Goal: Task Accomplishment & Management: Complete application form

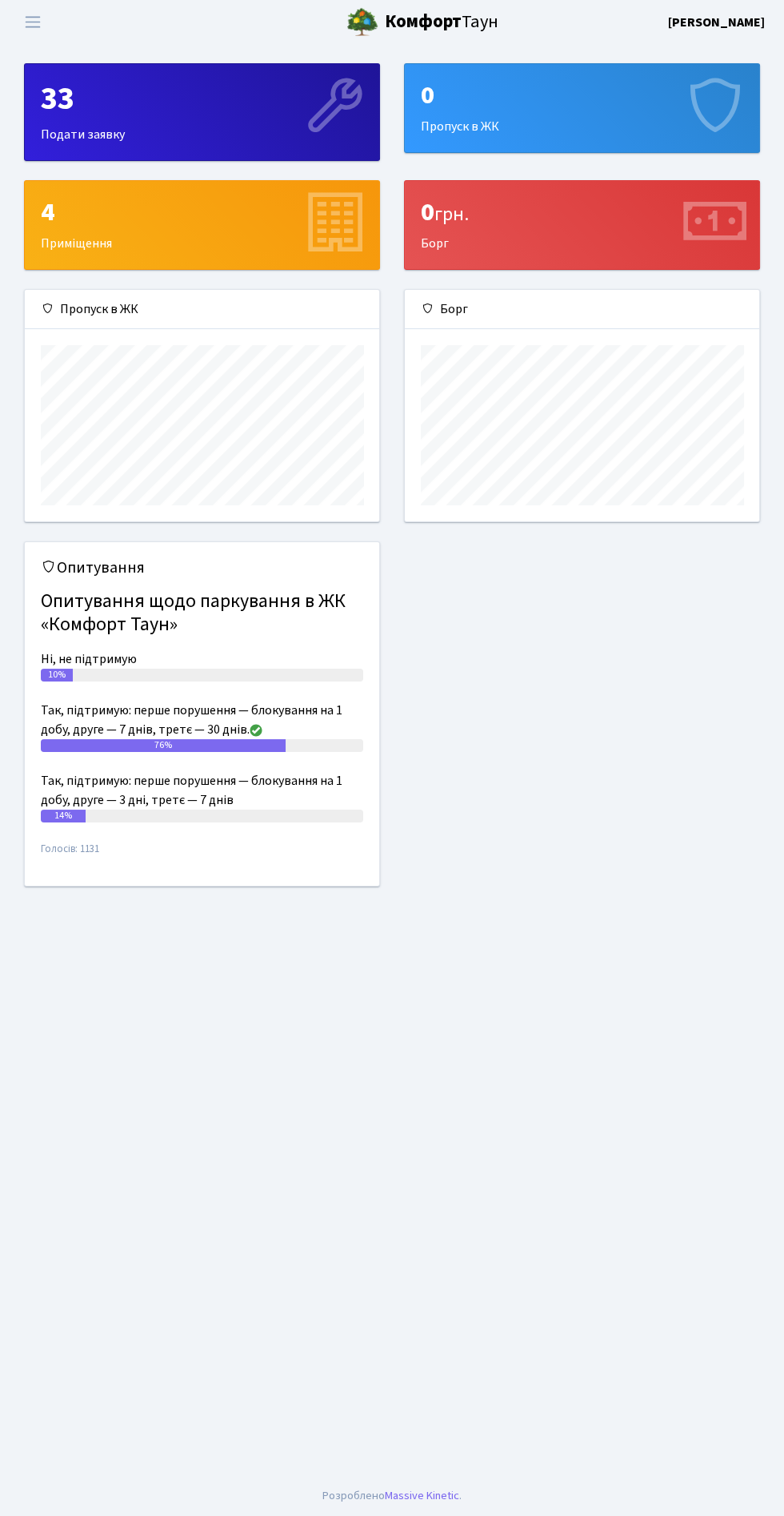
scroll to position [231, 354]
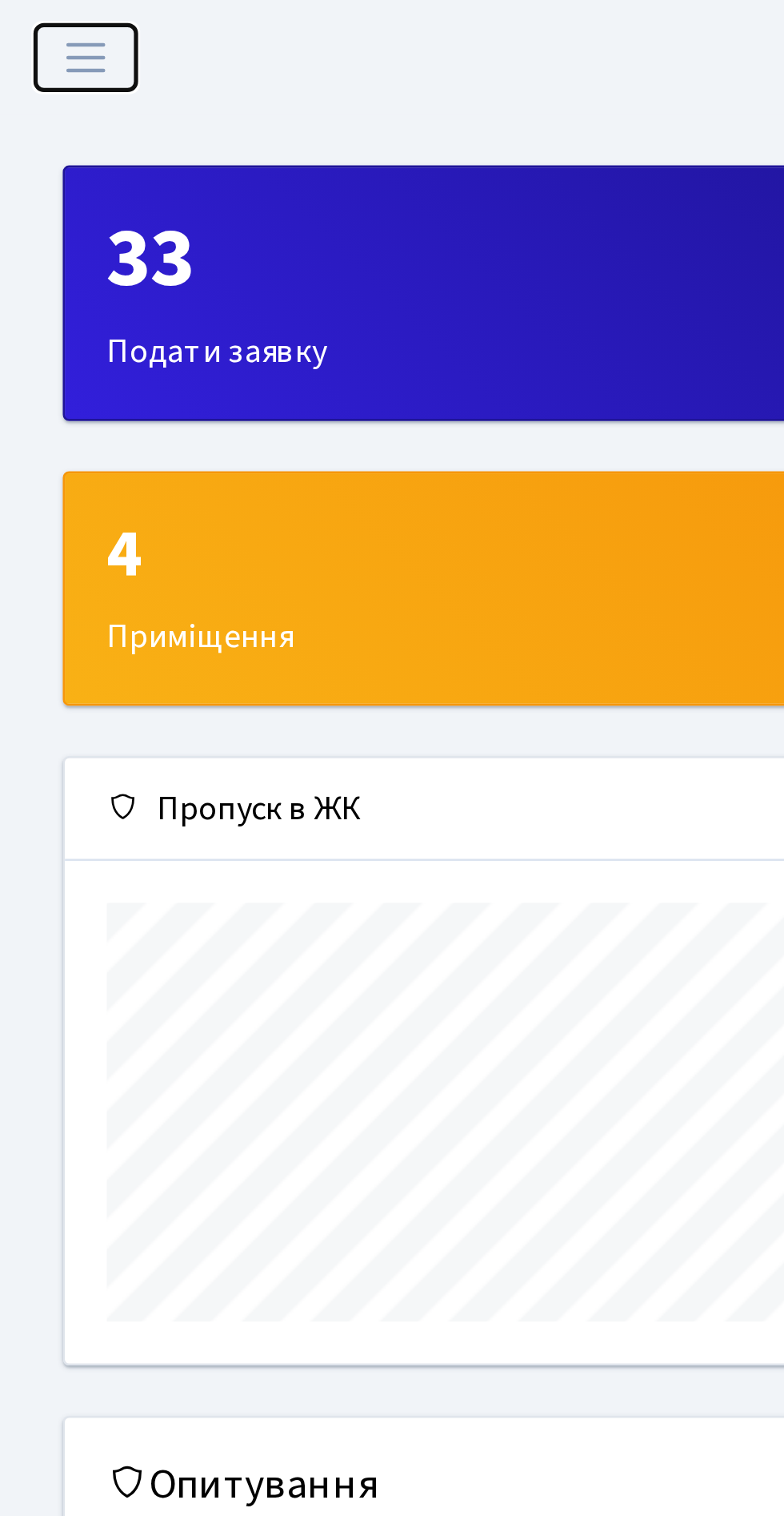
click at [44, 29] on span "Переключити навігацію" at bounding box center [32, 22] width 24 height 19
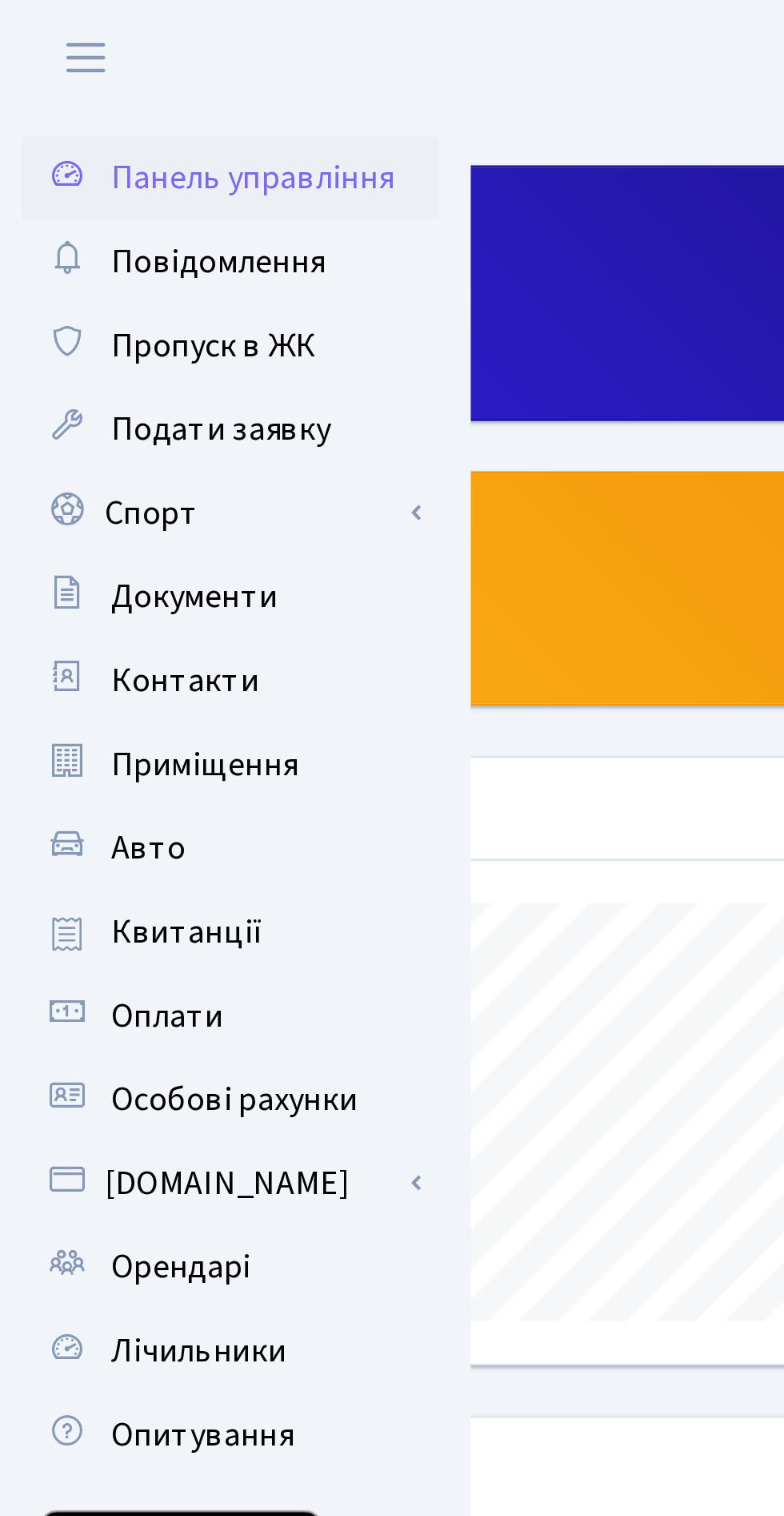
click at [101, 164] on span "Подати заявку" at bounding box center [85, 164] width 84 height 18
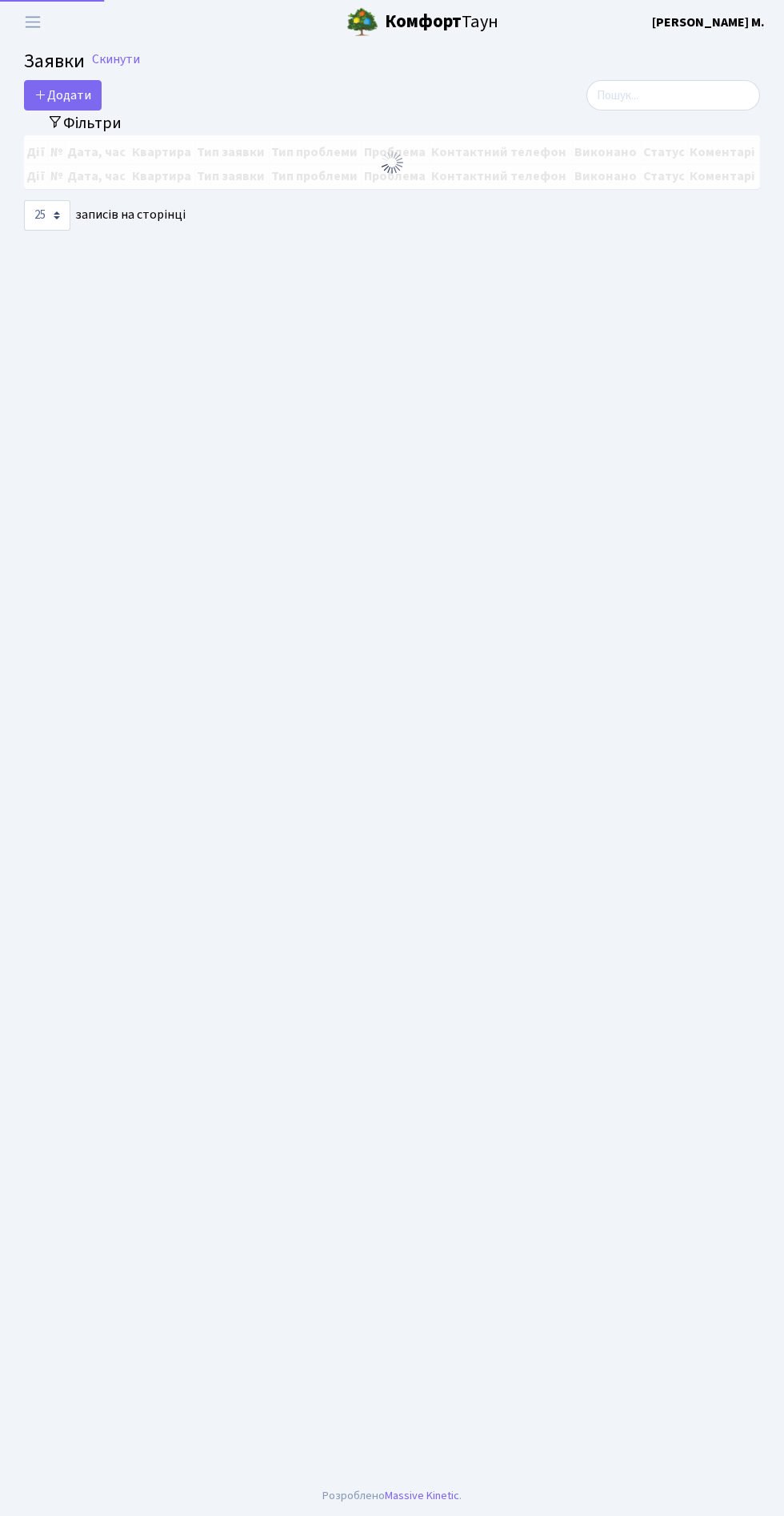
select select "25"
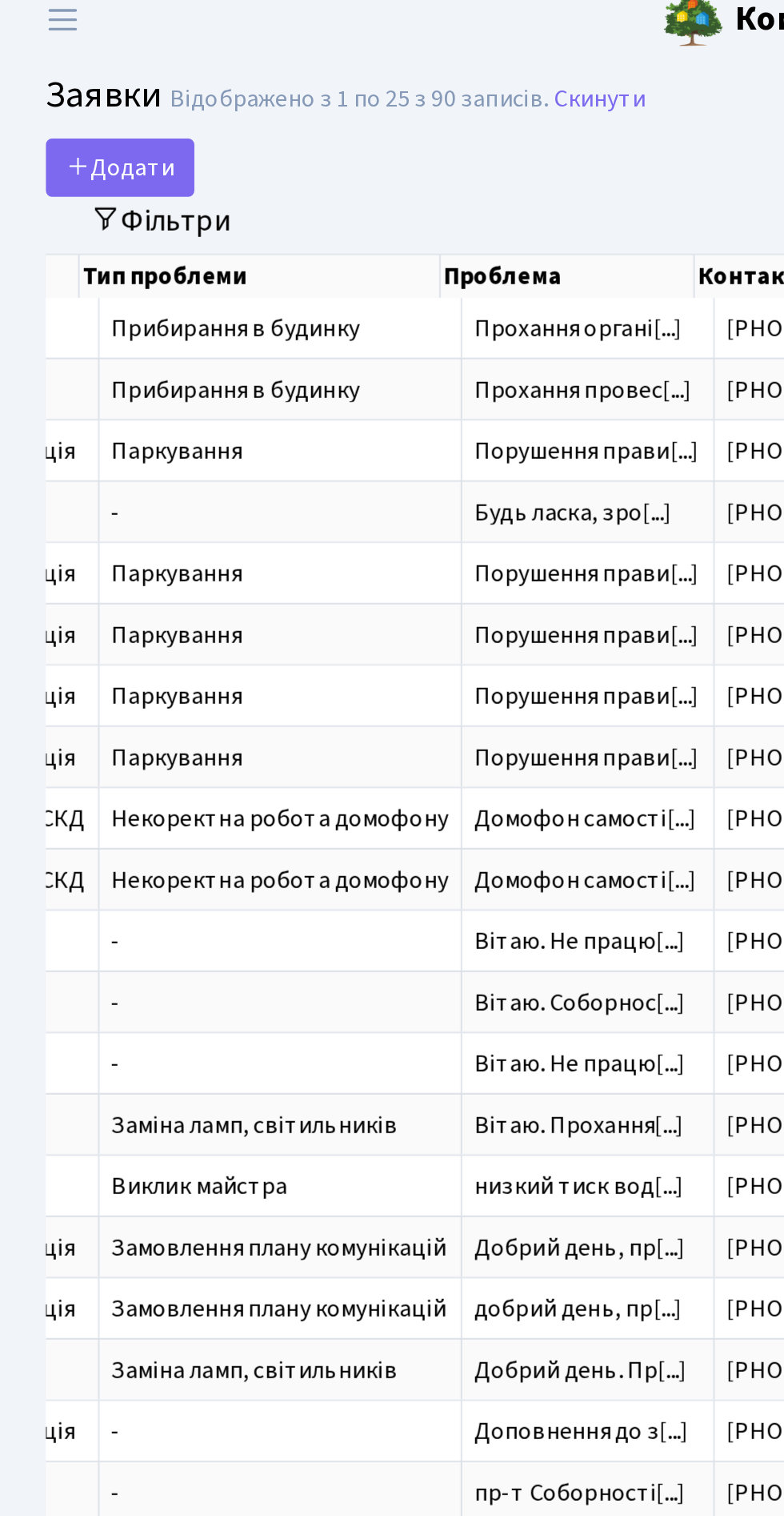
scroll to position [0, 181]
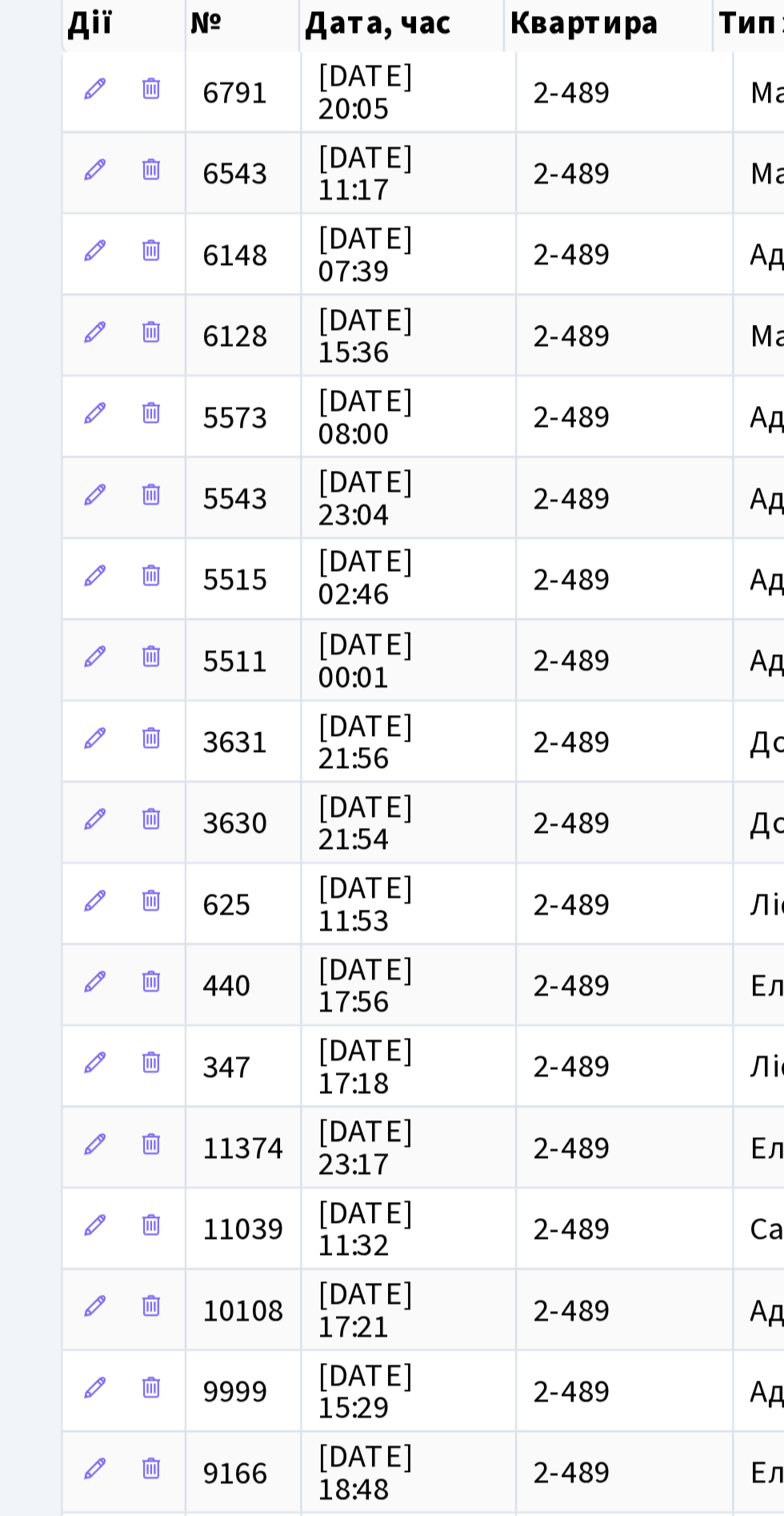
click at [144, 273] on span "20.07.2025 15:36" at bounding box center [161, 279] width 71 height 26
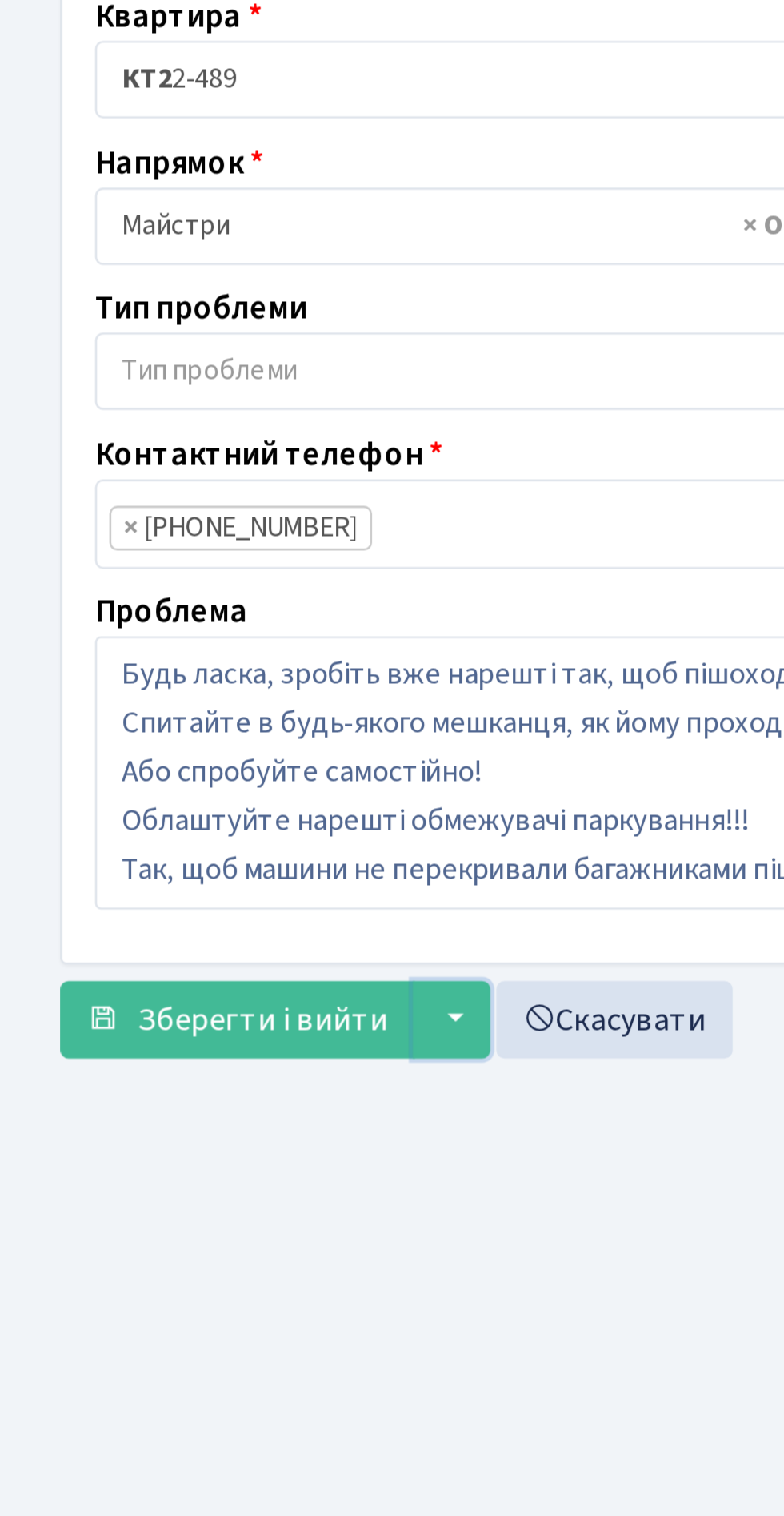
click at [181, 584] on button "▼" at bounding box center [178, 584] width 31 height 31
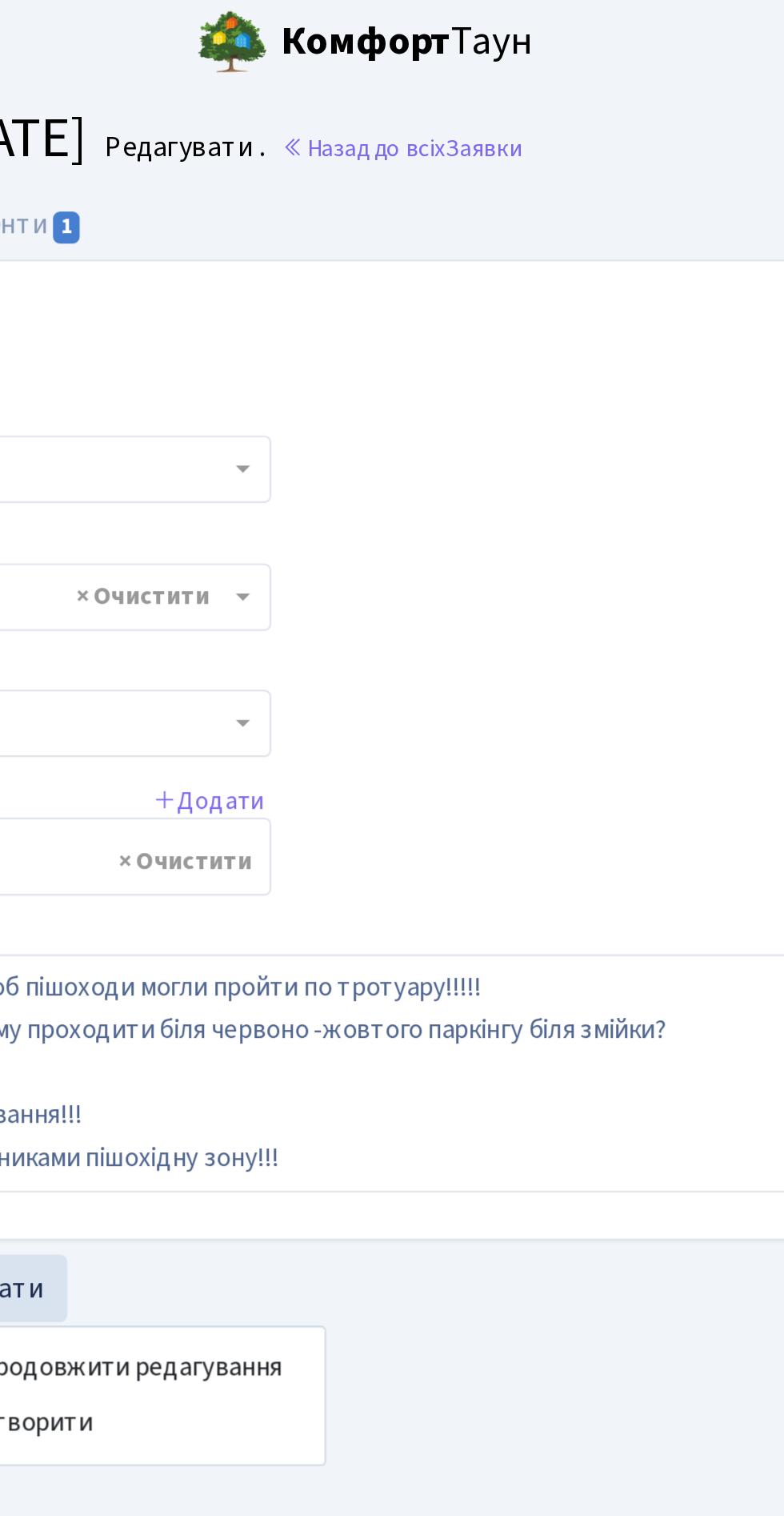
click at [493, 73] on span "Заявки" at bounding box center [476, 70] width 34 height 15
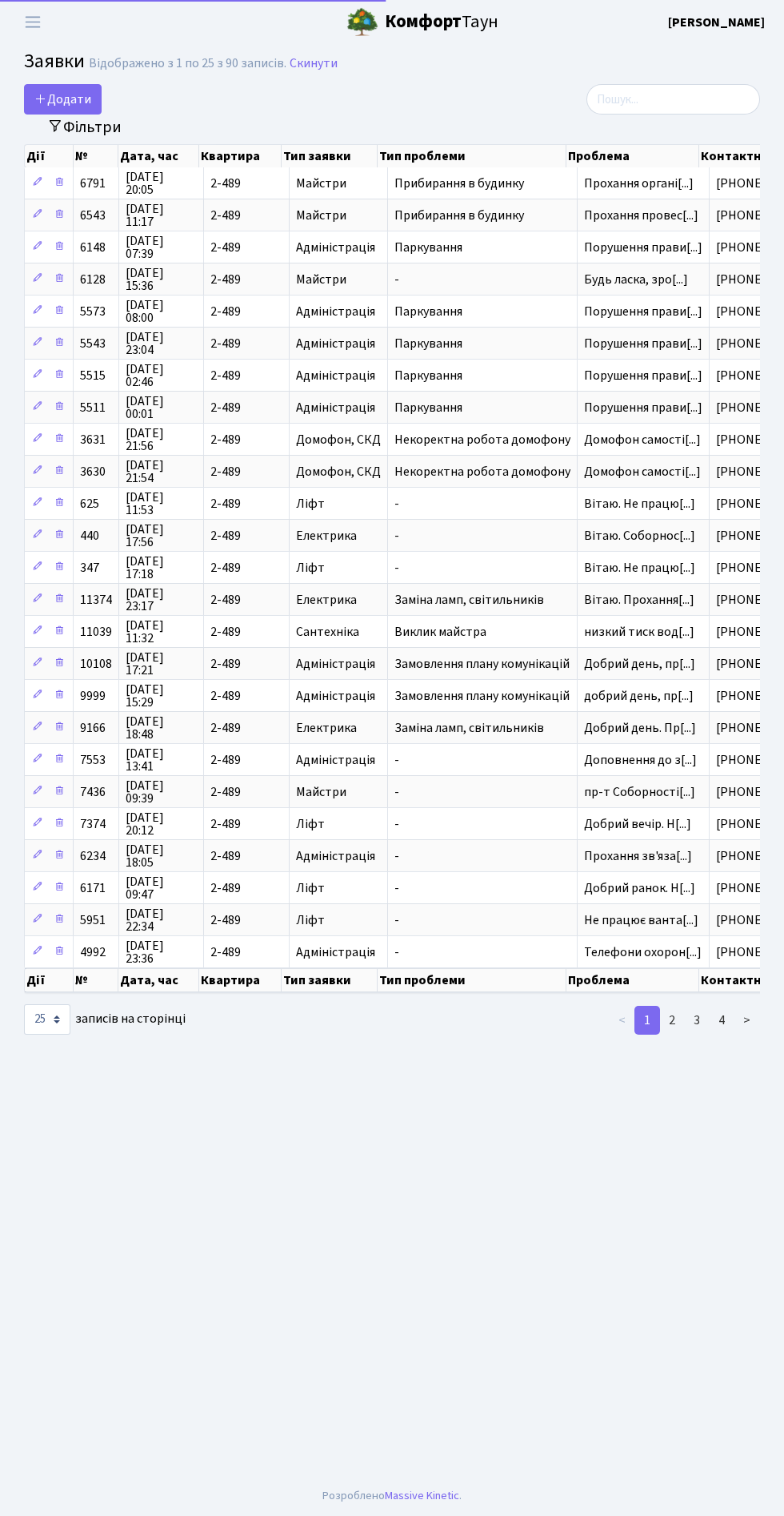
select select "25"
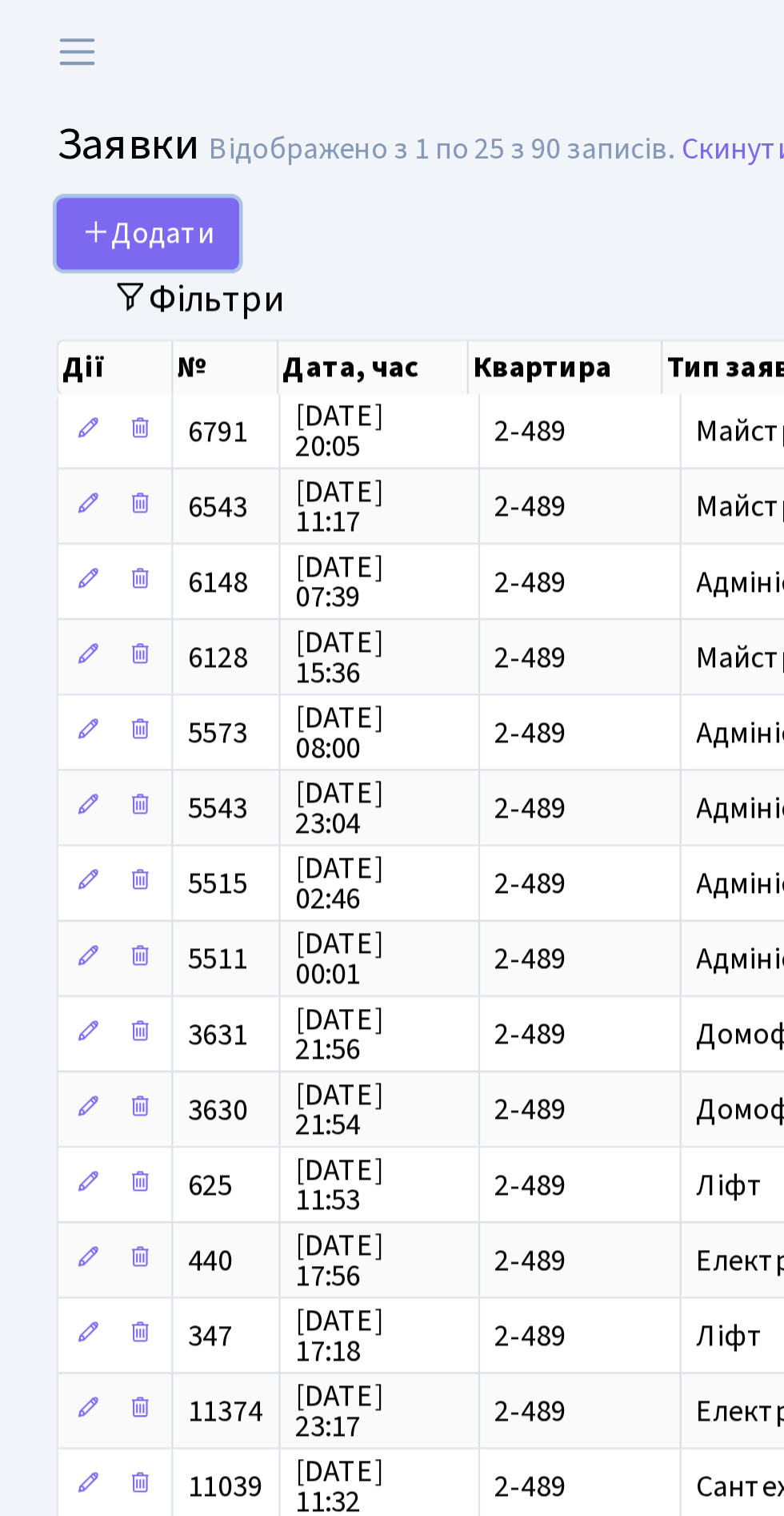
click at [67, 109] on link "Додати" at bounding box center [62, 99] width 78 height 31
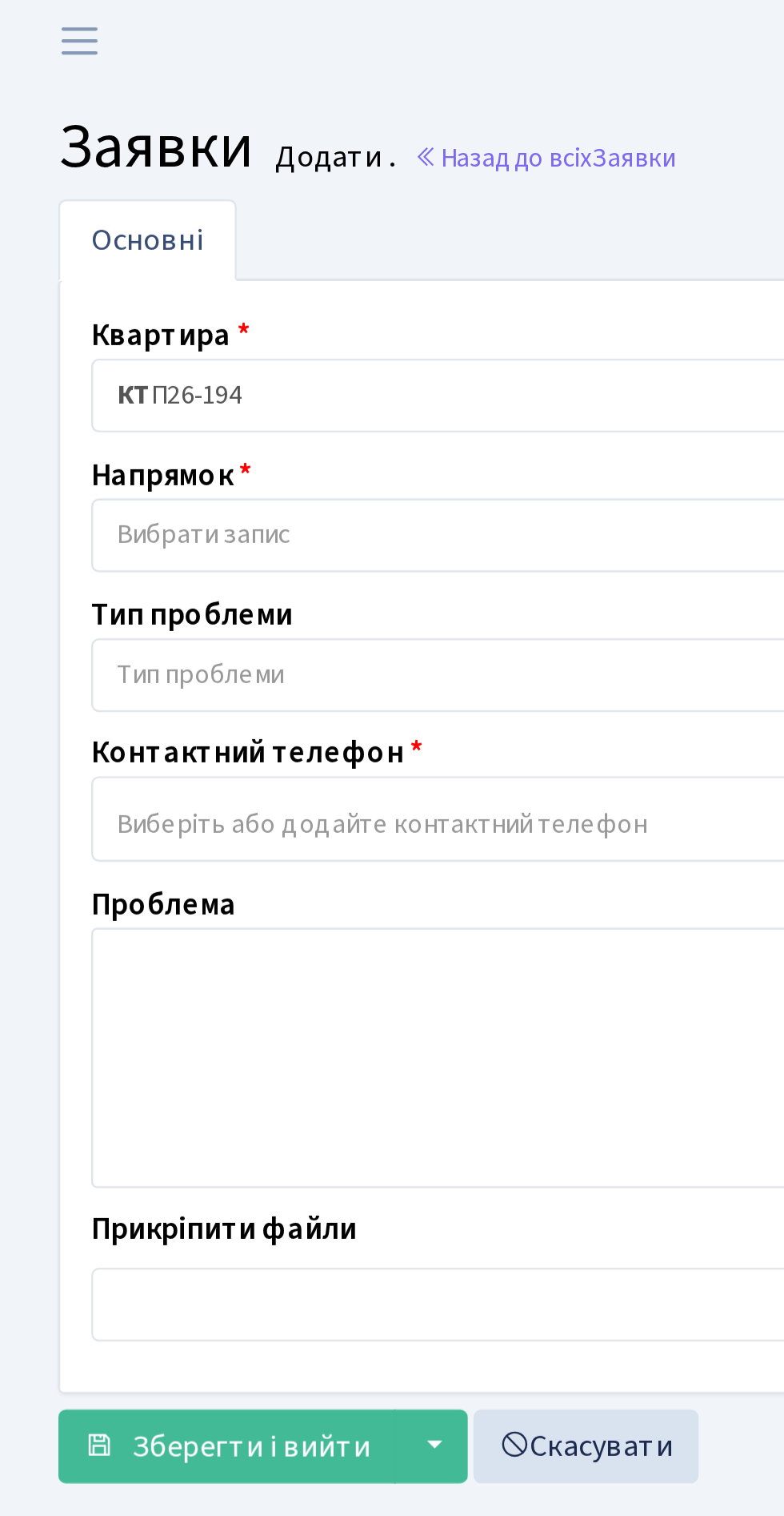
click at [168, 223] on span "Вибрати запис" at bounding box center [204, 226] width 313 height 16
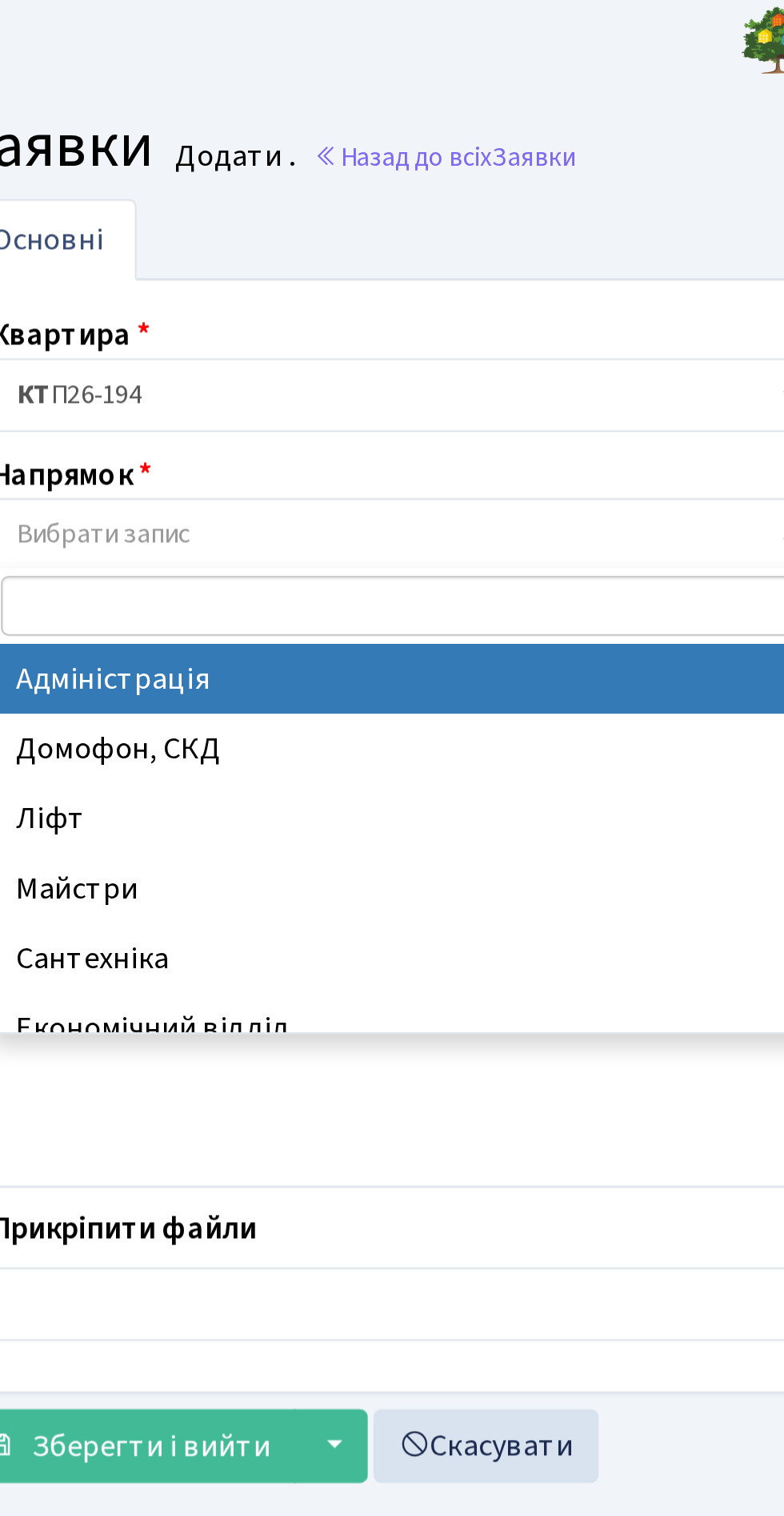
scroll to position [3, 0]
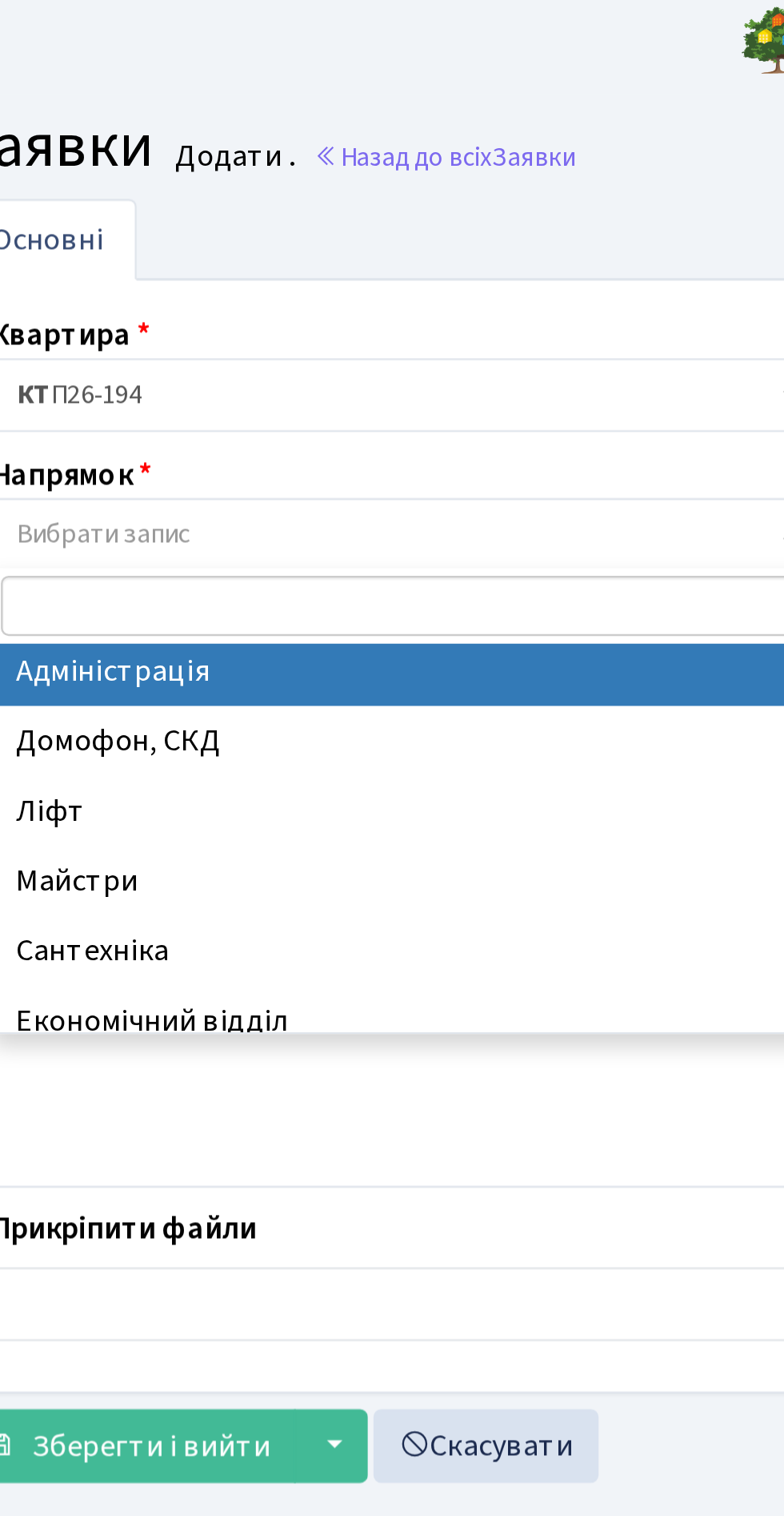
select select "5"
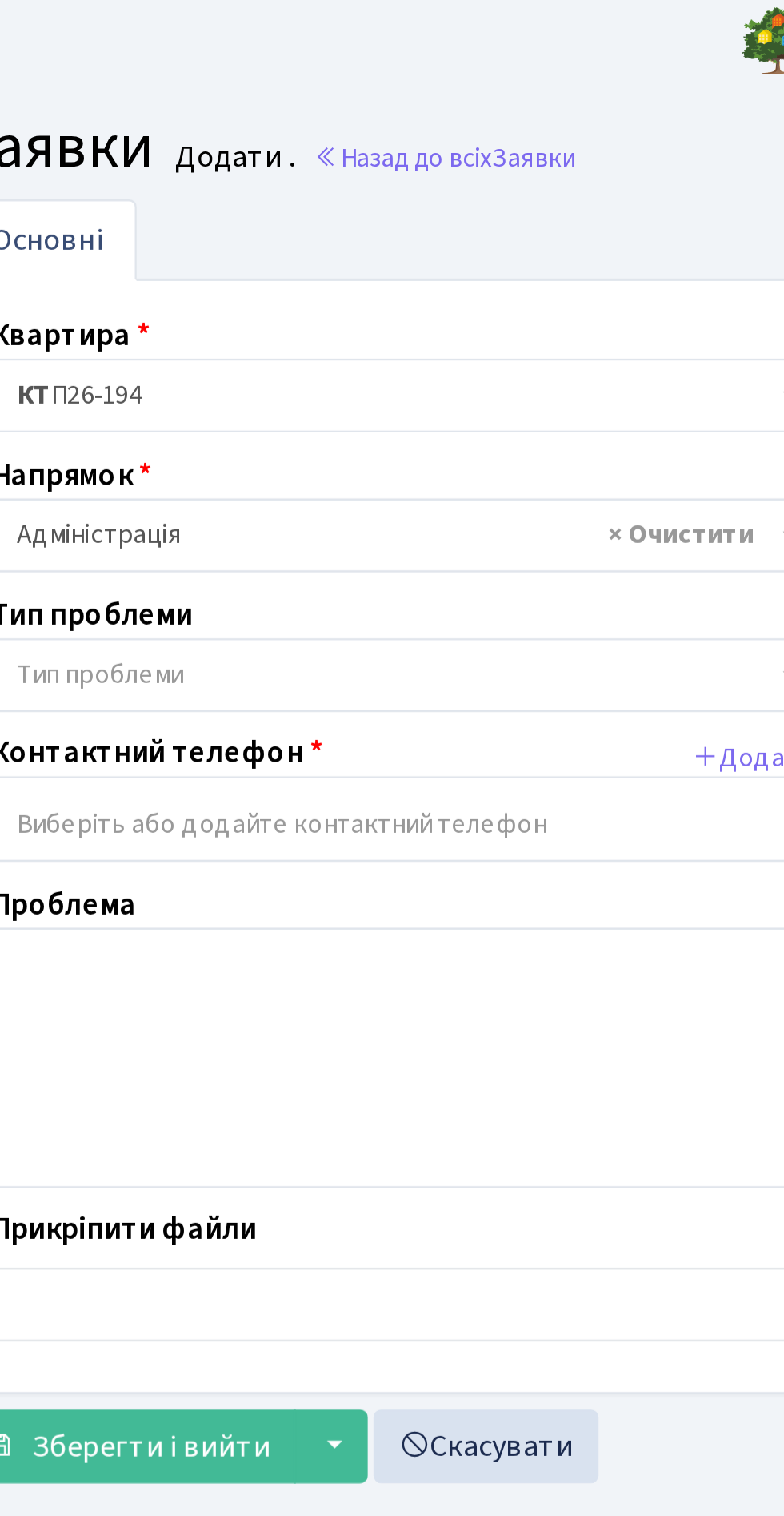
click at [214, 226] on span "× Адміністрація" at bounding box center [204, 226] width 313 height 16
click at [202, 288] on span "Тип проблеми" at bounding box center [204, 283] width 313 height 16
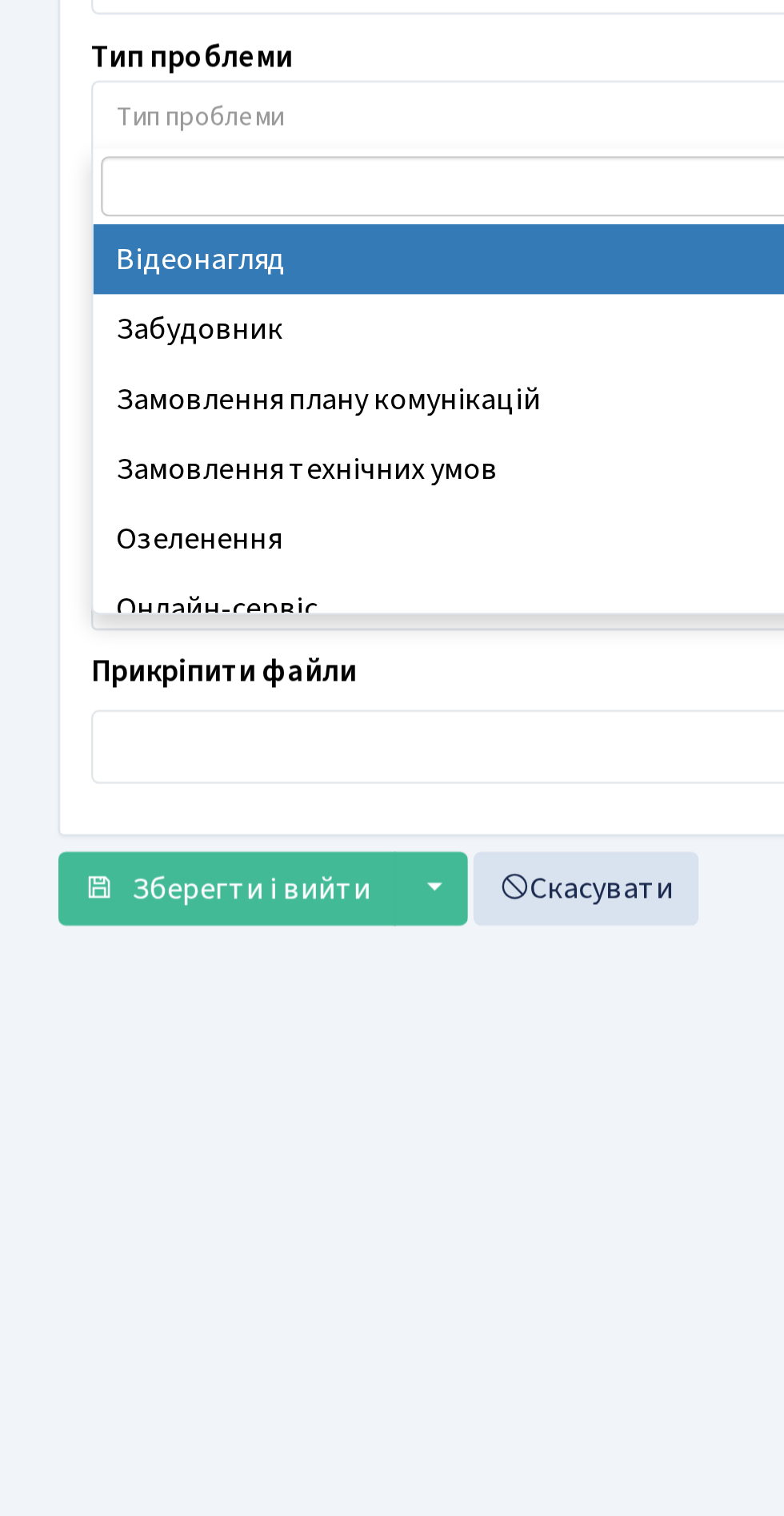
scroll to position [32, 0]
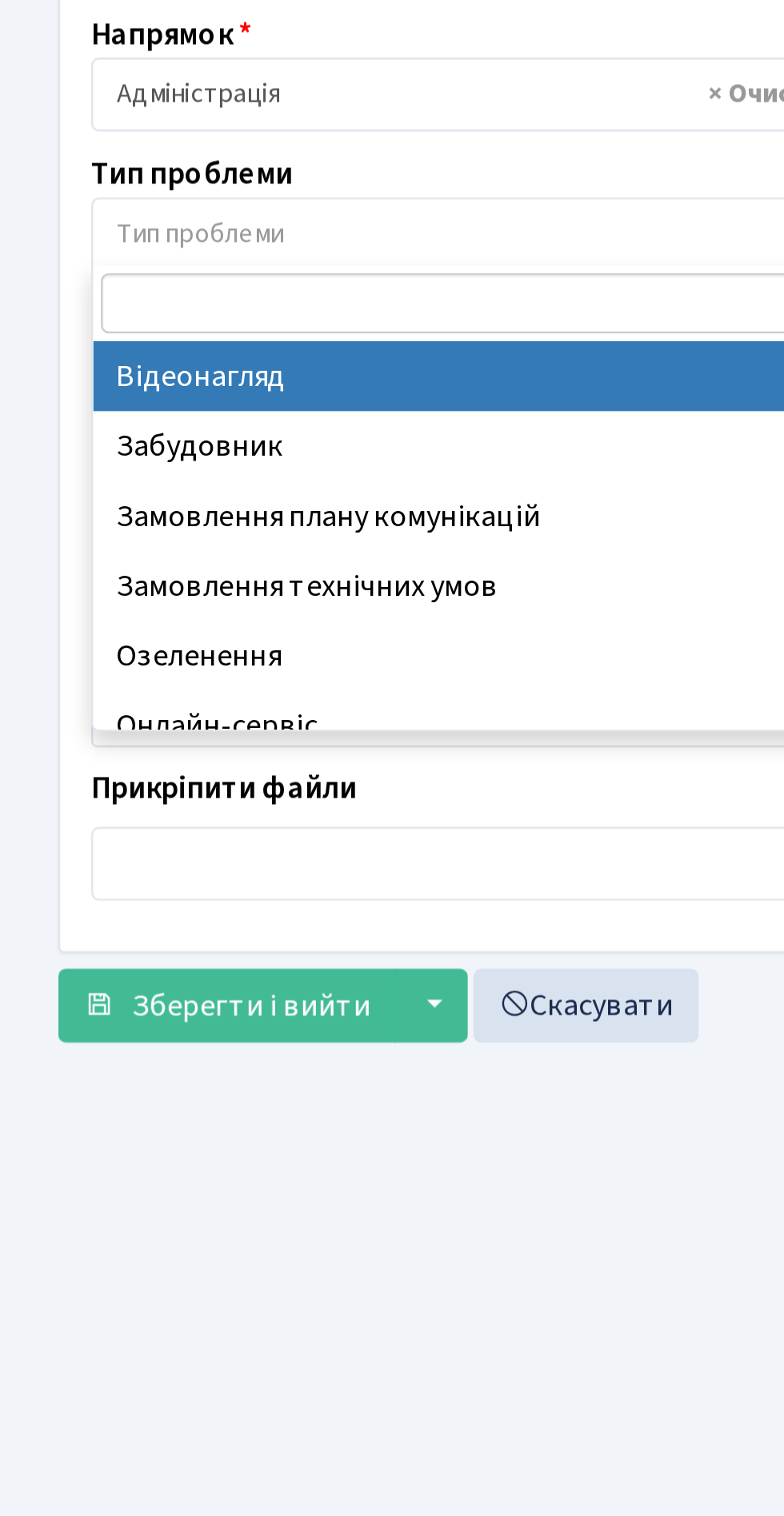
click at [117, 300] on input "search" at bounding box center [209, 312] width 335 height 25
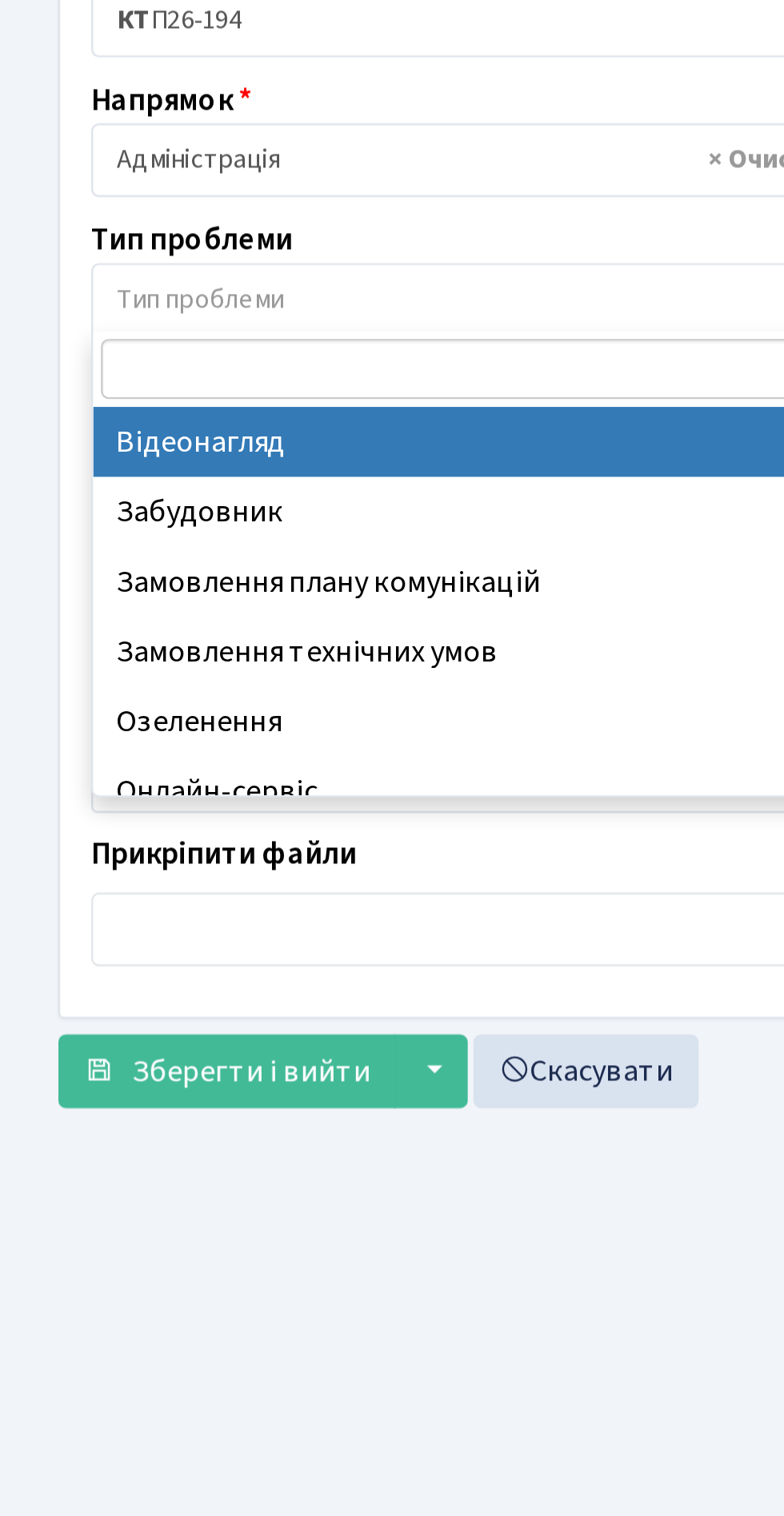
click at [85, 300] on input "search" at bounding box center [209, 312] width 335 height 25
click at [38, 528] on input "file" at bounding box center [392, 544] width 709 height 31
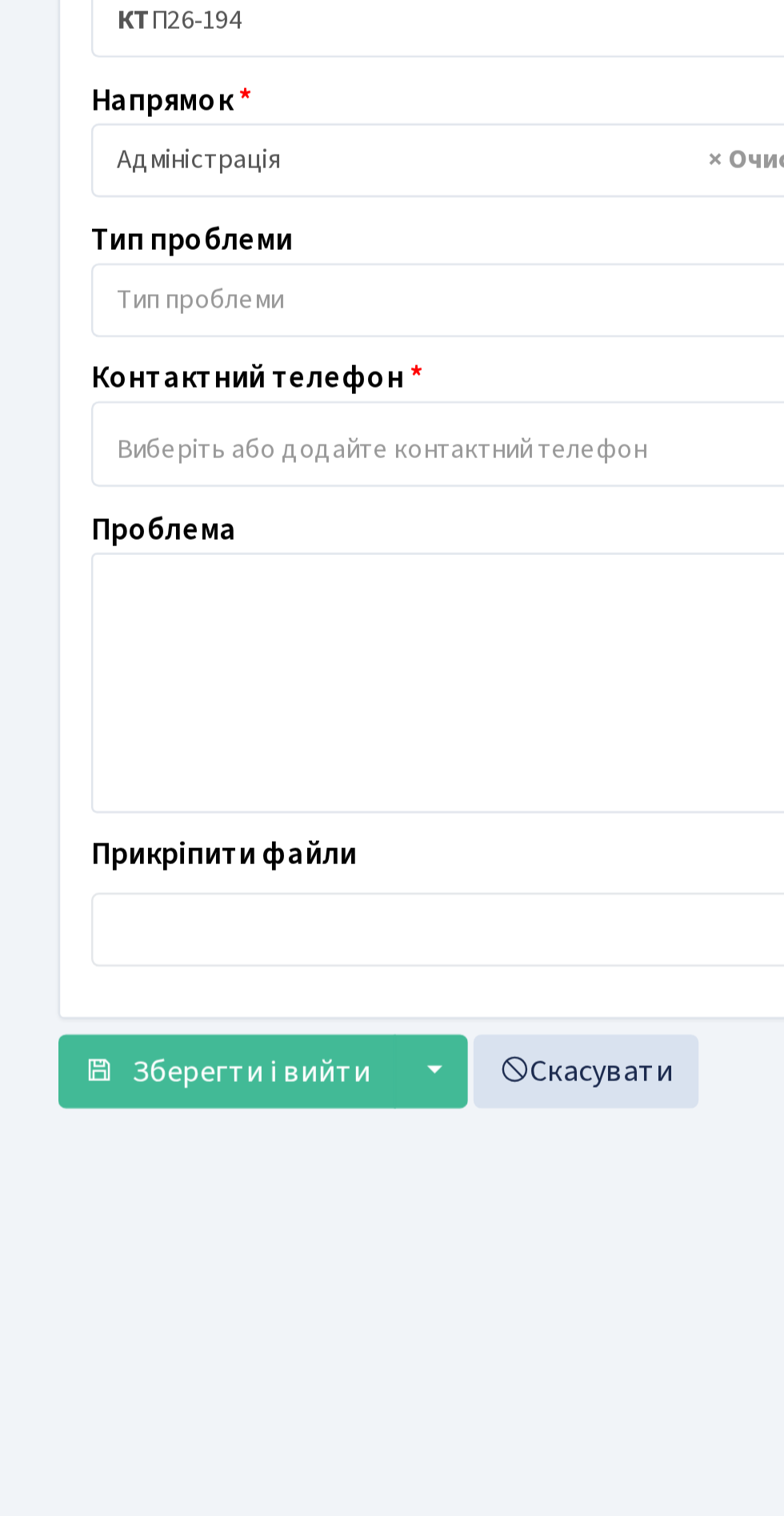
click at [120, 275] on span "Тип проблеми" at bounding box center [204, 283] width 313 height 16
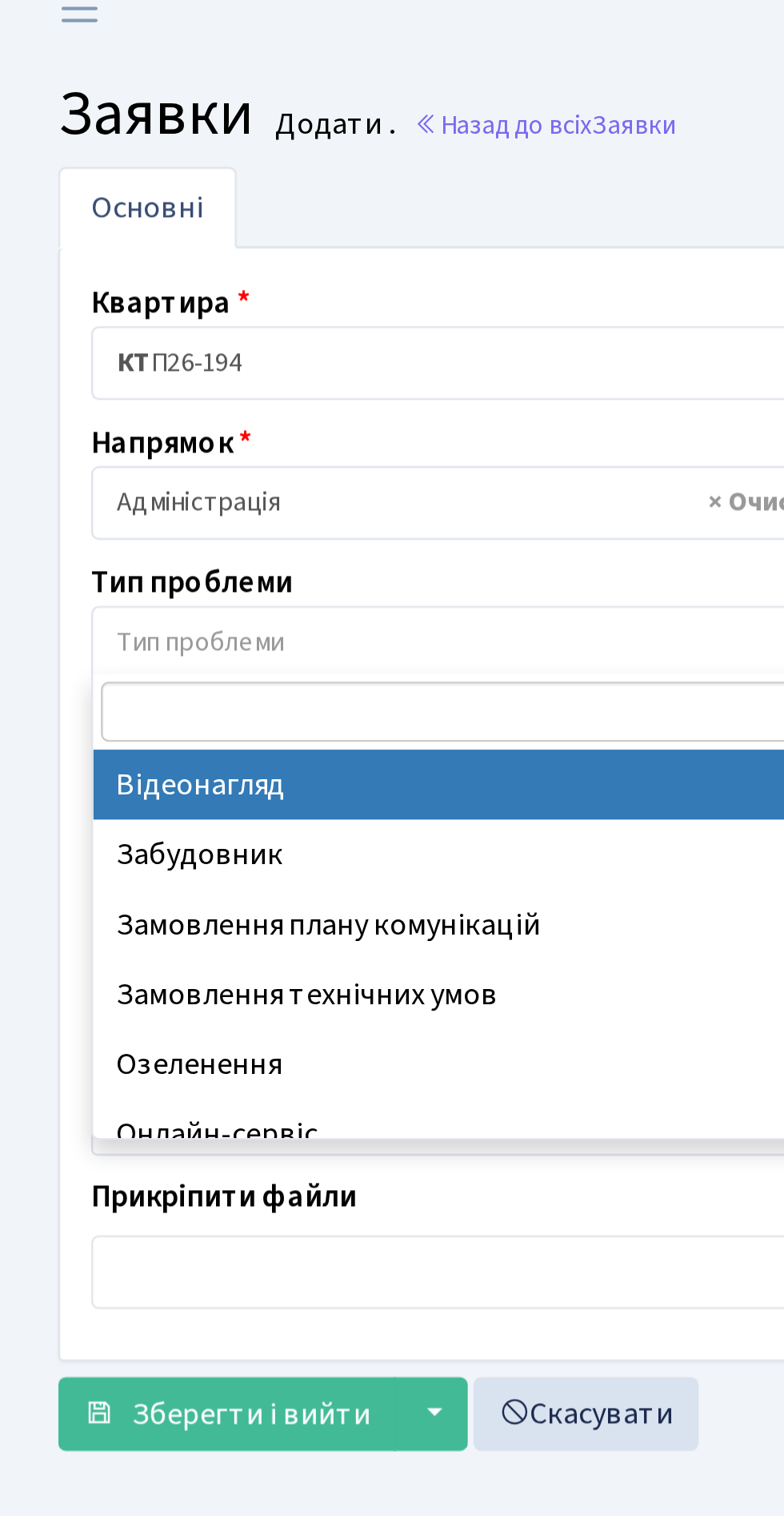
click at [185, 218] on span "× Адміністрація" at bounding box center [204, 226] width 313 height 16
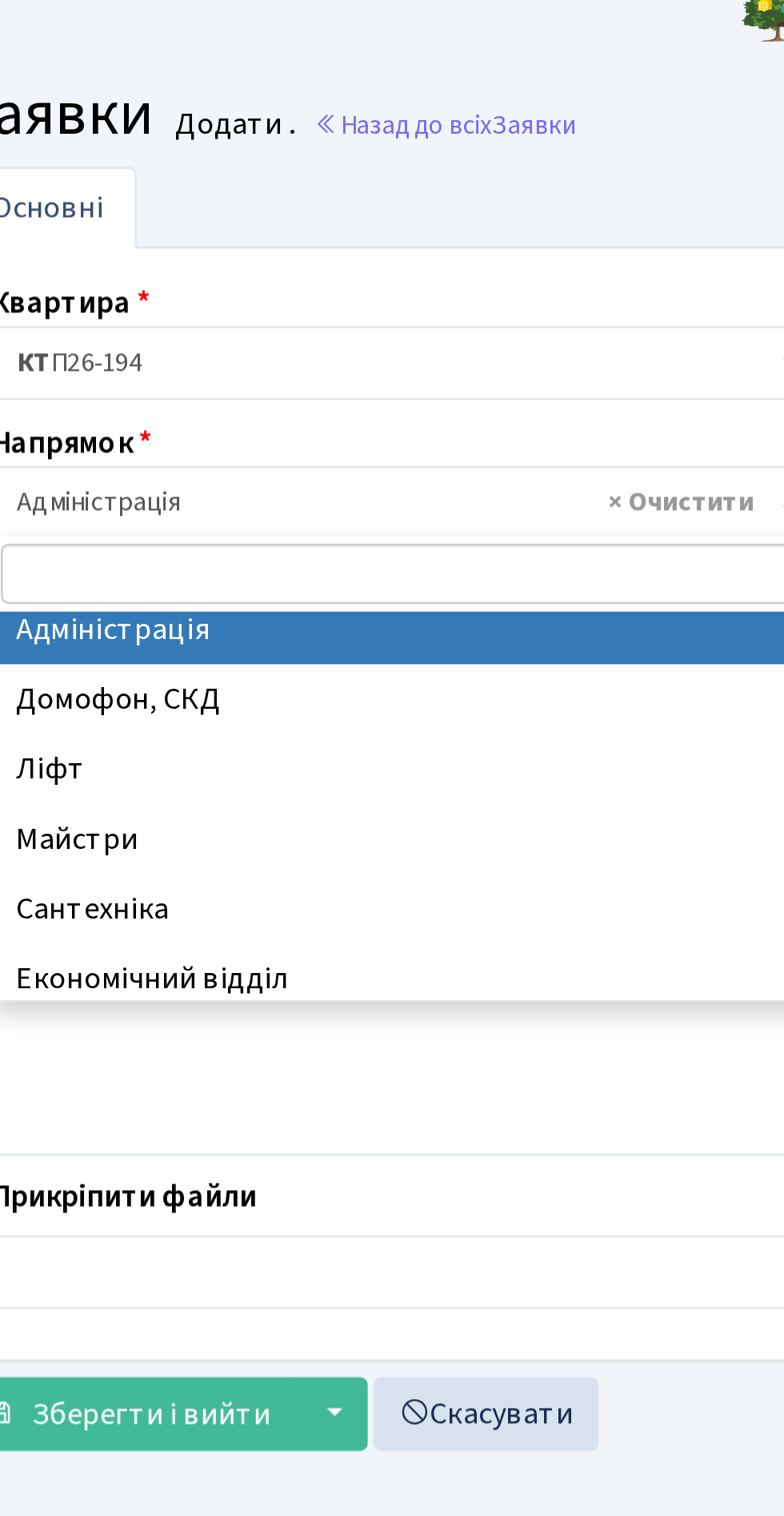
scroll to position [0, 0]
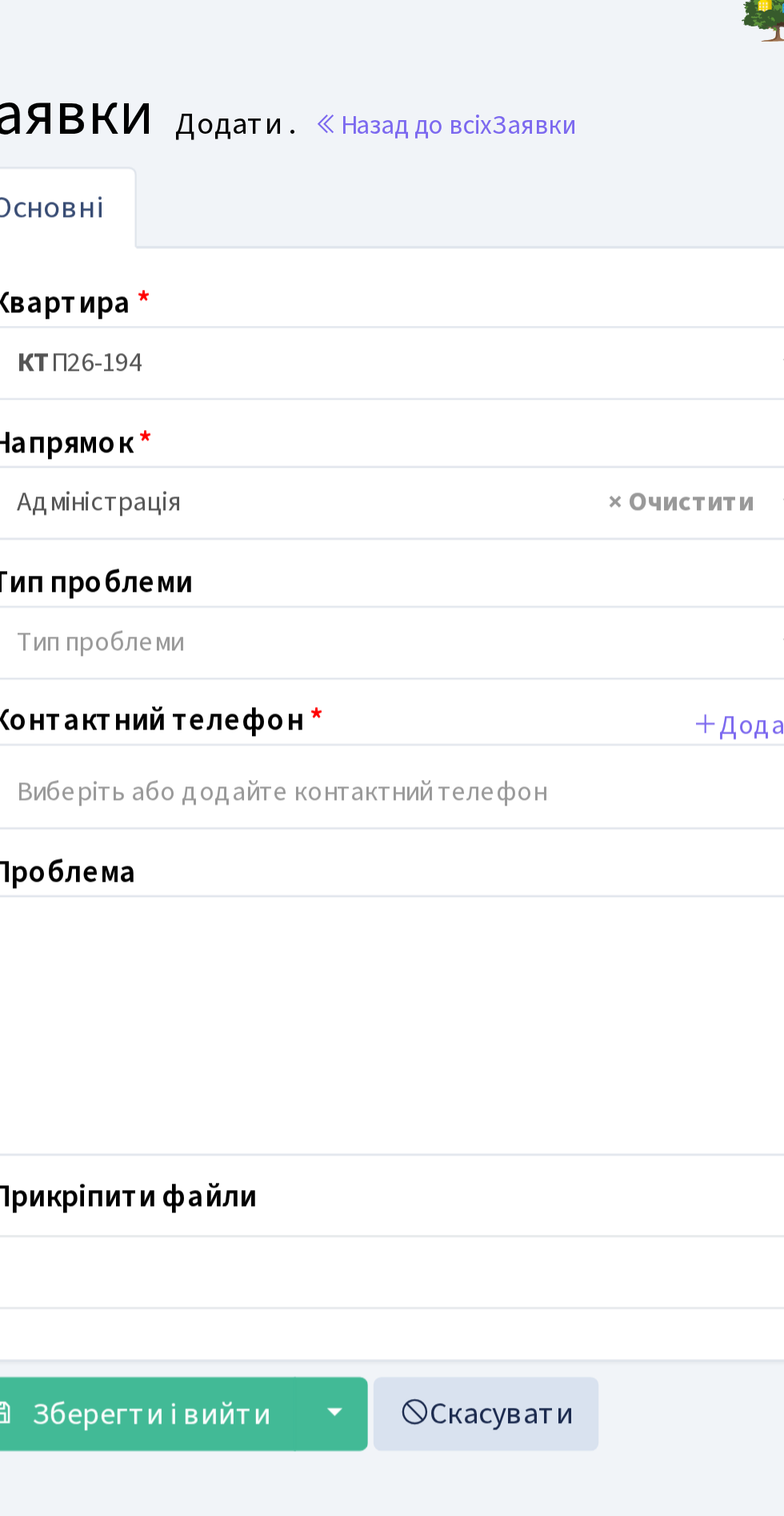
click at [253, 275] on span "Тип проблеми" at bounding box center [204, 283] width 313 height 16
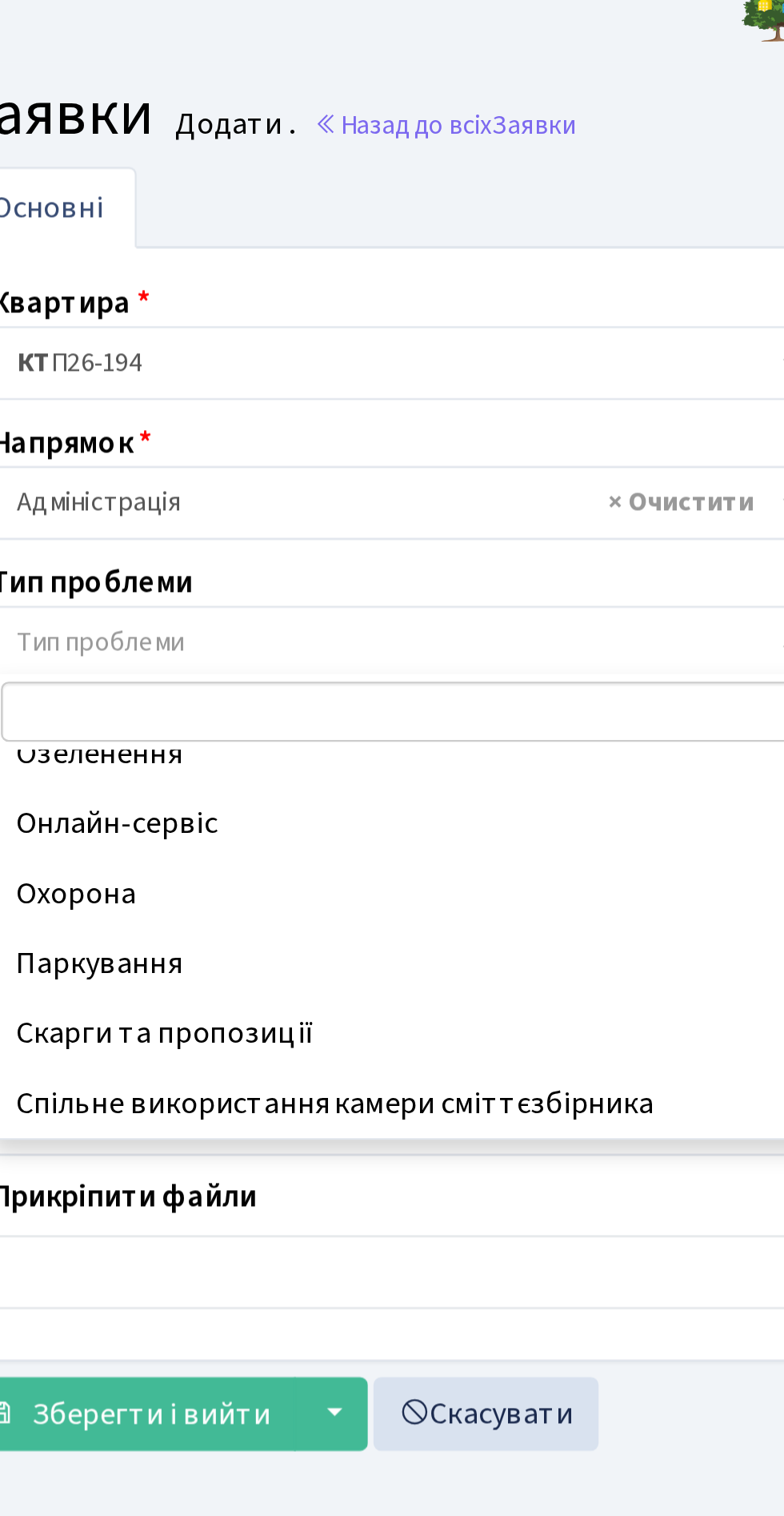
scroll to position [128, 0]
select select "66"
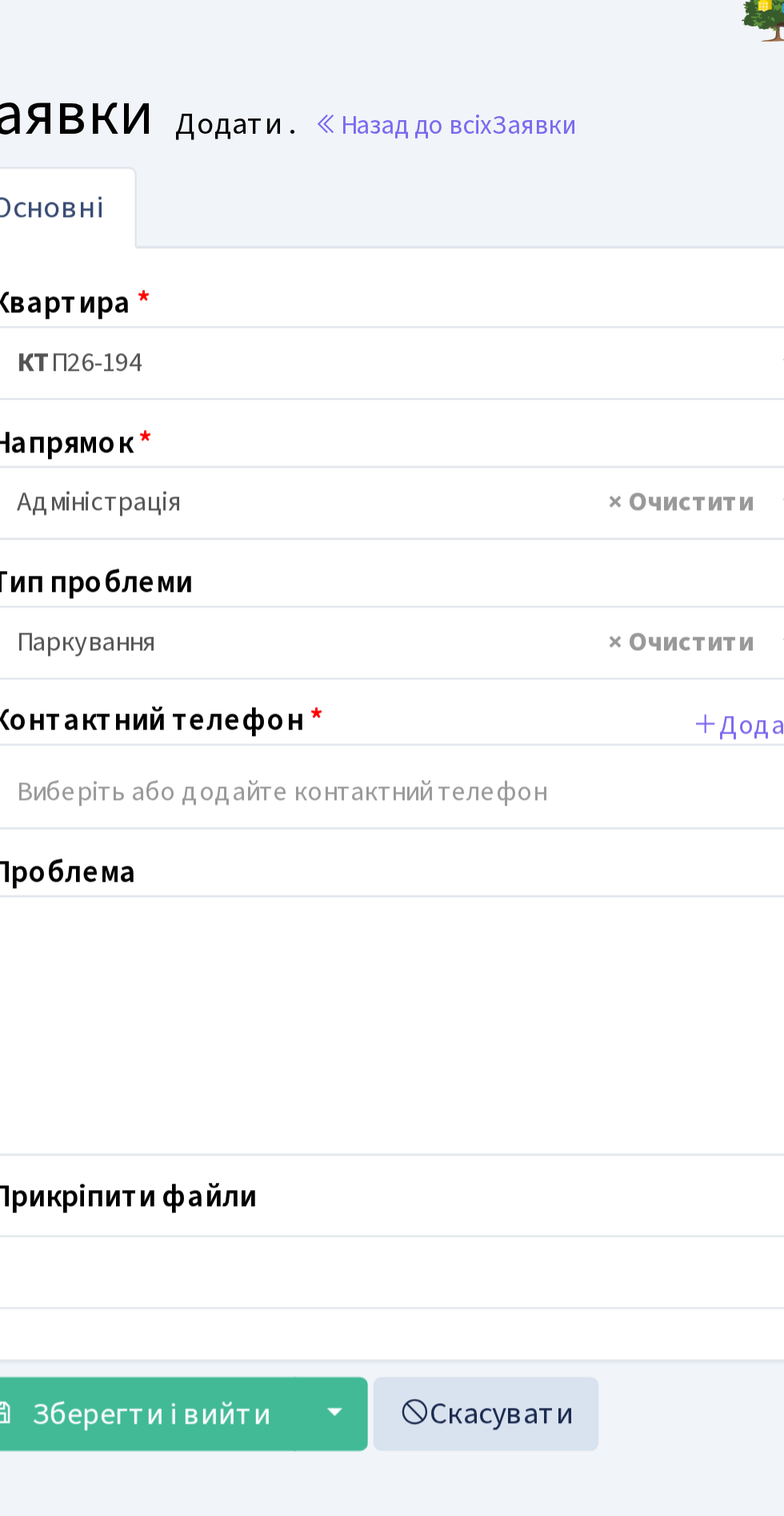
click at [235, 331] on input "search" at bounding box center [208, 345] width 341 height 29
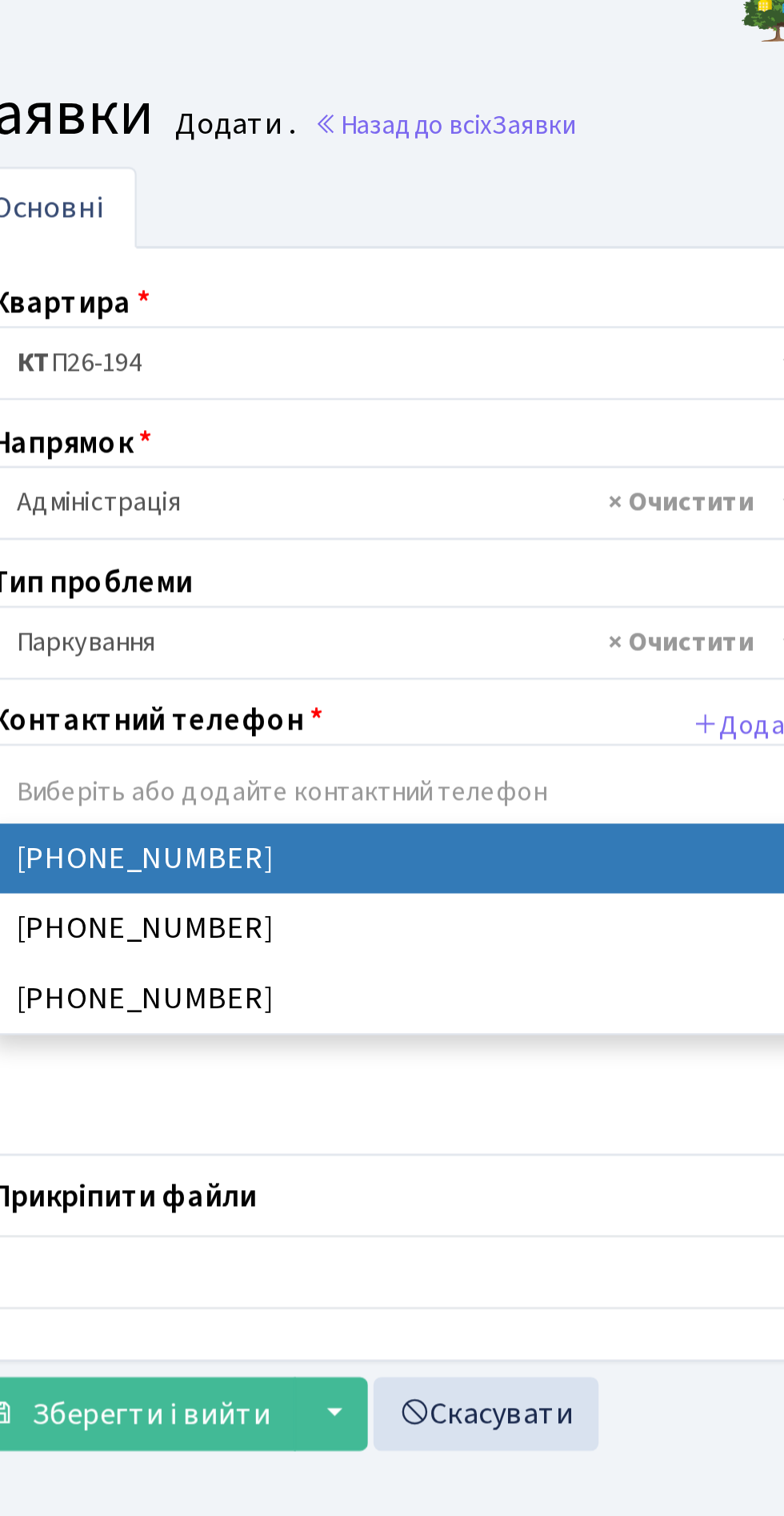
select select "31162"
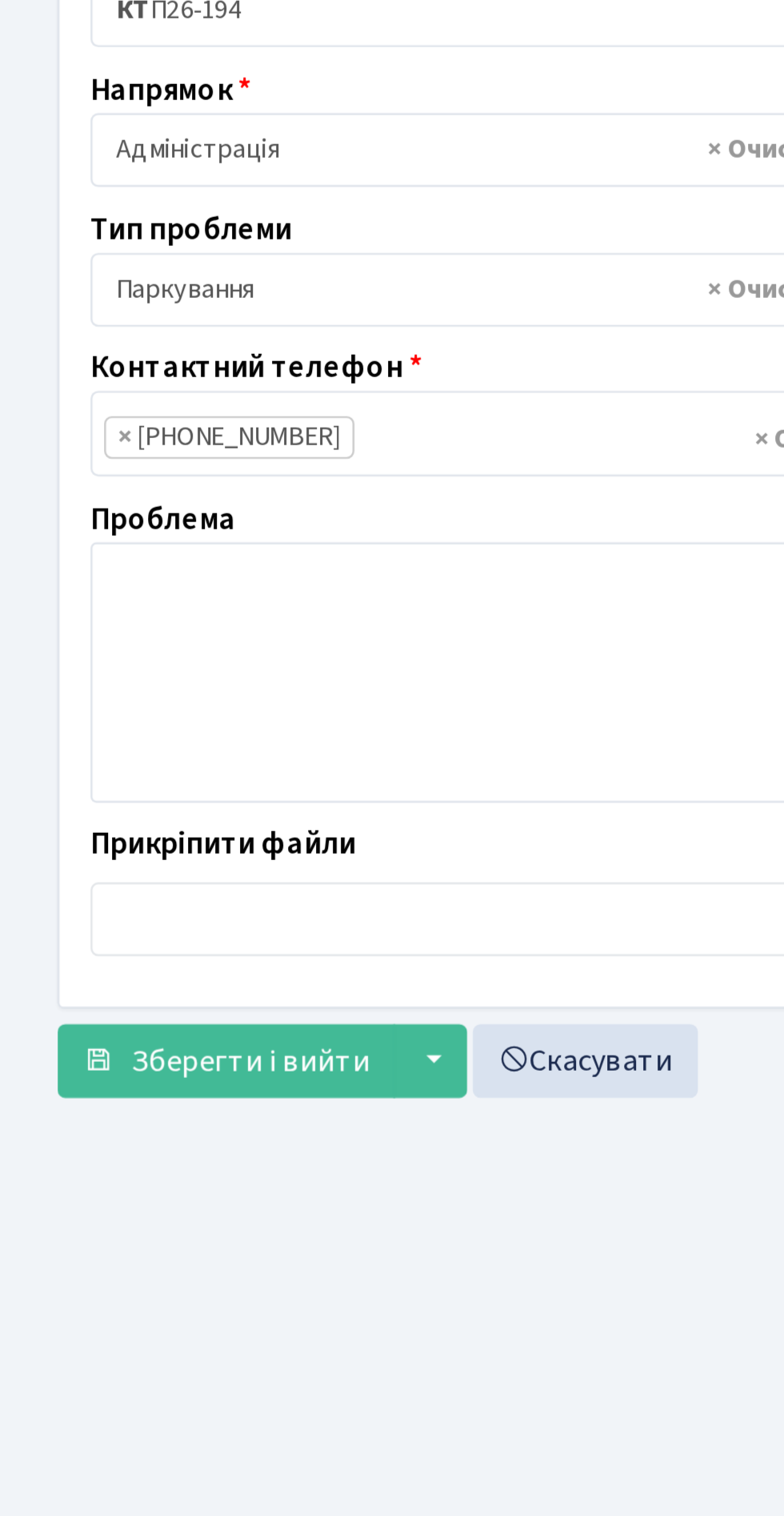
scroll to position [32, 0]
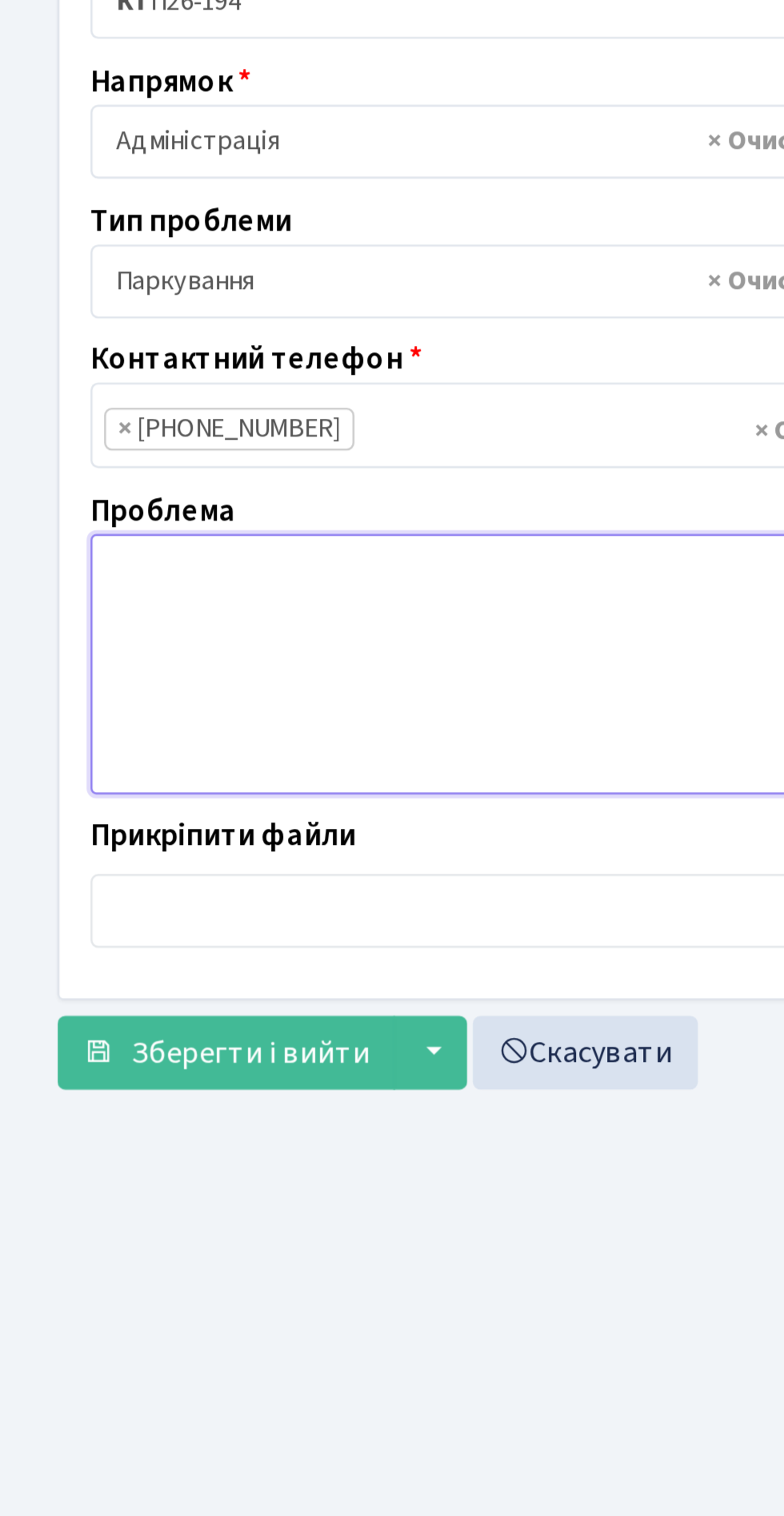
click at [161, 388] on textarea at bounding box center [392, 442] width 709 height 108
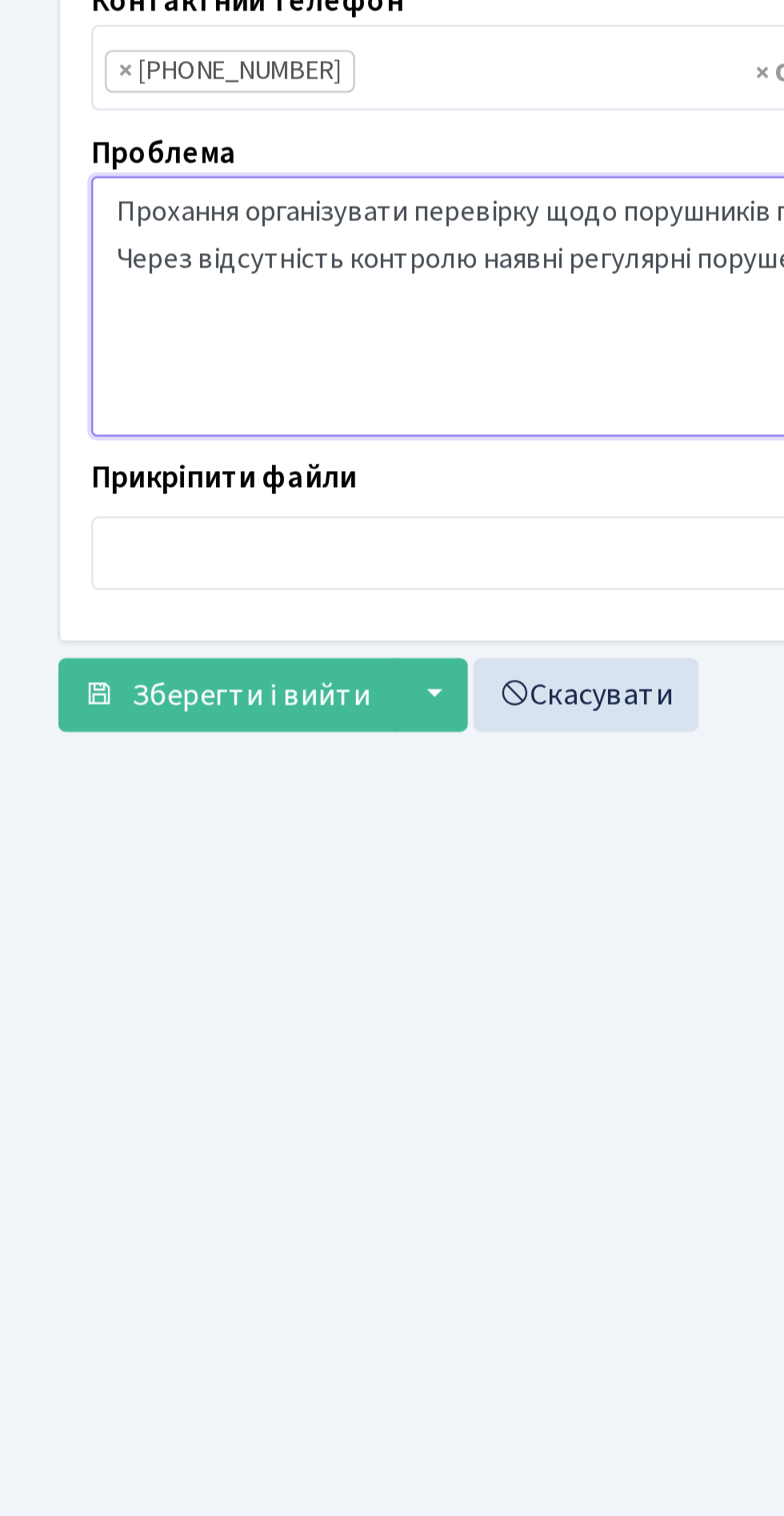
type textarea "Прохання організувати перевірку щодо порушників паркування у нічний час, мініму…"
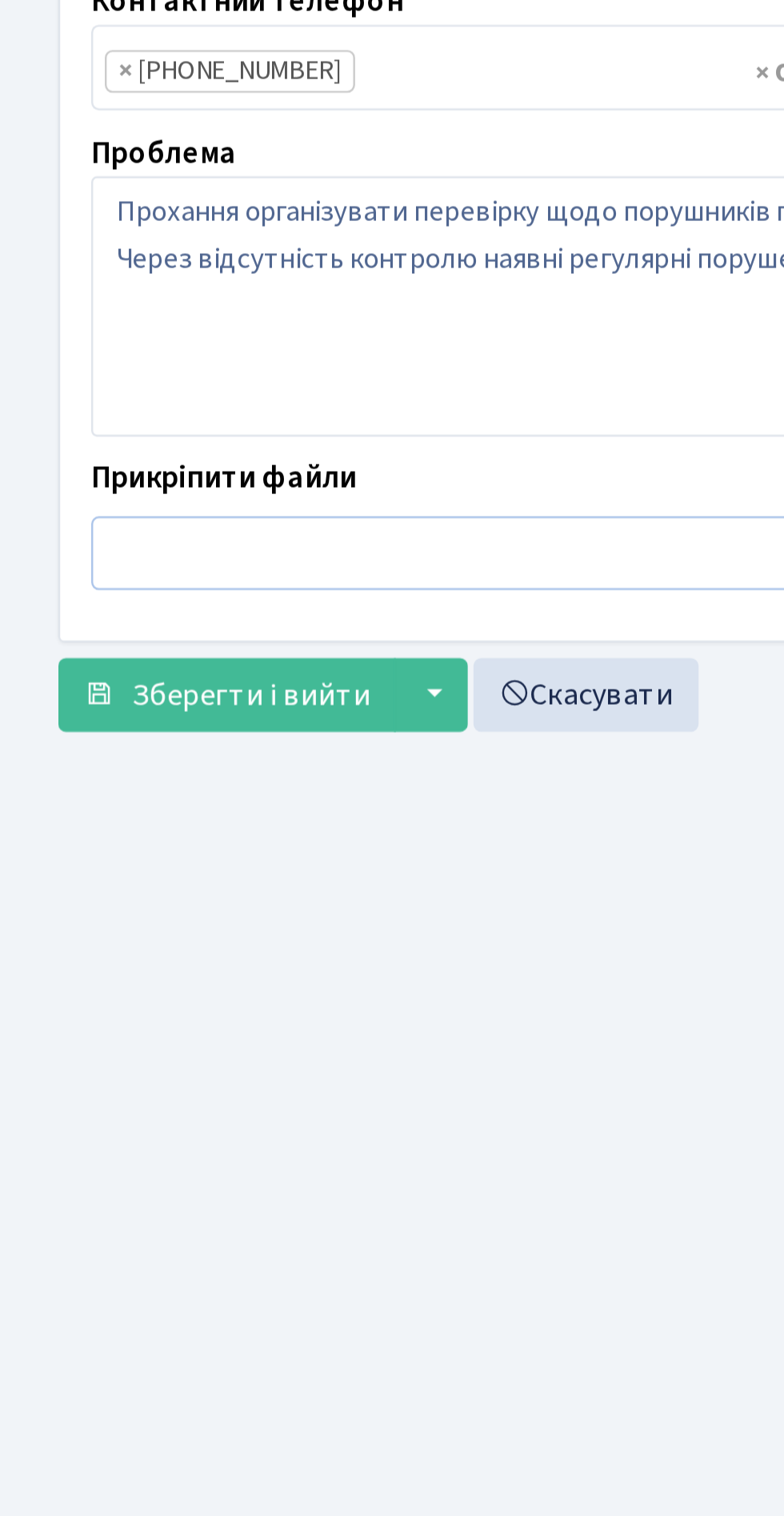
click at [155, 528] on input "file" at bounding box center [392, 544] width 709 height 31
type input "C:\fakepath\IMG_20250826_235810.jpg"
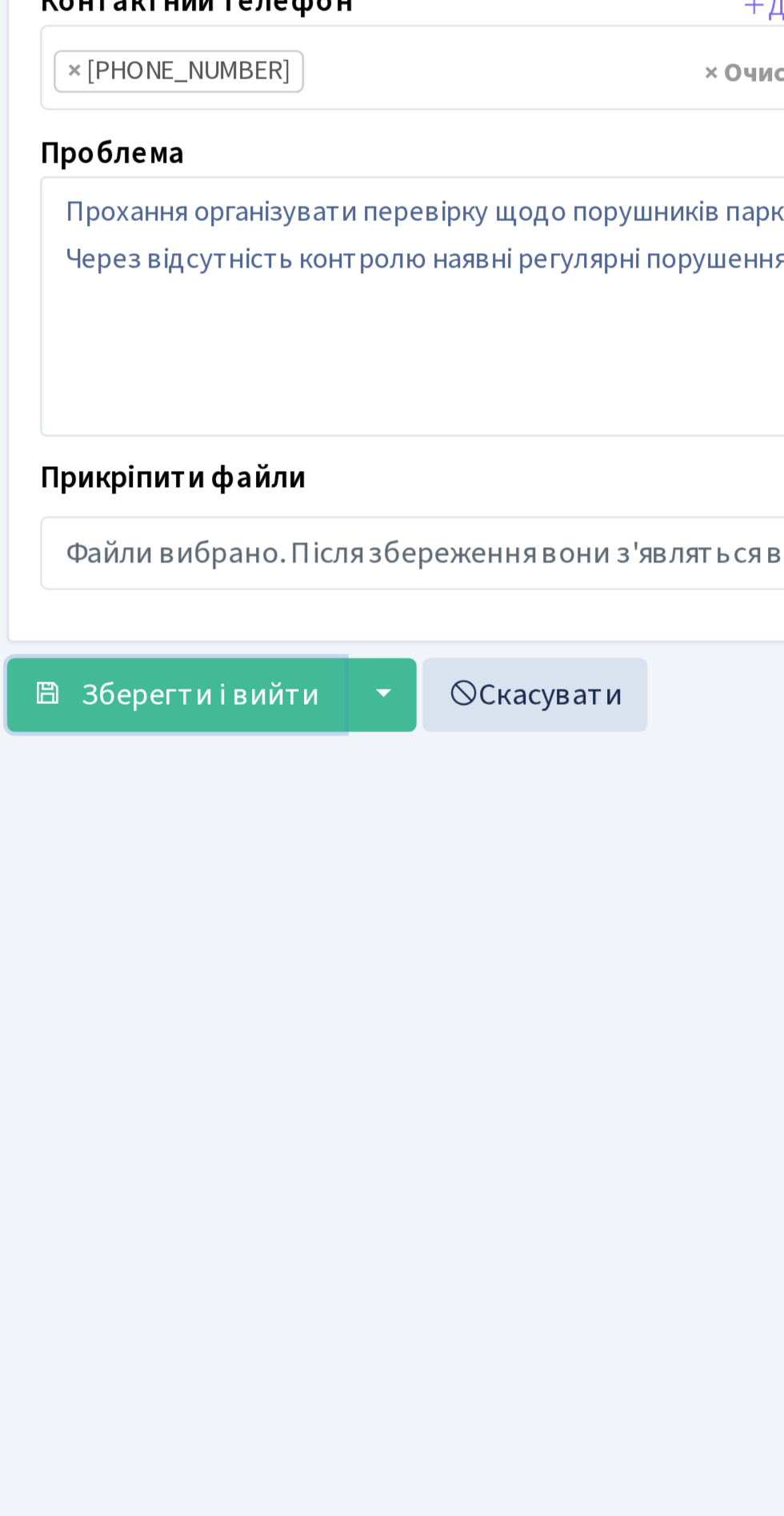
click at [129, 593] on span "Зберегти і вийти" at bounding box center [103, 602] width 98 height 18
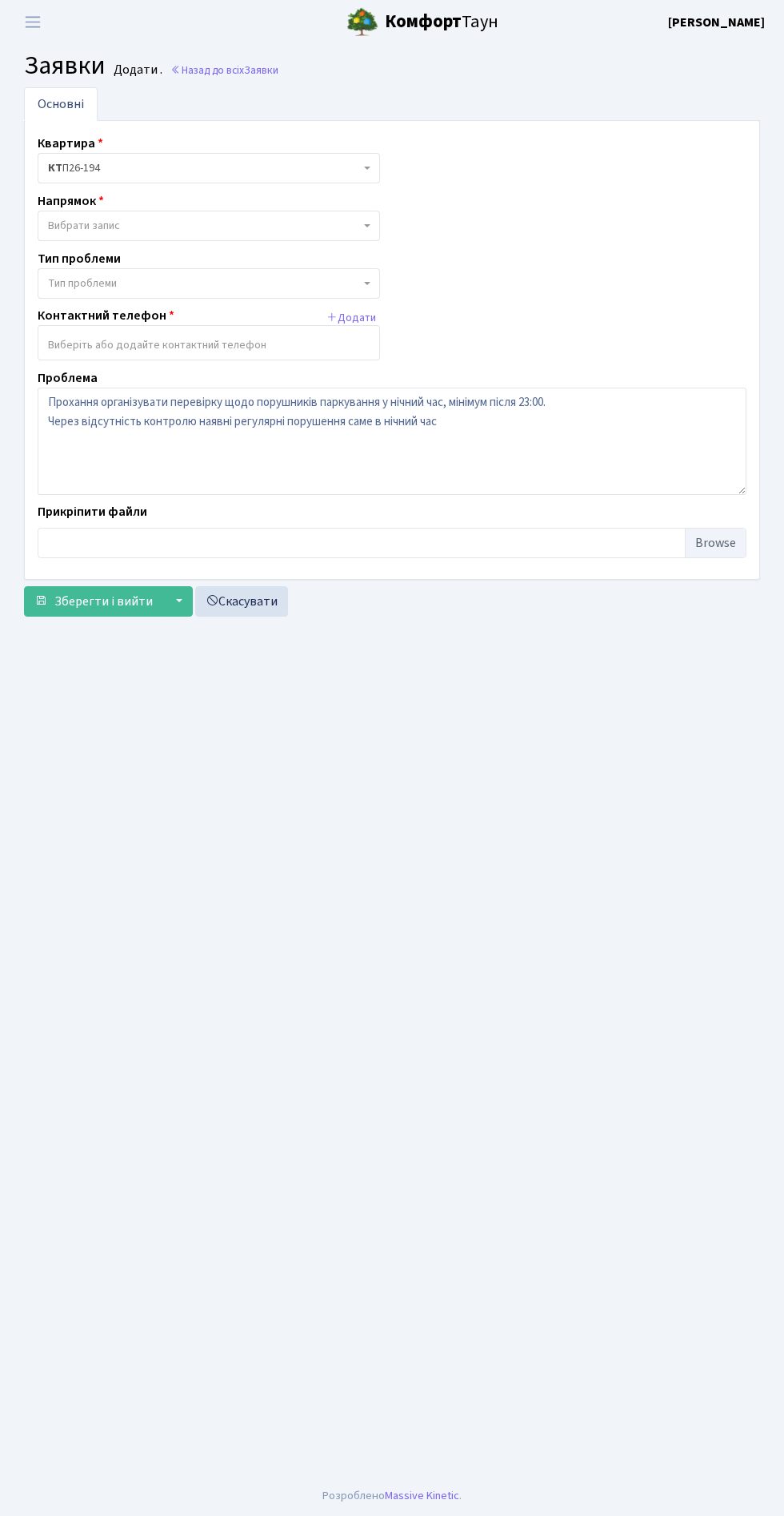
select select "5"
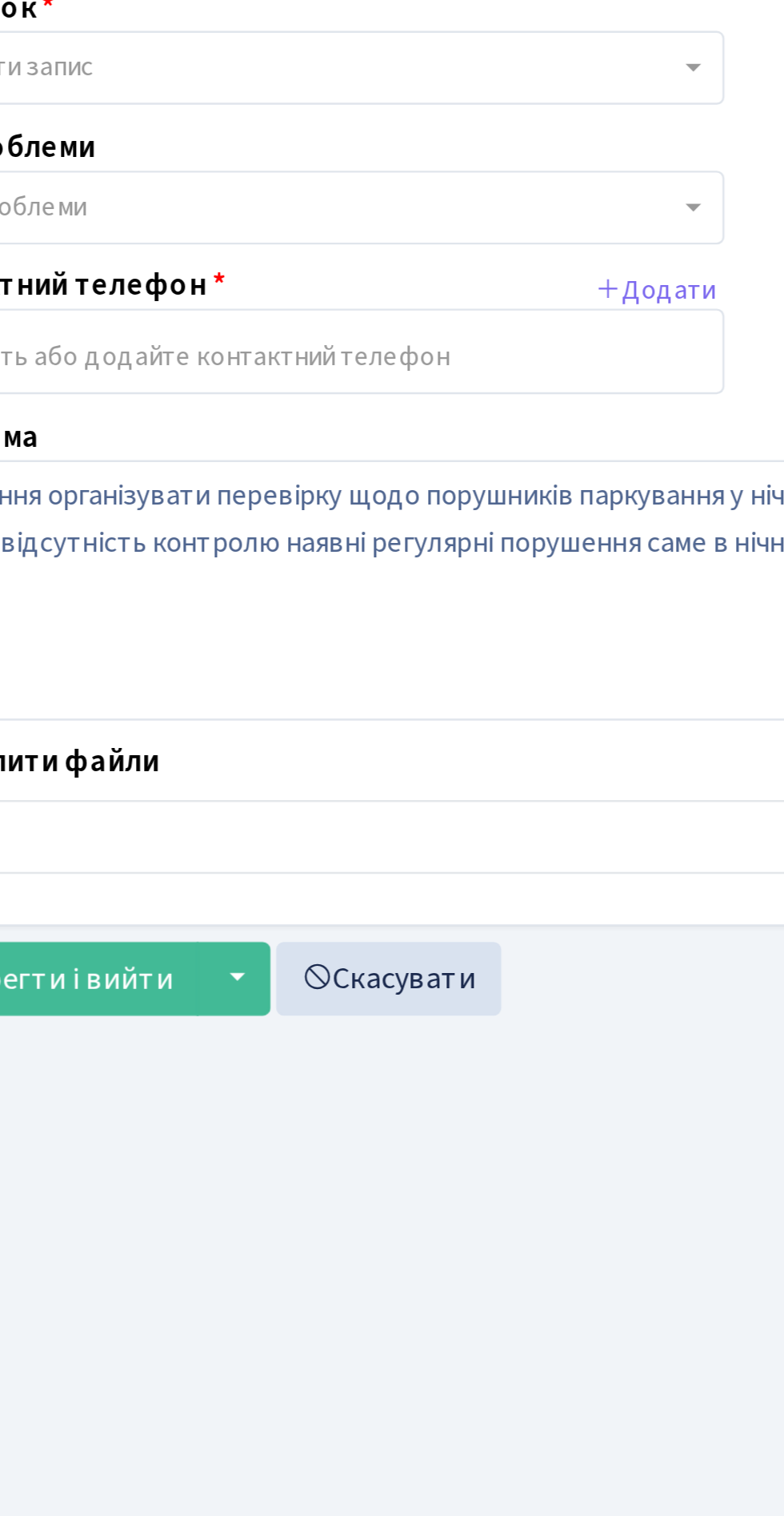
scroll to position [32, 0]
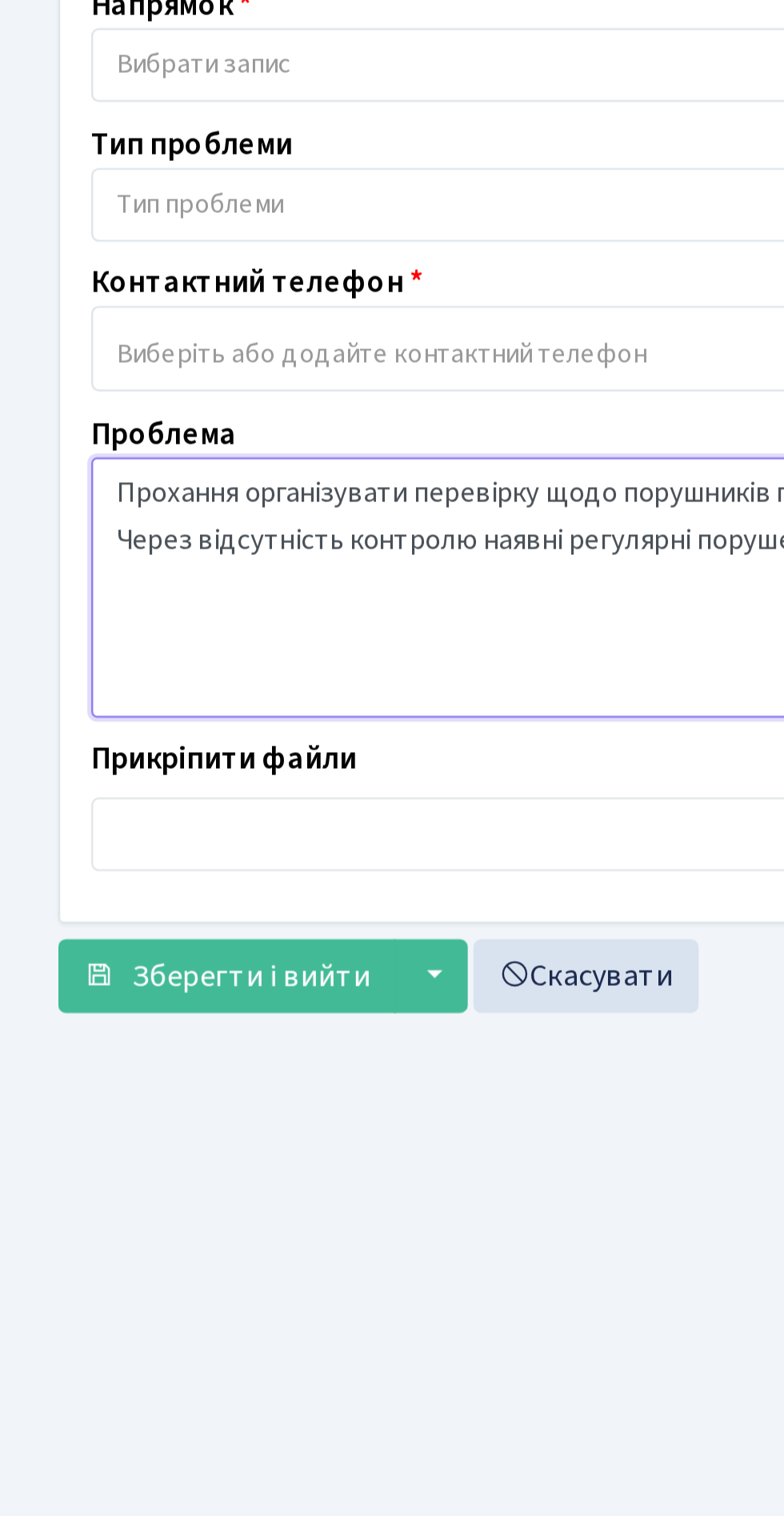
click at [231, 393] on textarea "Прохання організувати перевірку щодо порушників паркування у нічний час, мініму…" at bounding box center [392, 442] width 709 height 108
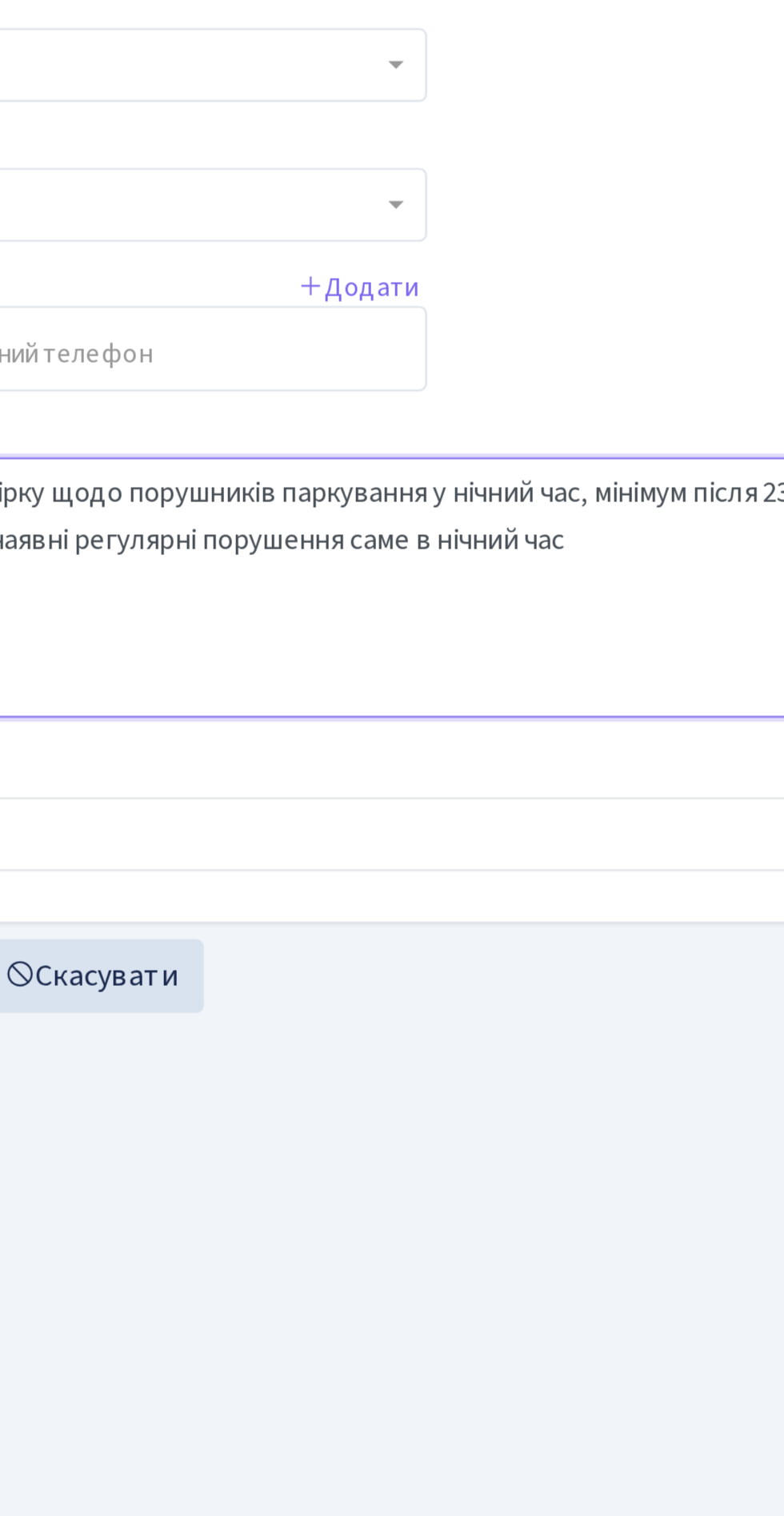
click at [464, 388] on textarea "Прохання організувати перевірку щодо порушників паркування у нічний час, мініму…" at bounding box center [392, 442] width 709 height 108
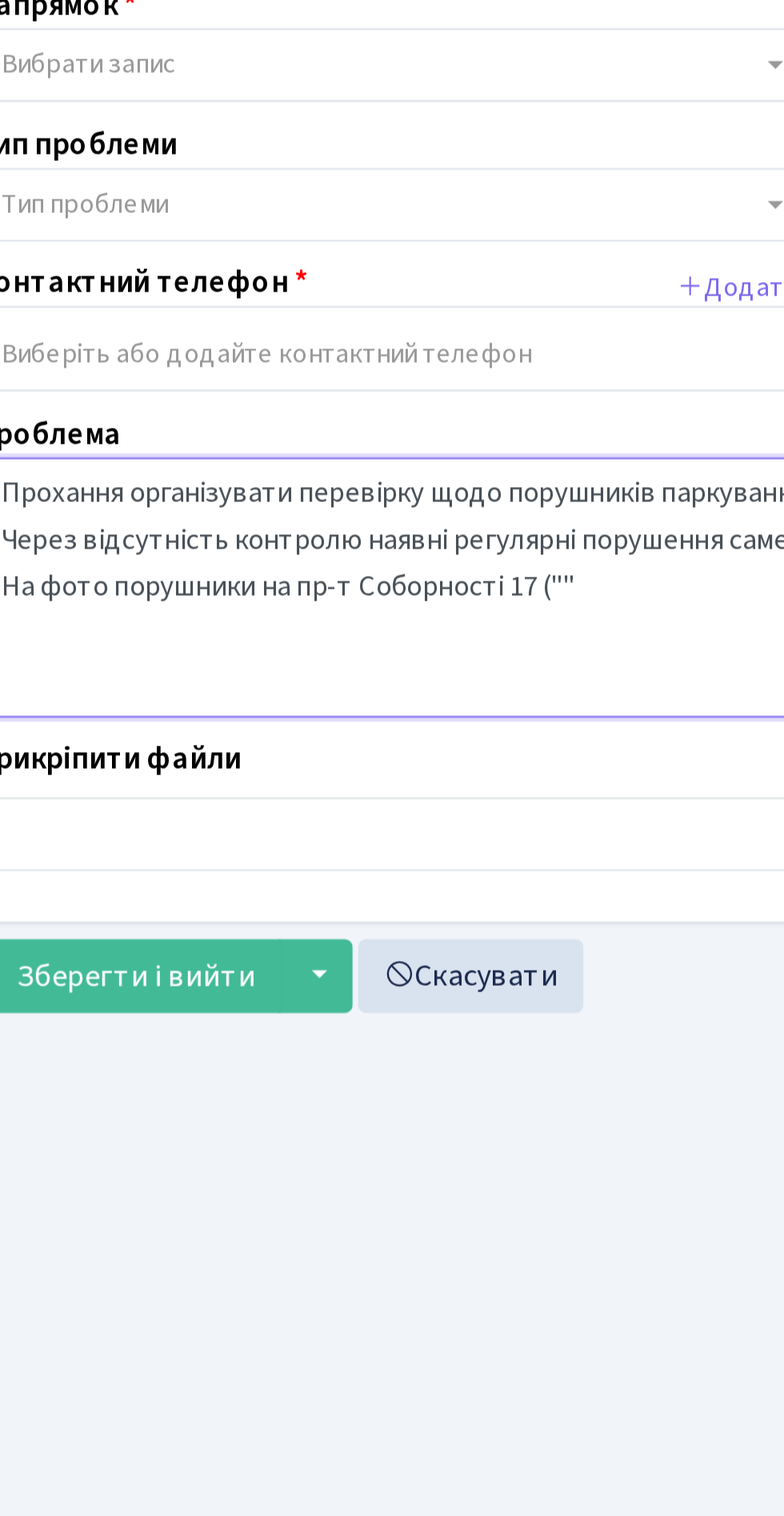
click at [283, 408] on textarea "Прохання організувати перевірку щодо порушників паркування у нічний час, мініму…" at bounding box center [392, 442] width 709 height 108
click at [333, 408] on textarea "Прохання організувати перевірку щодо порушників паркування у нічний час, мініму…" at bounding box center [392, 442] width 709 height 108
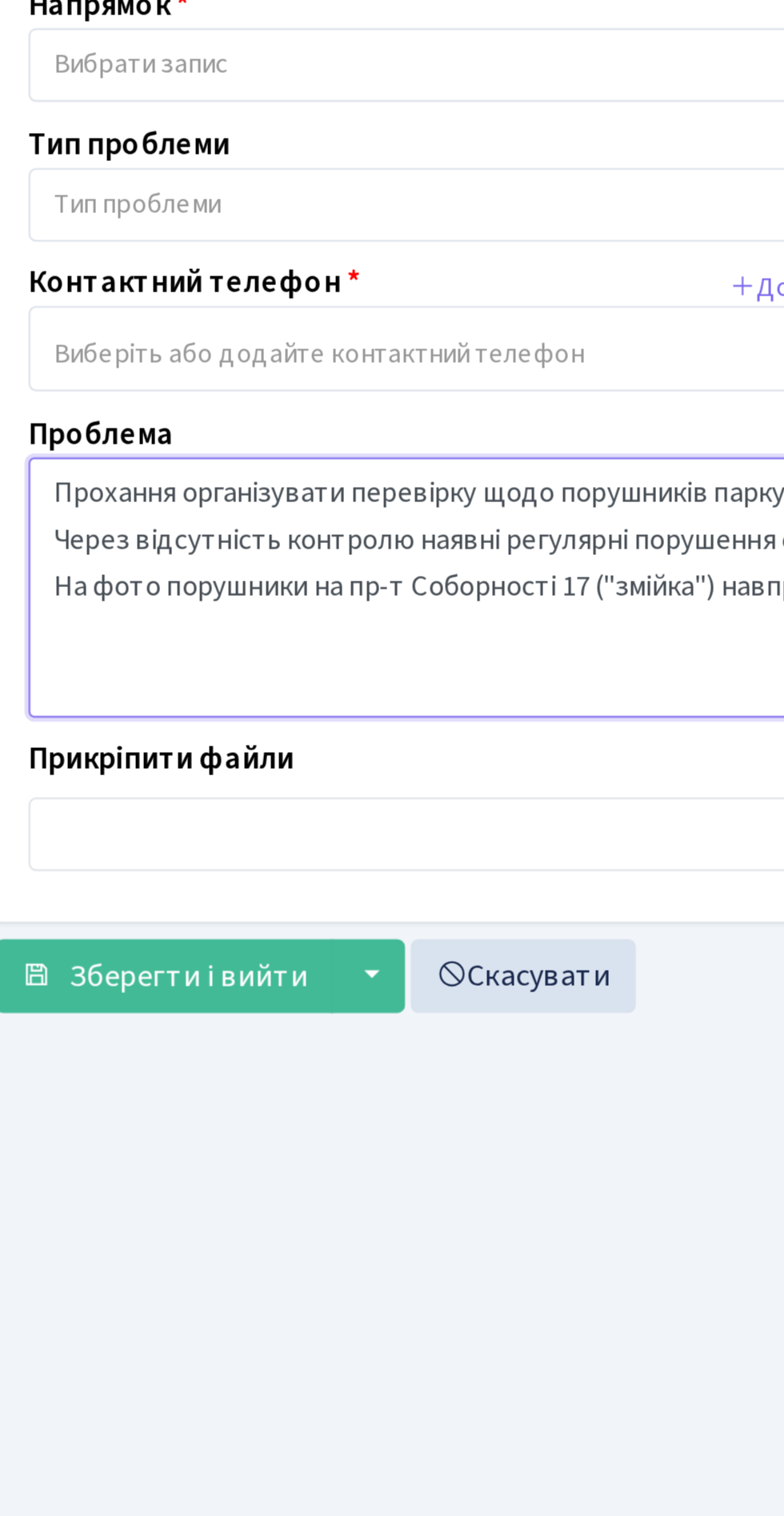
type textarea "Прохання організувати перевірку щодо порушників паркування у нічний час, мініму…"
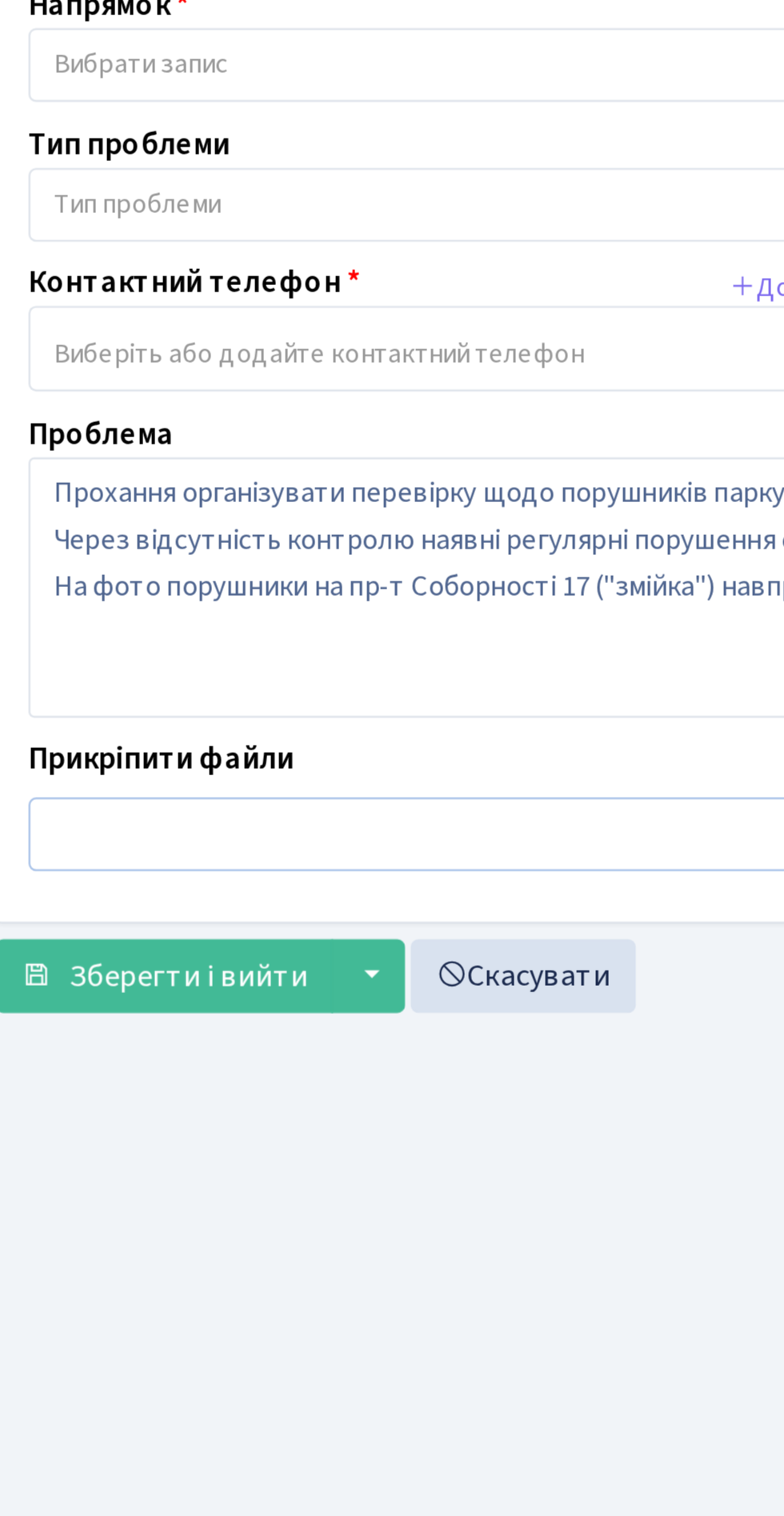
click at [170, 528] on input "file" at bounding box center [392, 544] width 709 height 31
type input "C:\fakepath\IMG_20250827_000627_396.jpg"
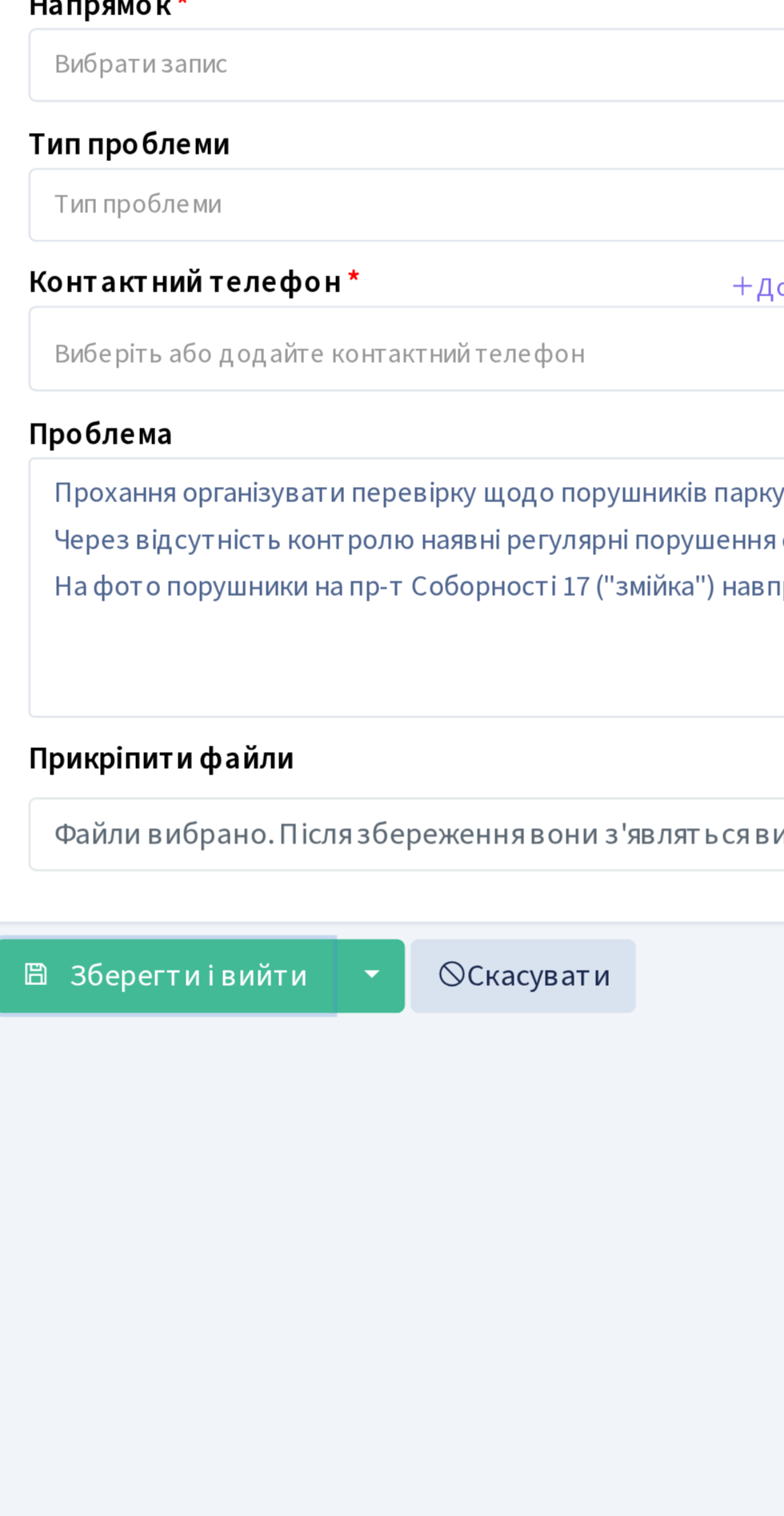
click at [120, 593] on span "Зберегти і вийти" at bounding box center [103, 602] width 98 height 18
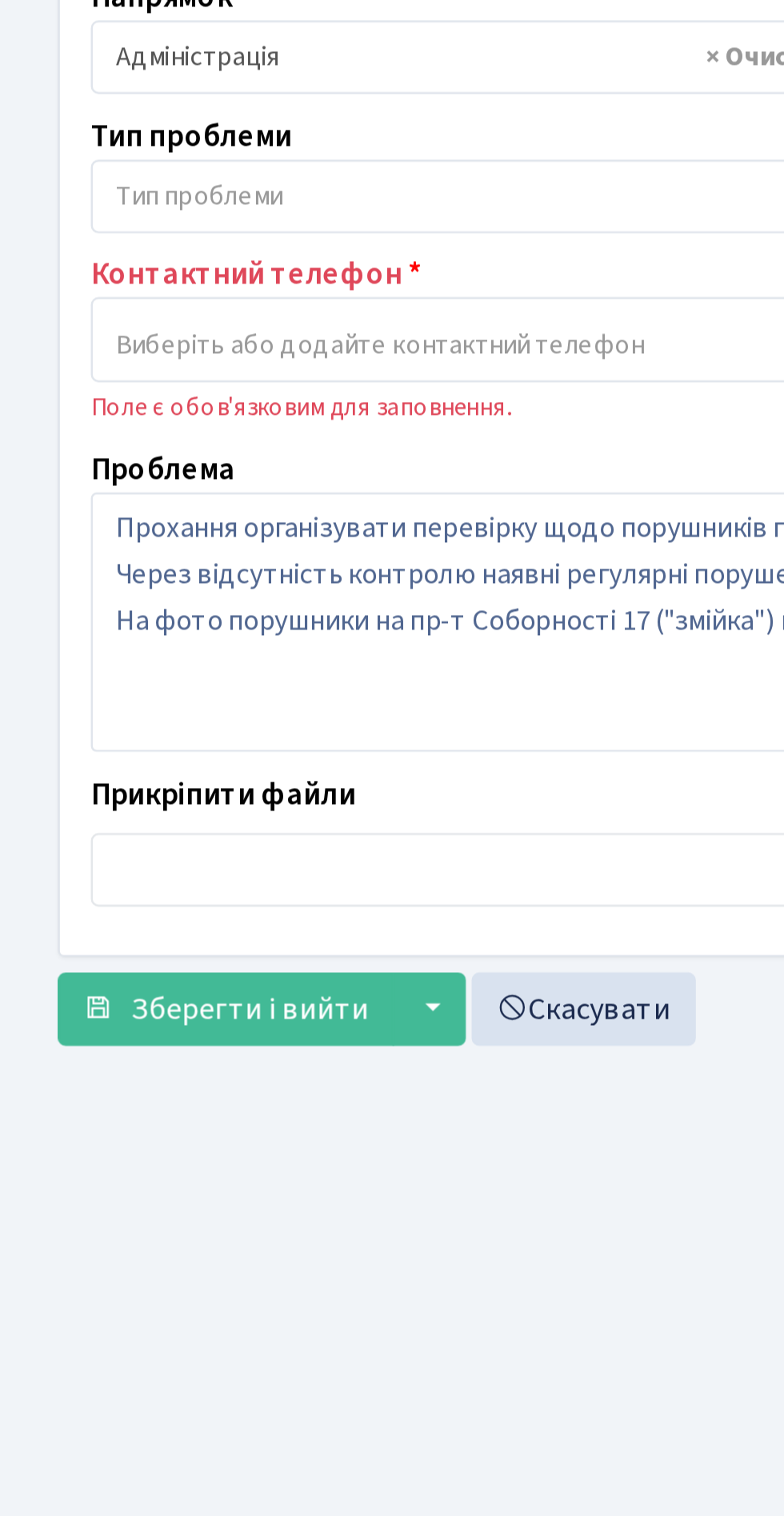
scroll to position [3, 0]
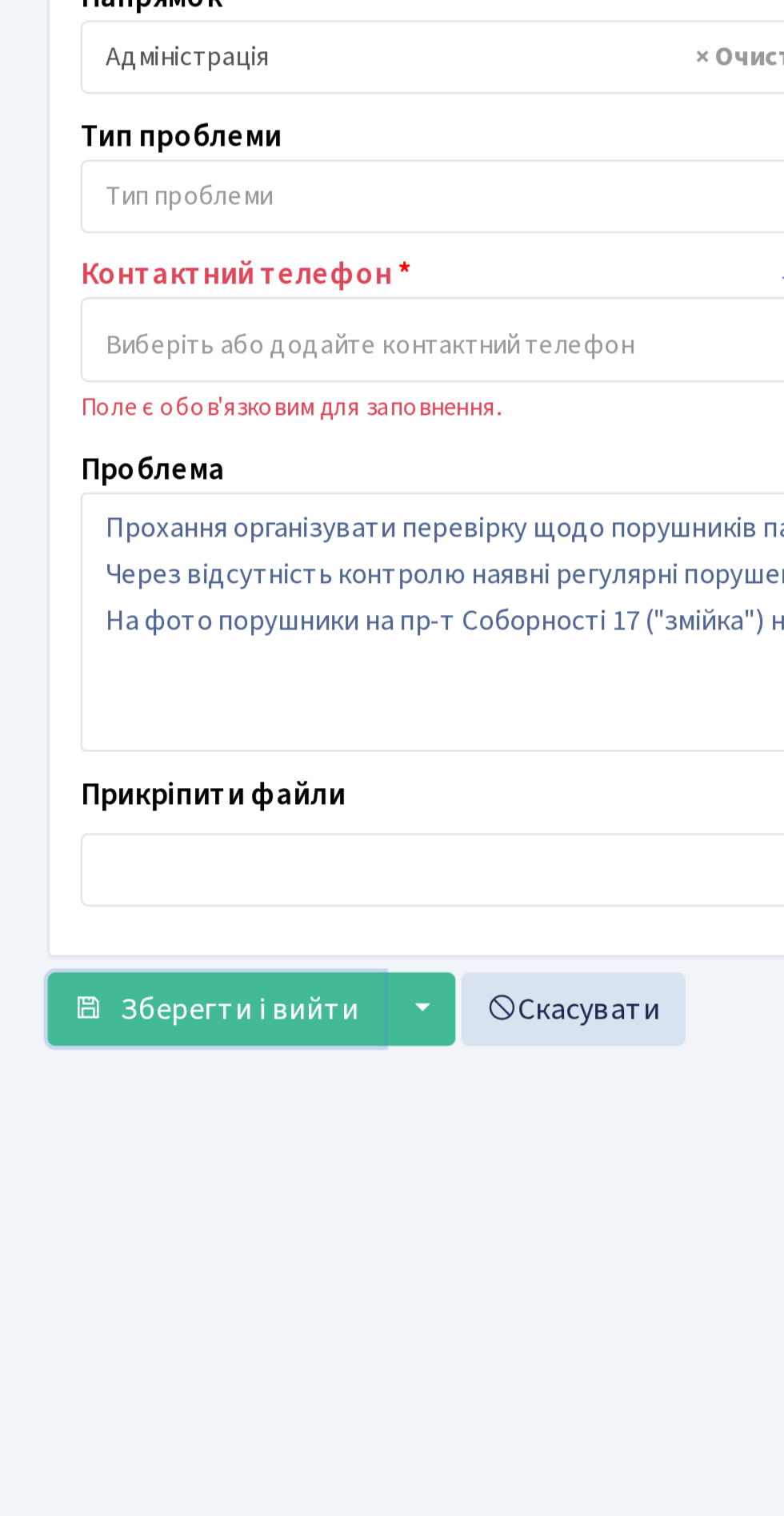
click at [134, 611] on span "Зберегти і вийти" at bounding box center [103, 620] width 98 height 18
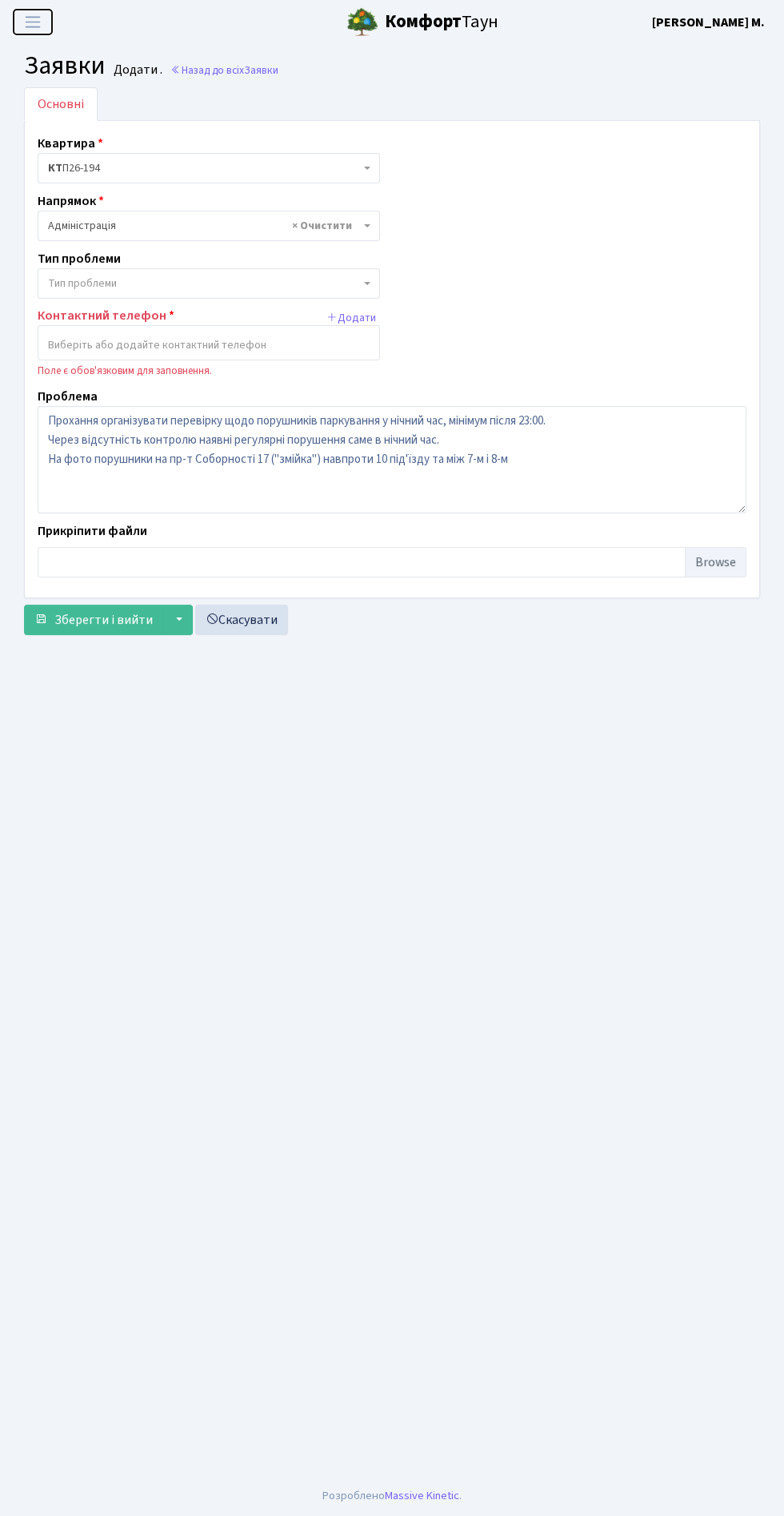
click at [14, 19] on button "Переключити навігацію" at bounding box center [32, 21] width 40 height 26
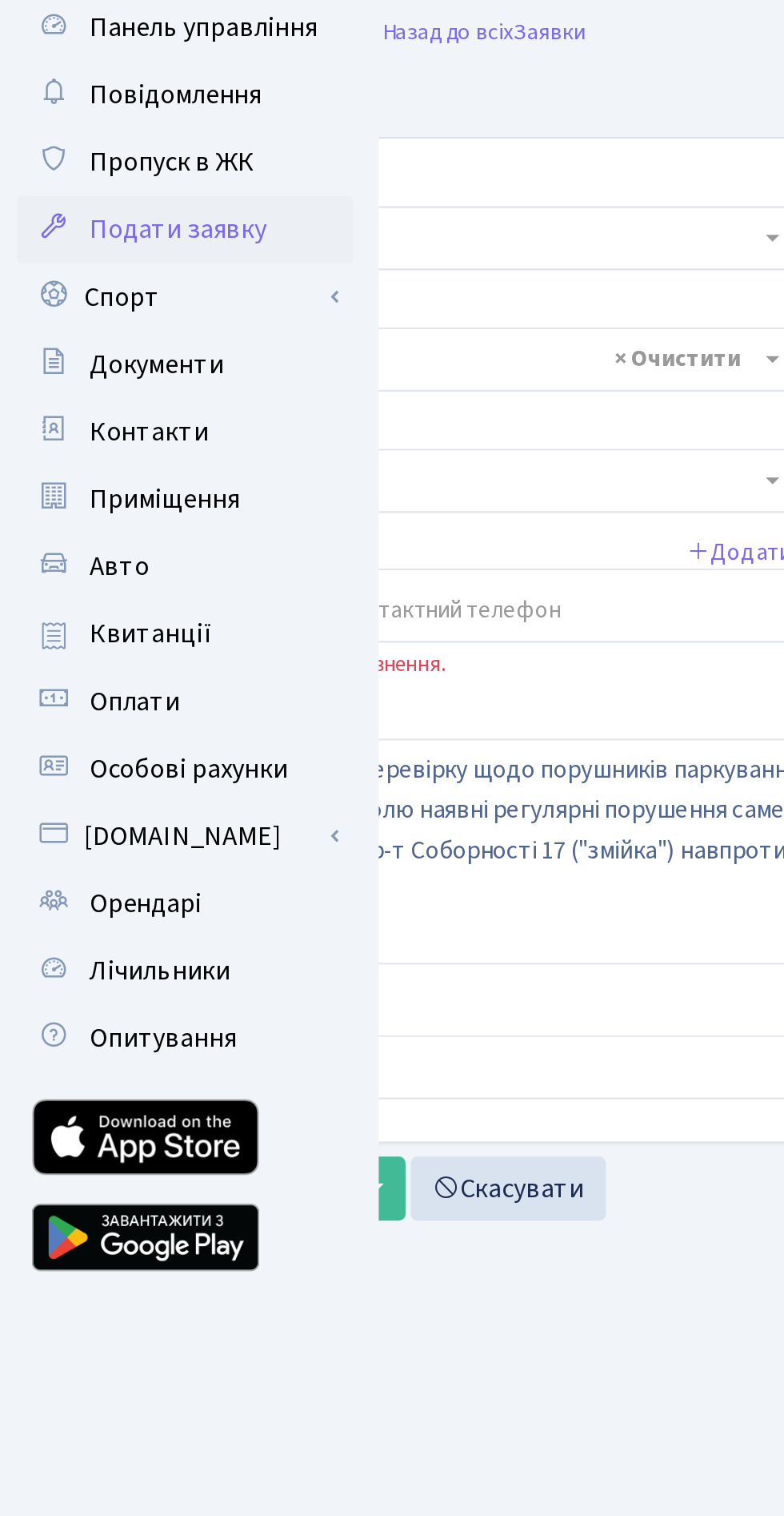
click at [35, 73] on link "Панель управління" at bounding box center [87, 68] width 160 height 32
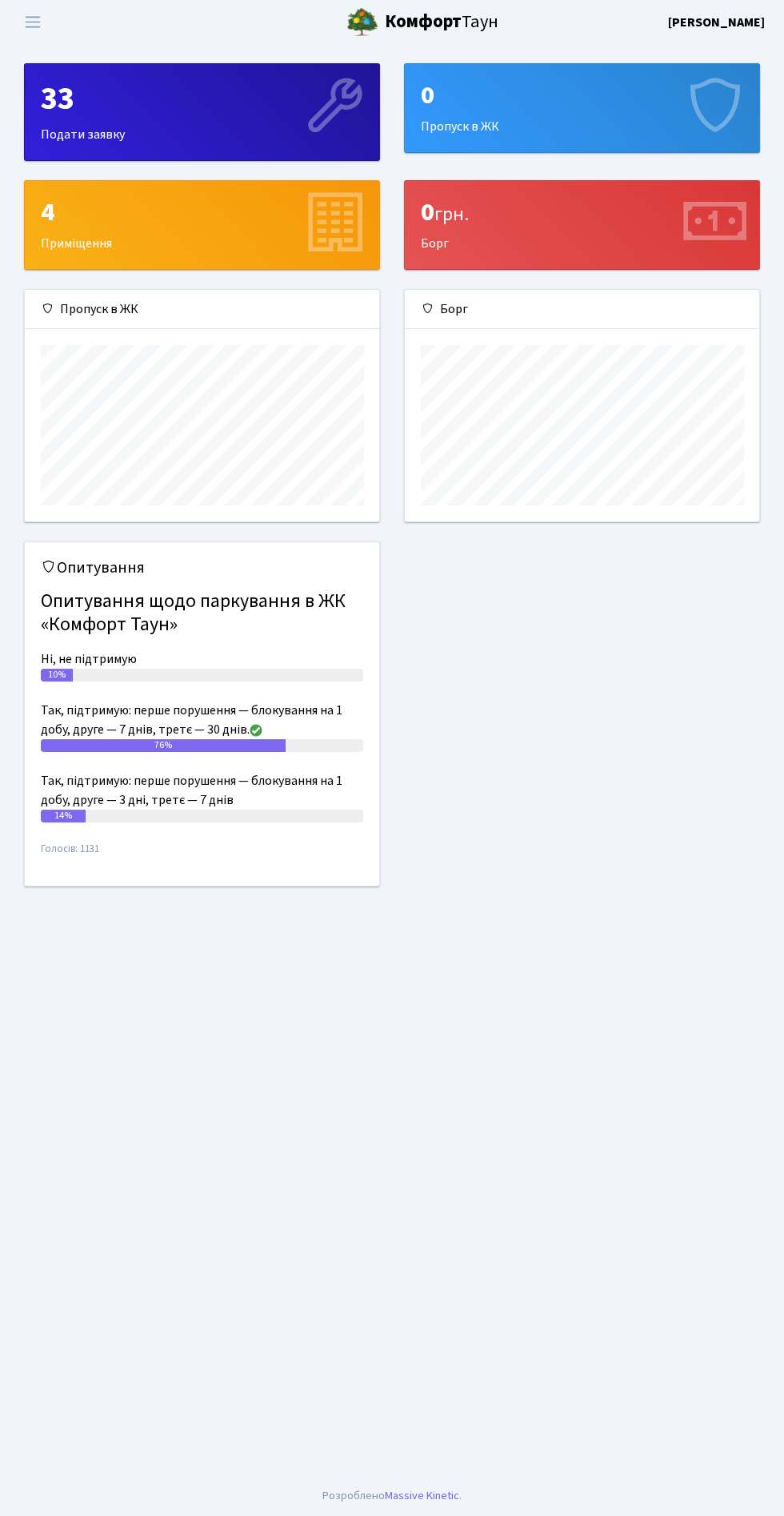
scroll to position [231, 354]
click at [125, 102] on div "33" at bounding box center [202, 99] width 323 height 38
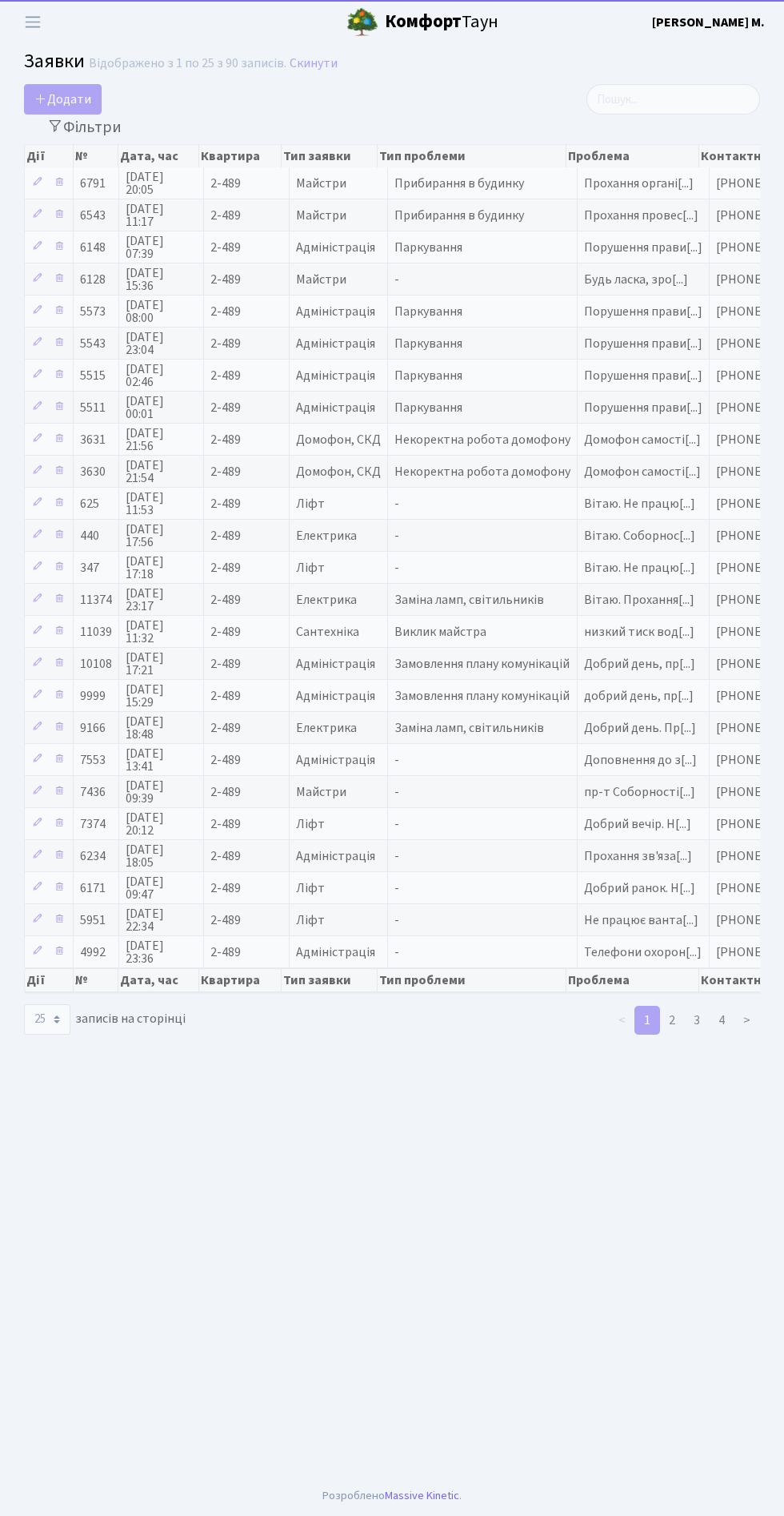
select select "25"
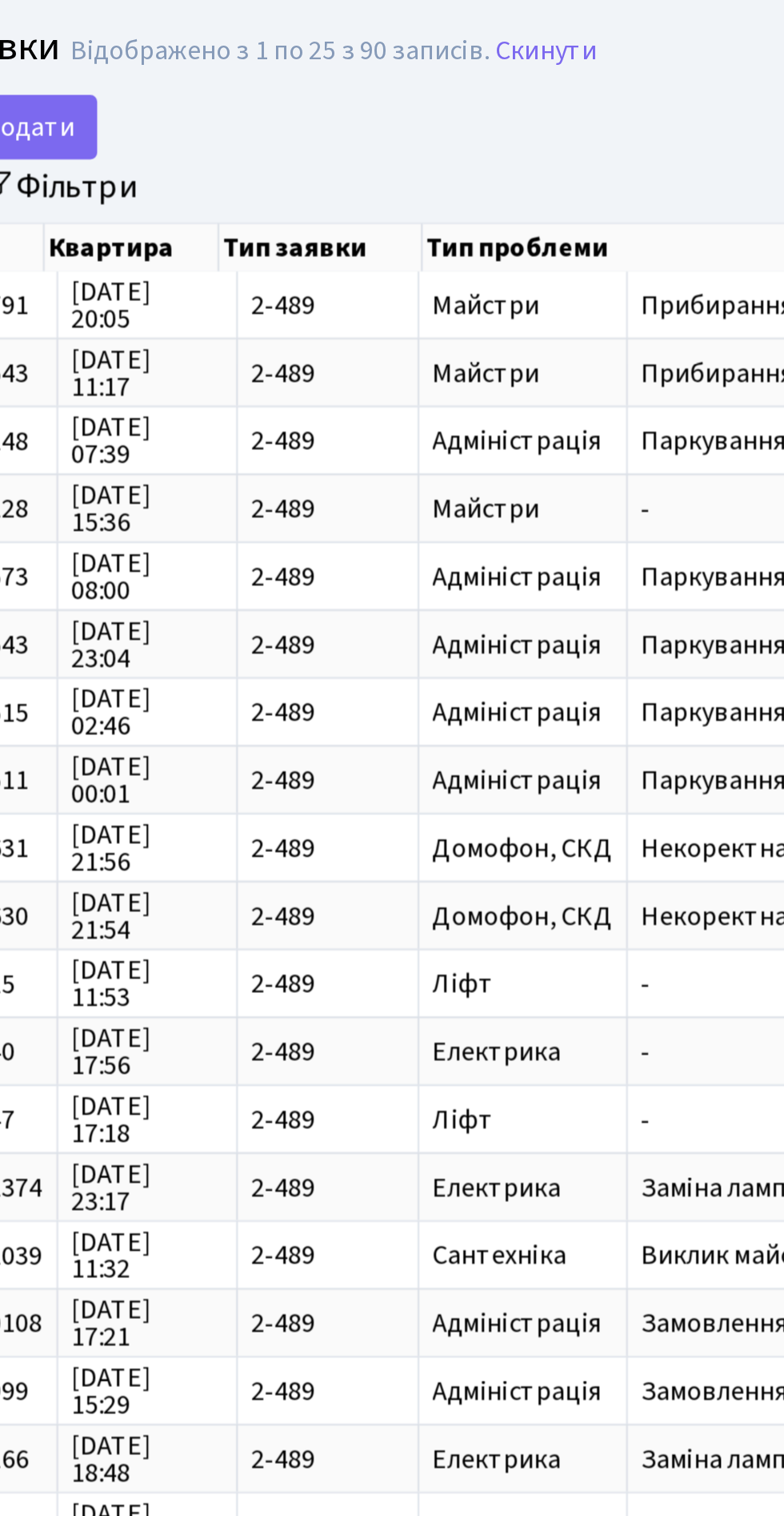
scroll to position [0, 36]
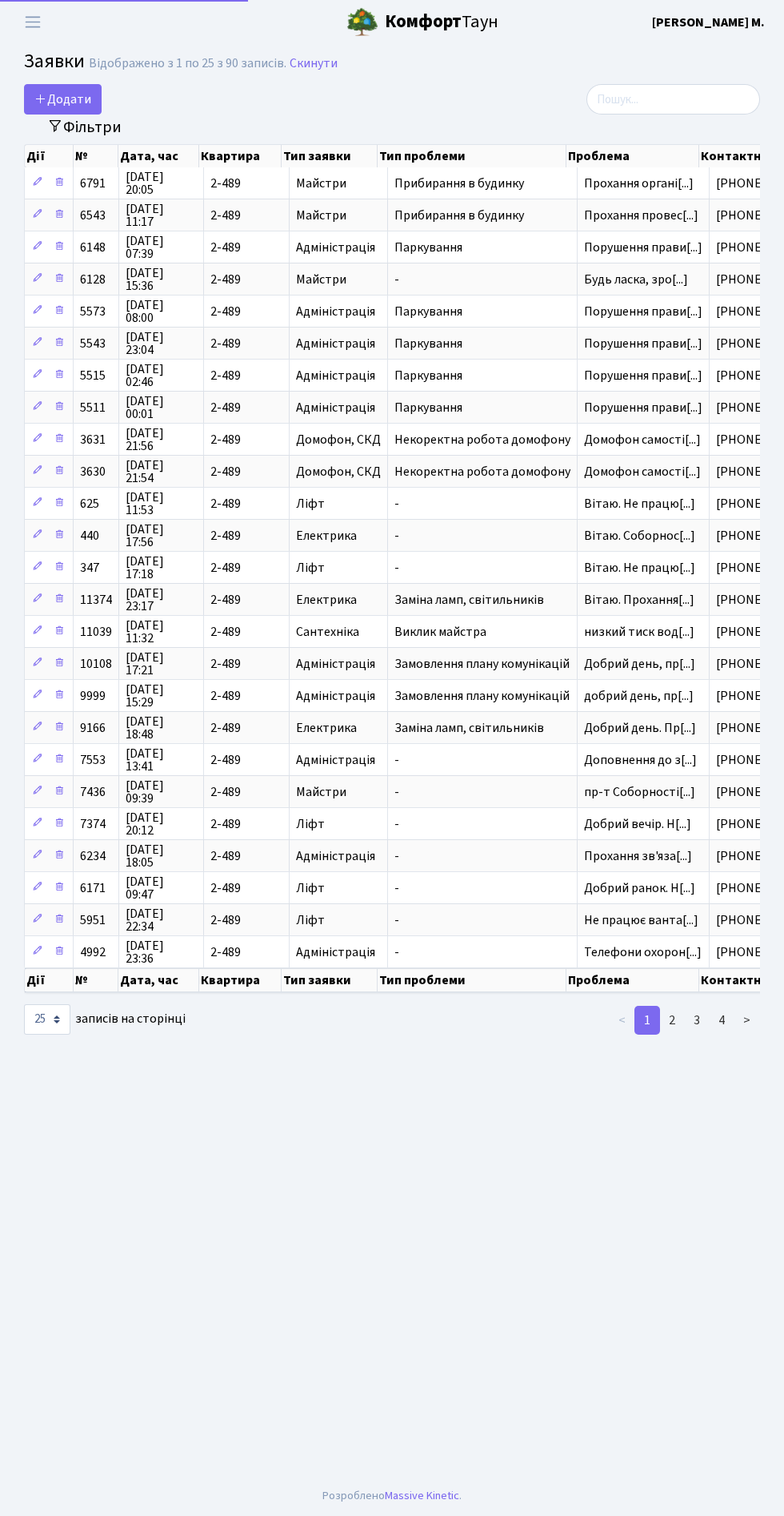
select select "25"
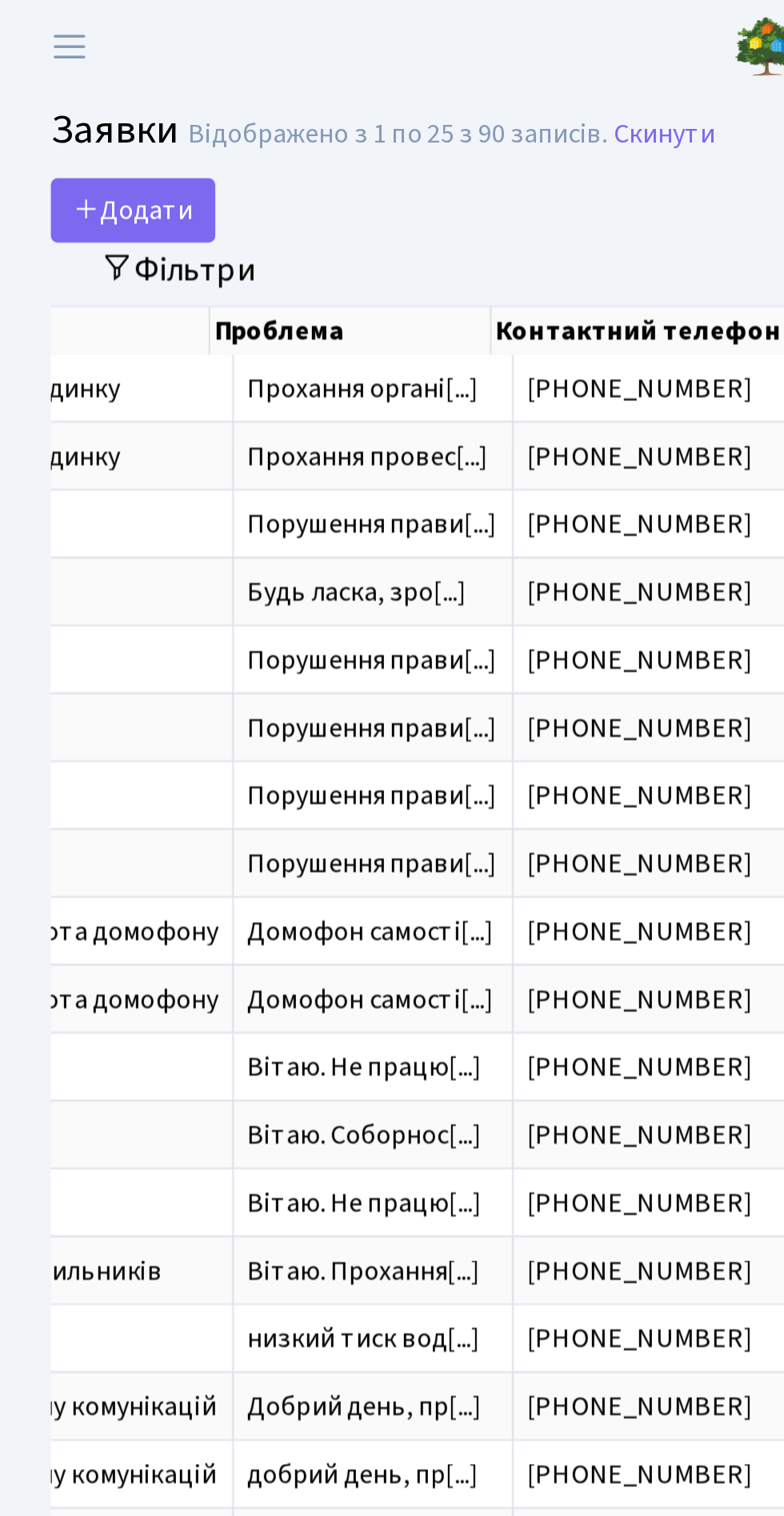
scroll to position [0, 43]
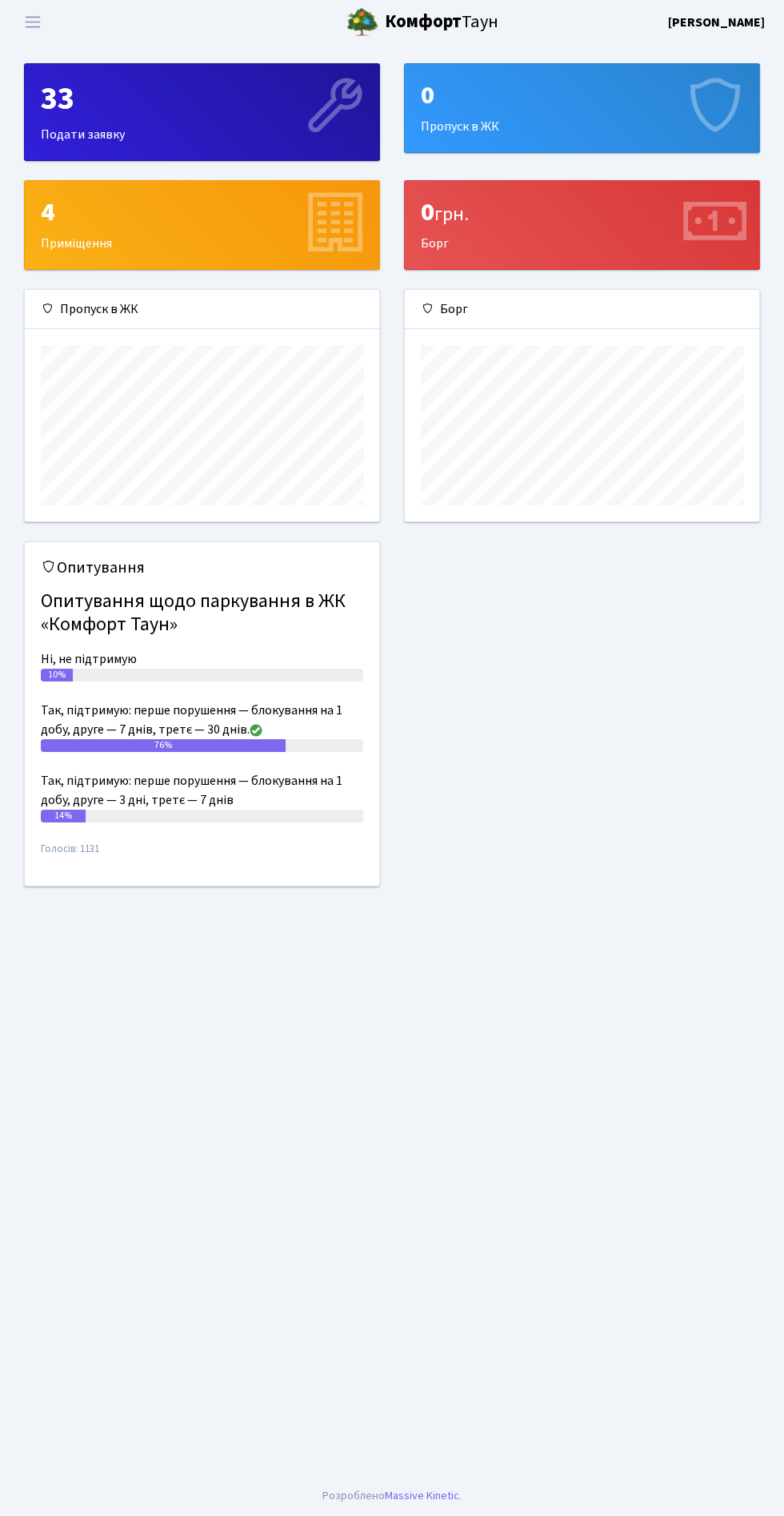
scroll to position [231, 354]
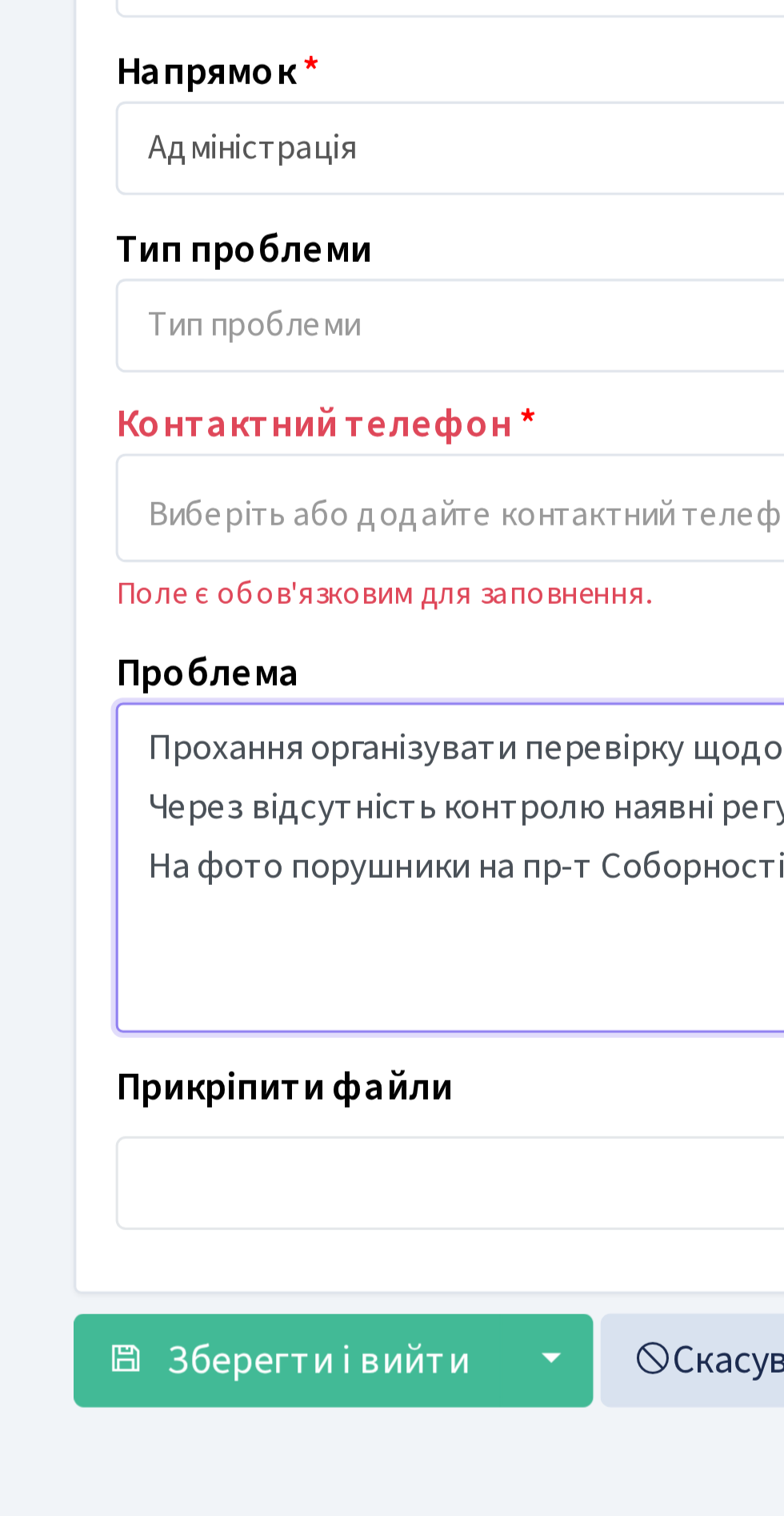
scroll to position [16, 0]
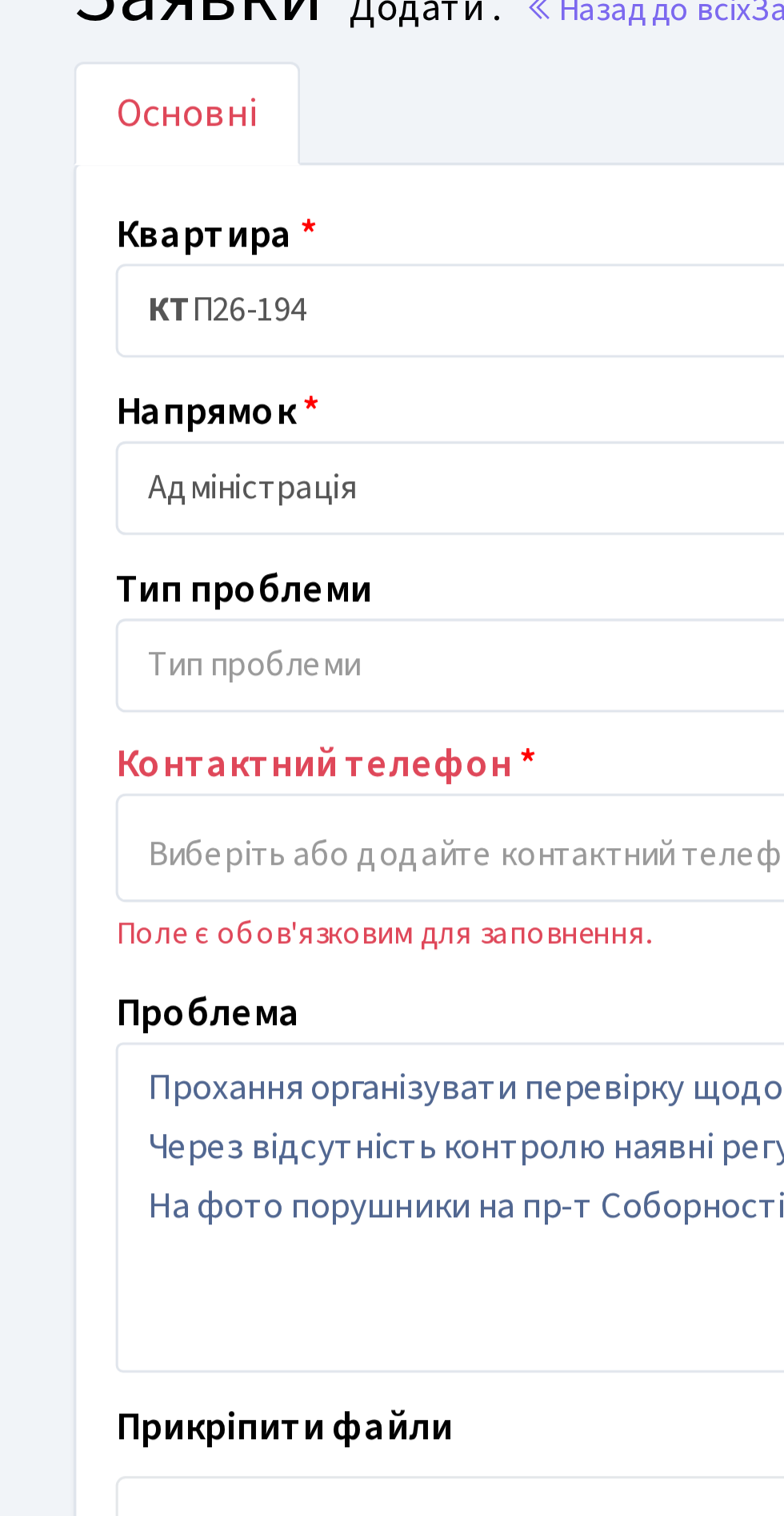
click at [173, 275] on span "Тип проблеми" at bounding box center [204, 283] width 313 height 16
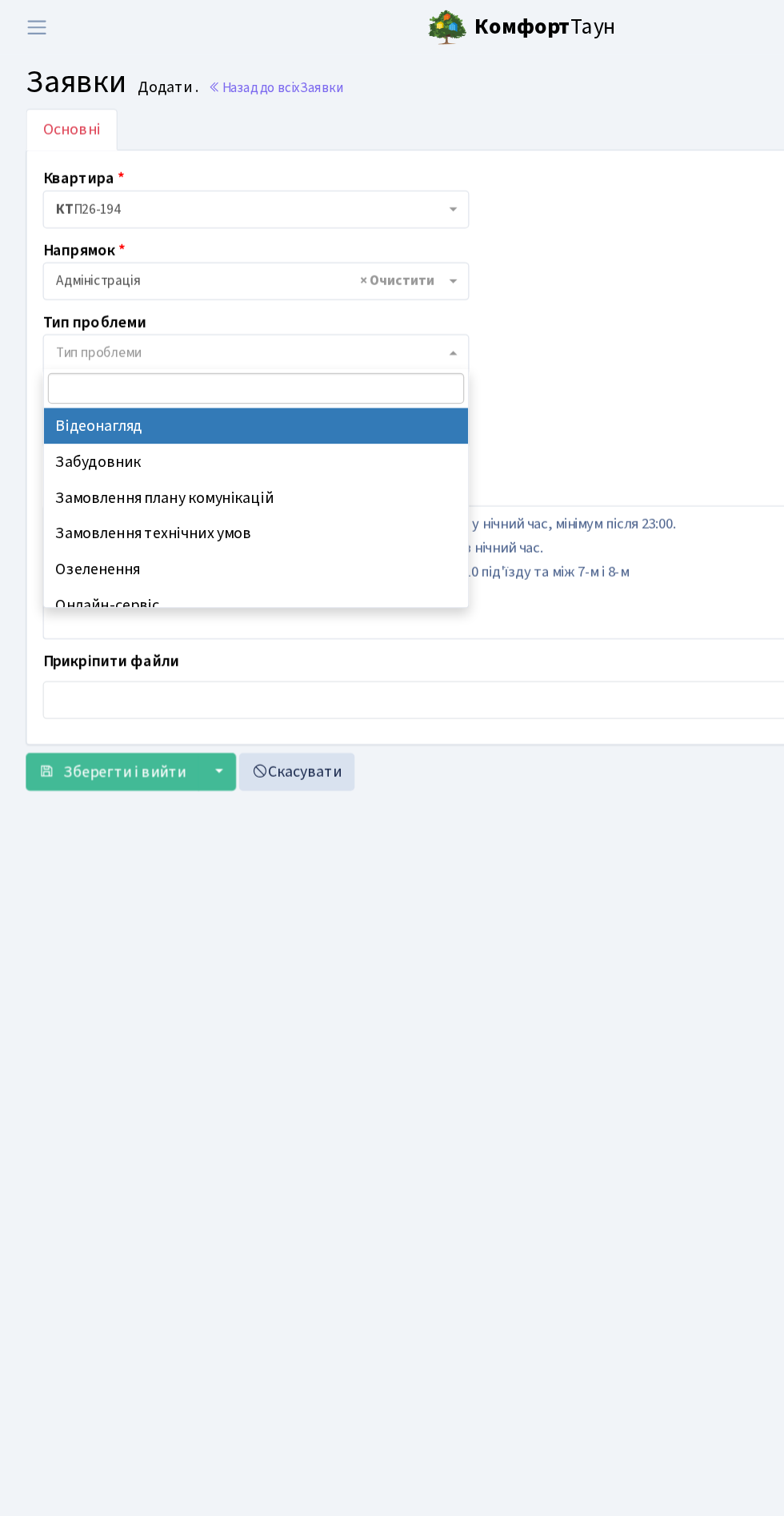
scroll to position [4, 0]
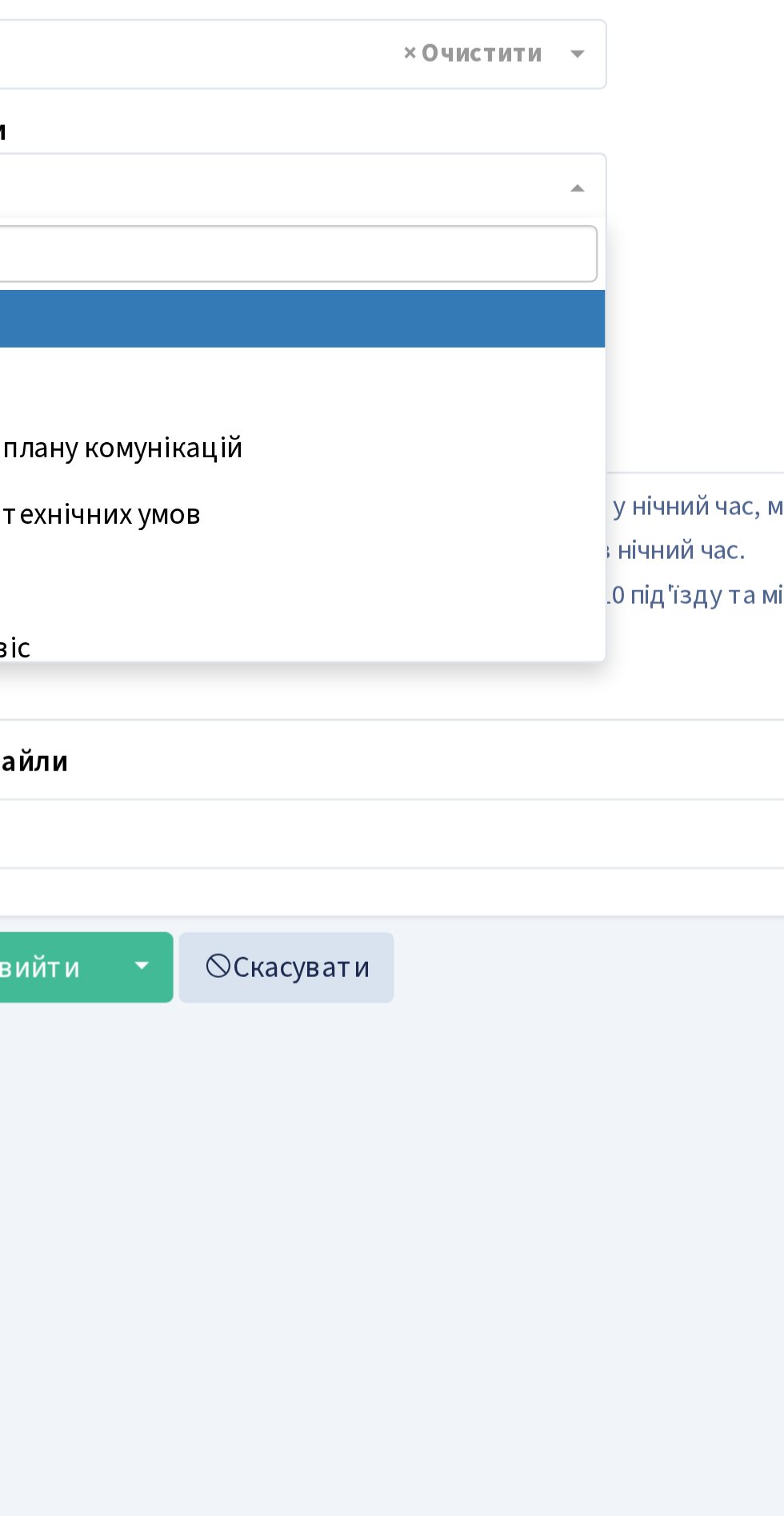
click at [431, 349] on div "Квартира <b>КТ</b>&nbsp;&nbsp;&nbsp;&nbsp;П26-194 <b>КТ2</b>&nbsp;&nbsp;&nbsp;2…" at bounding box center [392, 360] width 733 height 451
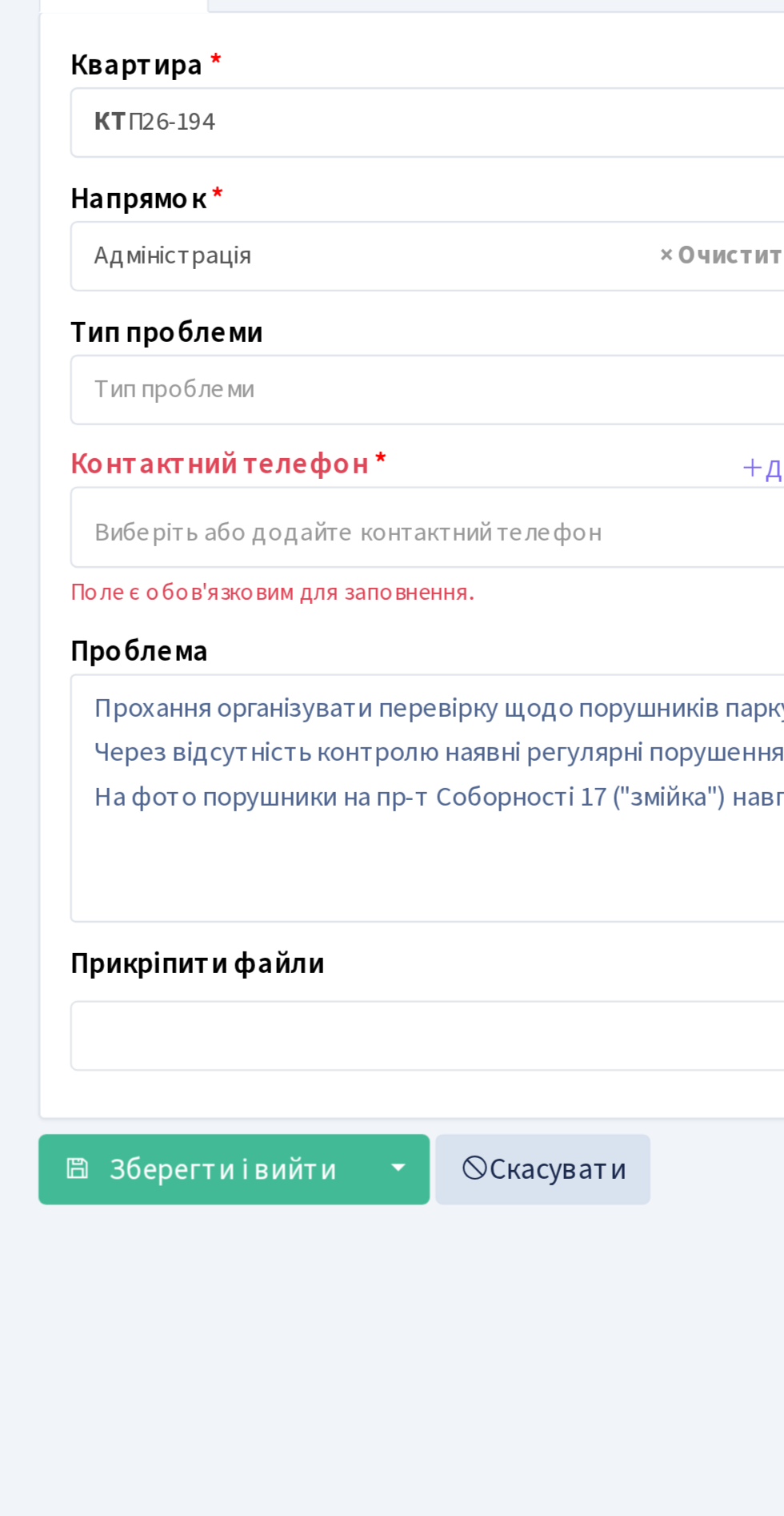
select select
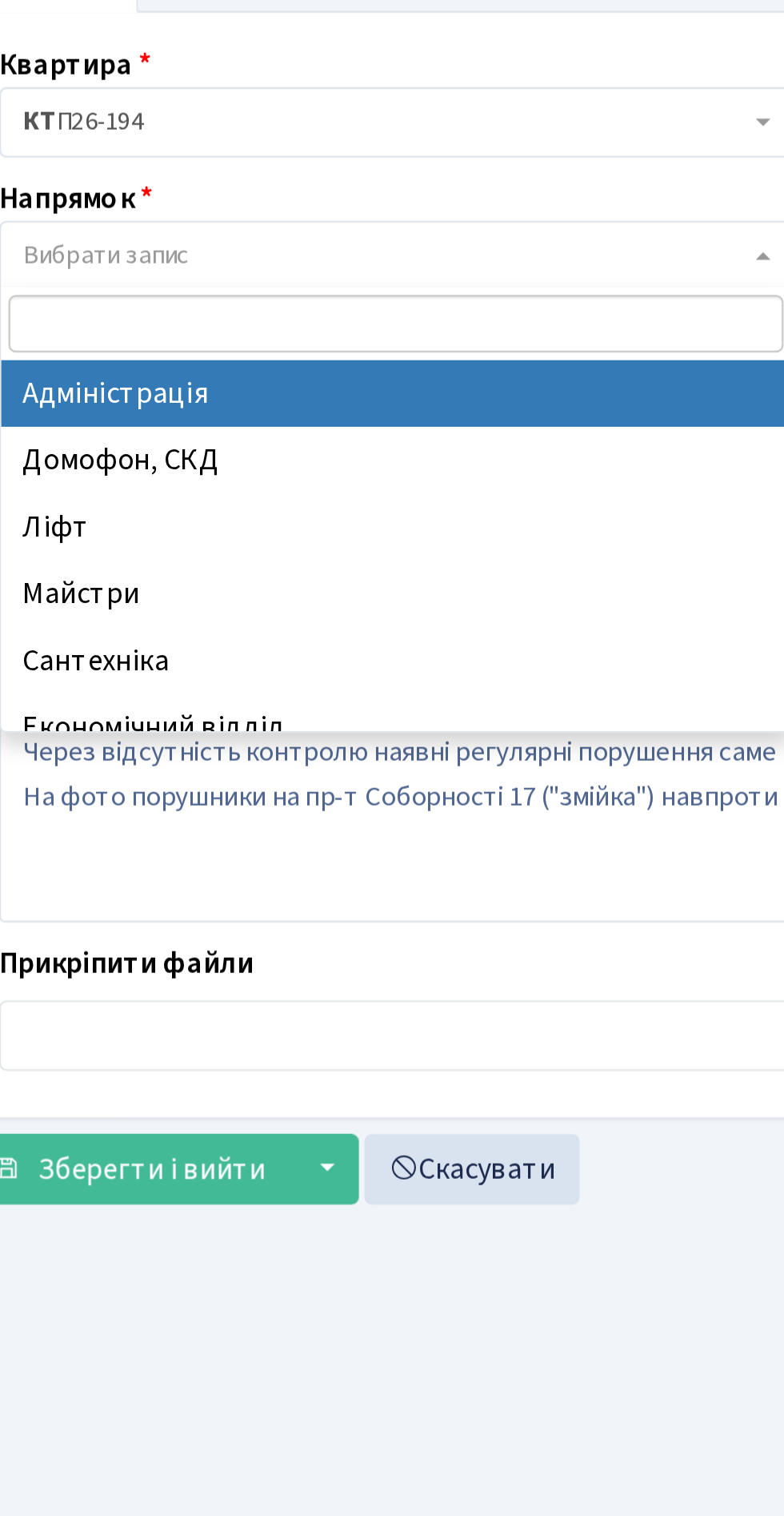
select select "5"
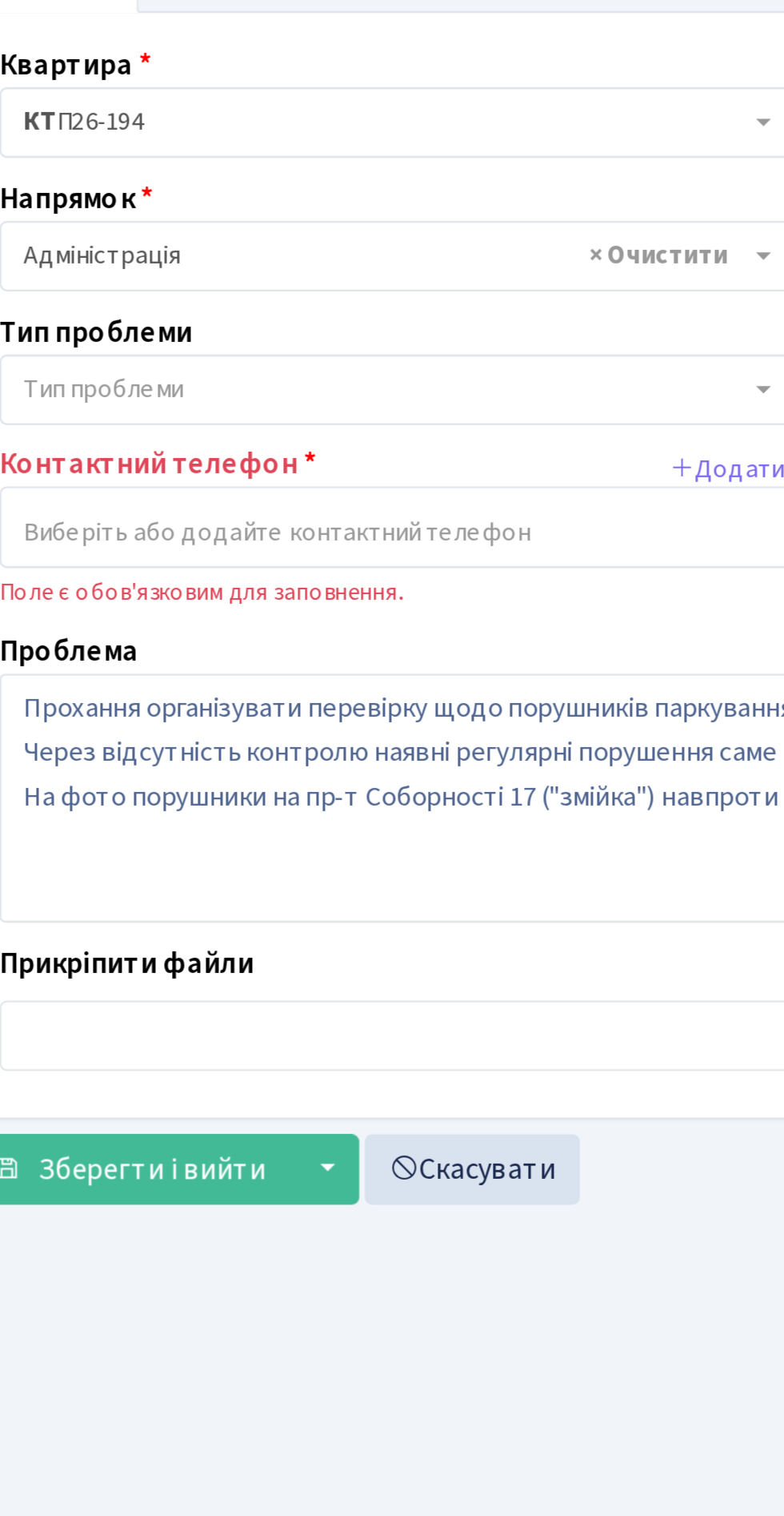
click at [217, 285] on span "Тип проблеми" at bounding box center [204, 283] width 313 height 16
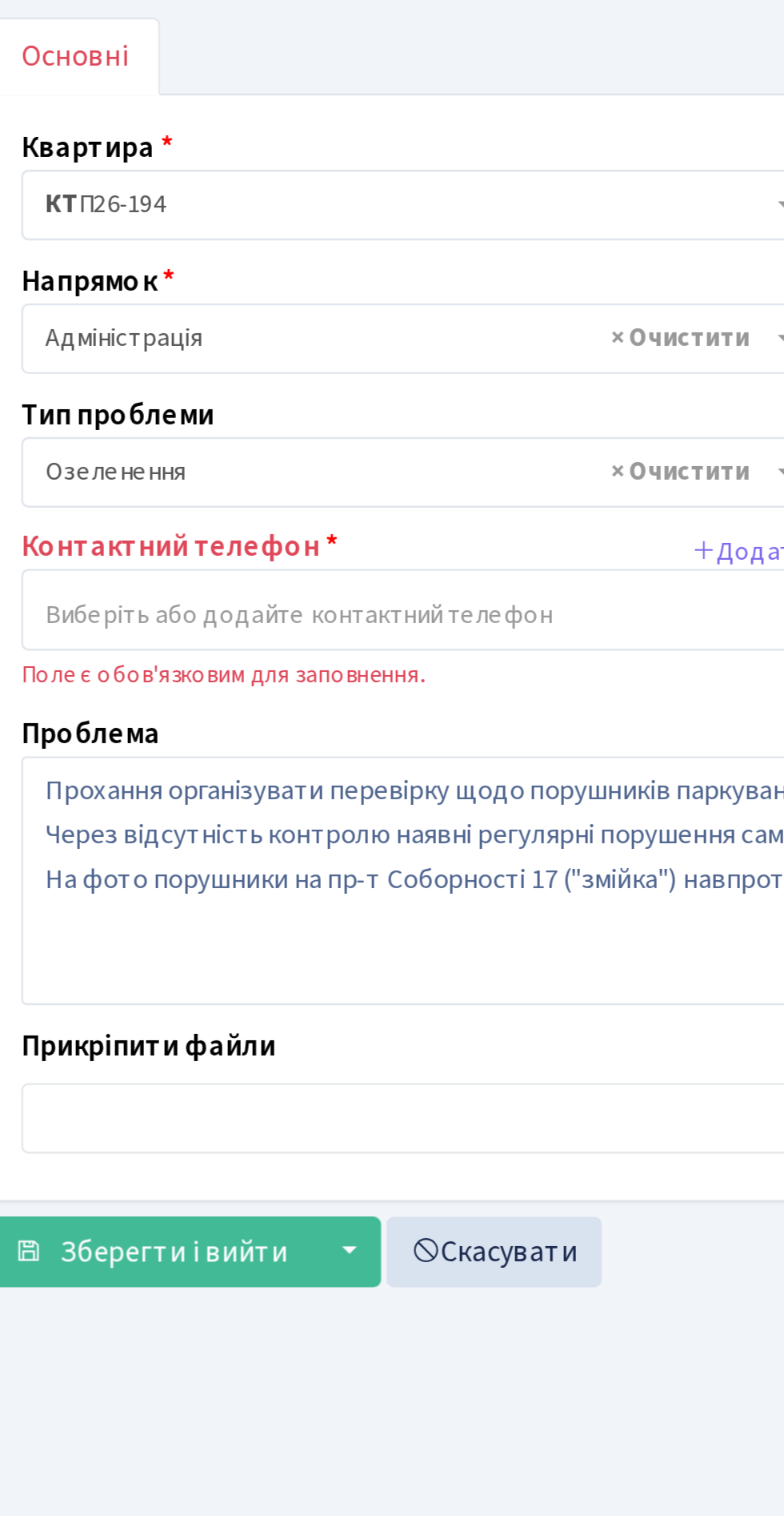
click at [165, 284] on span "× Озеленення" at bounding box center [204, 283] width 313 height 16
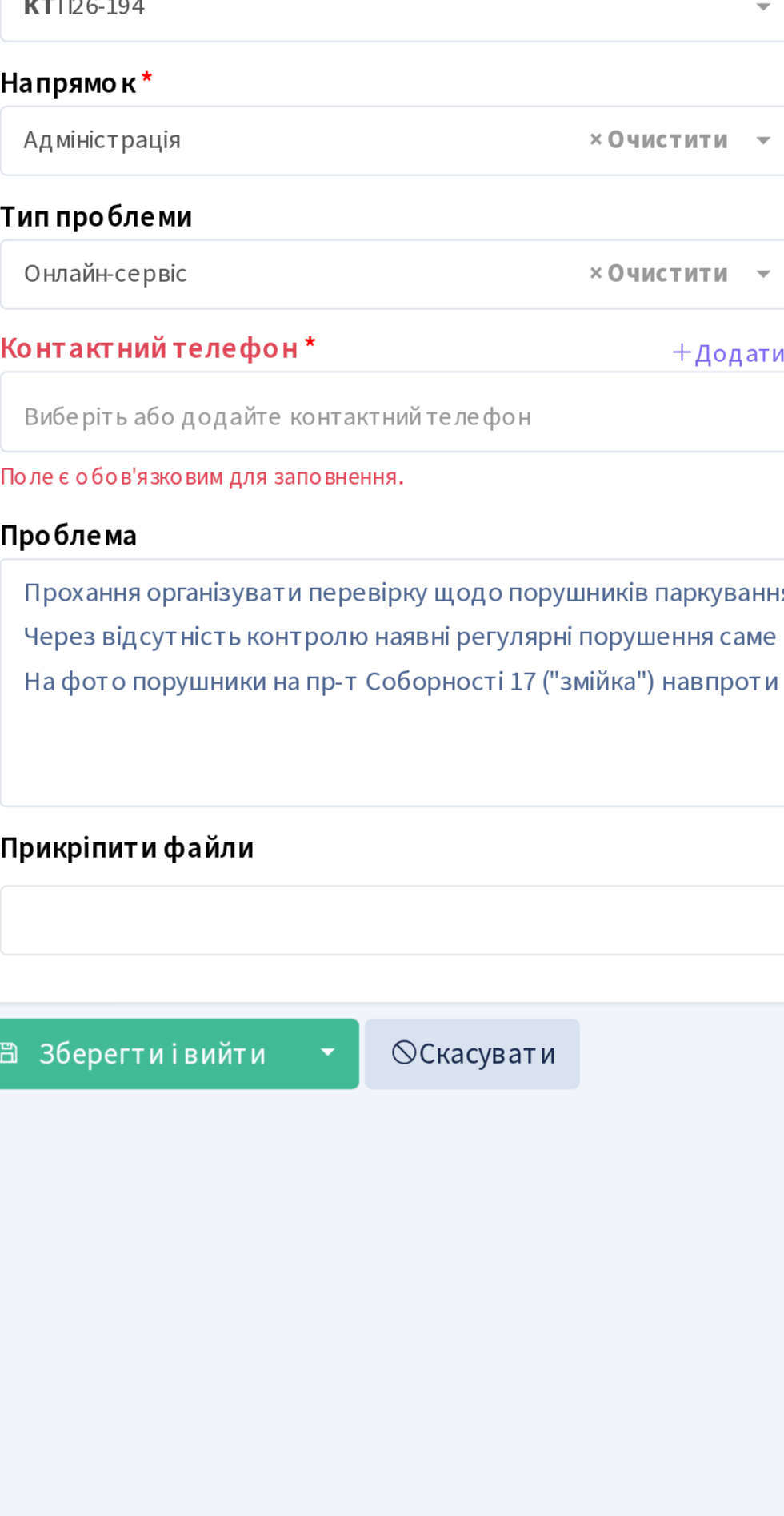
click at [223, 288] on span "× Онлайн-сервіс" at bounding box center [204, 283] width 313 height 16
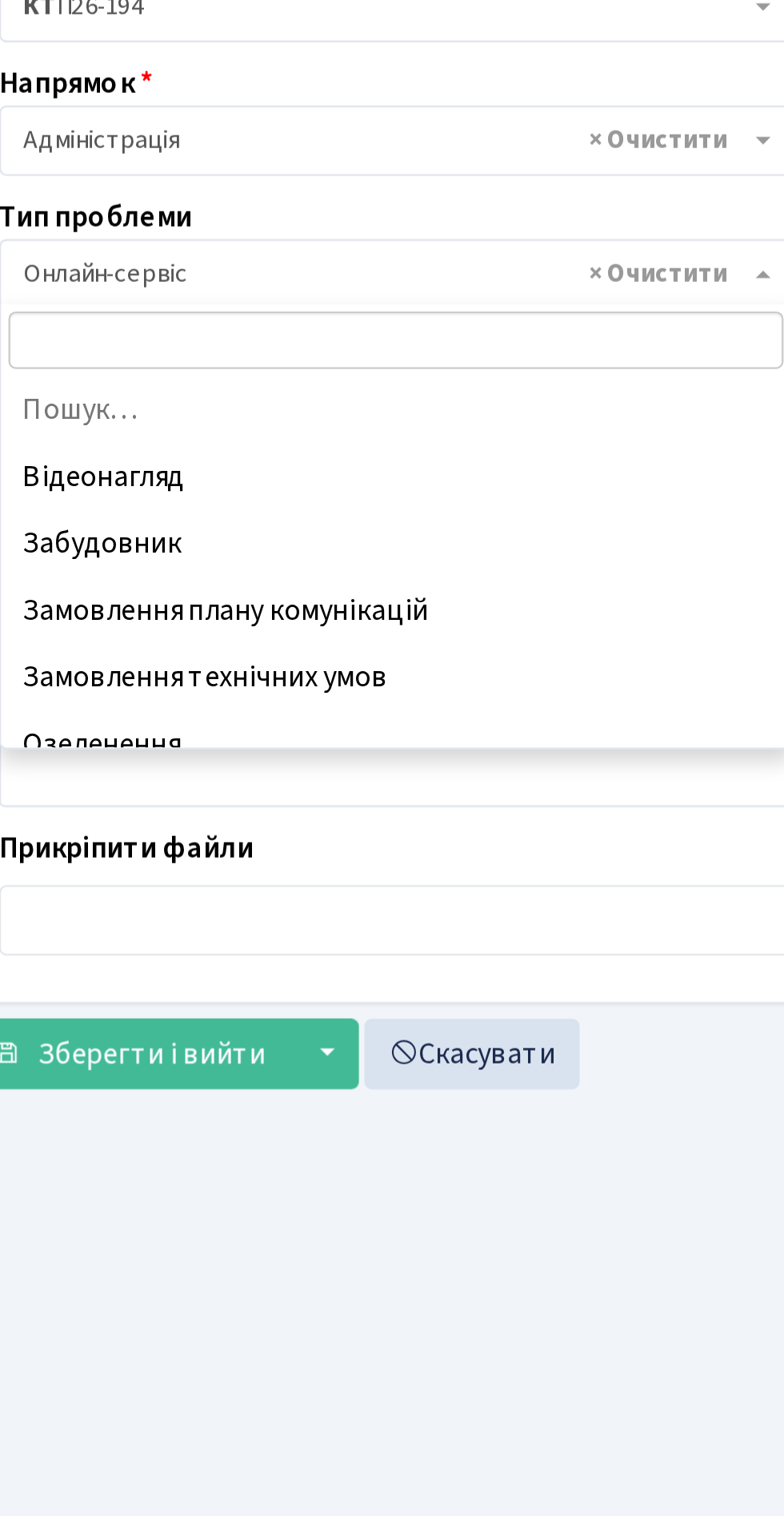
scroll to position [115, 0]
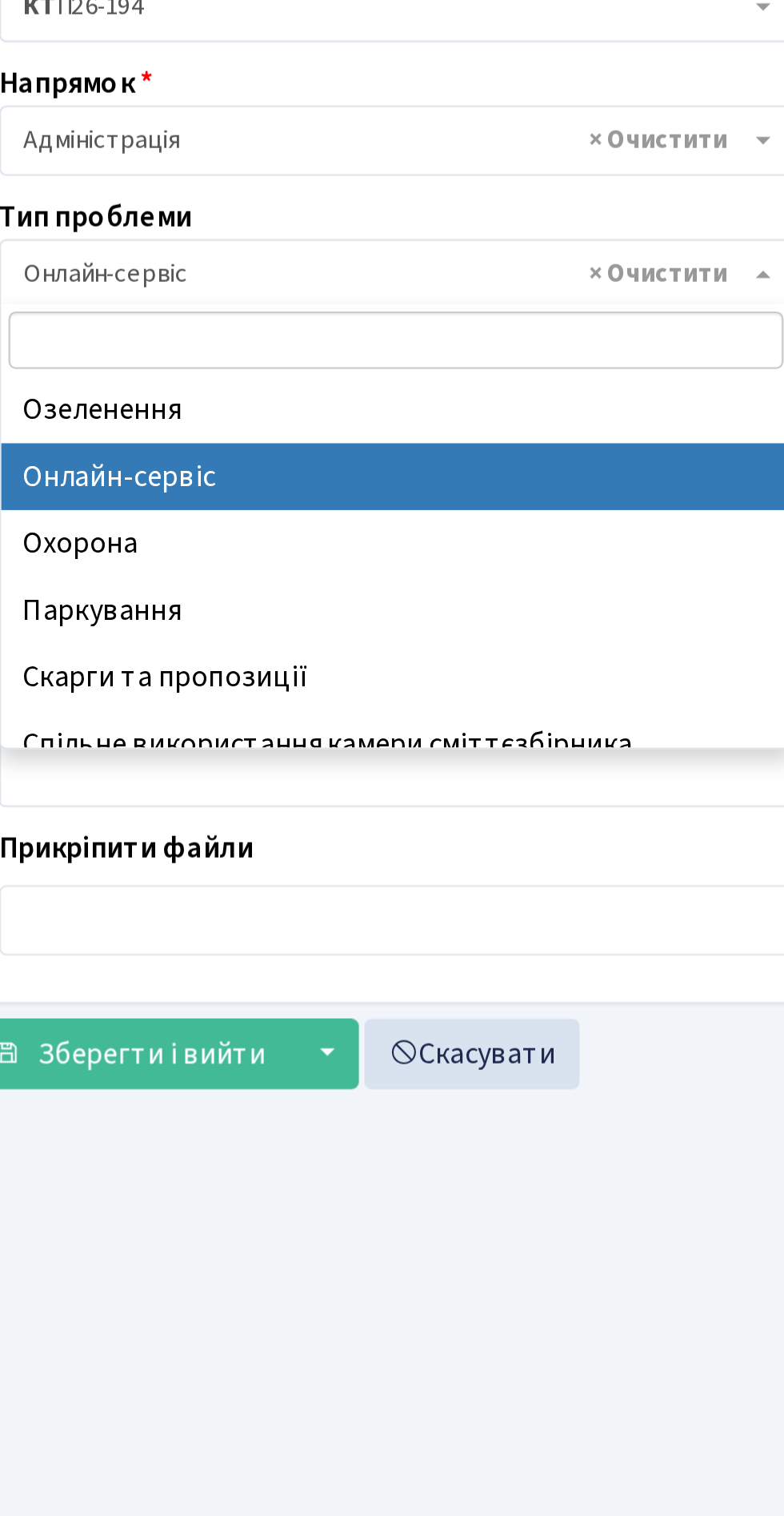
select select "66"
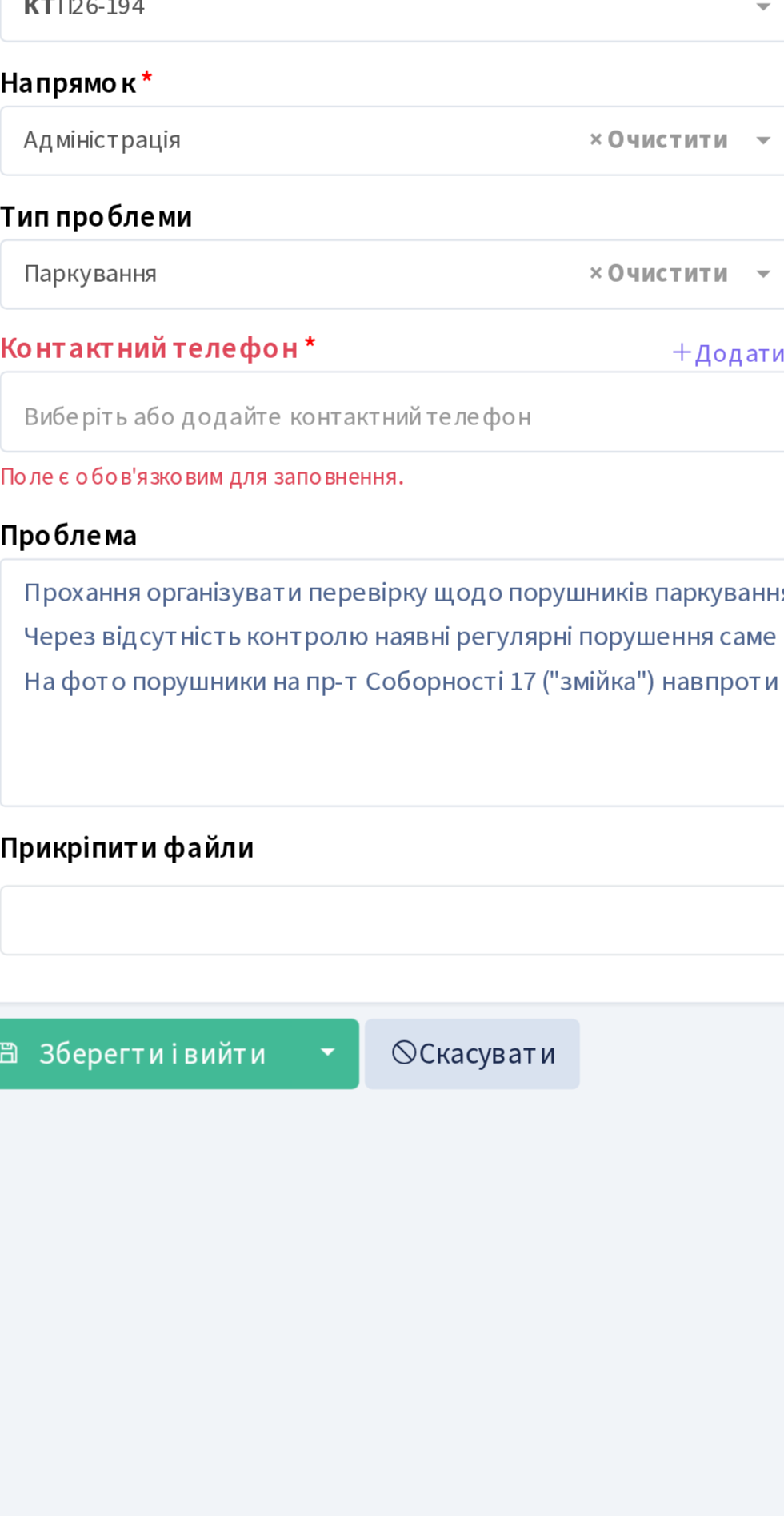
click at [219, 342] on input "search" at bounding box center [208, 345] width 341 height 29
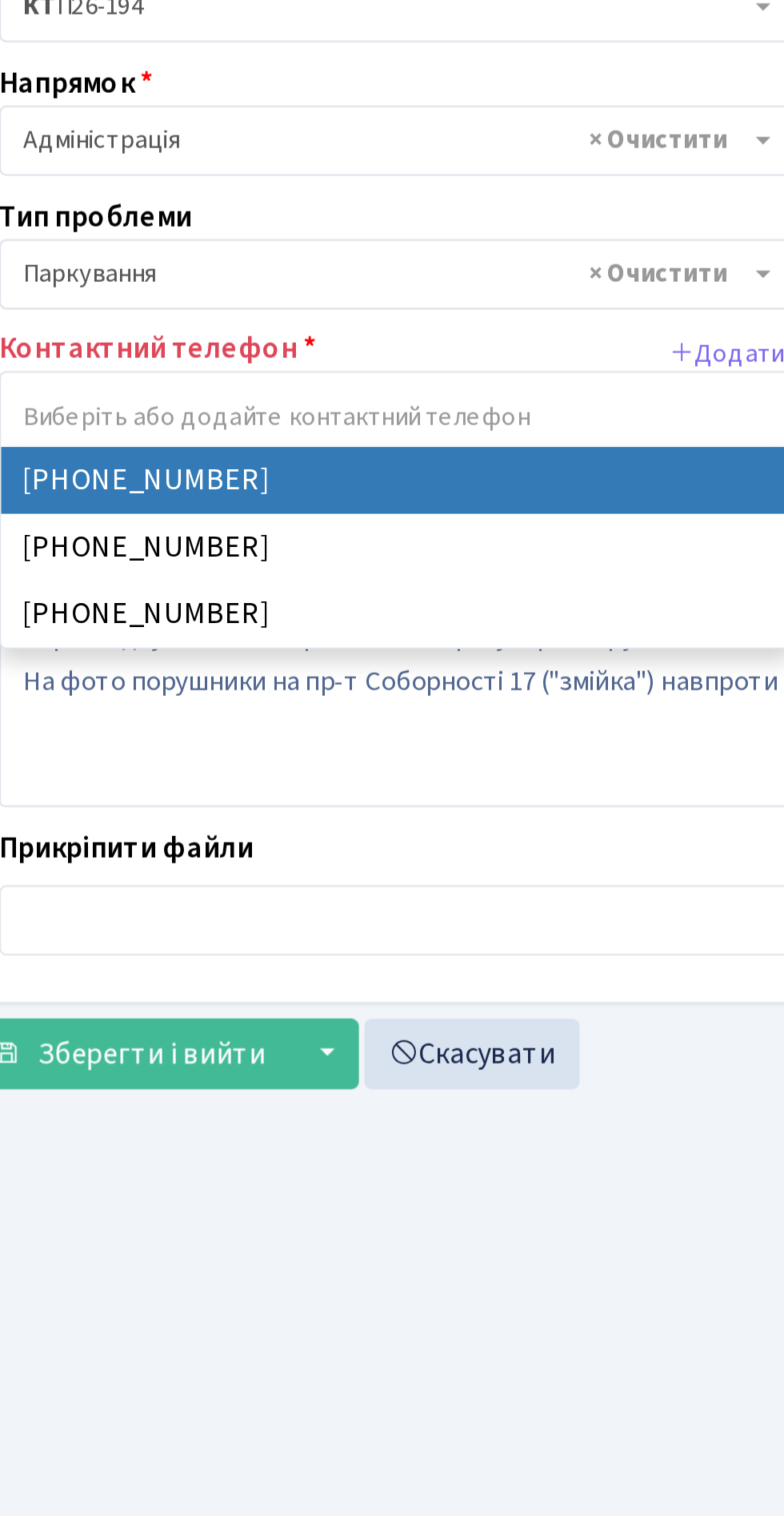
select select "31162"
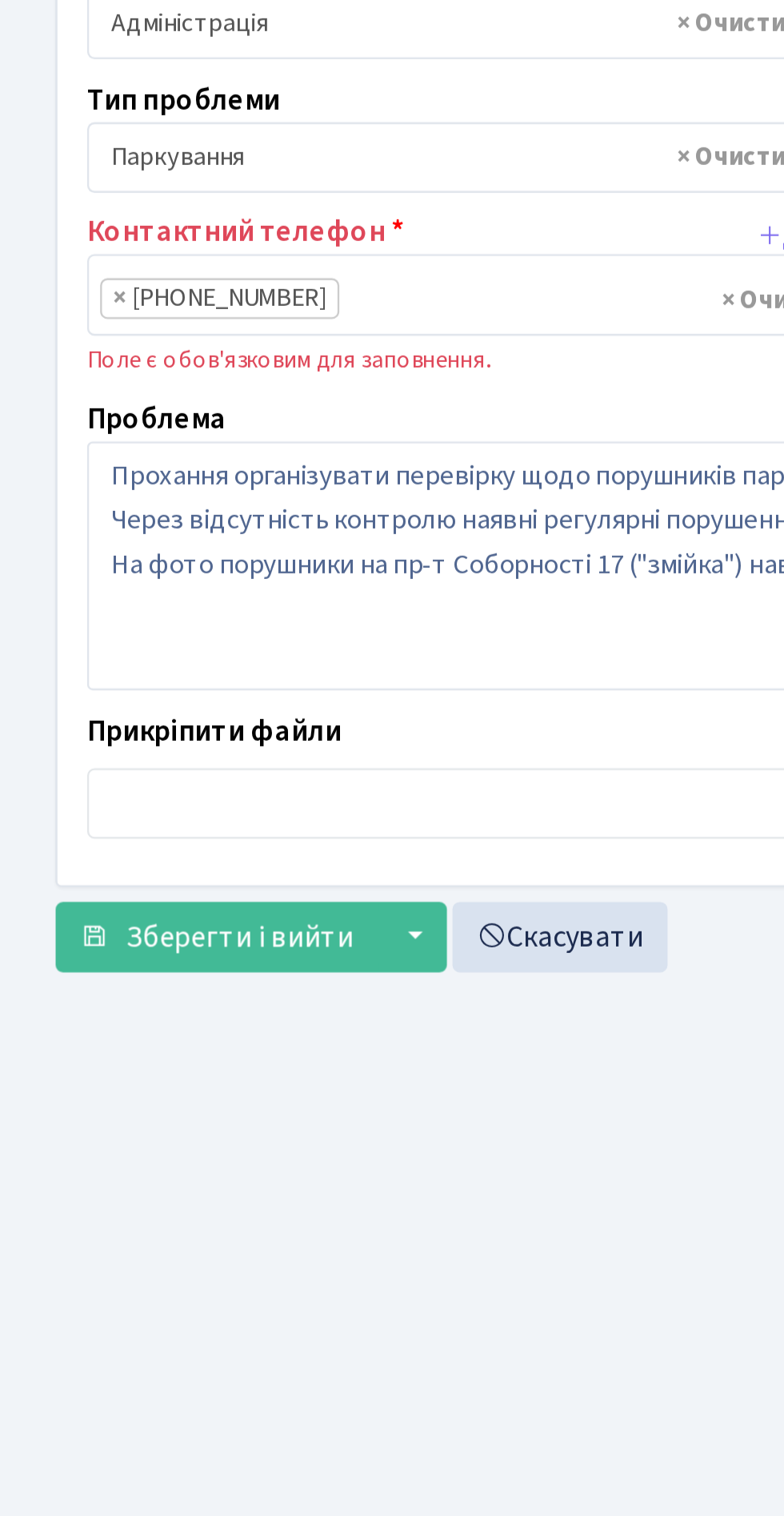
scroll to position [3, 0]
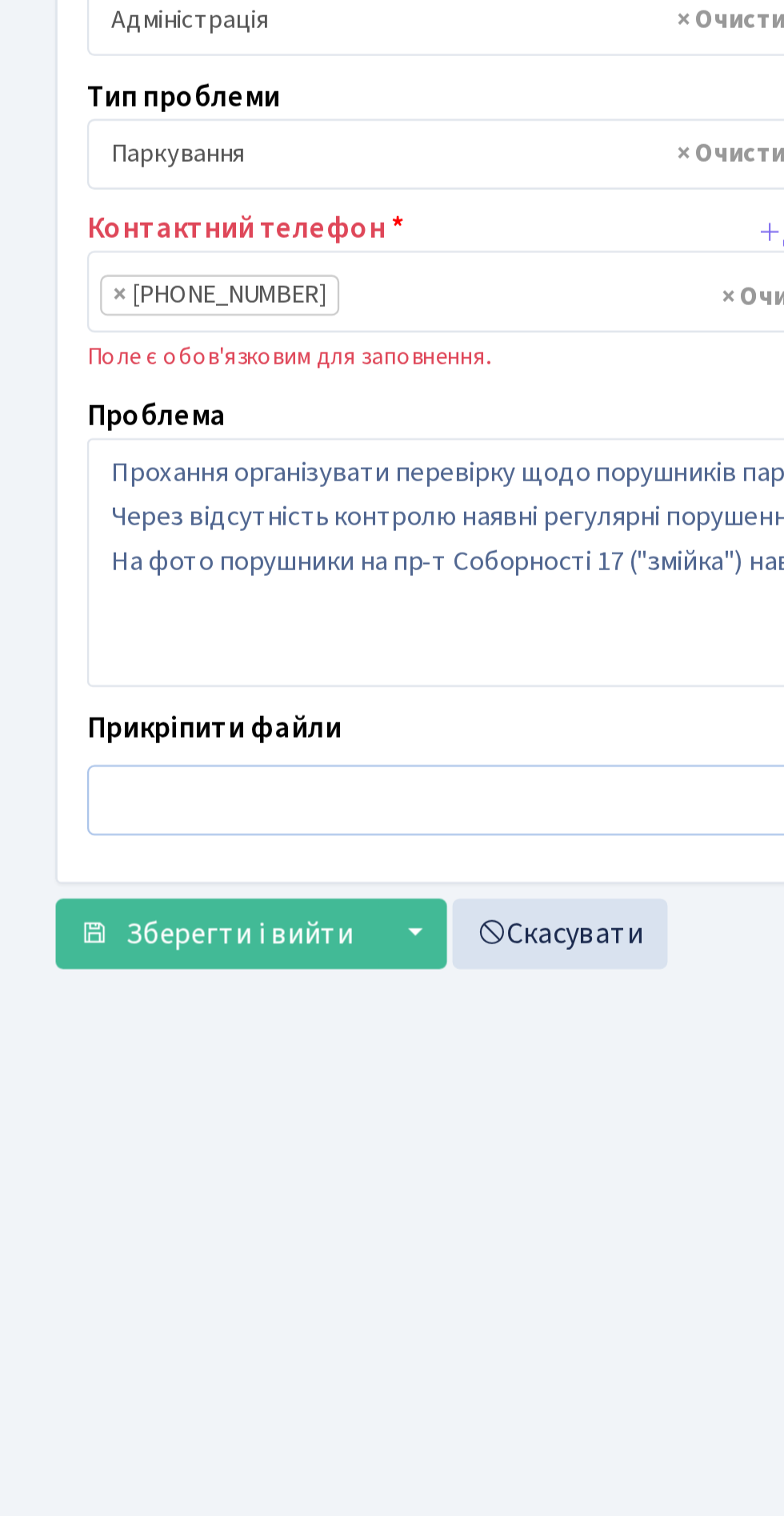
click at [168, 559] on input "file" at bounding box center [392, 562] width 709 height 31
type input "C:\fakepath\IMG_20250827_000627_396.jpg"
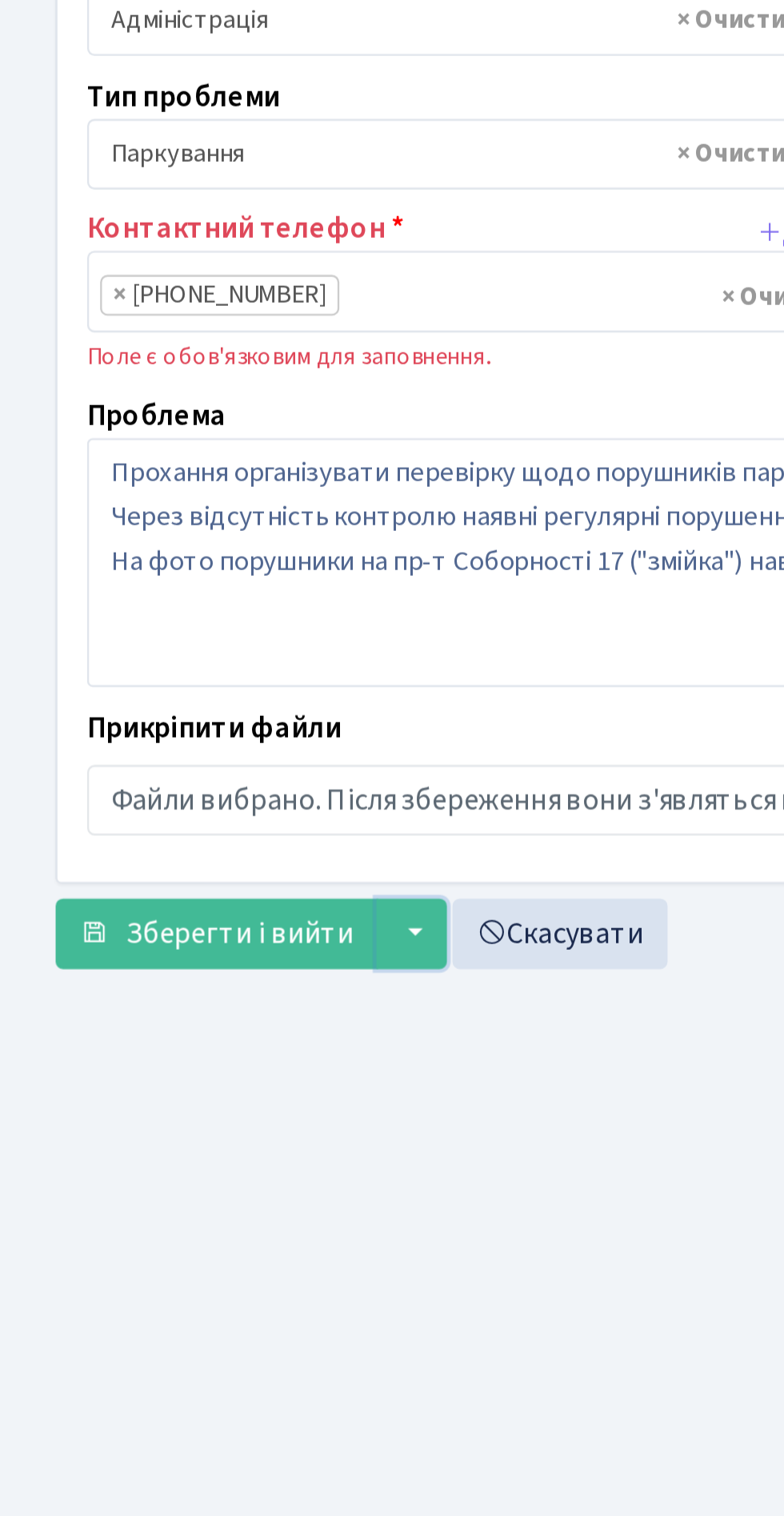
click at [183, 614] on button "▼" at bounding box center [178, 620] width 31 height 31
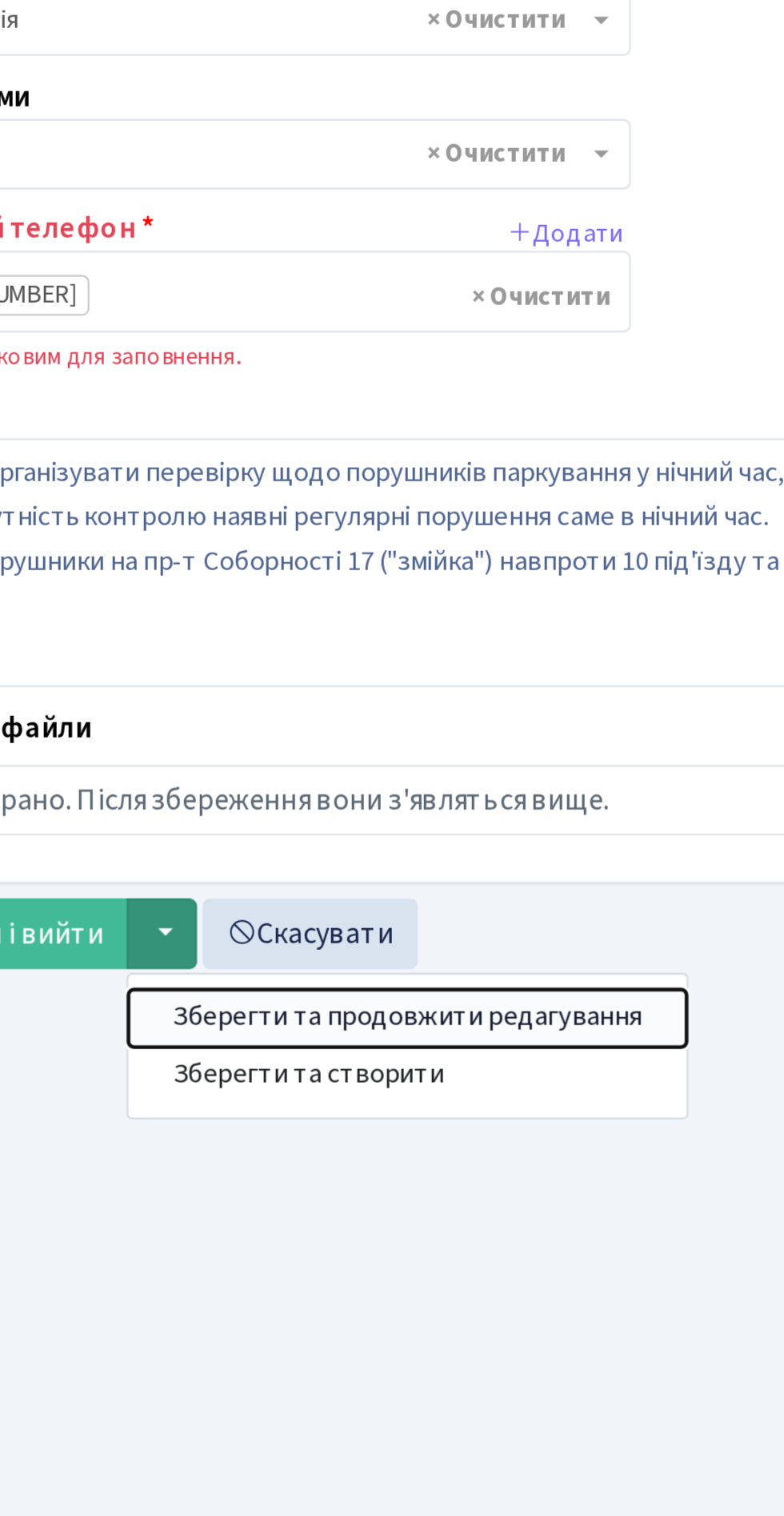
click at [342, 648] on button "Зберегти та продовжити редагування" at bounding box center [284, 656] width 241 height 25
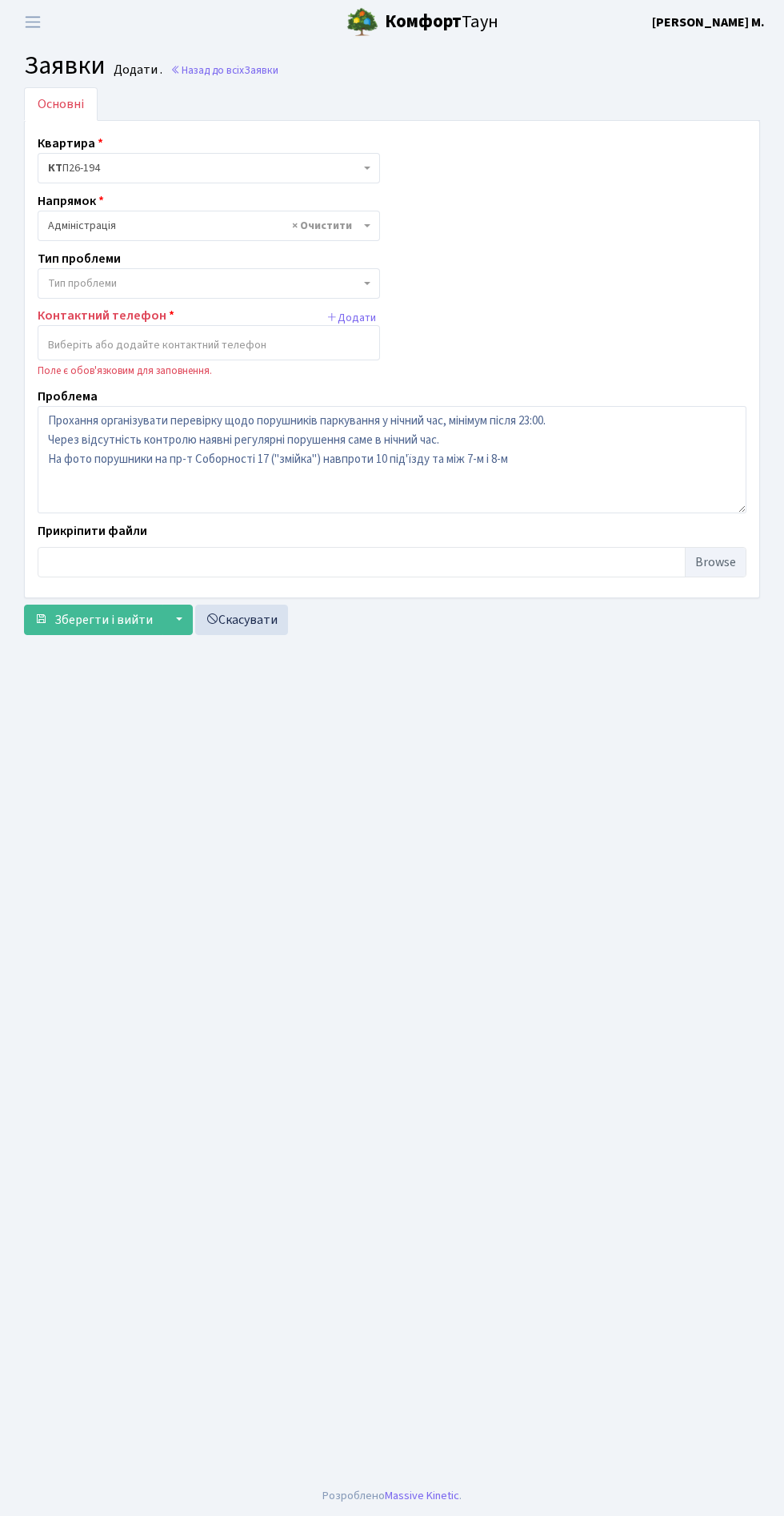
scroll to position [3, 0]
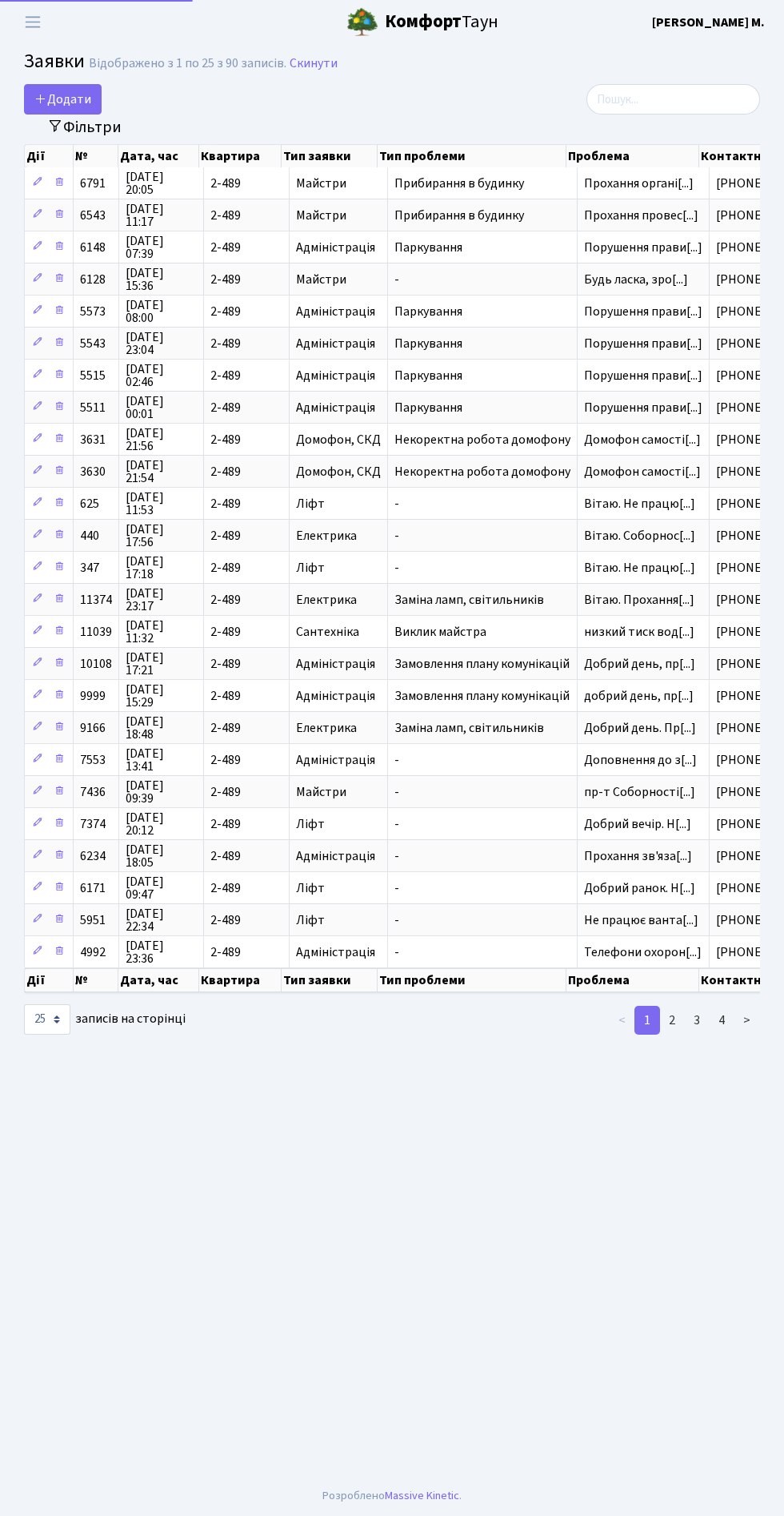
select select "25"
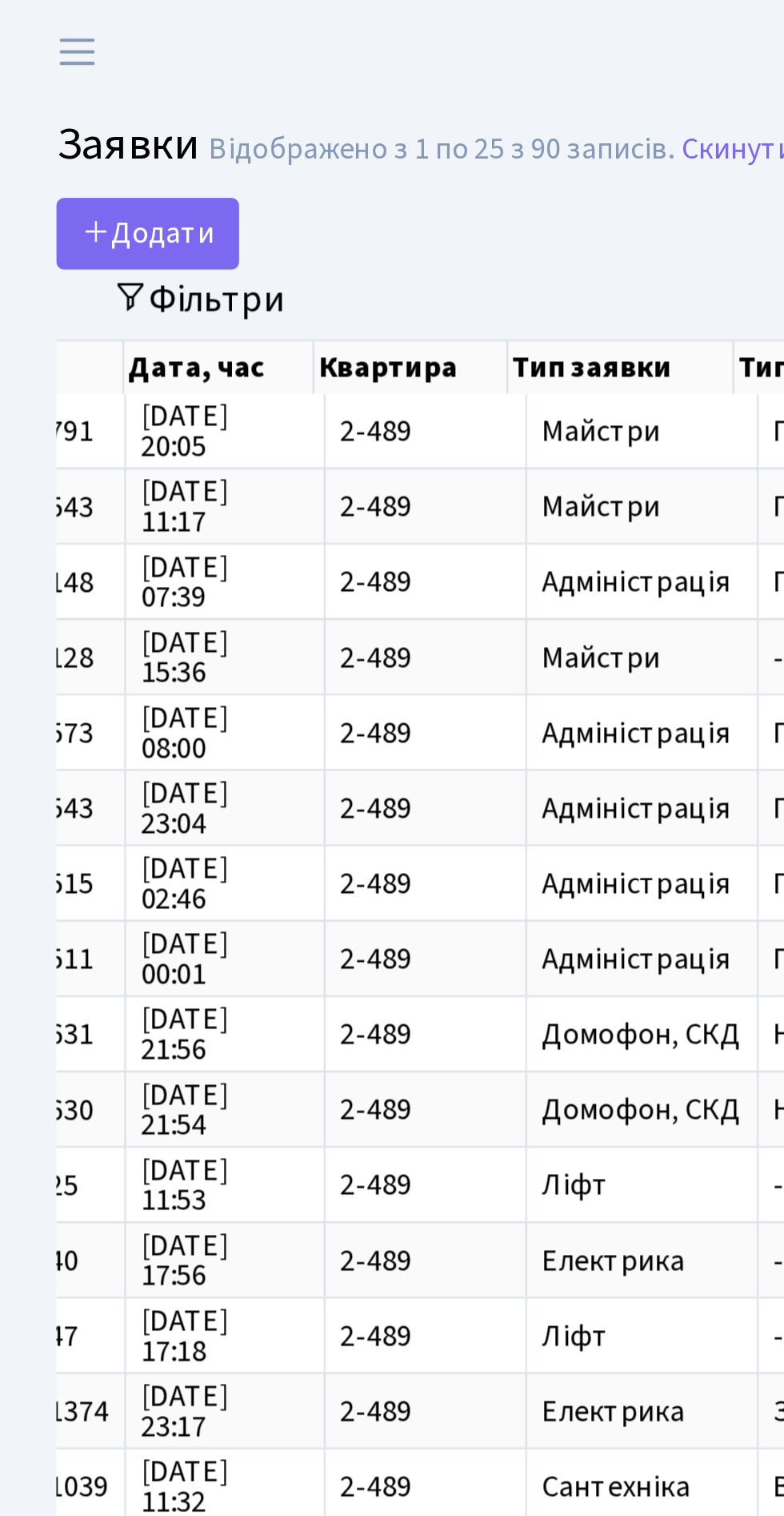
scroll to position [0, 62]
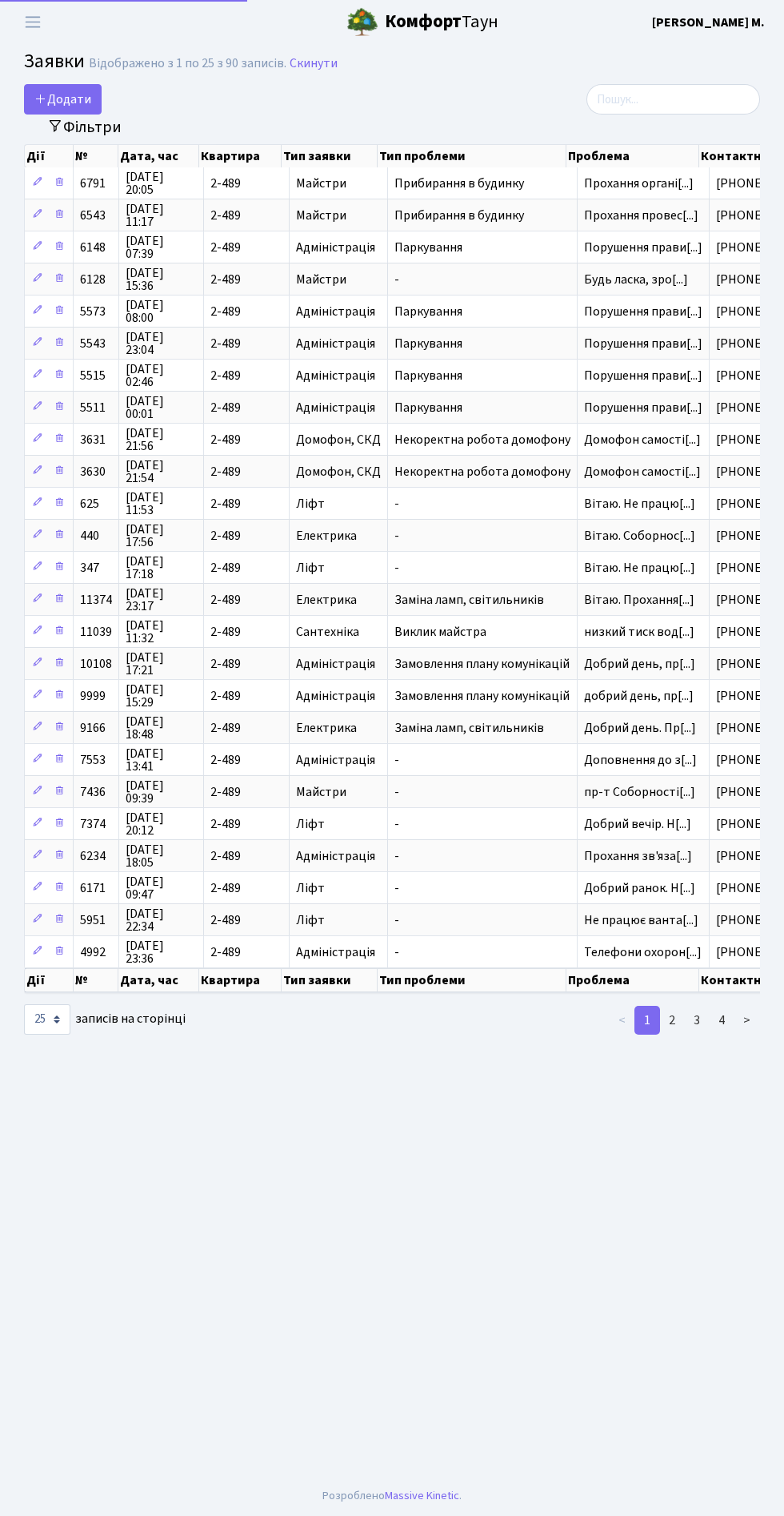
select select "25"
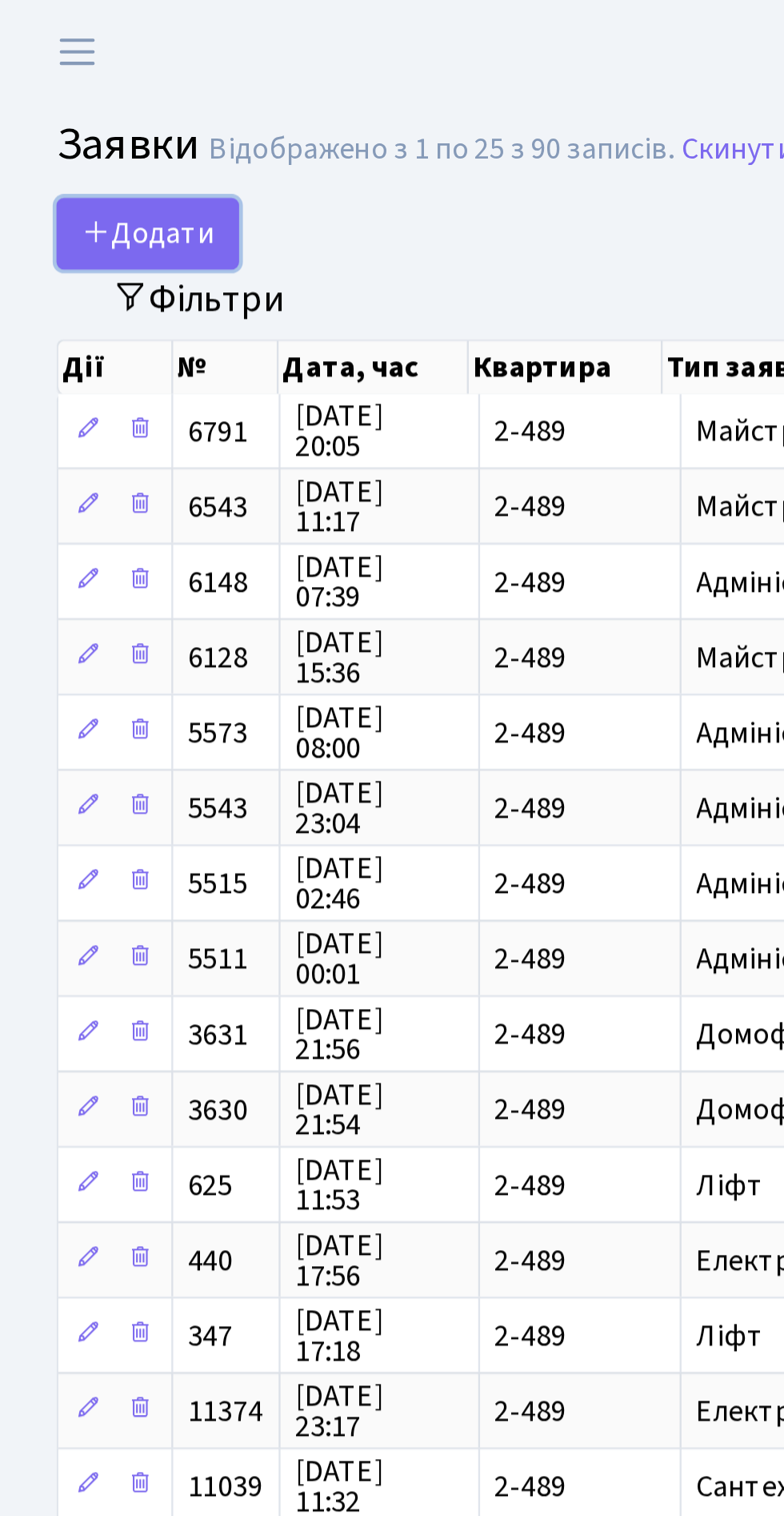
click at [79, 103] on span "Додати" at bounding box center [62, 99] width 57 height 18
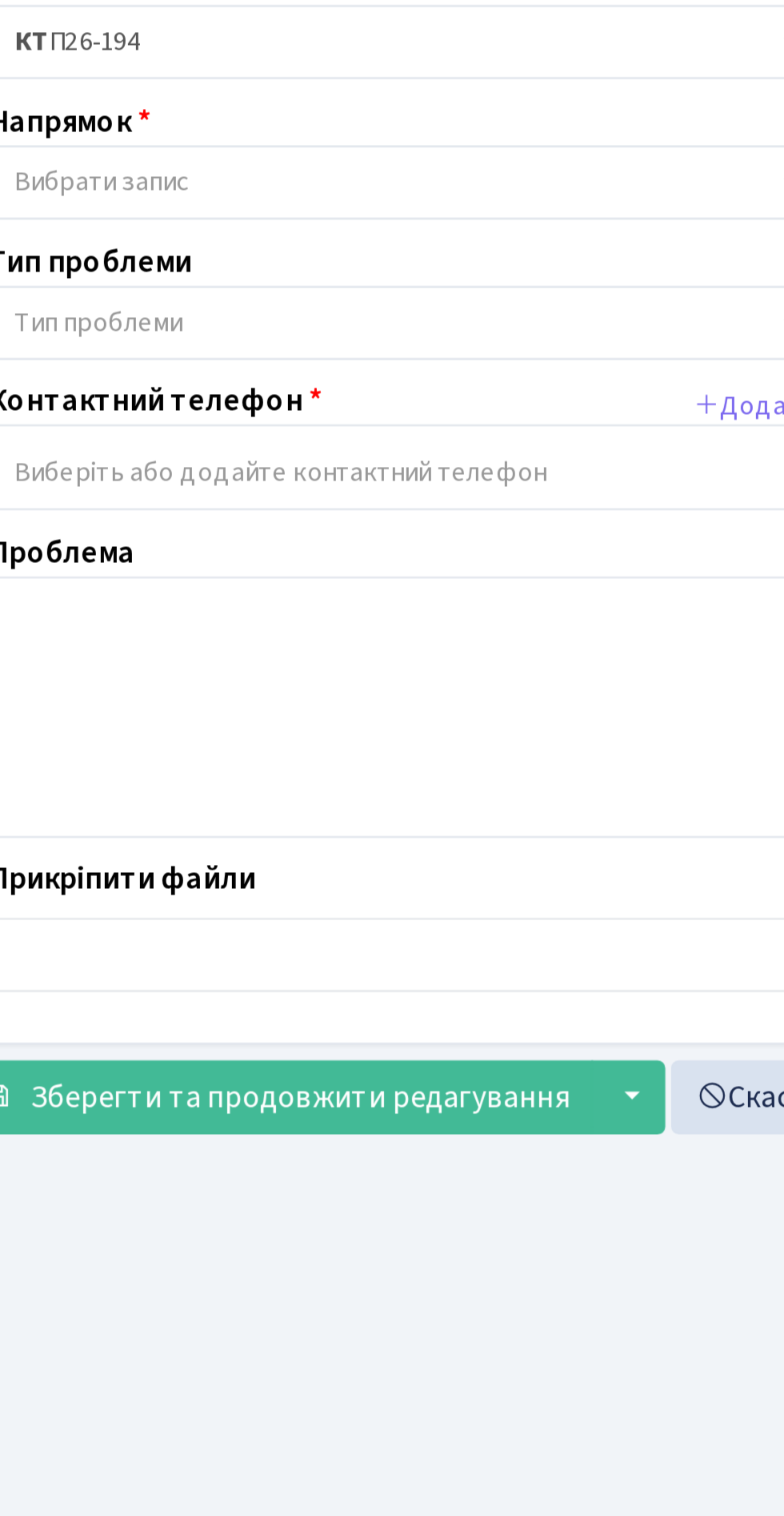
scroll to position [4, 0]
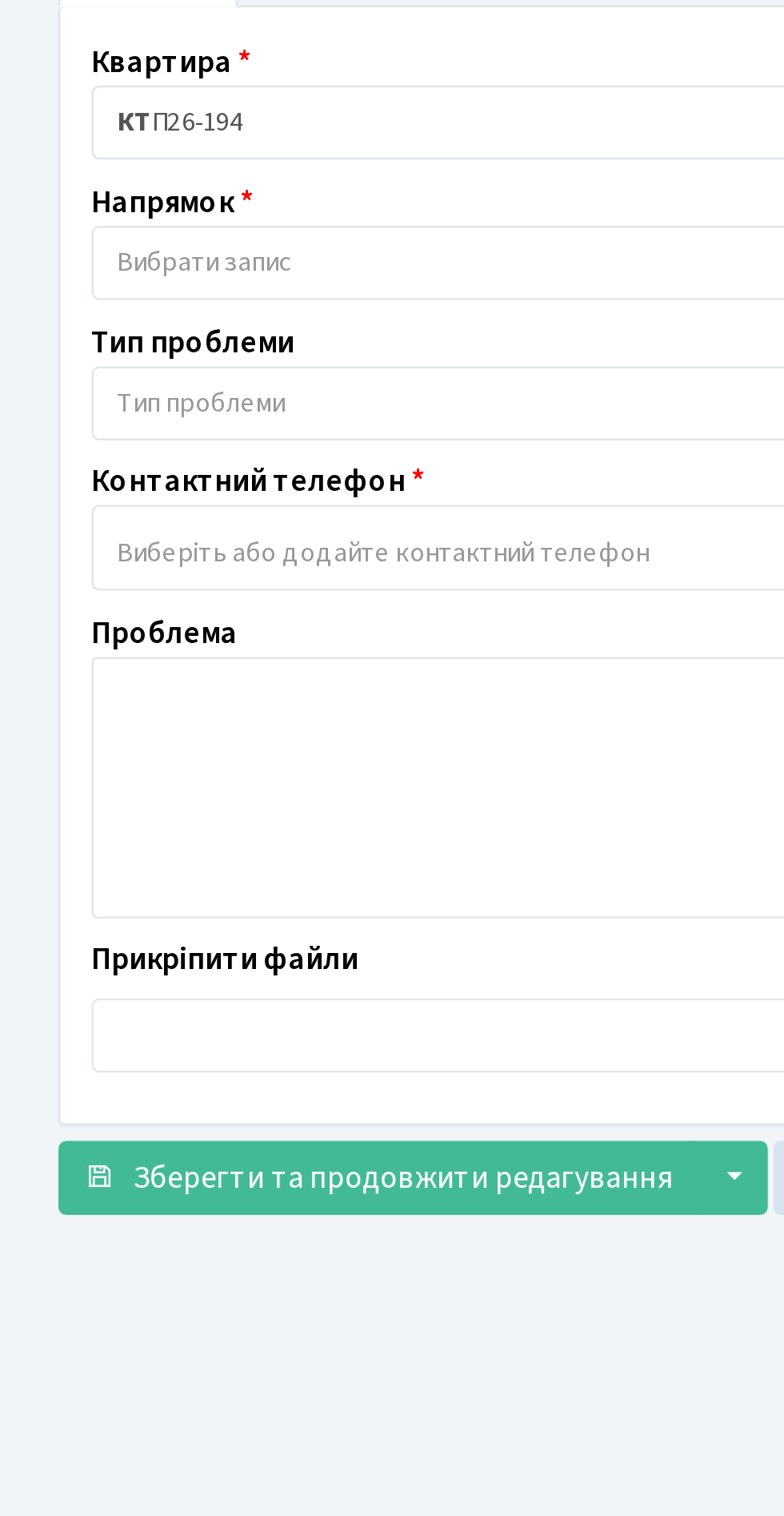
click at [143, 221] on span "Вибрати запис" at bounding box center [204, 226] width 313 height 16
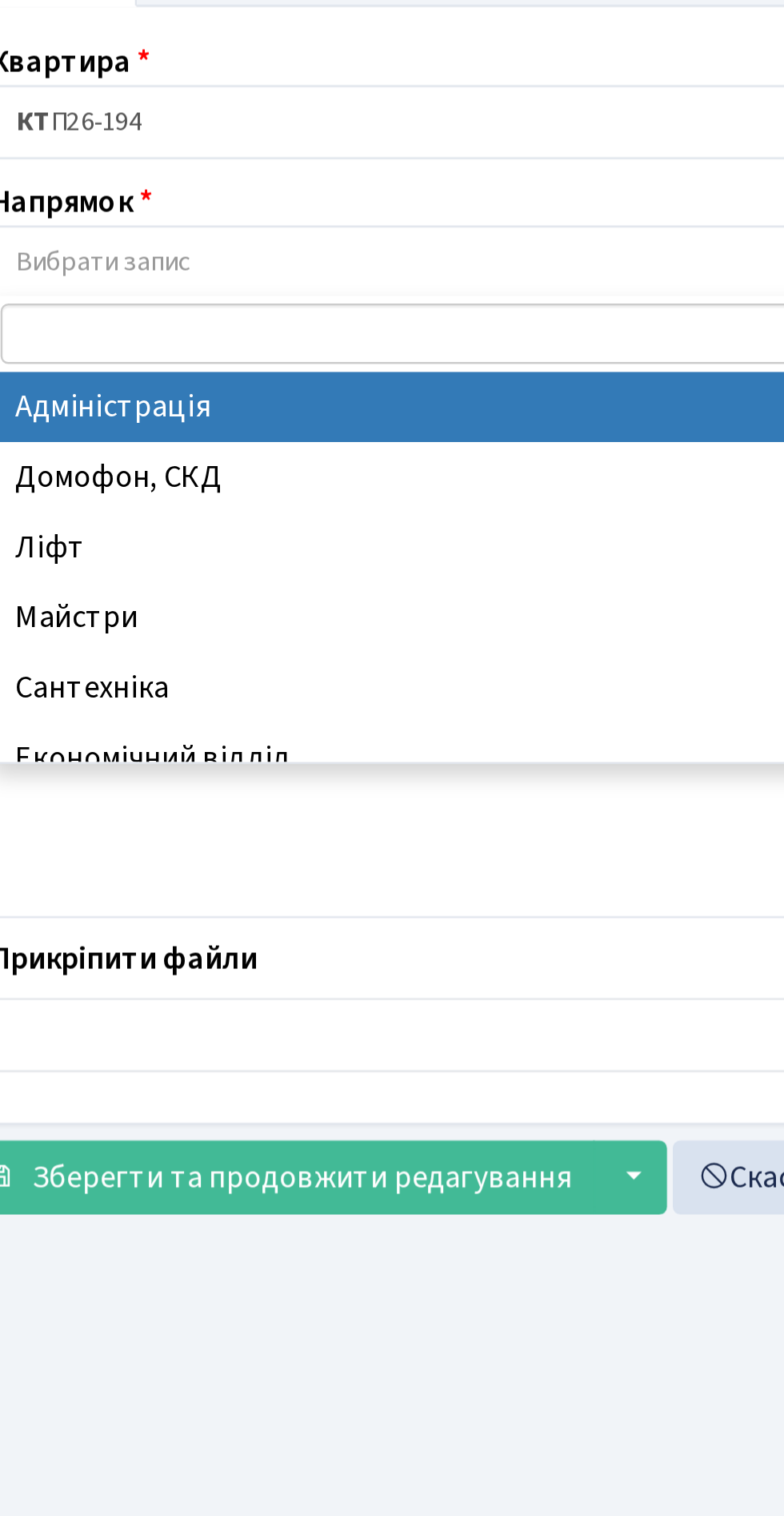
select select "5"
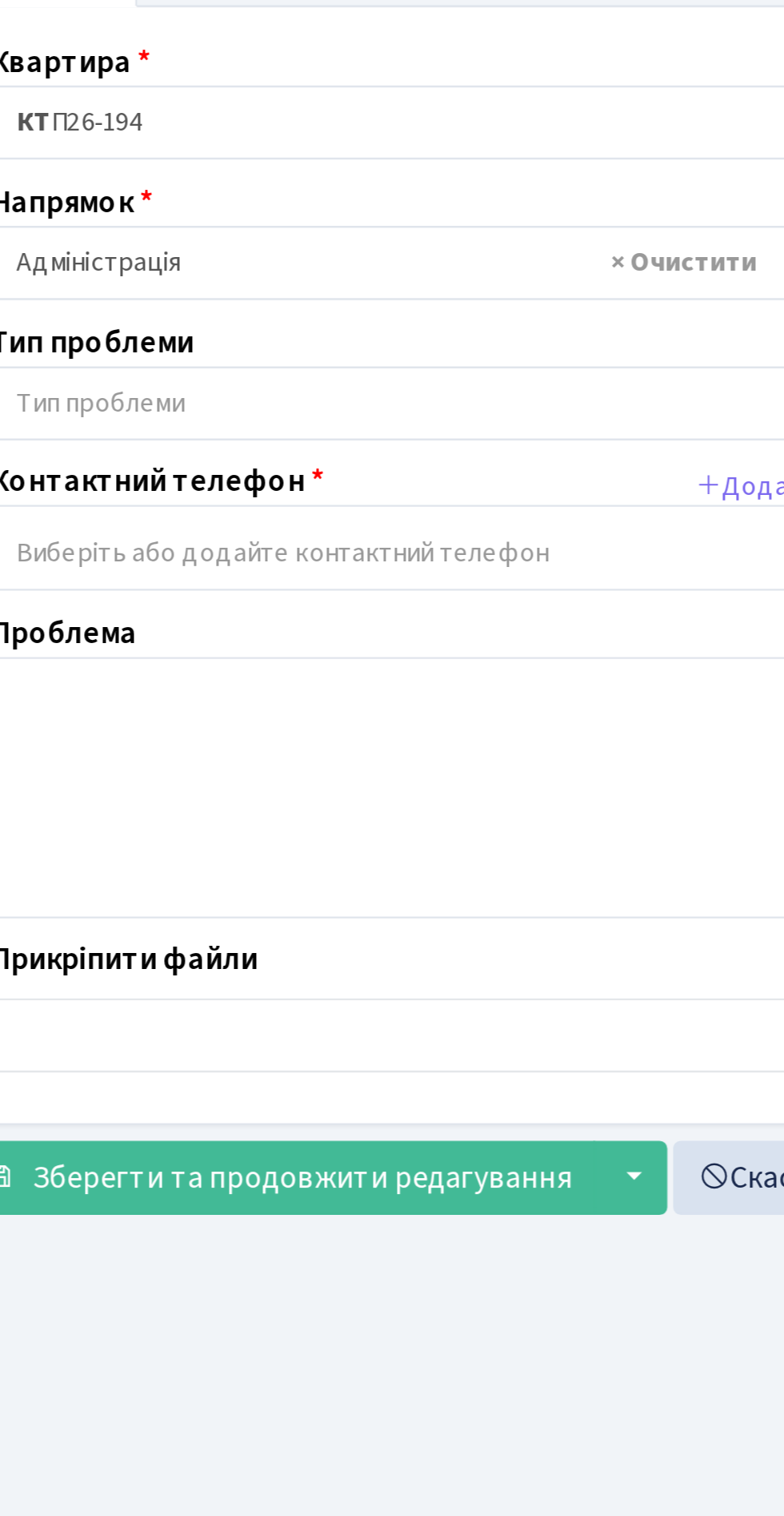
click at [209, 278] on span "Тип проблеми" at bounding box center [204, 283] width 313 height 16
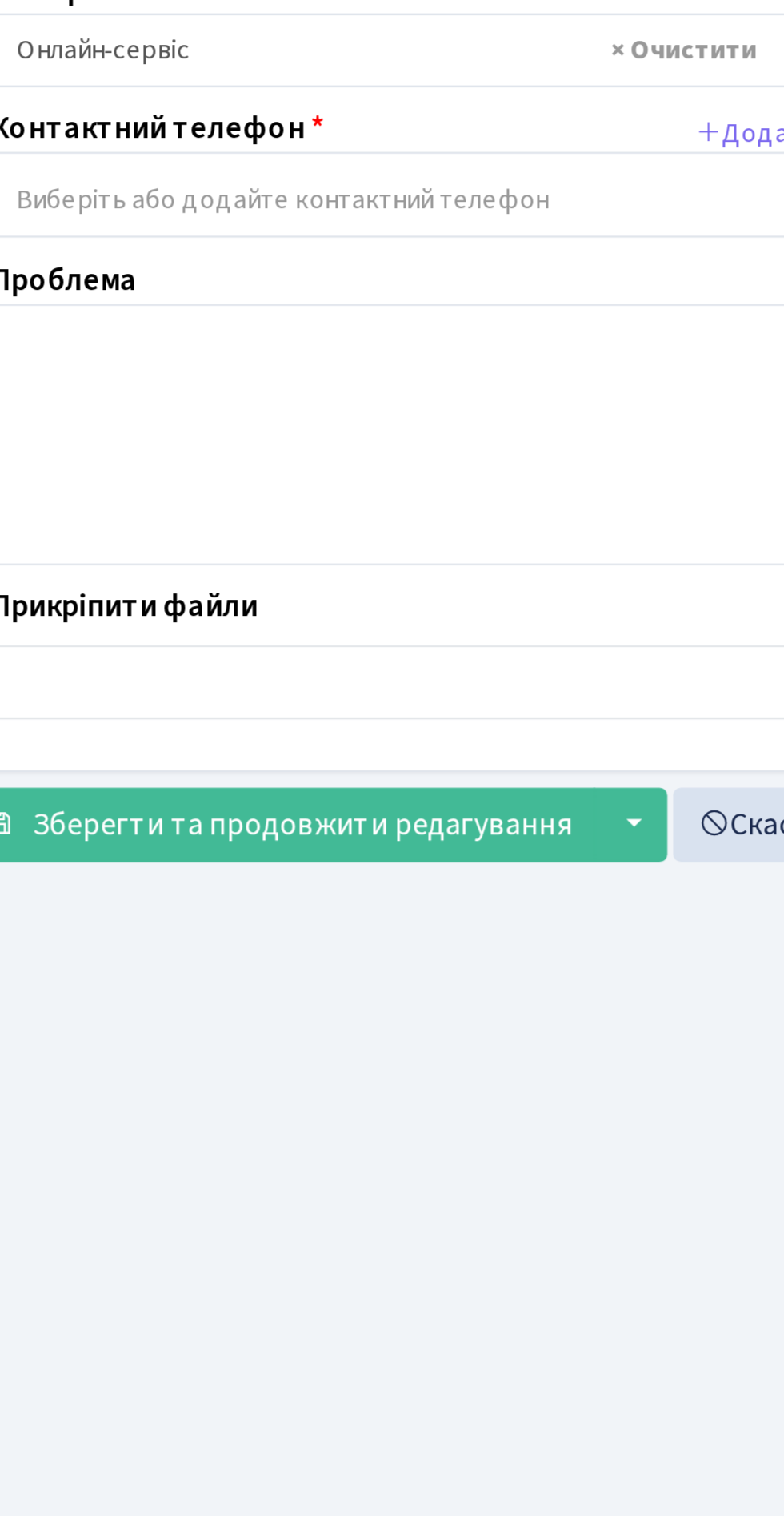
click at [179, 282] on span "× Онлайн-сервіс" at bounding box center [204, 283] width 313 height 16
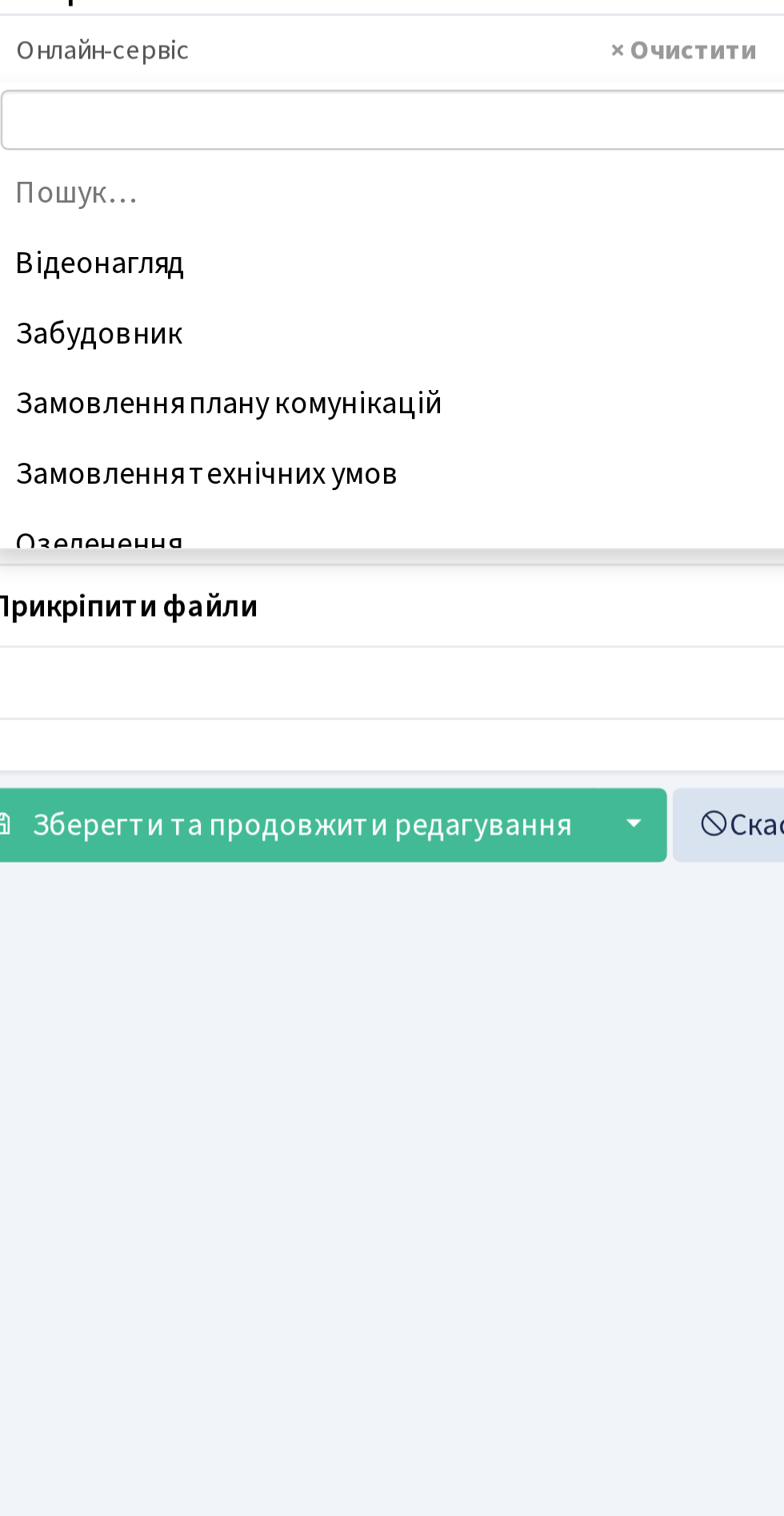
scroll to position [115, 0]
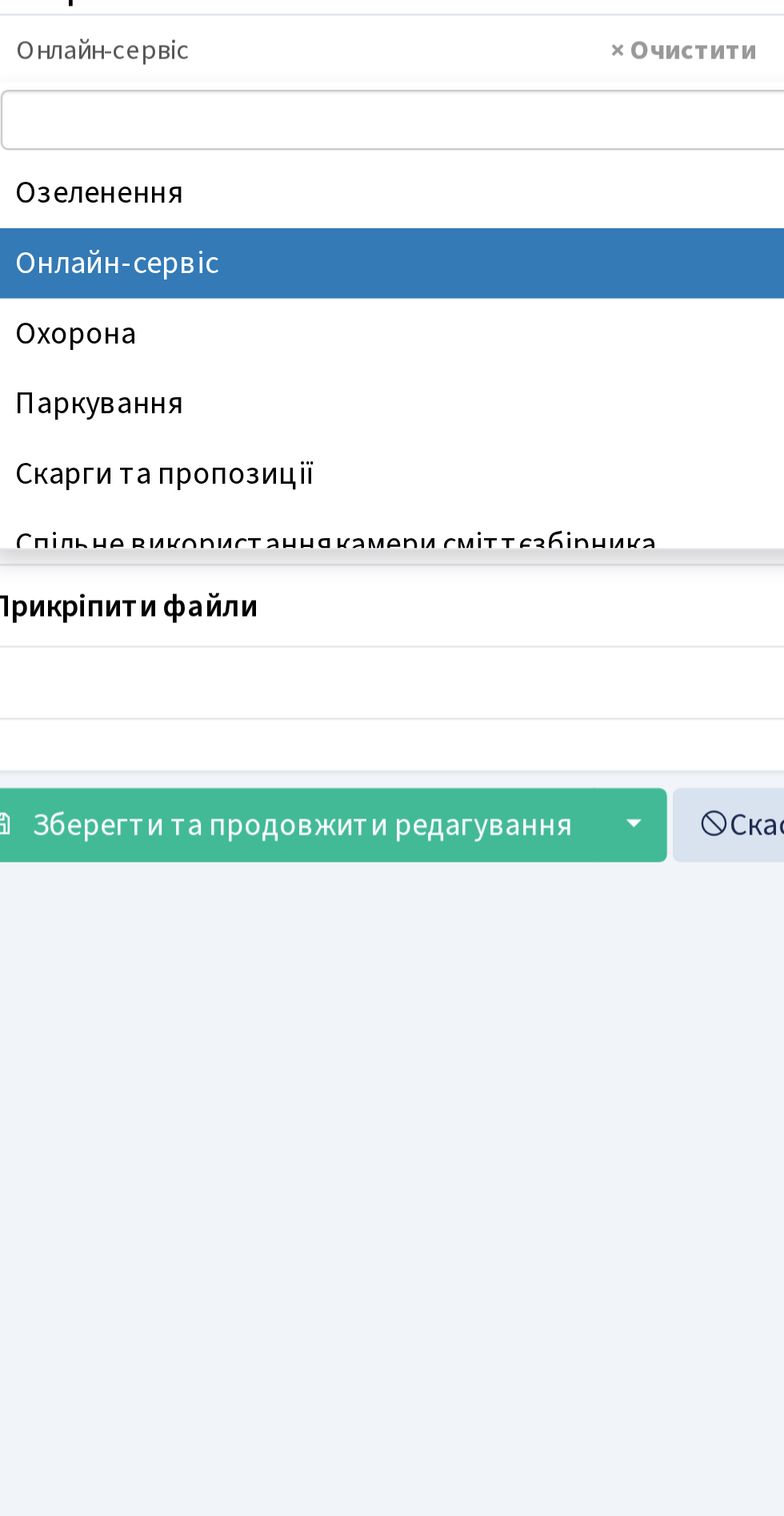
select select "66"
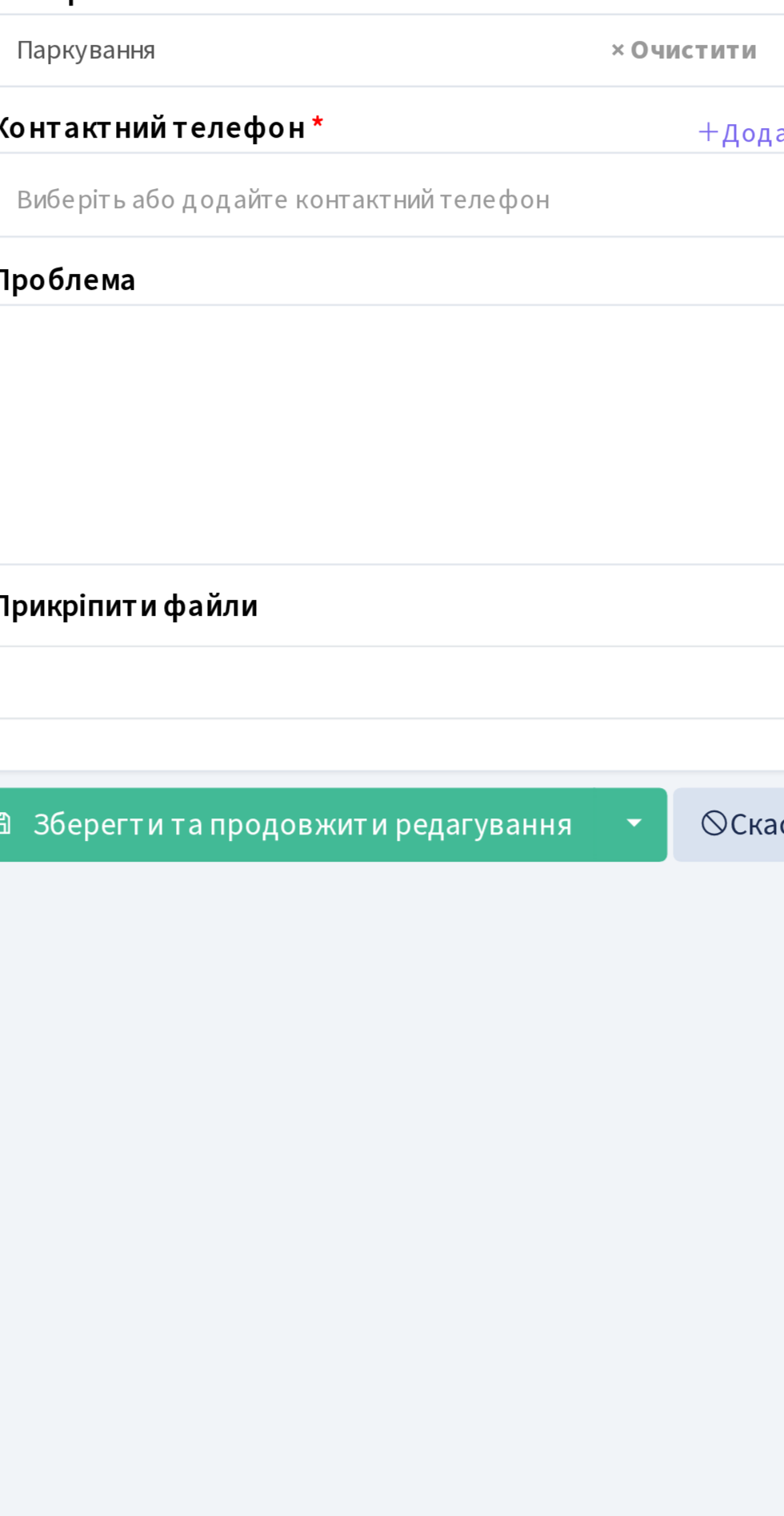
click at [181, 339] on input "search" at bounding box center [208, 345] width 341 height 29
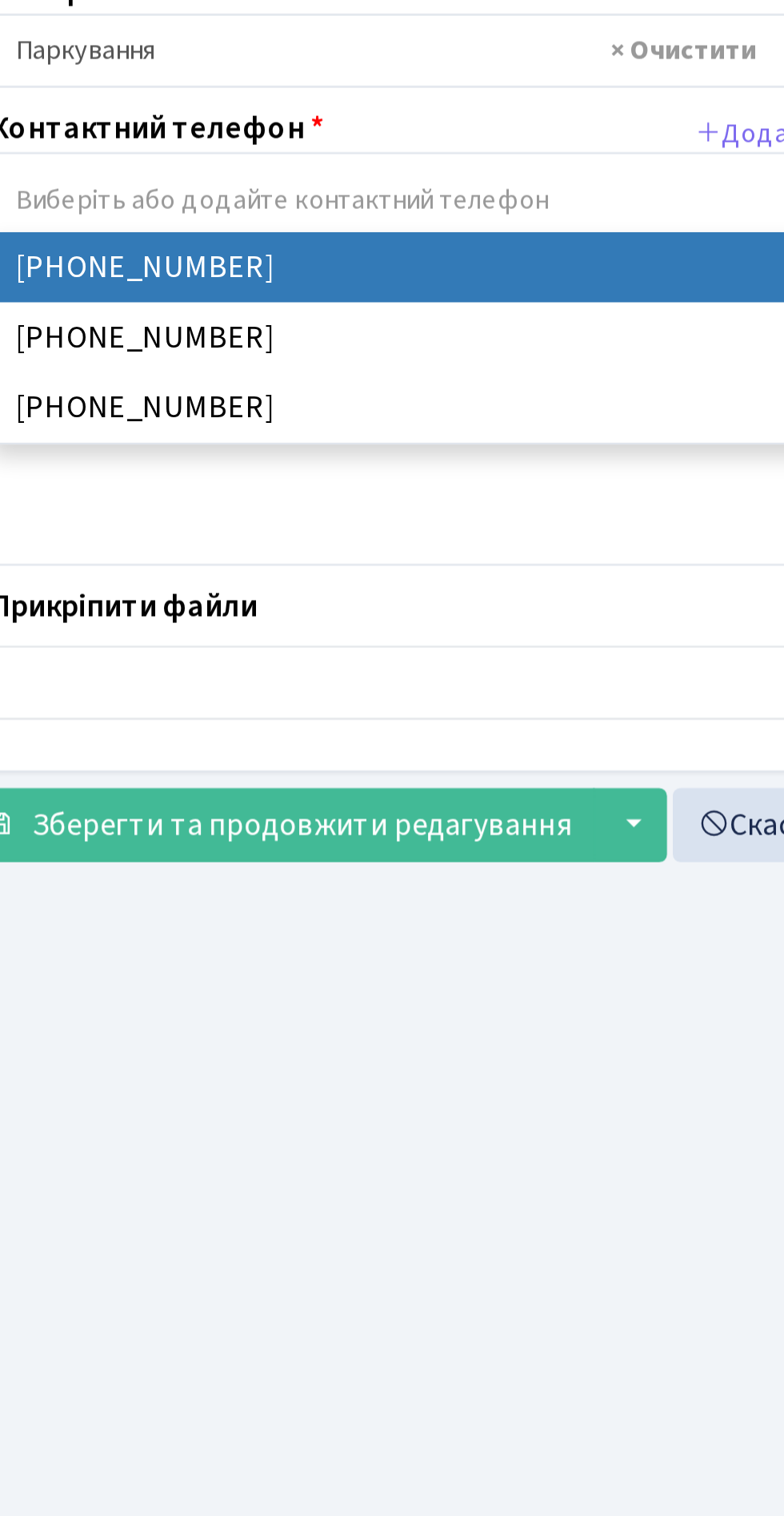
select select "31162"
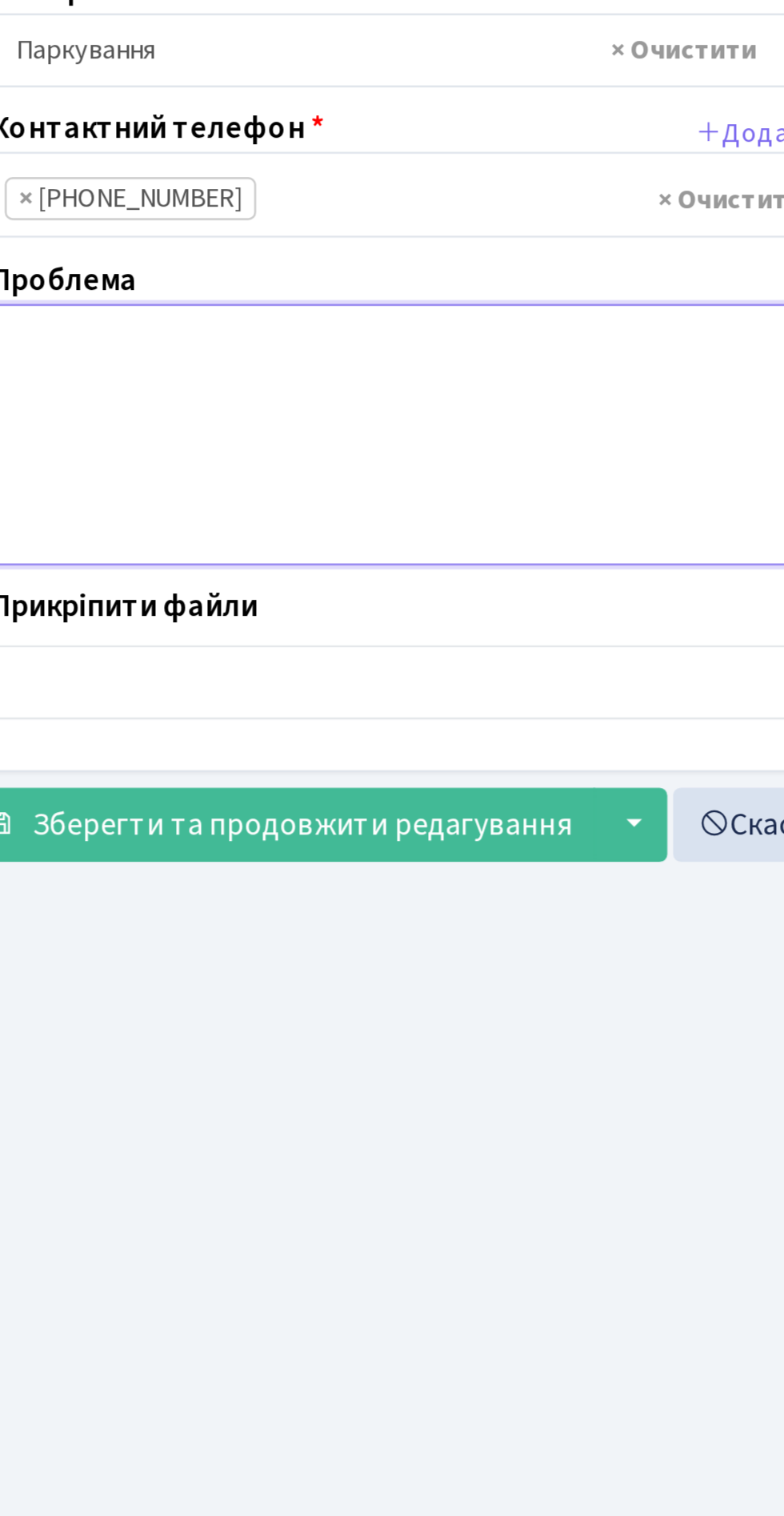
click at [153, 417] on textarea at bounding box center [392, 442] width 709 height 108
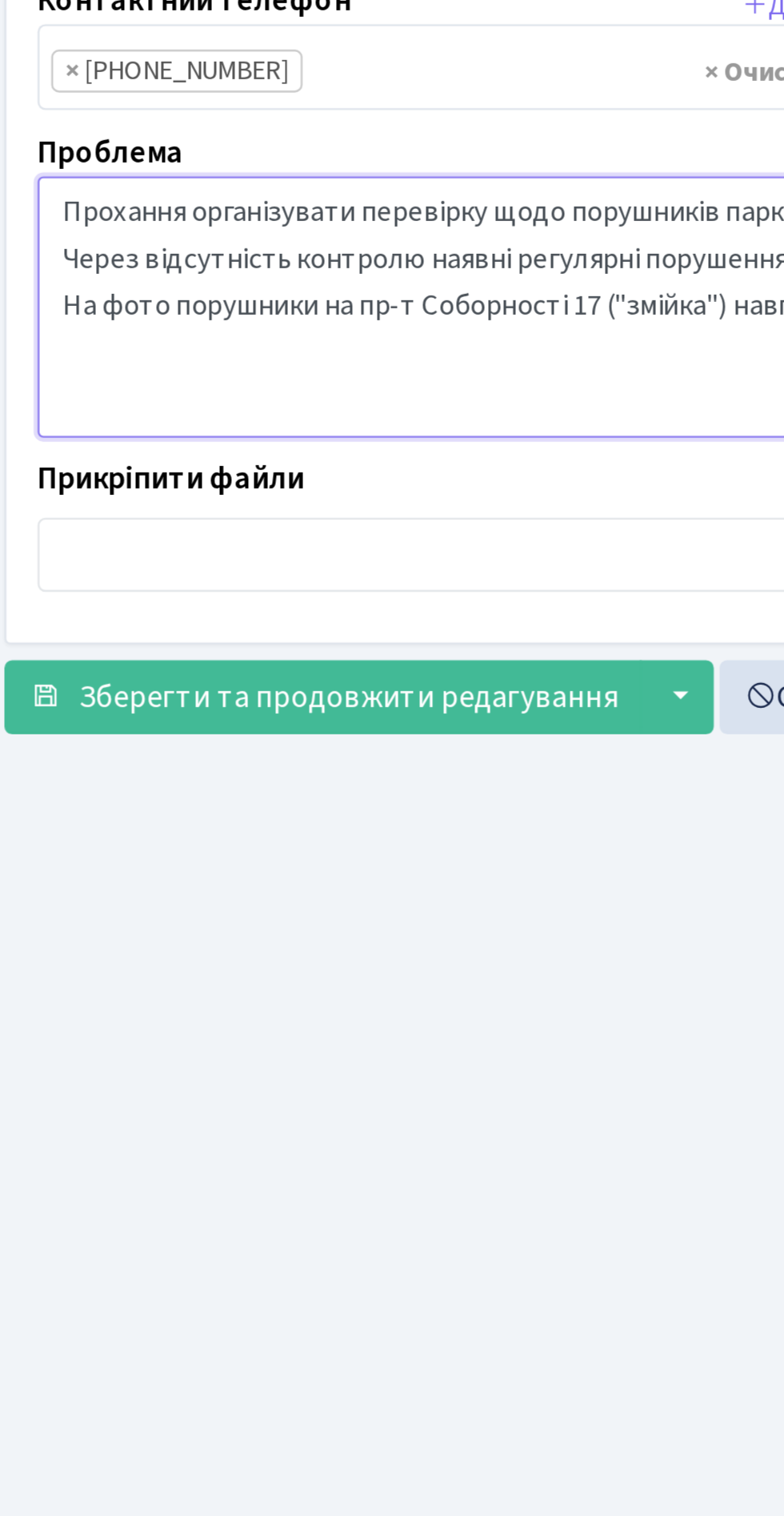
scroll to position [4, 0]
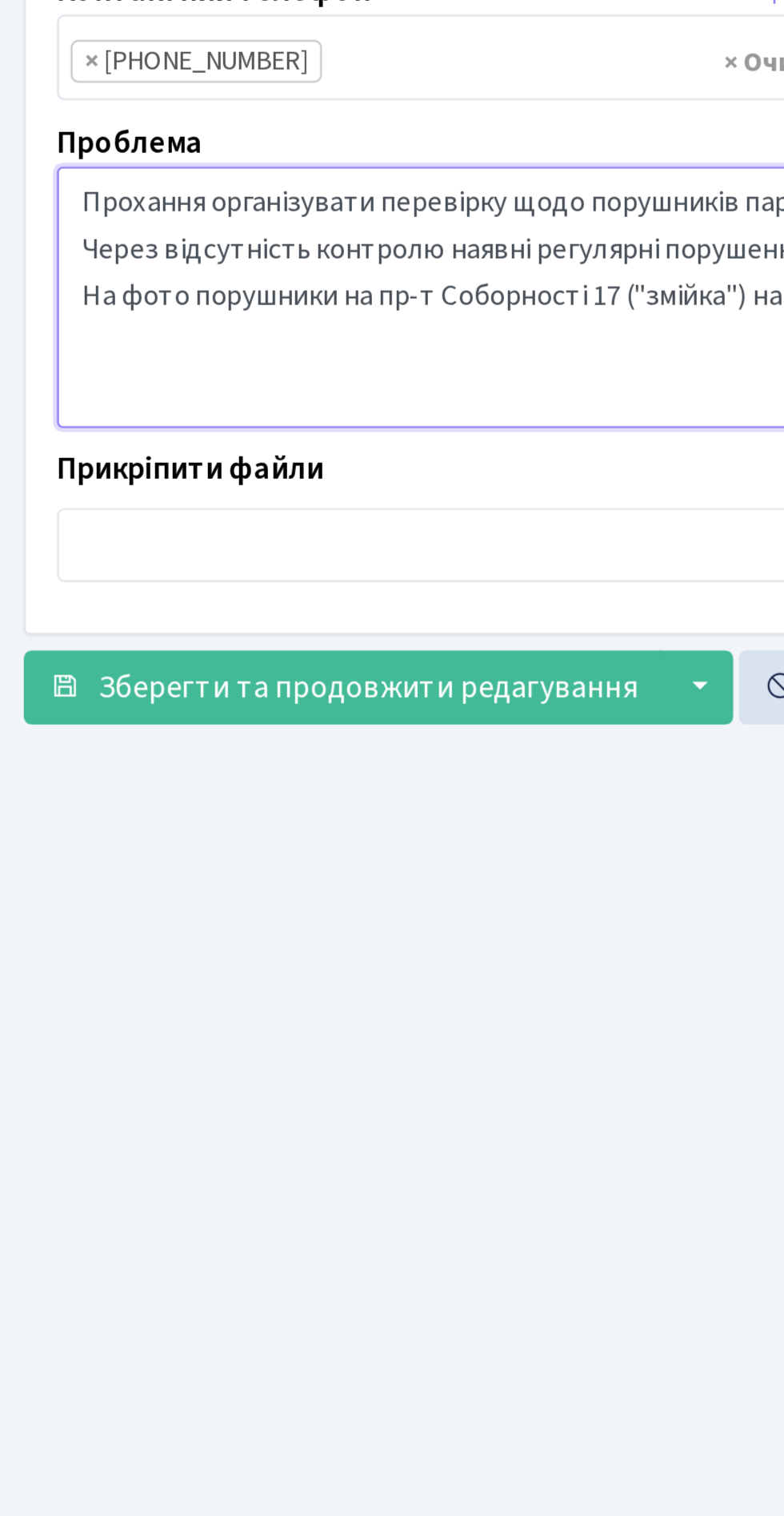
type textarea "Прохання організувати перевірку щодо порушників паркування у нічний час, мініму…"
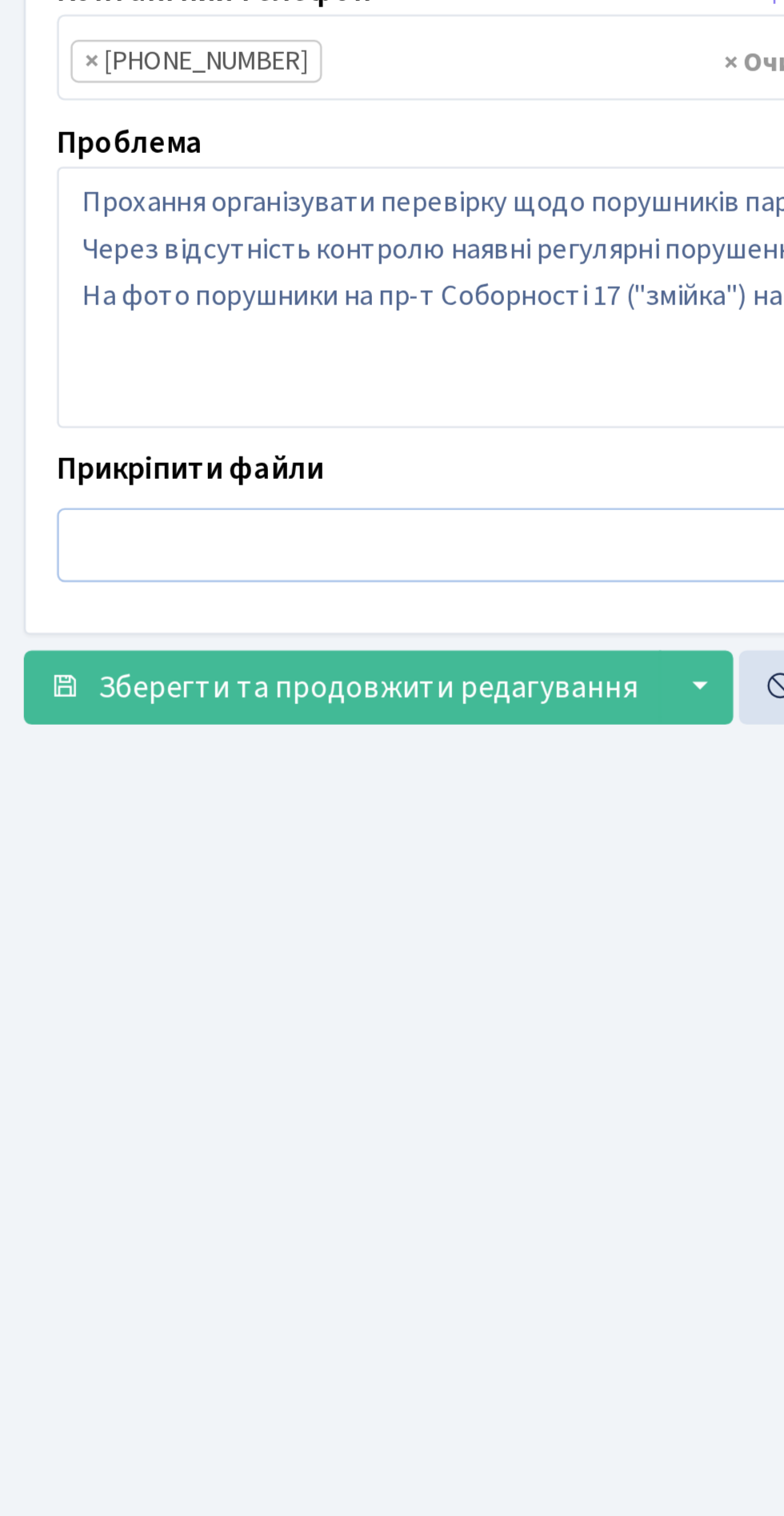
click at [193, 531] on input "file" at bounding box center [392, 544] width 709 height 31
type input "C:\fakepath\IMG_20250827_000627_396.jpg"
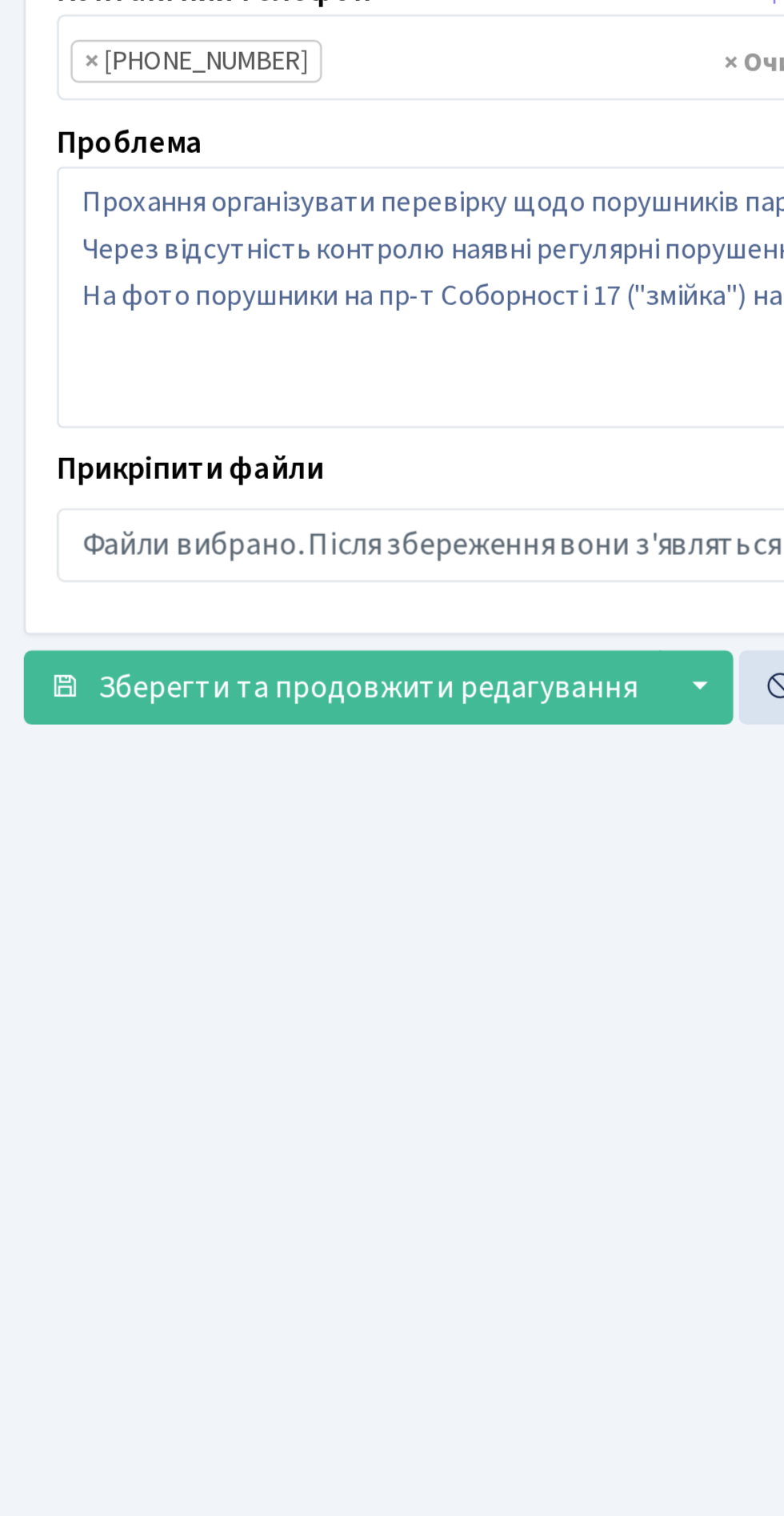
click at [190, 593] on span "Зберегти та продовжити редагування" at bounding box center [165, 602] width 221 height 18
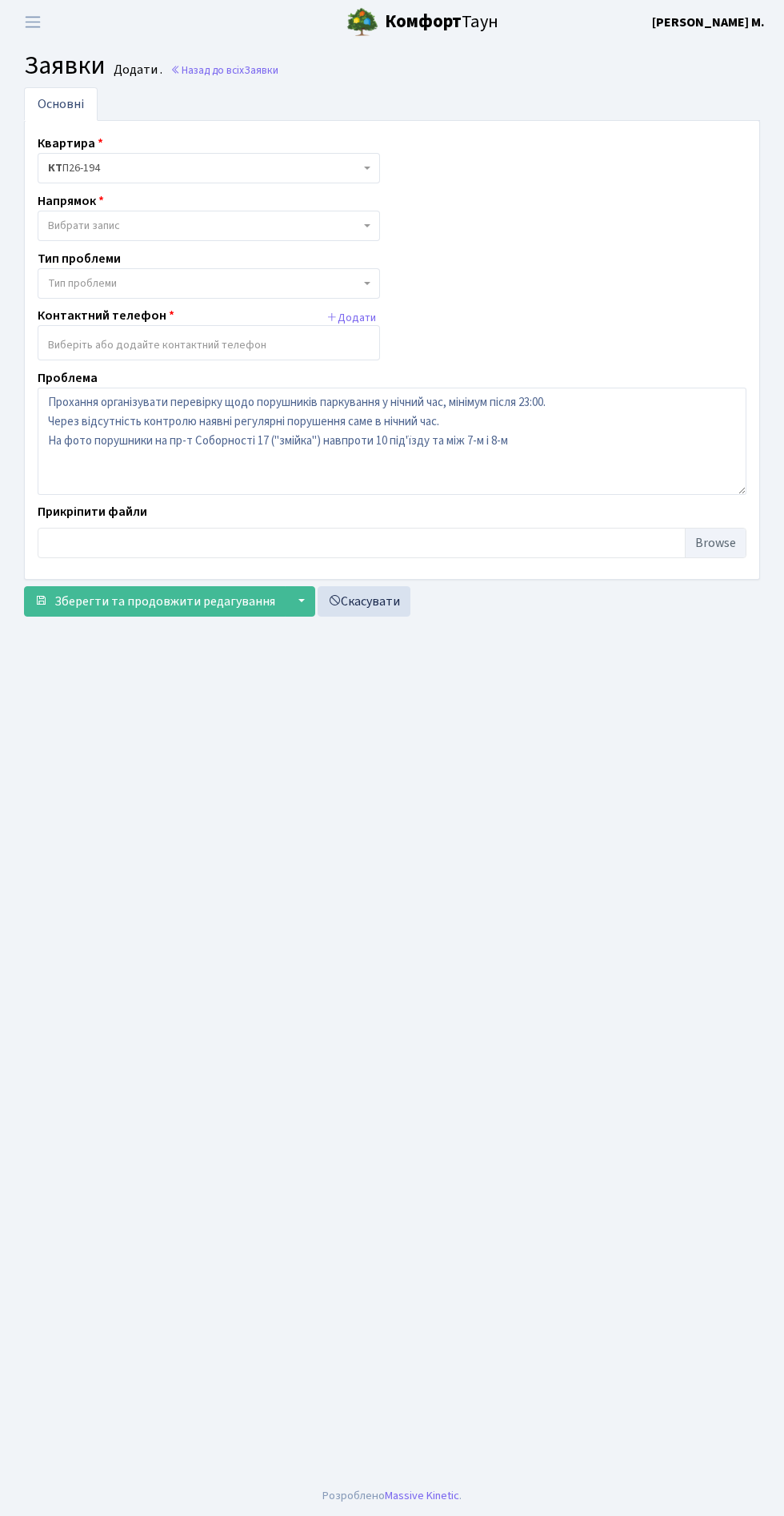
select select "5"
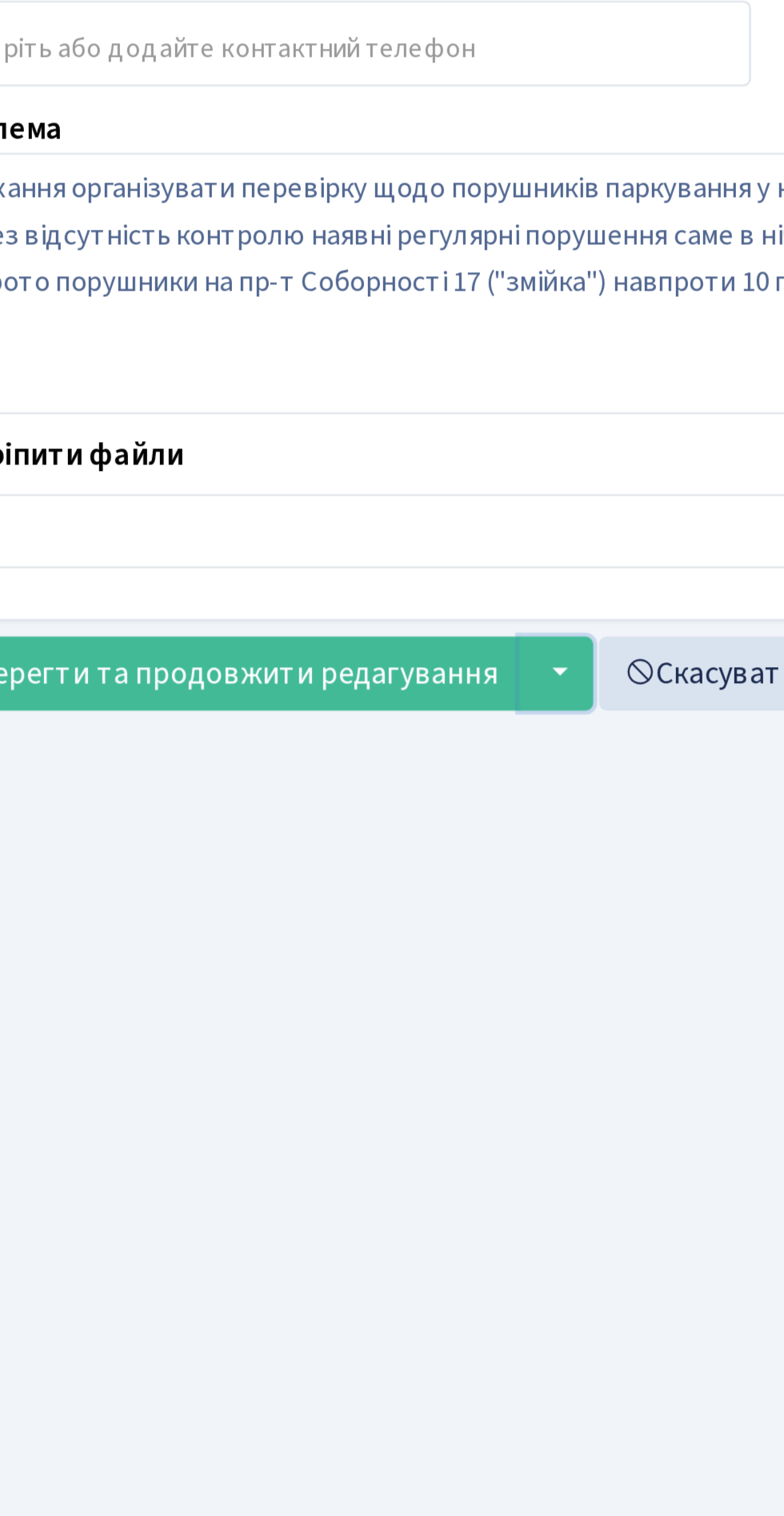
click at [303, 595] on button "▼" at bounding box center [301, 602] width 31 height 31
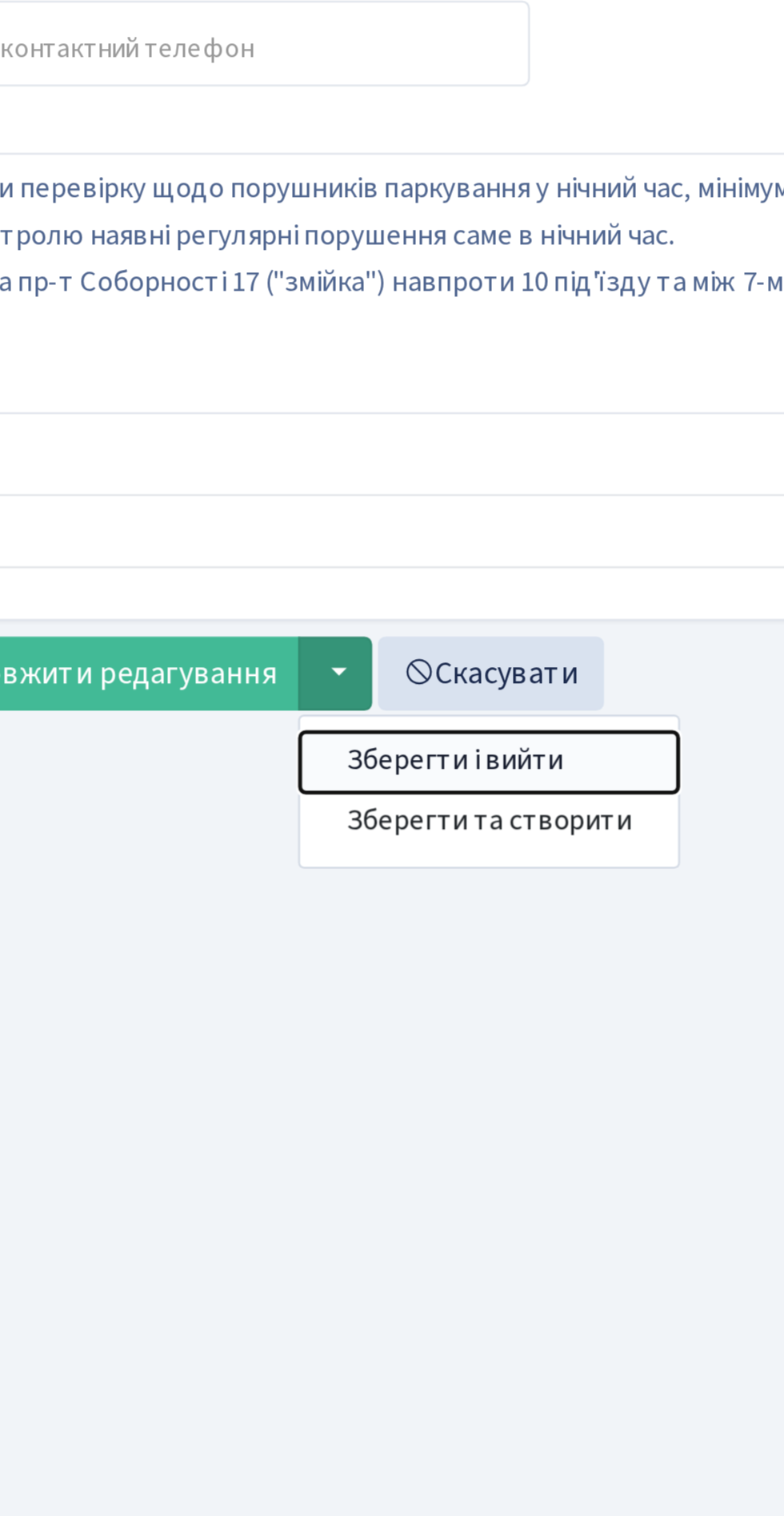
click at [377, 632] on button "Зберегти і вийти" at bounding box center [364, 638] width 155 height 25
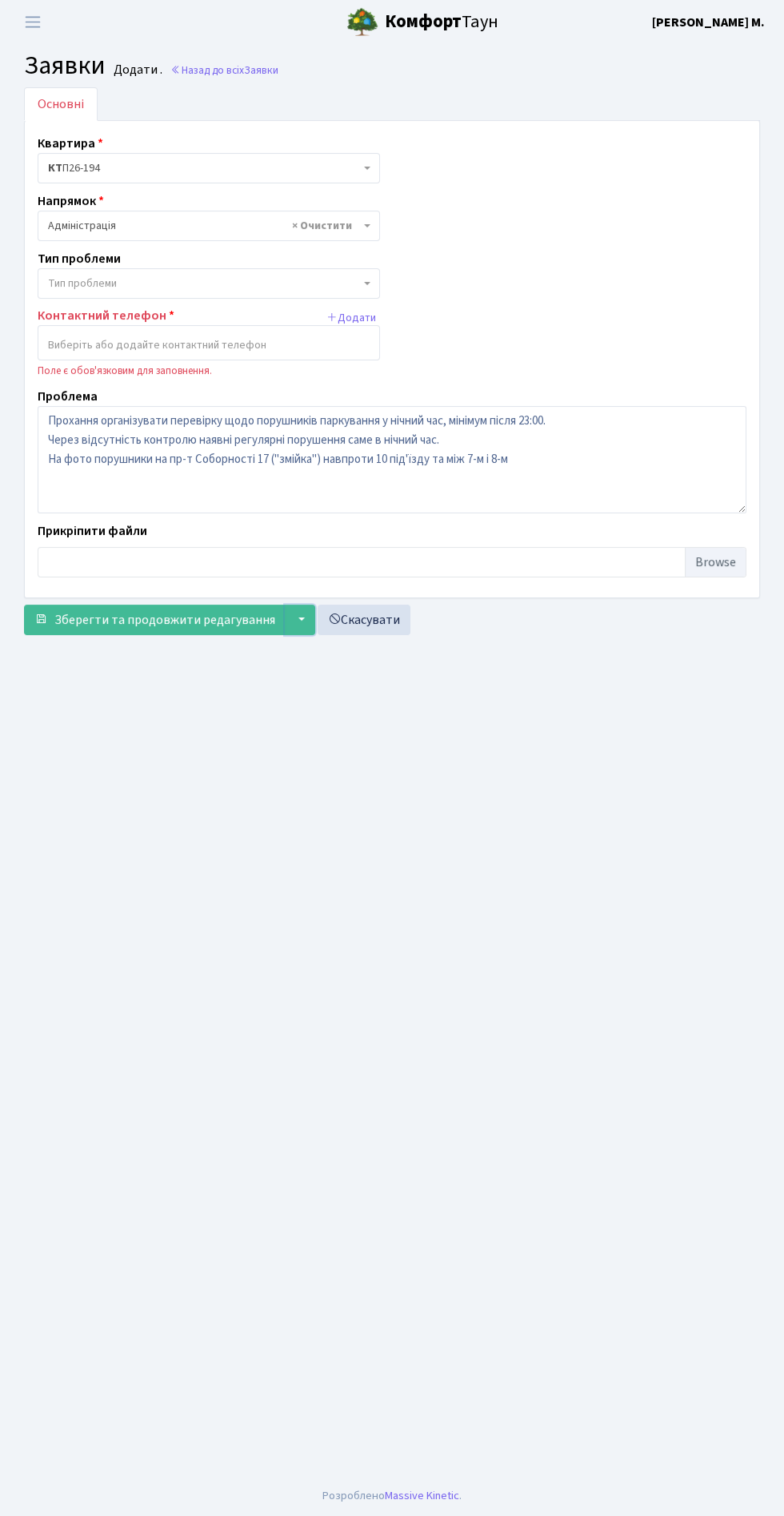
click at [295, 616] on button "▼" at bounding box center [301, 620] width 31 height 31
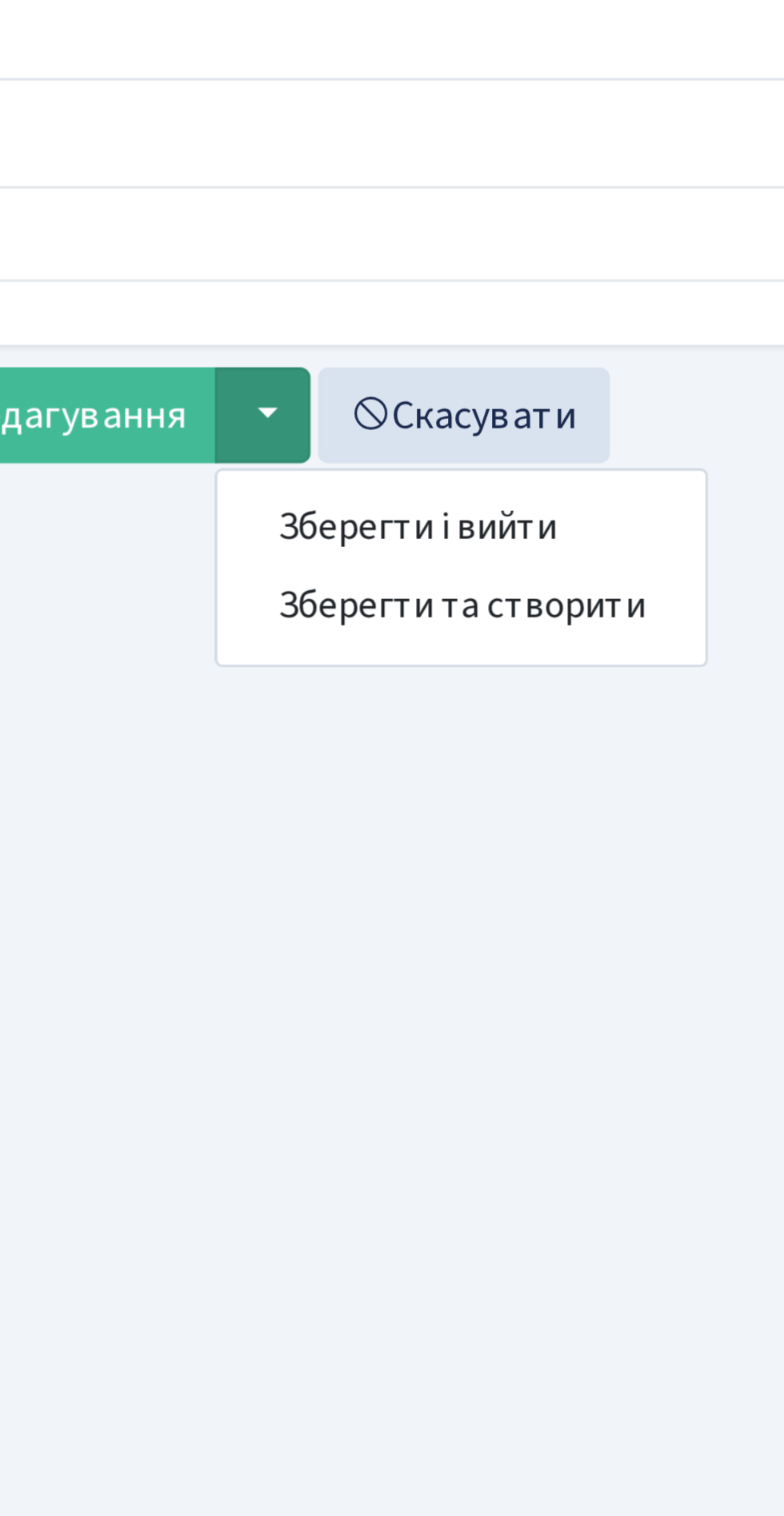
scroll to position [4, 0]
click at [383, 679] on button "Зберегти та створити" at bounding box center [364, 681] width 155 height 25
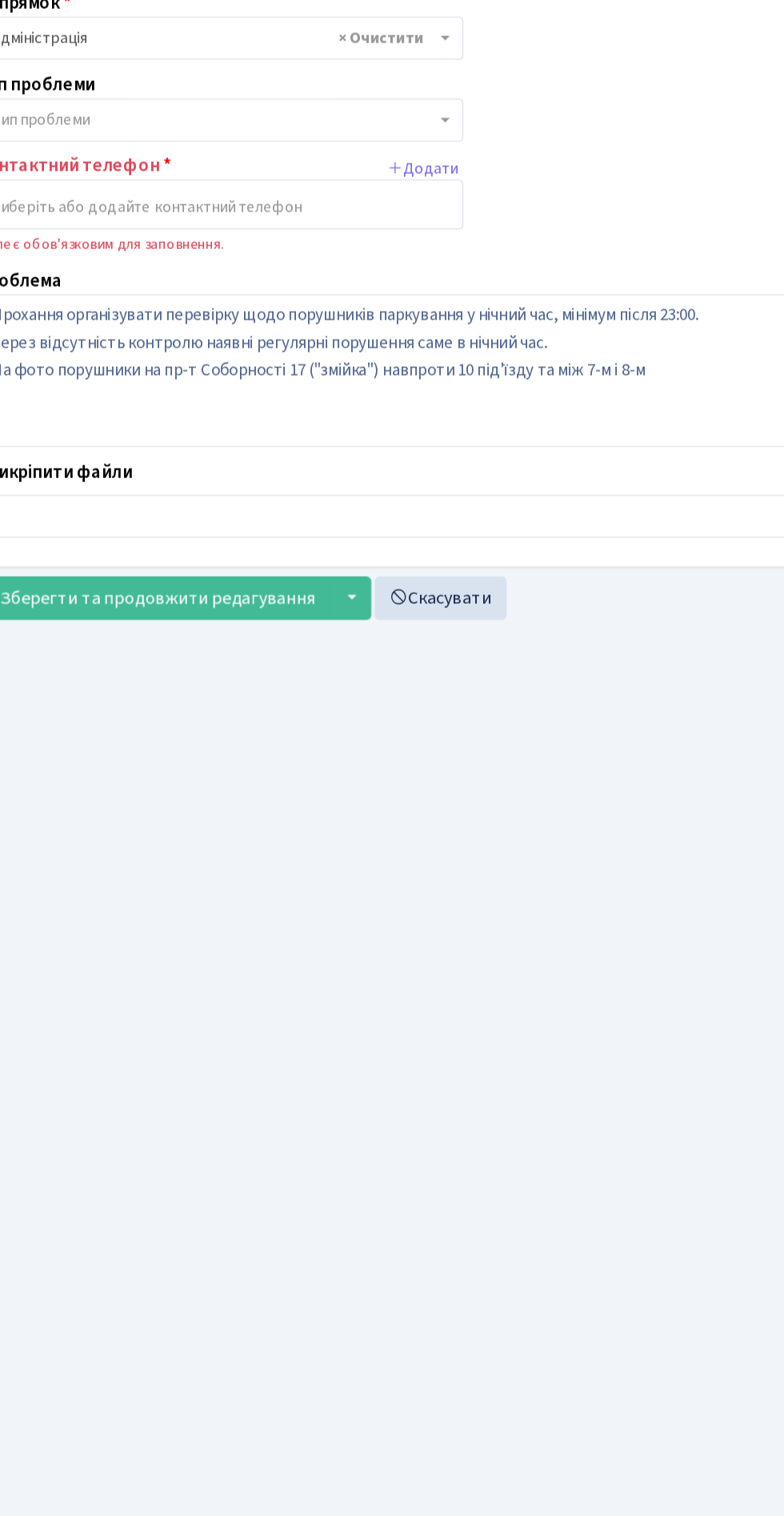
scroll to position [7, 0]
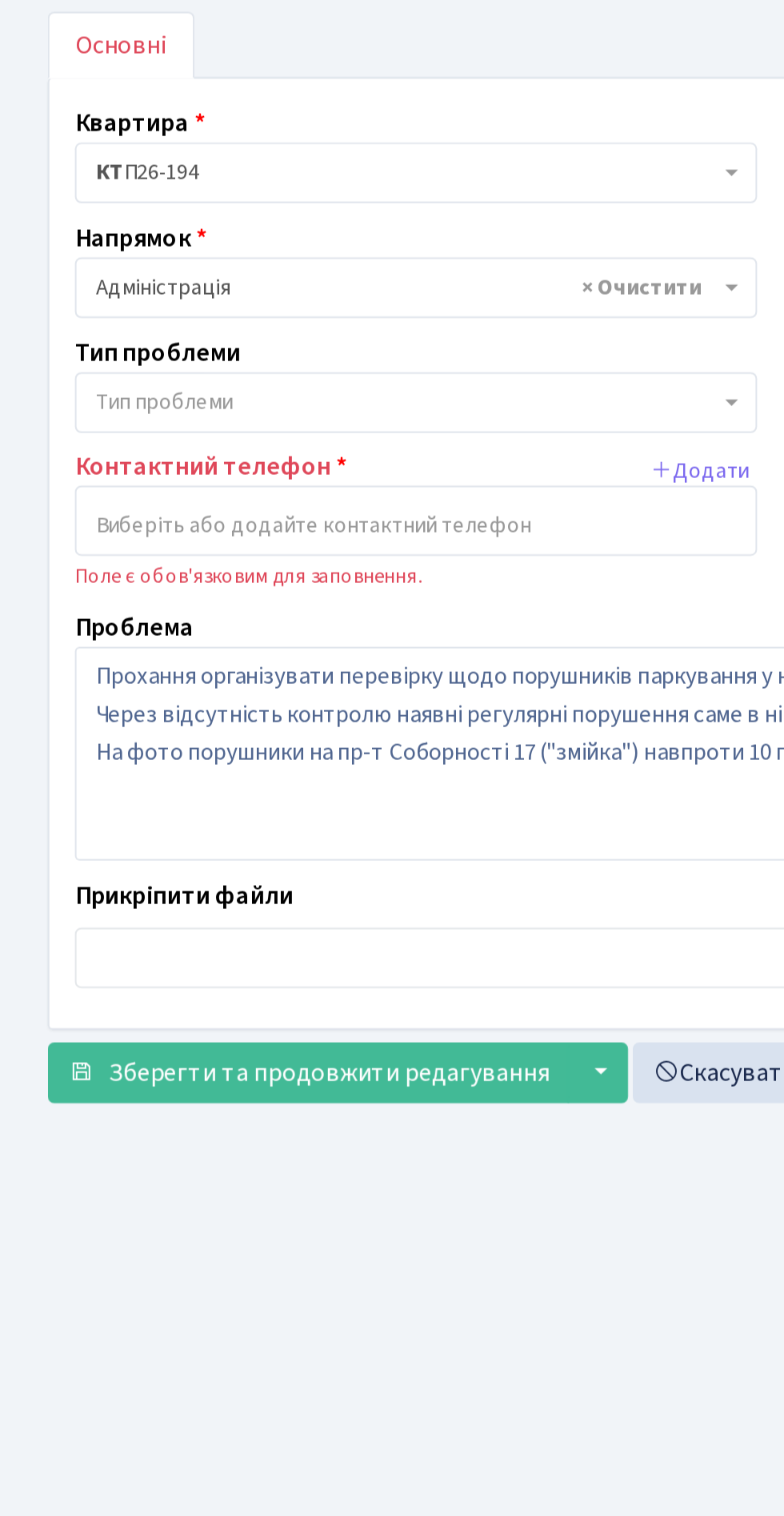
click at [79, 275] on span "Тип проблеми" at bounding box center [82, 283] width 69 height 16
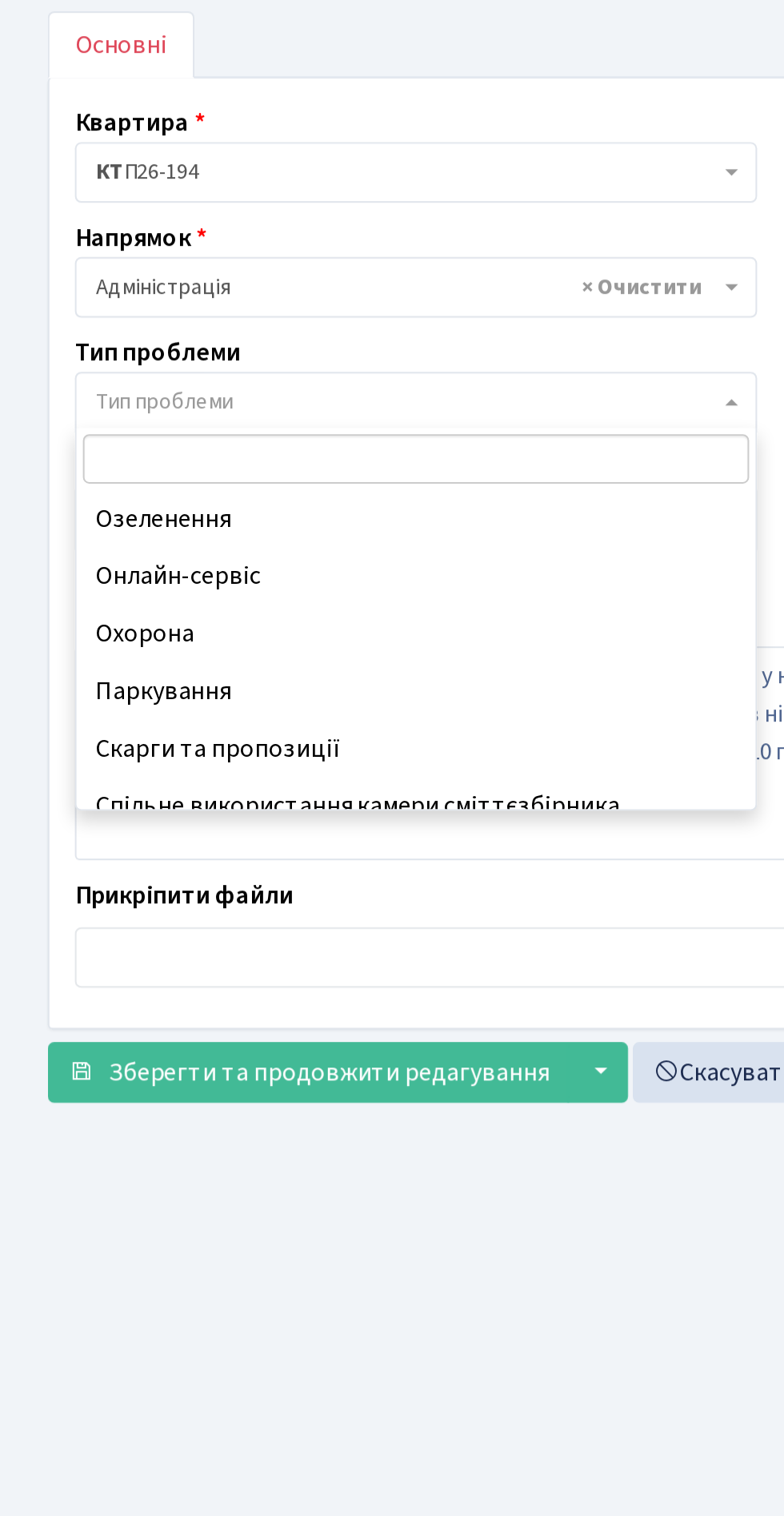
scroll to position [117, 0]
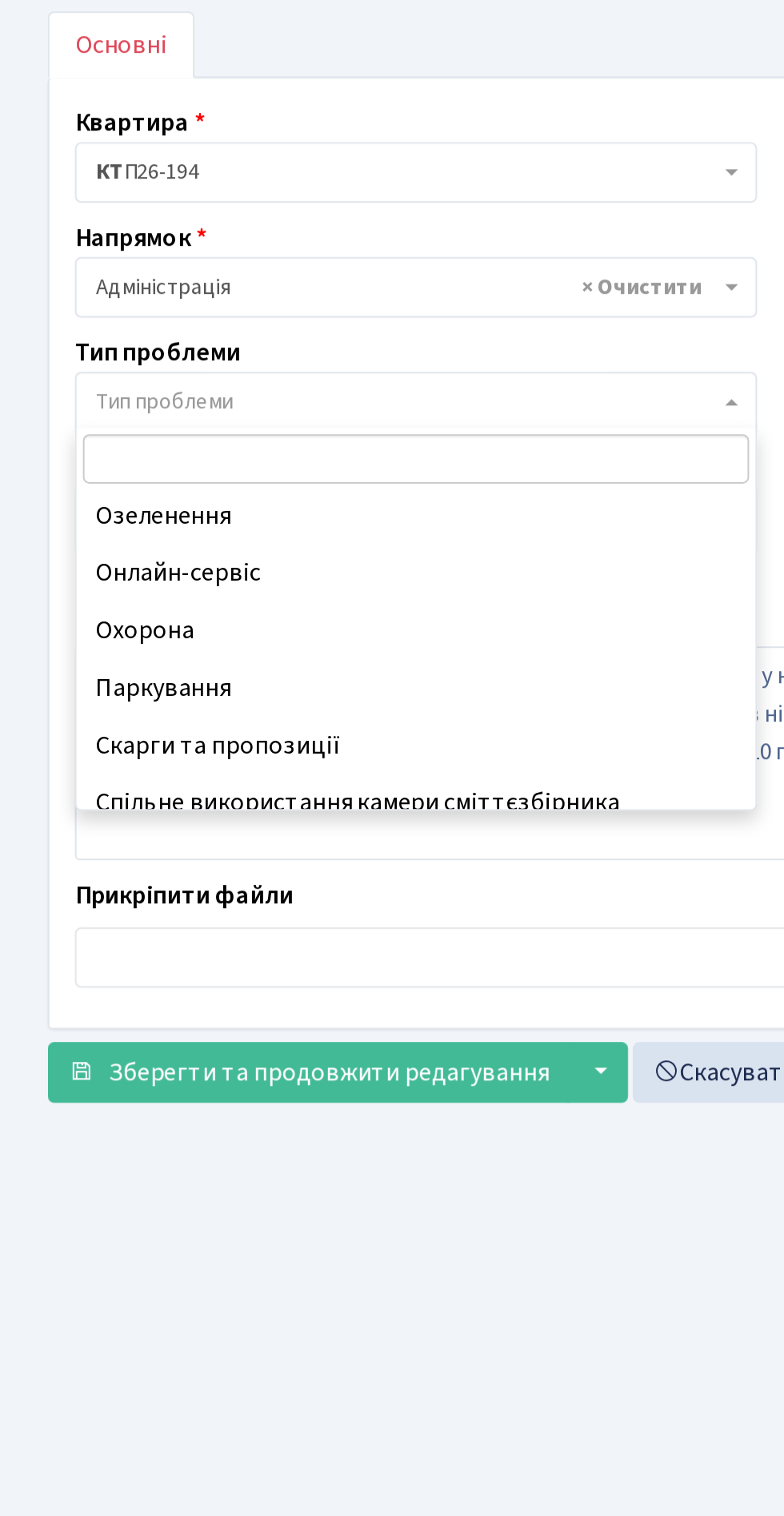
select select "66"
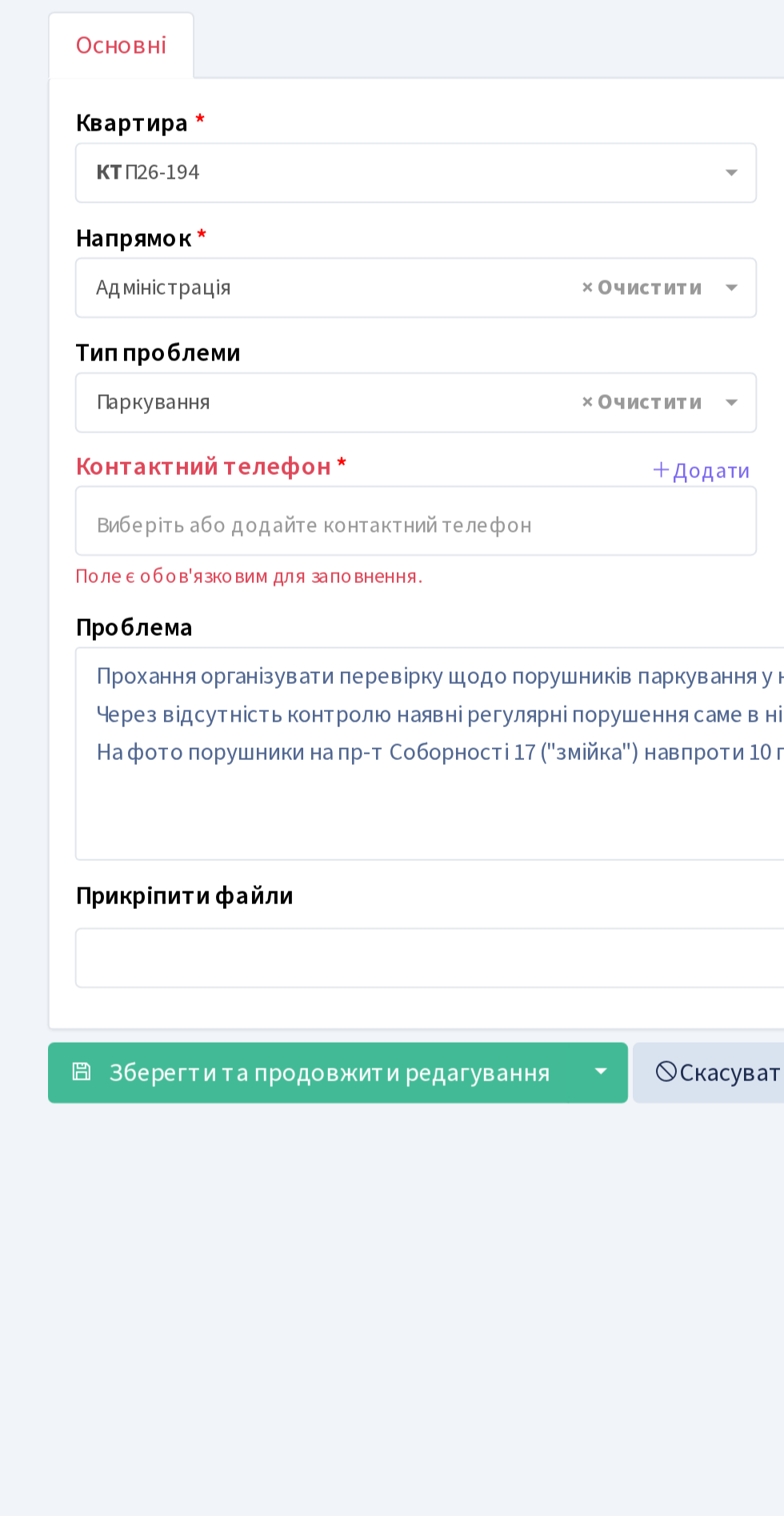
click at [236, 336] on input "search" at bounding box center [208, 345] width 341 height 29
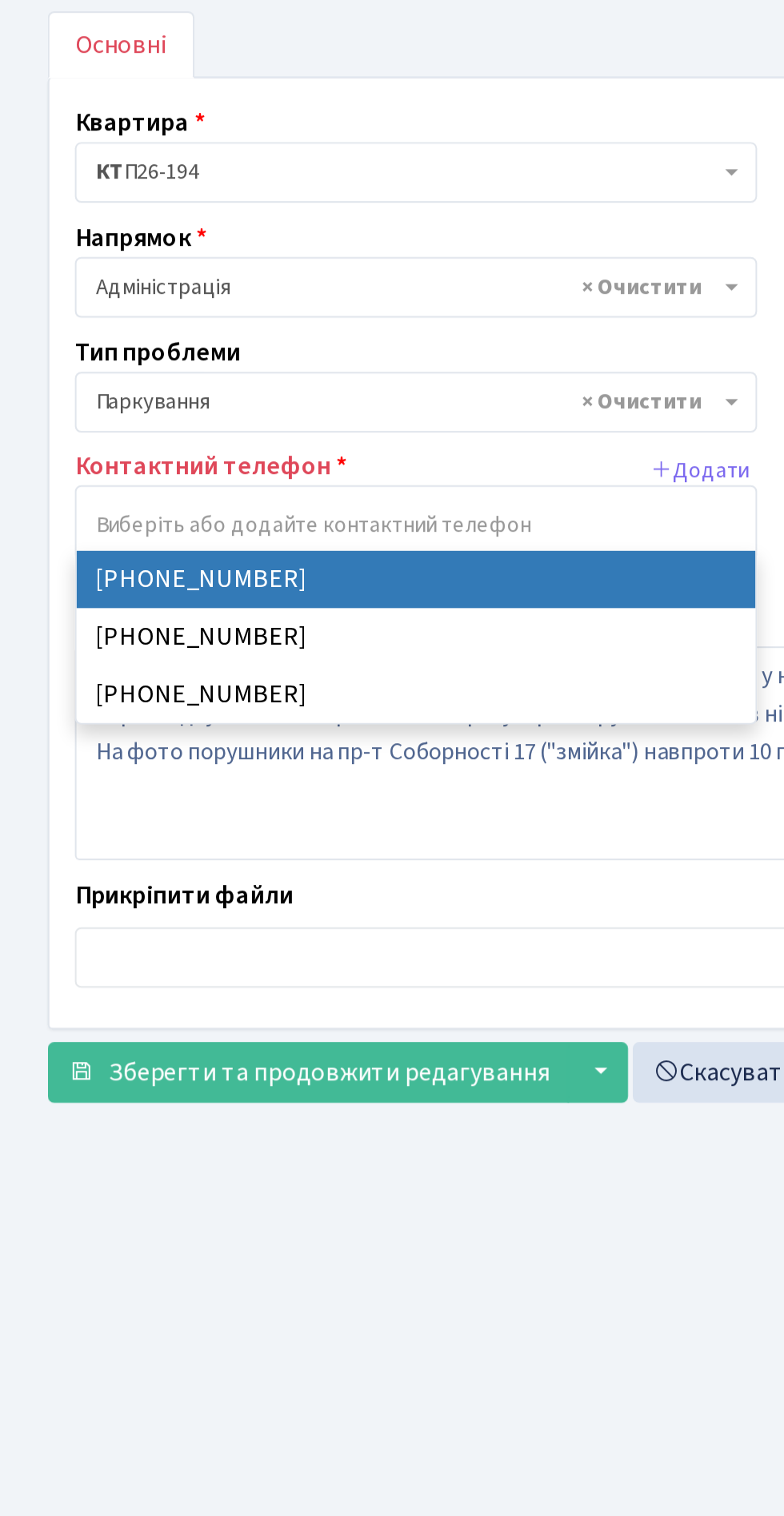
select select "31162"
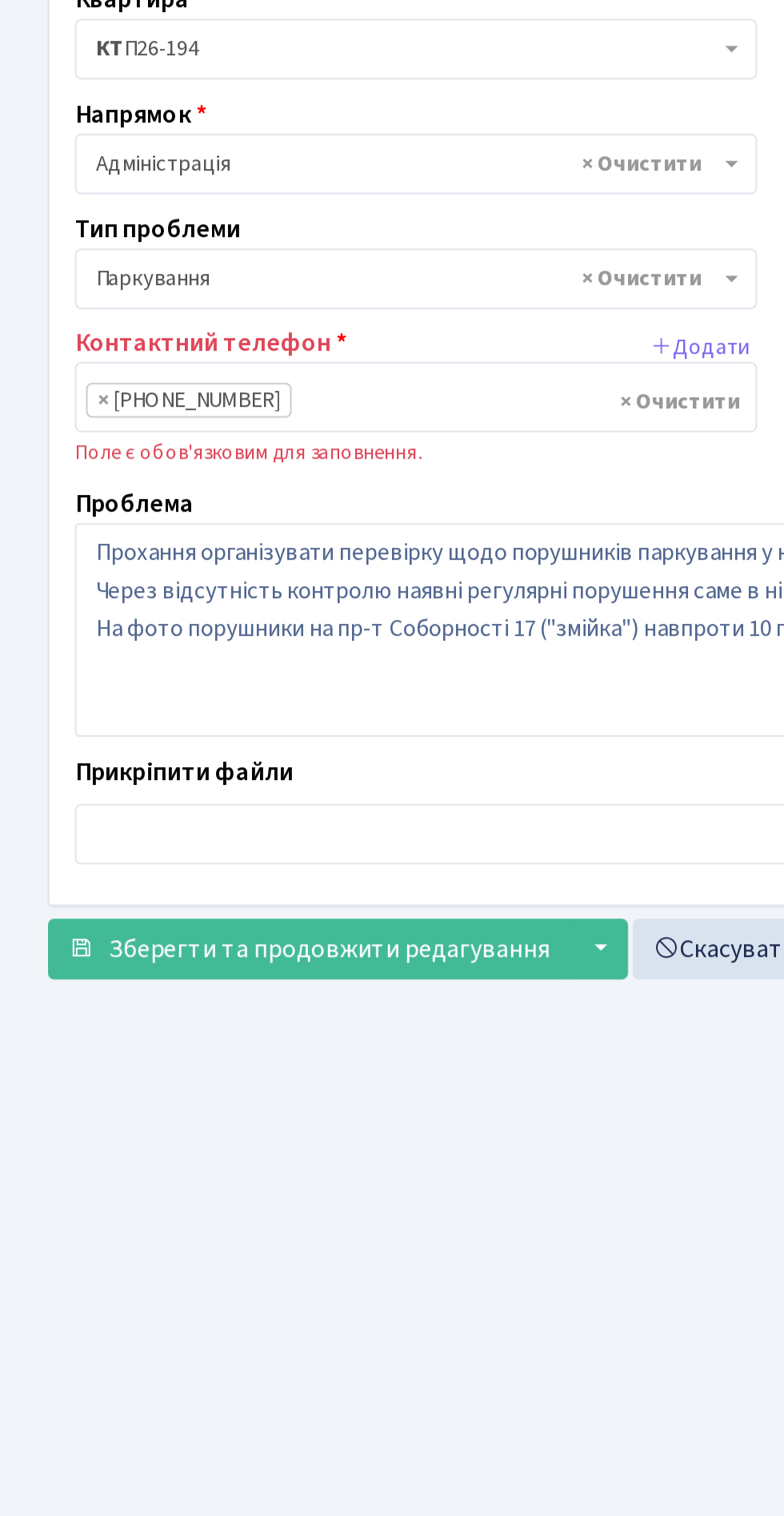
scroll to position [7, 0]
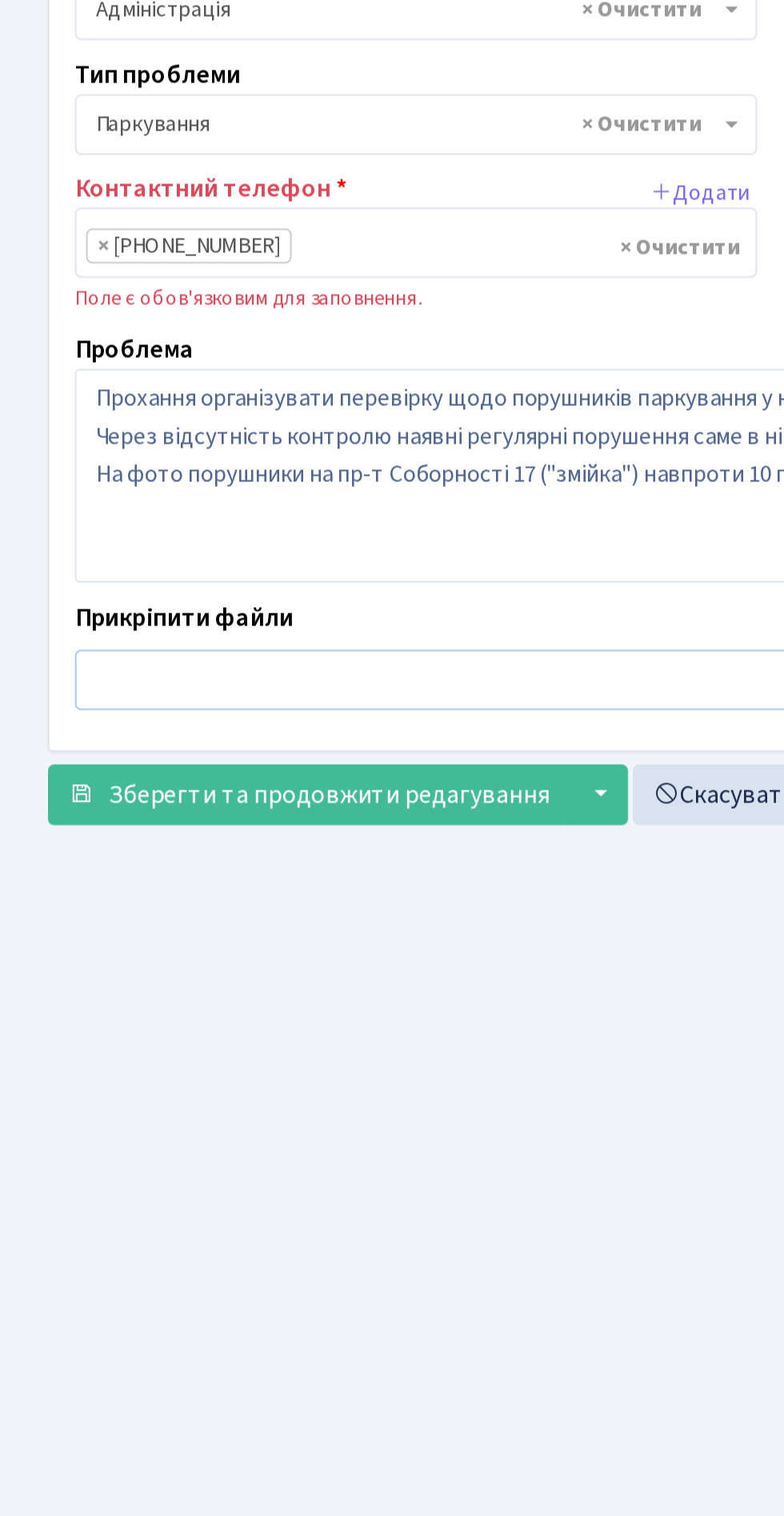
click at [206, 555] on input "file" at bounding box center [392, 562] width 709 height 31
type input "C:\fakepath\IMG_20250827_000627_396.jpg"
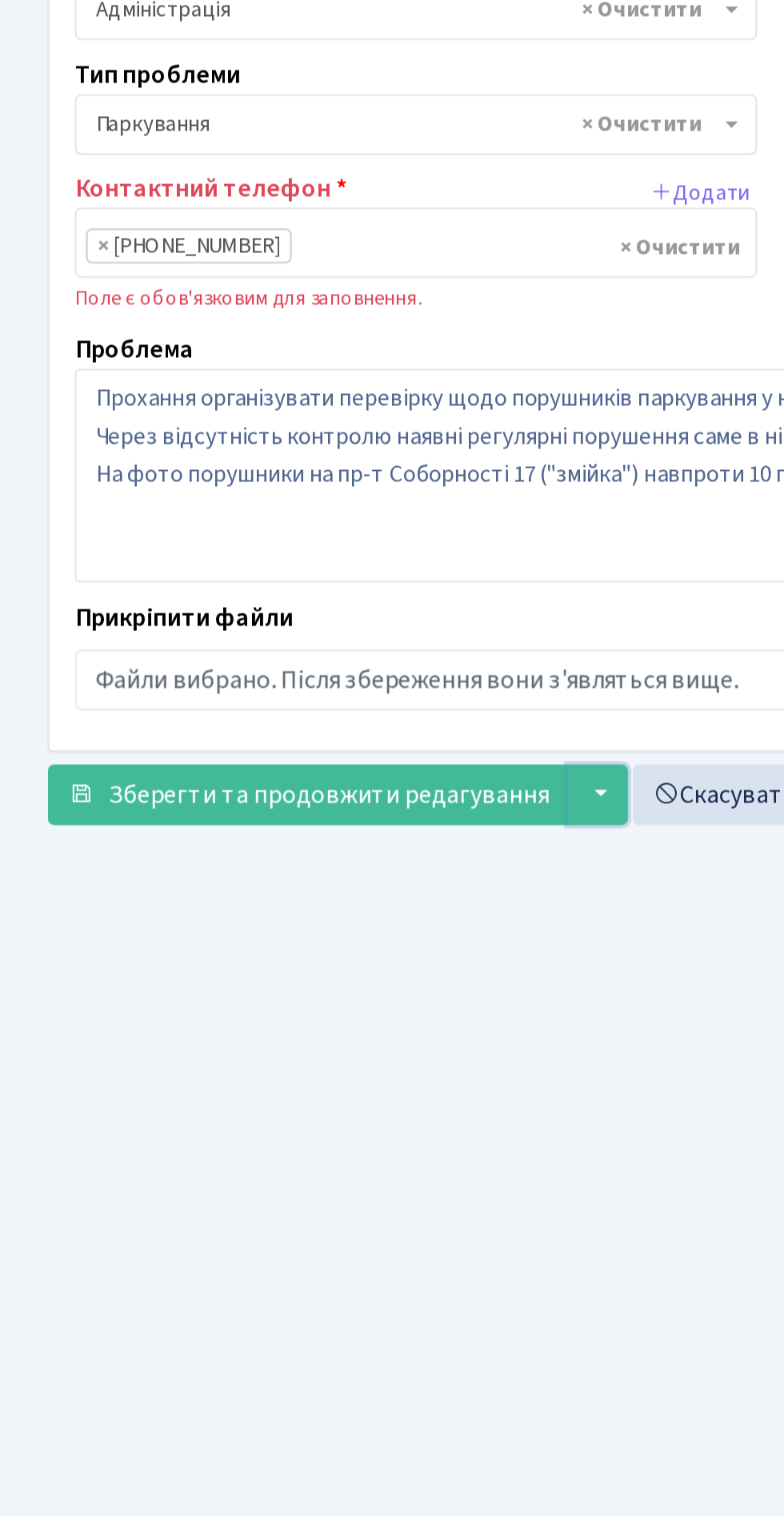
click at [303, 605] on button "▼" at bounding box center [301, 620] width 31 height 31
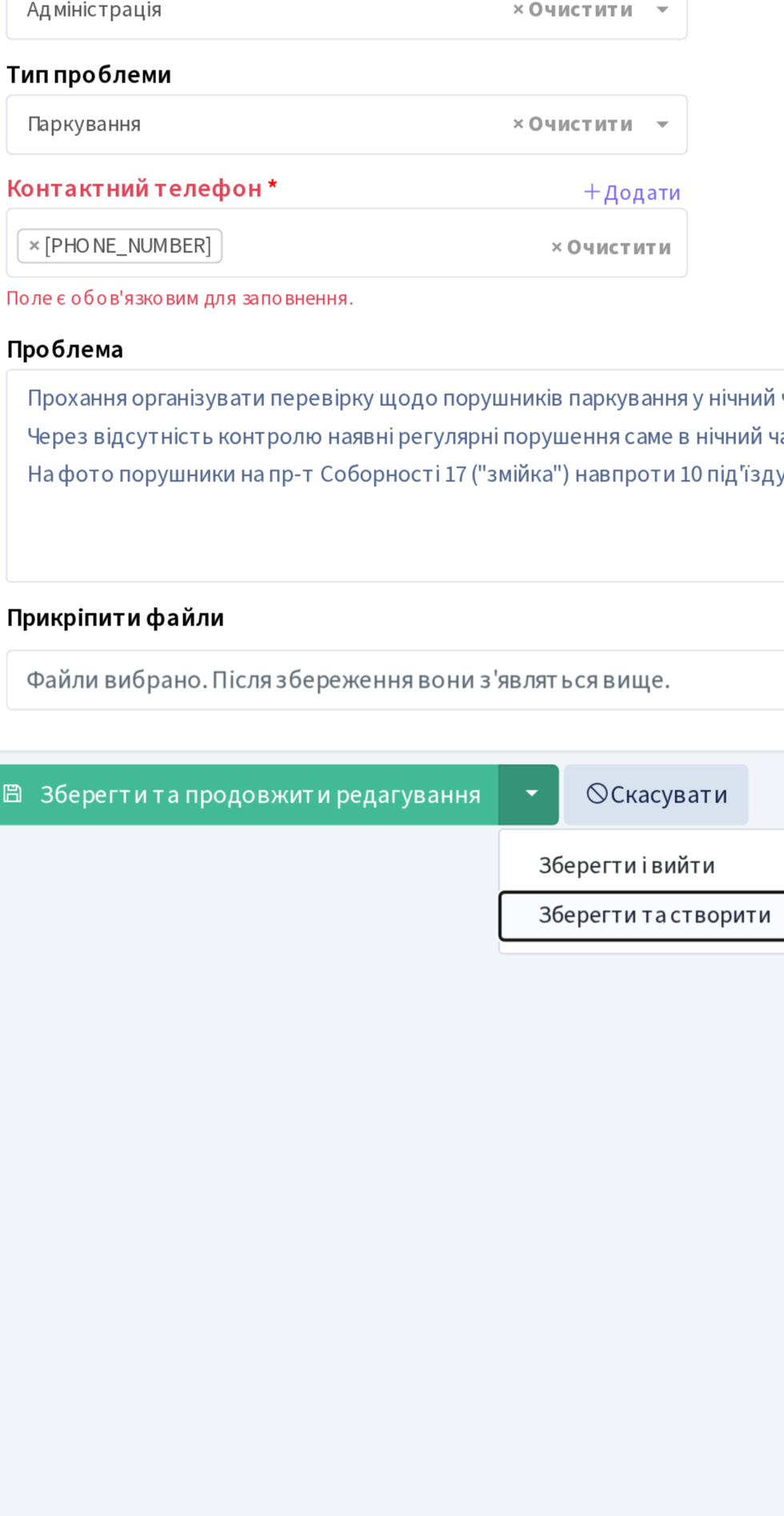
click at [374, 669] on button "Зберегти та створити" at bounding box center [364, 681] width 155 height 25
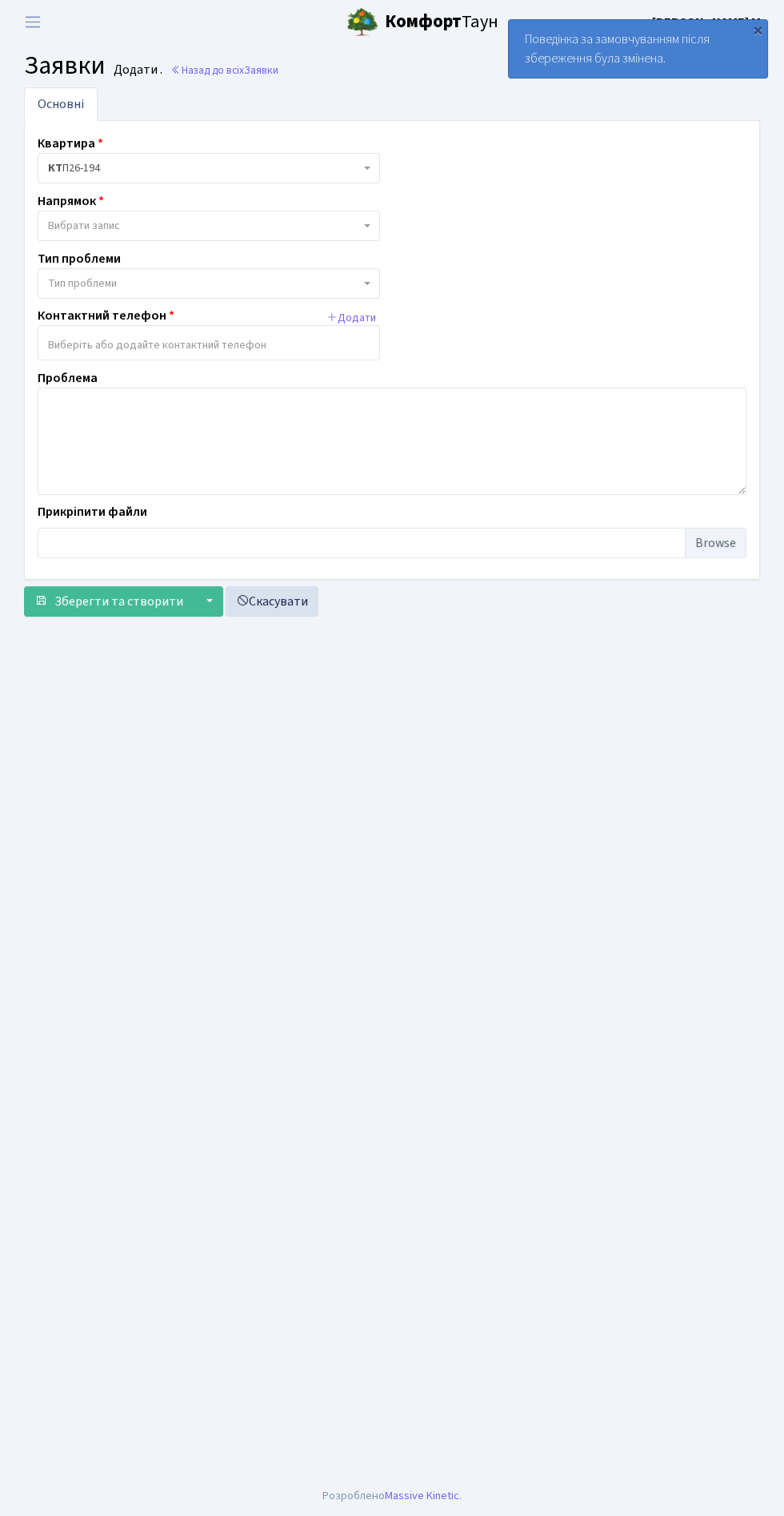
click at [682, 40] on div "Поведінка за замовчуванням після збереження була змінена." at bounding box center [638, 48] width 259 height 57
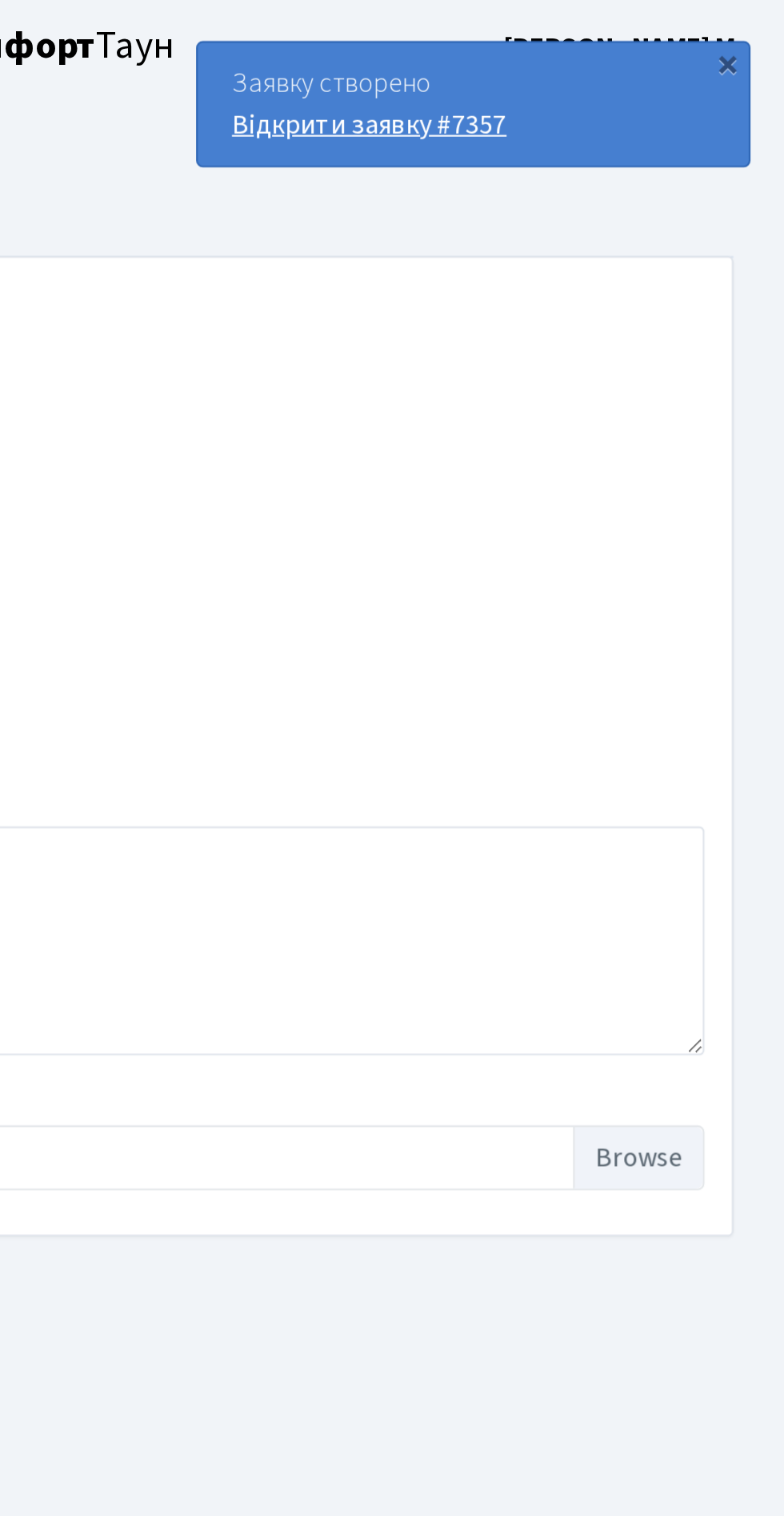
click at [606, 57] on link "Відкрити заявку #7357" at bounding box center [589, 58] width 129 height 18
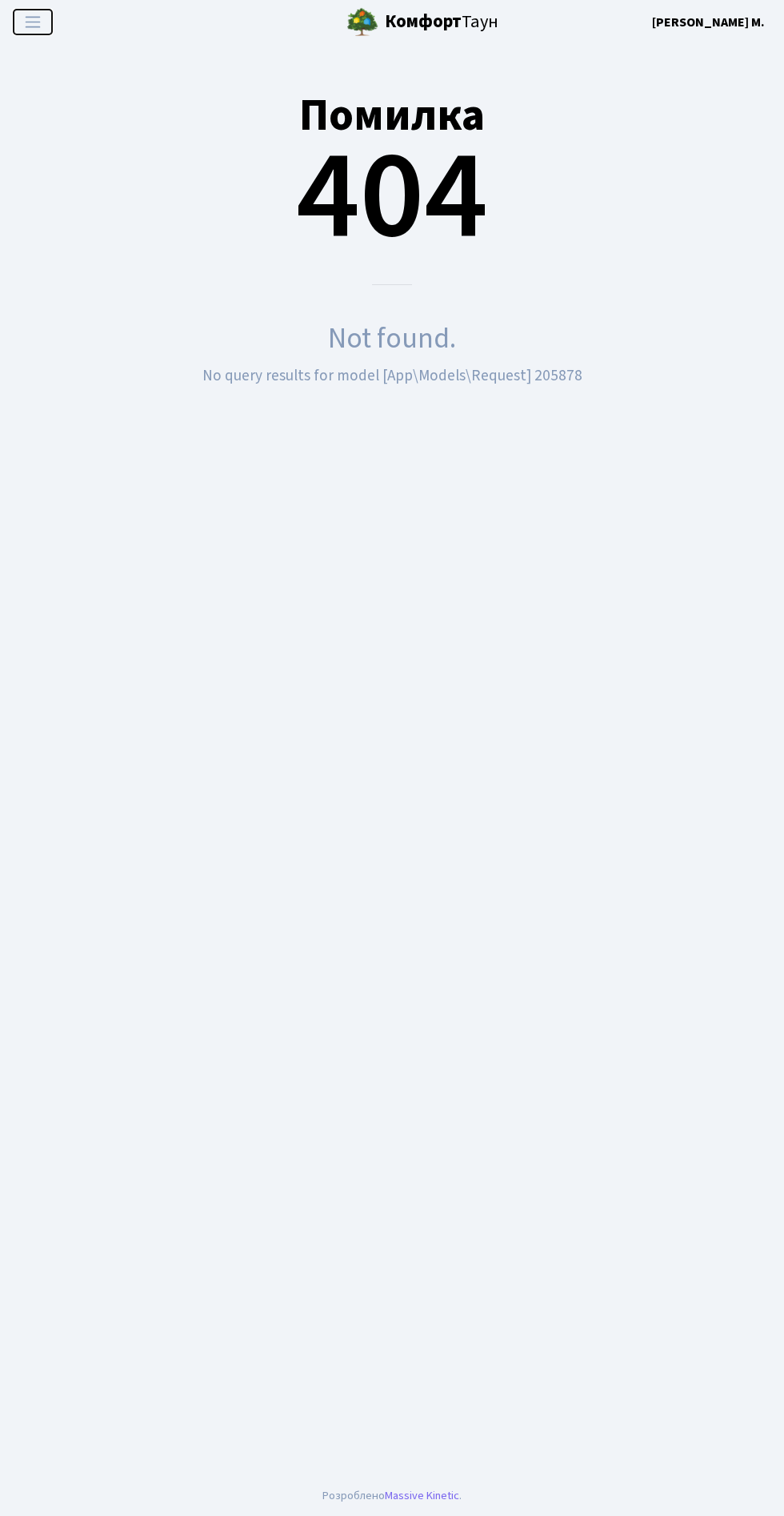
click at [35, 21] on span "Переключити навігацію" at bounding box center [32, 22] width 24 height 19
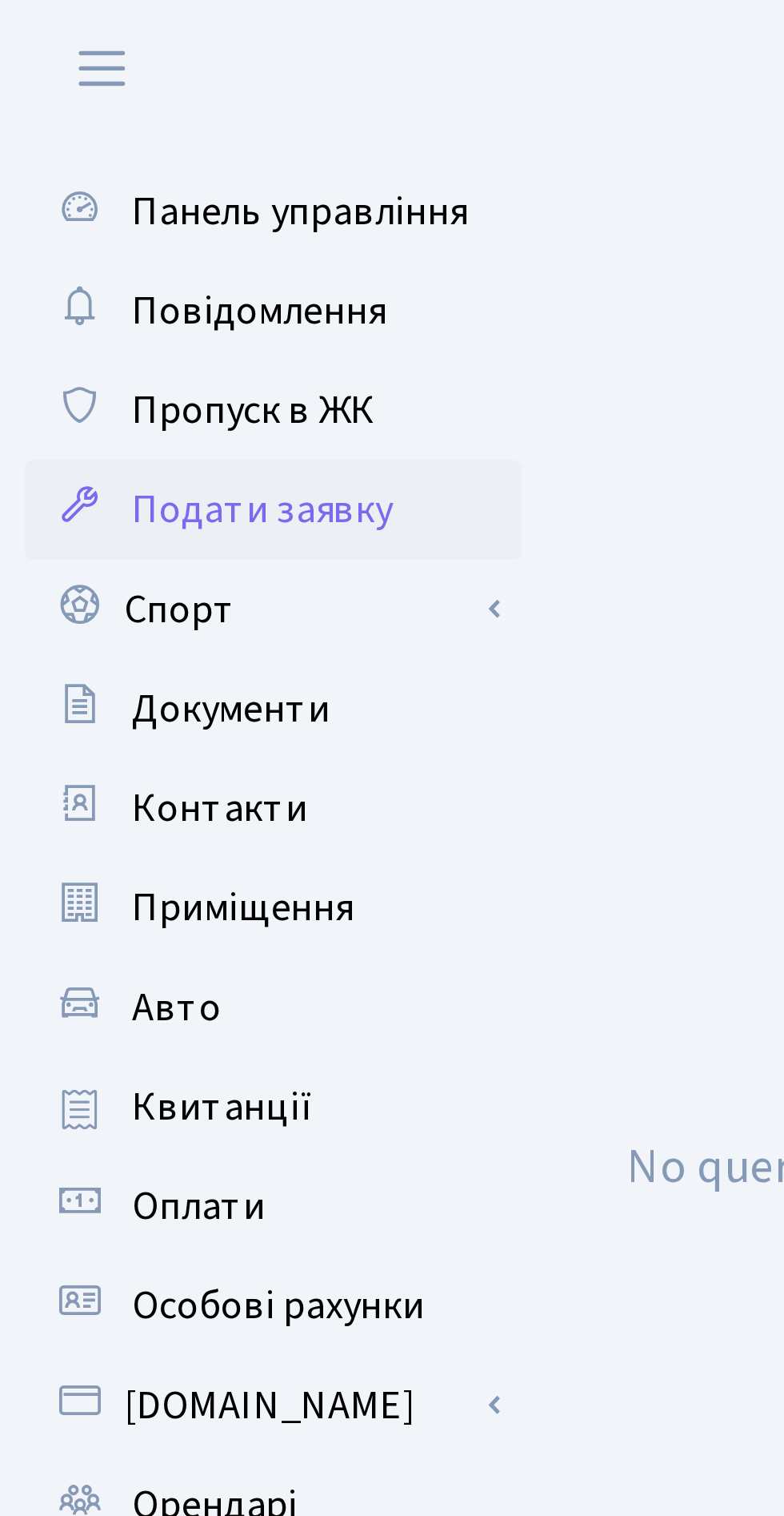
click at [100, 164] on span "Подати заявку" at bounding box center [85, 164] width 84 height 18
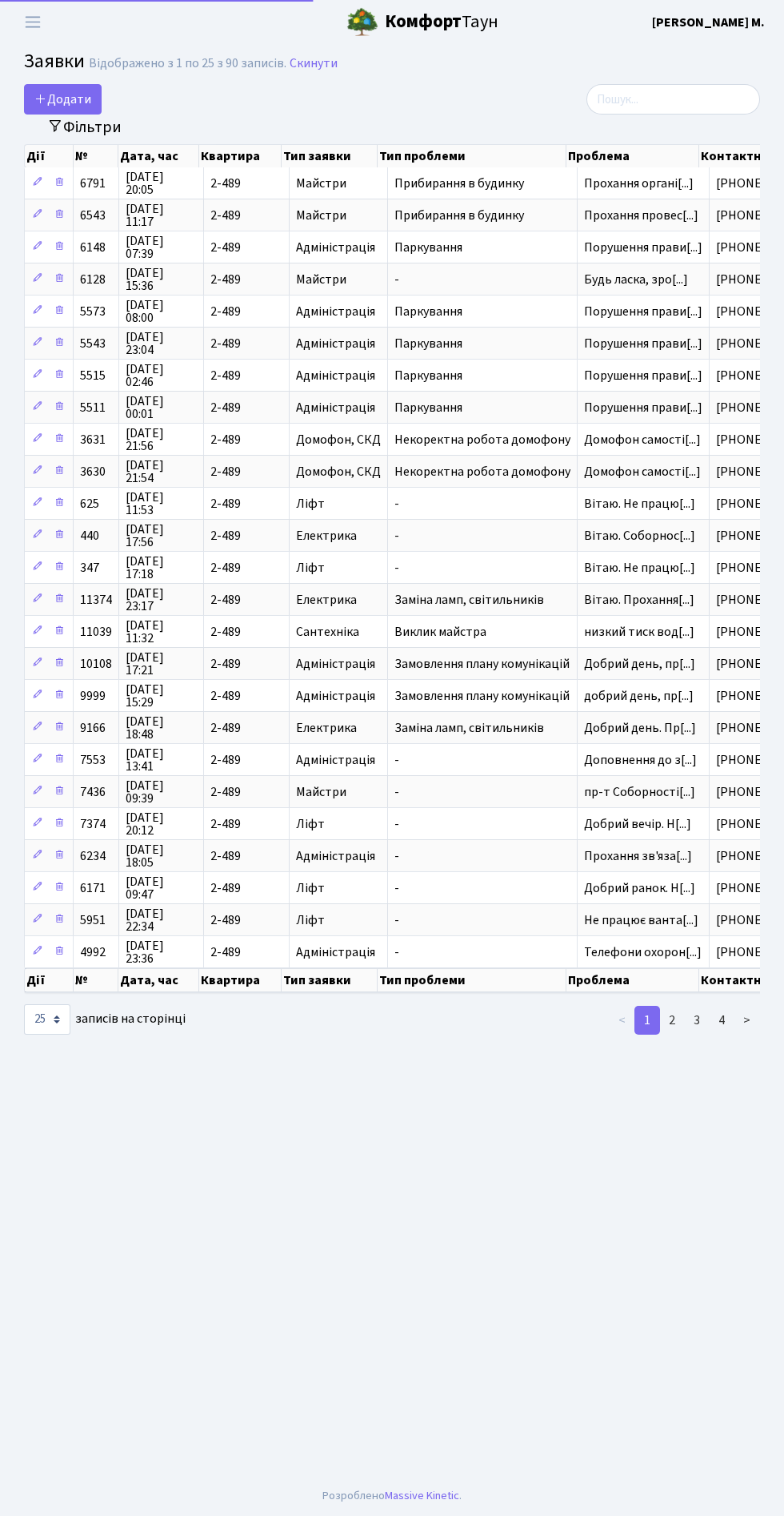
select select "25"
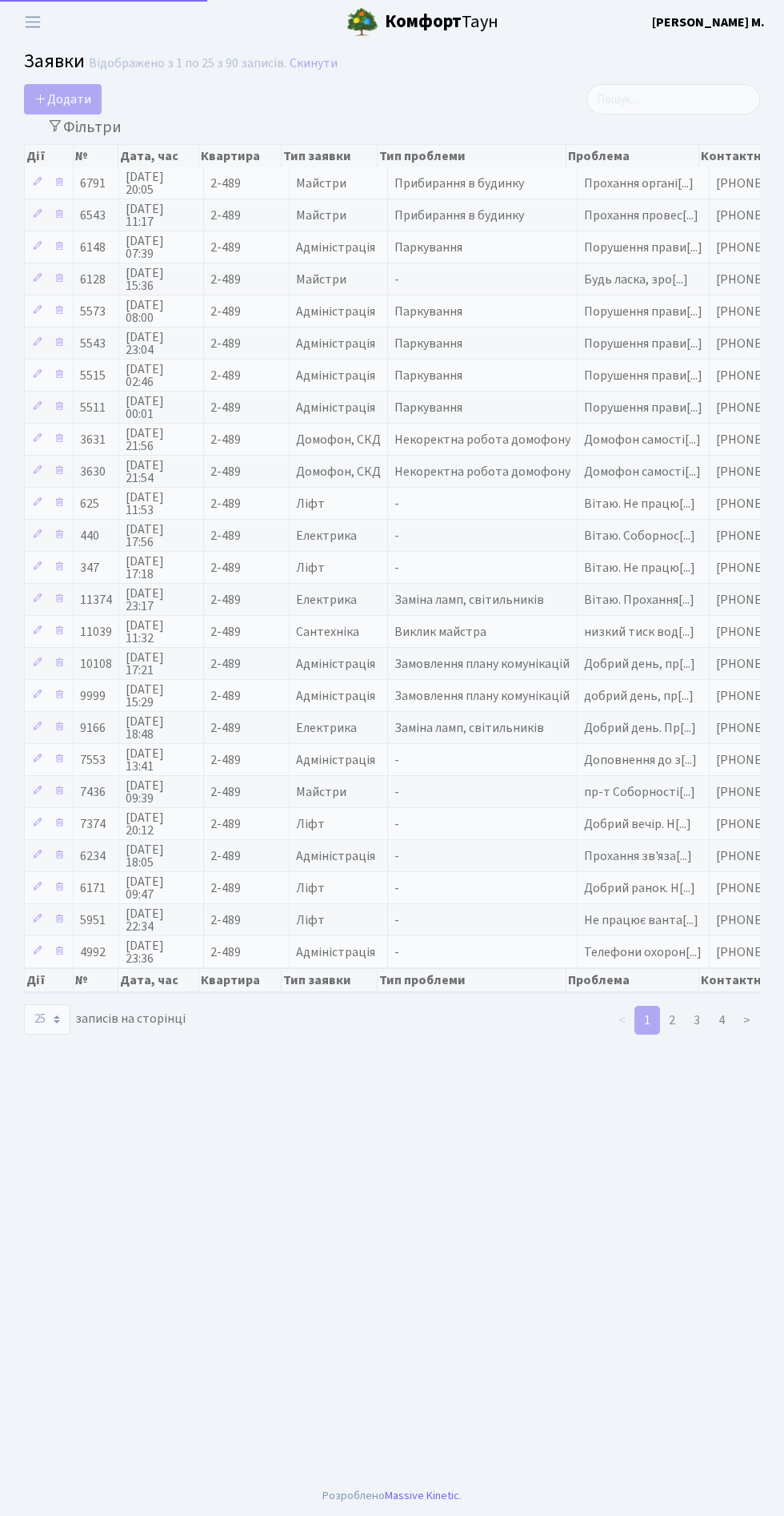
select select "25"
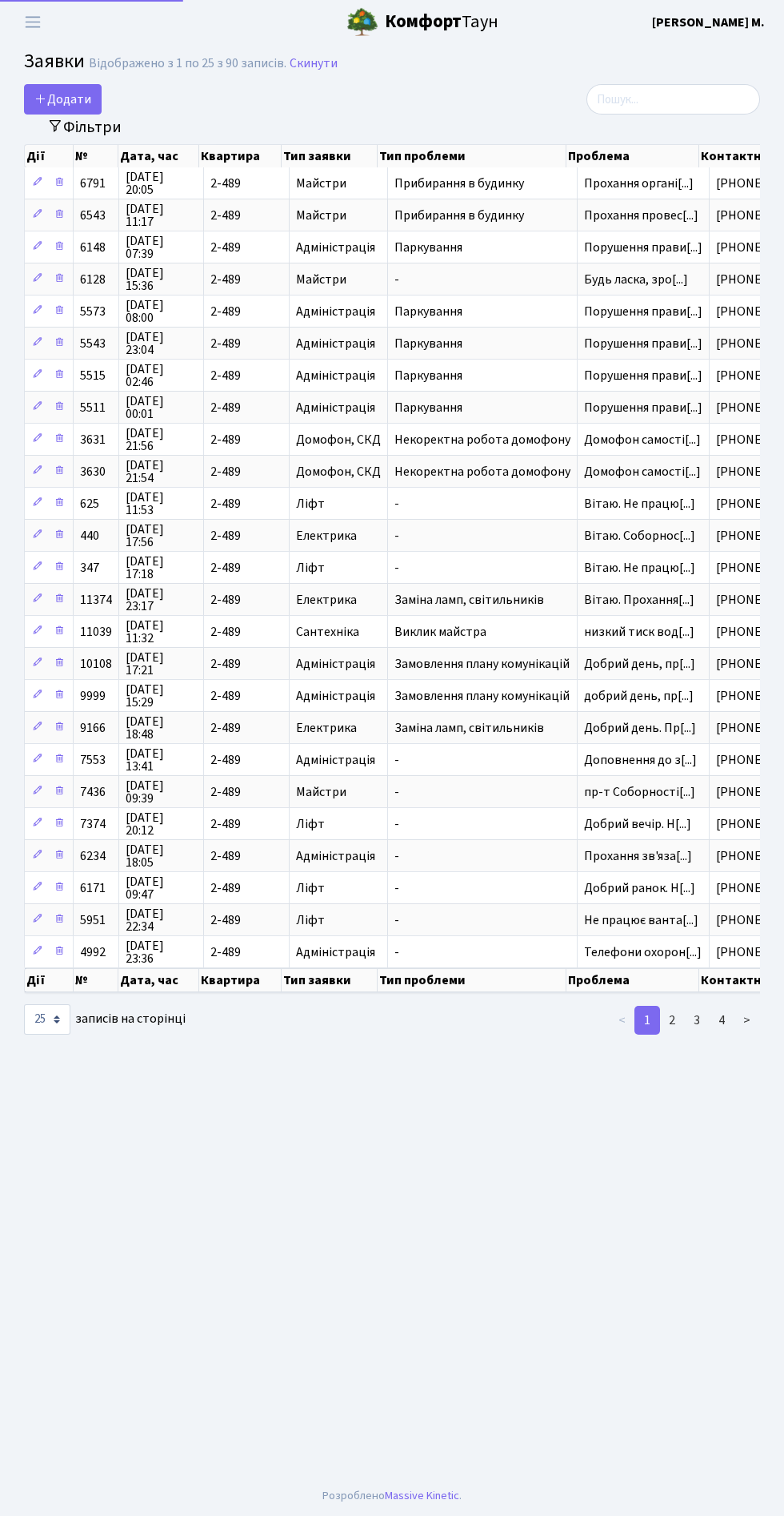
select select "25"
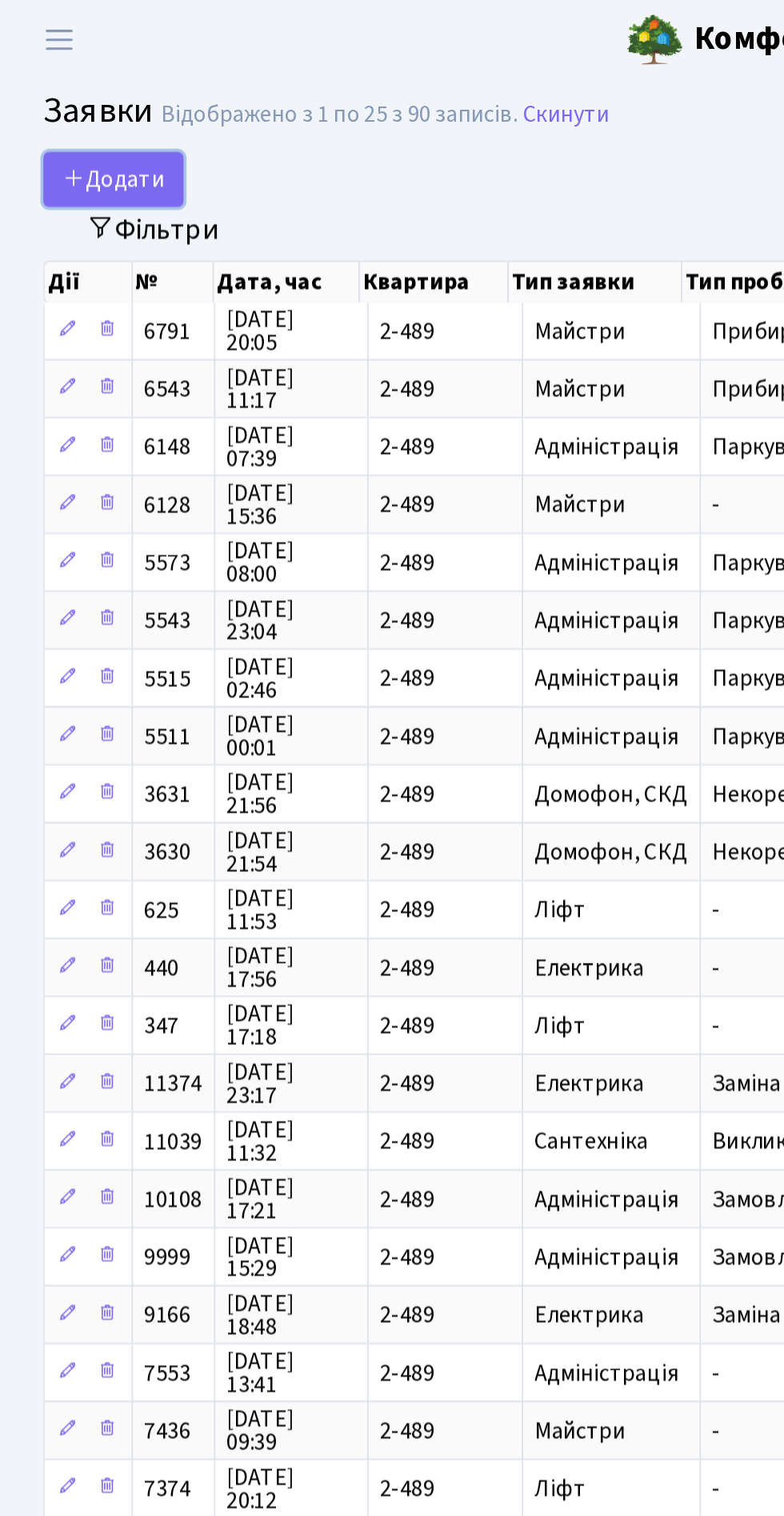
click at [74, 108] on span "Додати" at bounding box center [62, 99] width 57 height 18
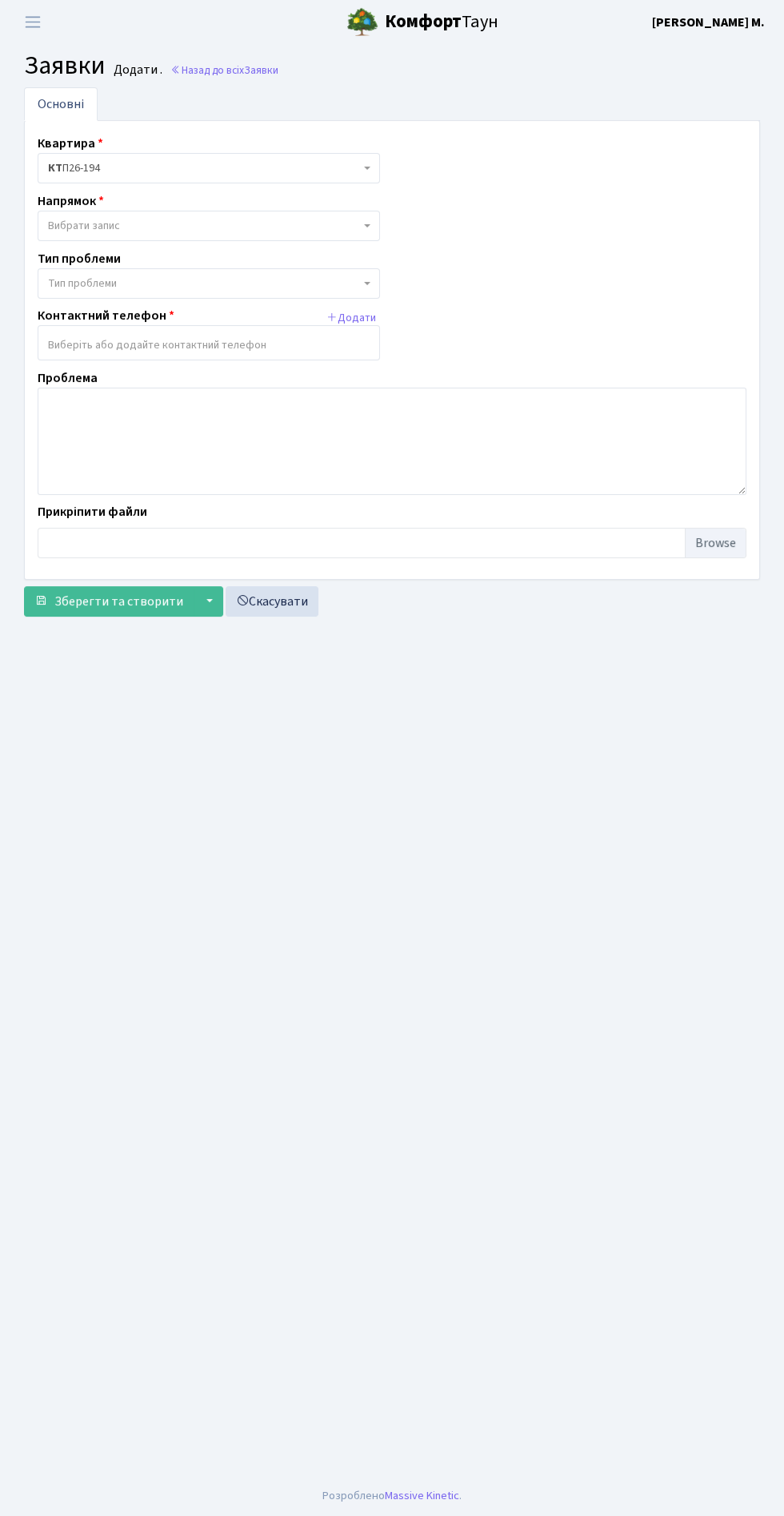
click at [370, 227] on span at bounding box center [369, 226] width 3 height 31
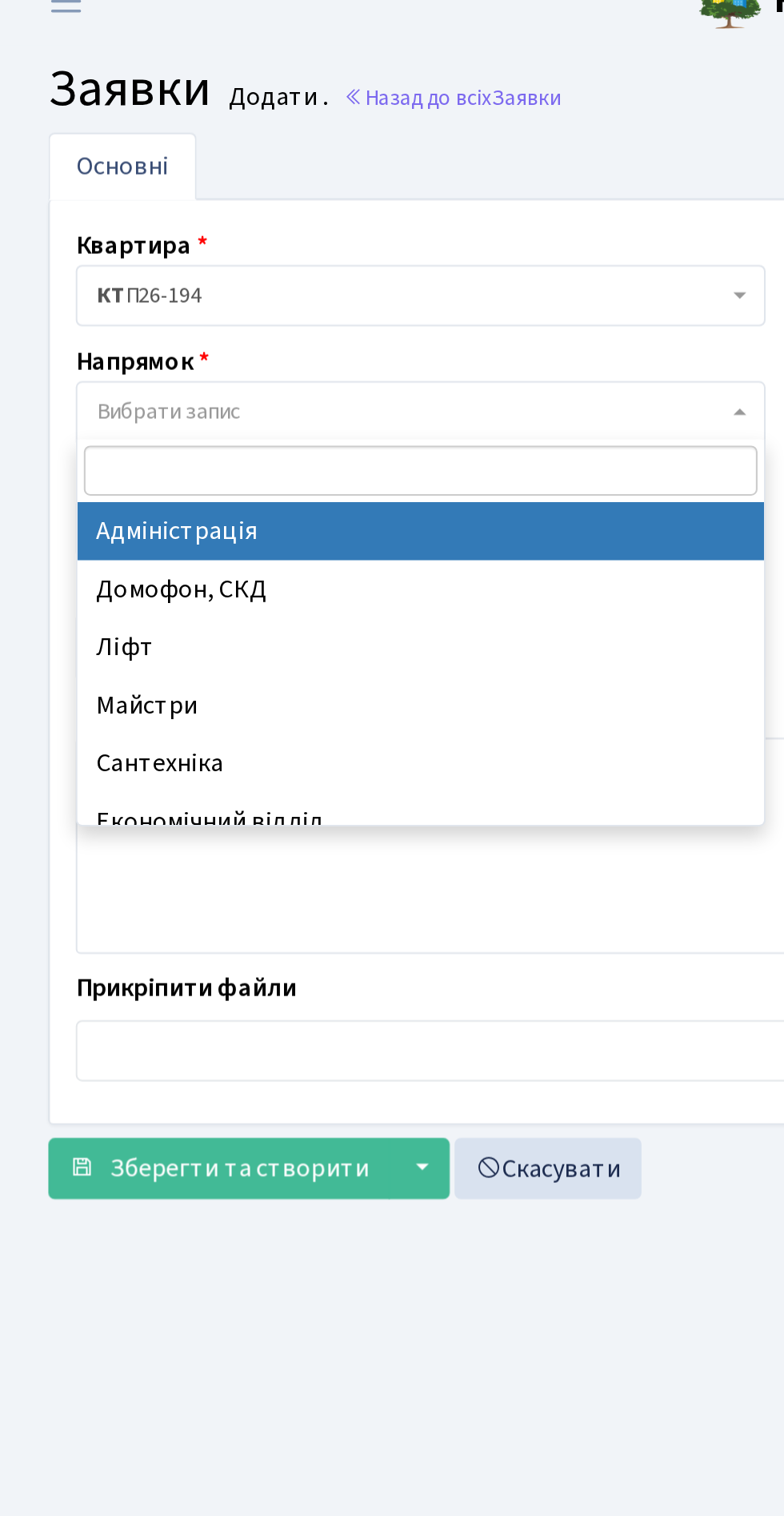
select select "5"
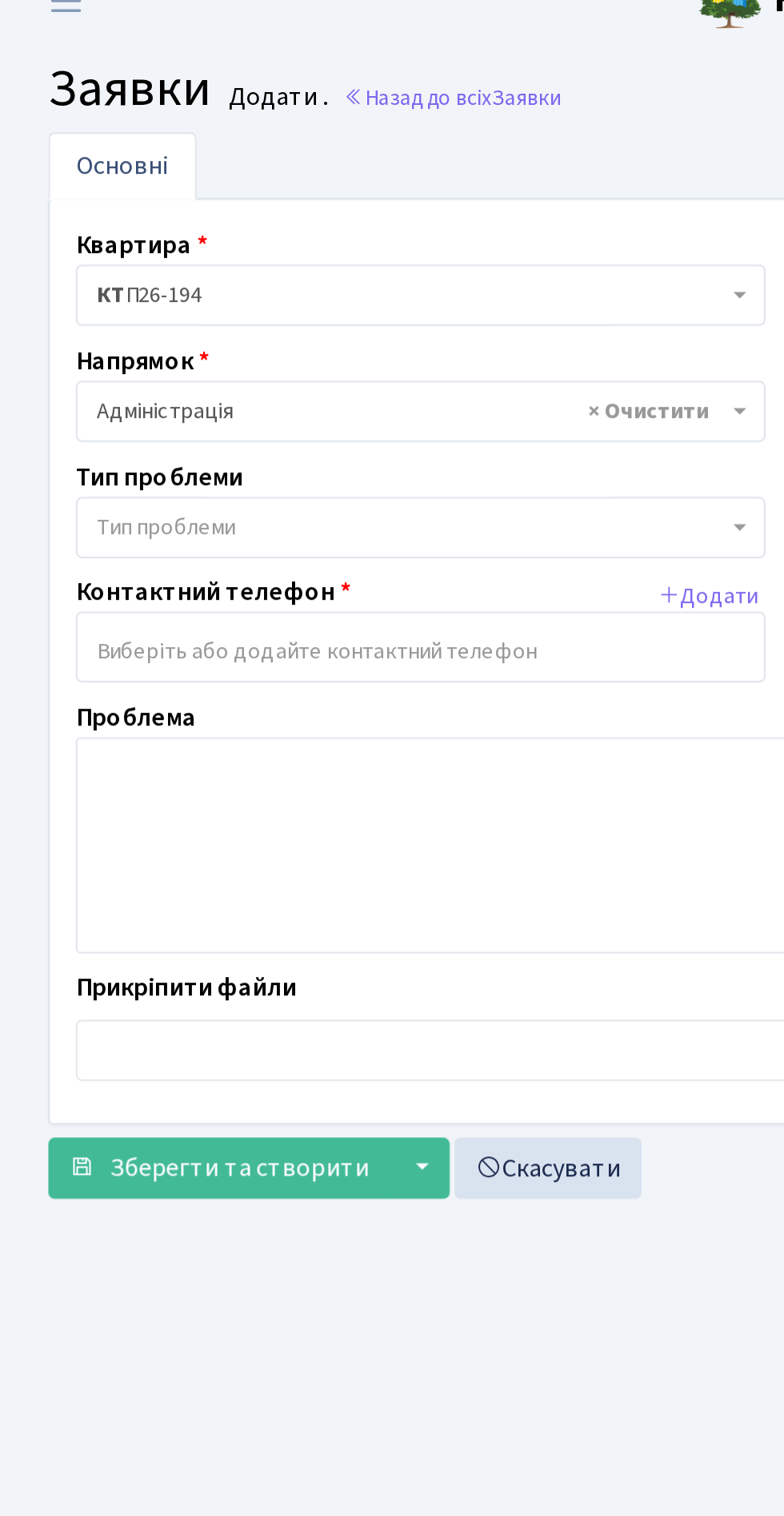
click at [148, 289] on span "Тип проблеми" at bounding box center [204, 283] width 313 height 16
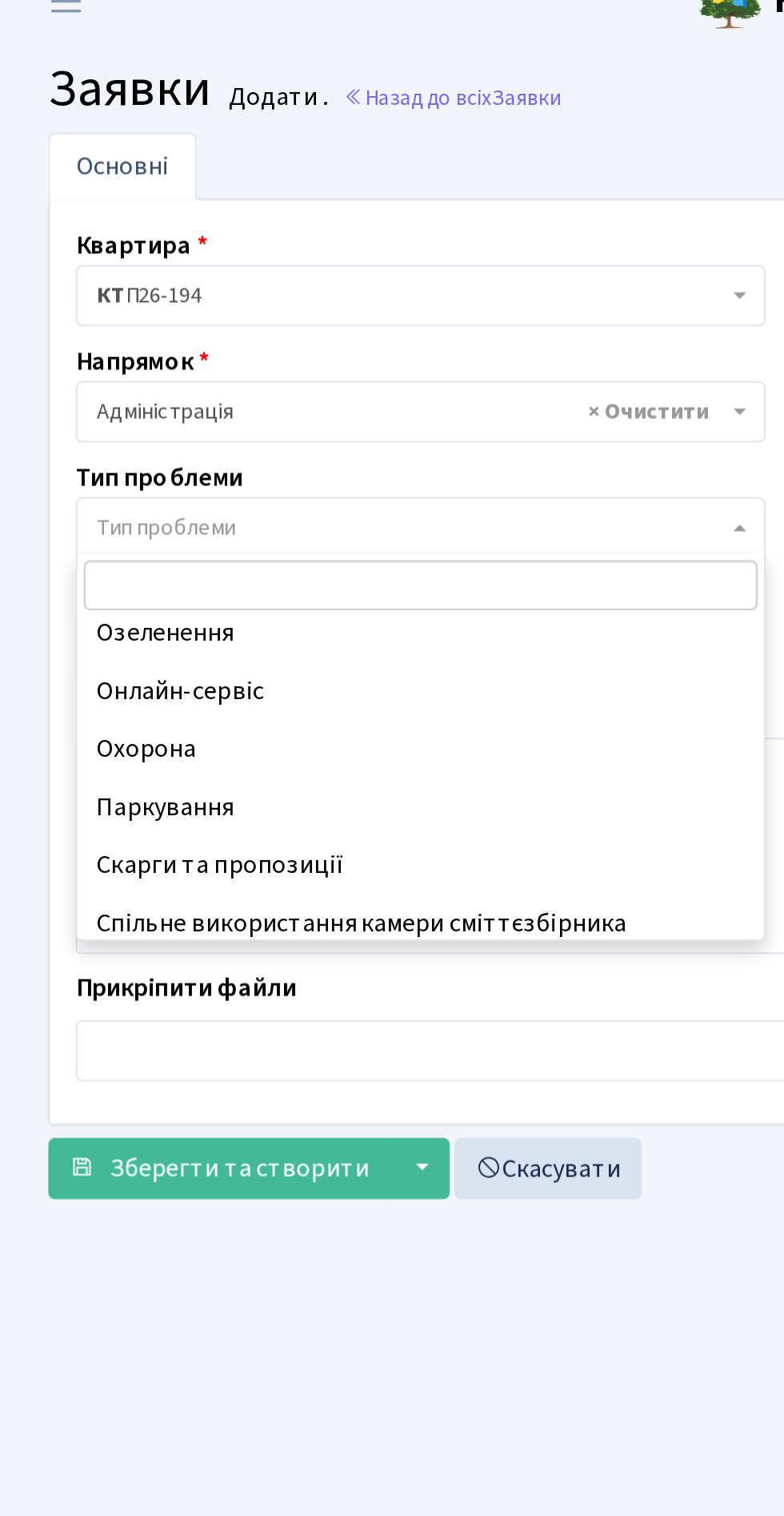
scroll to position [123, 0]
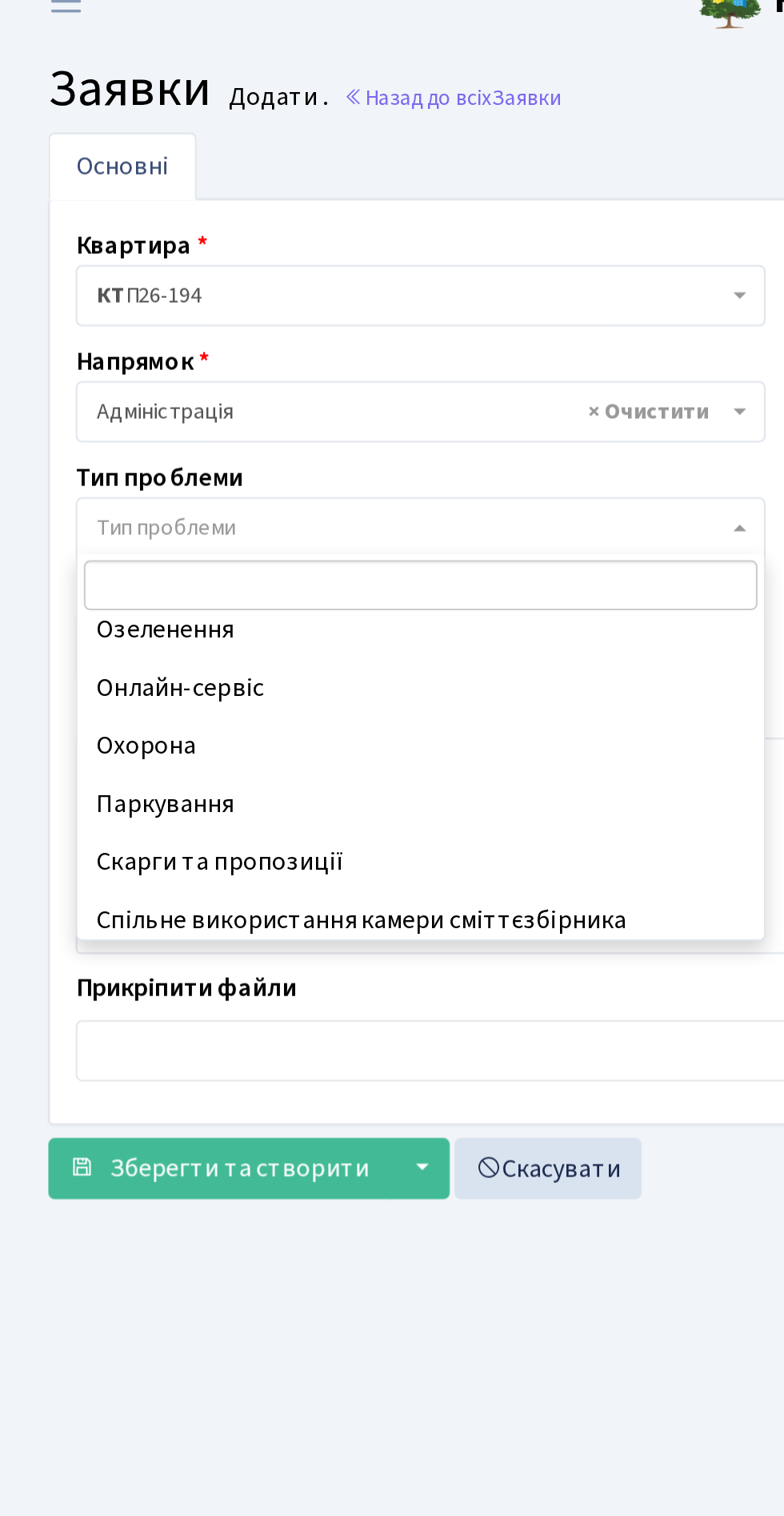
select select "66"
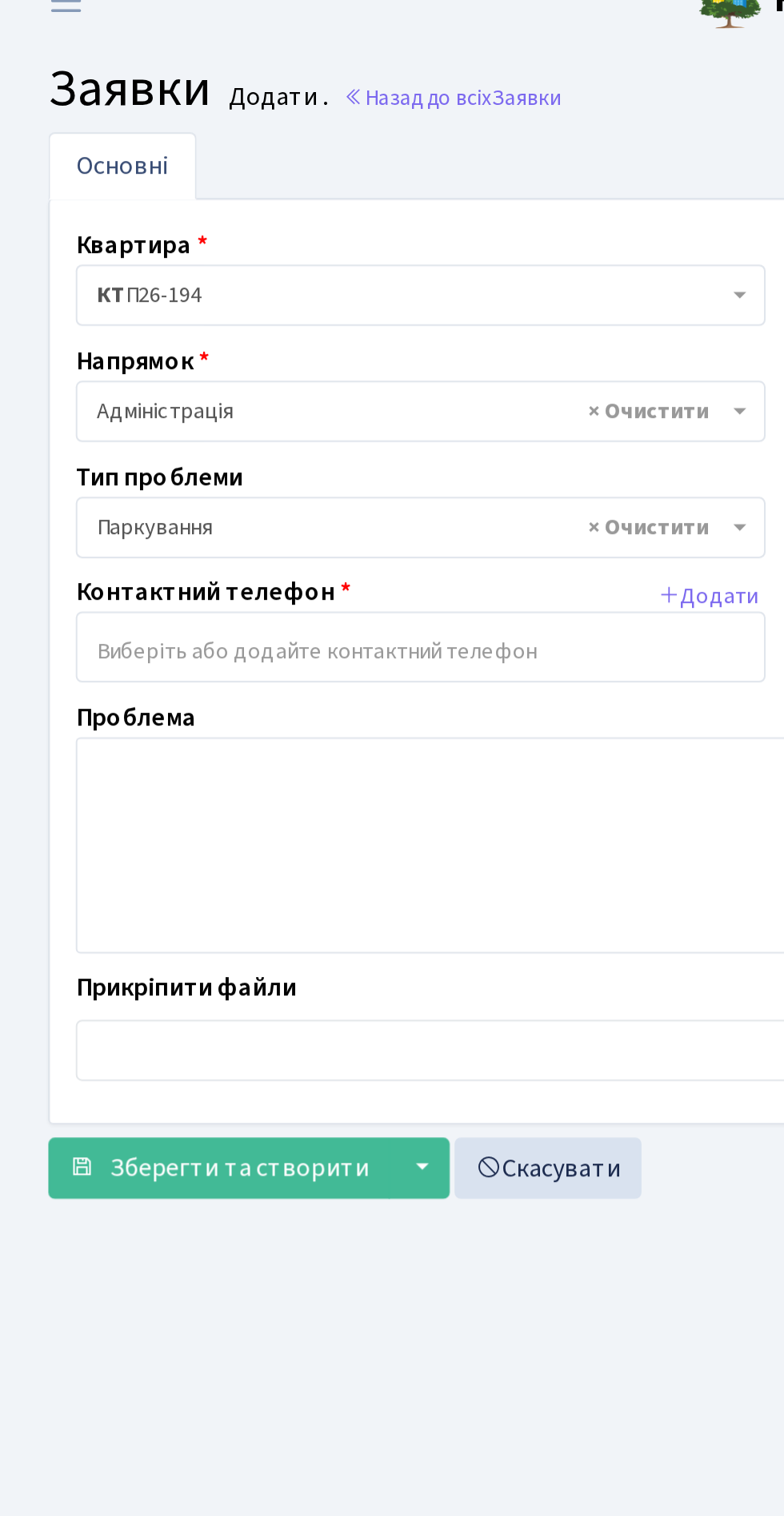
click at [178, 348] on input "search" at bounding box center [208, 345] width 341 height 29
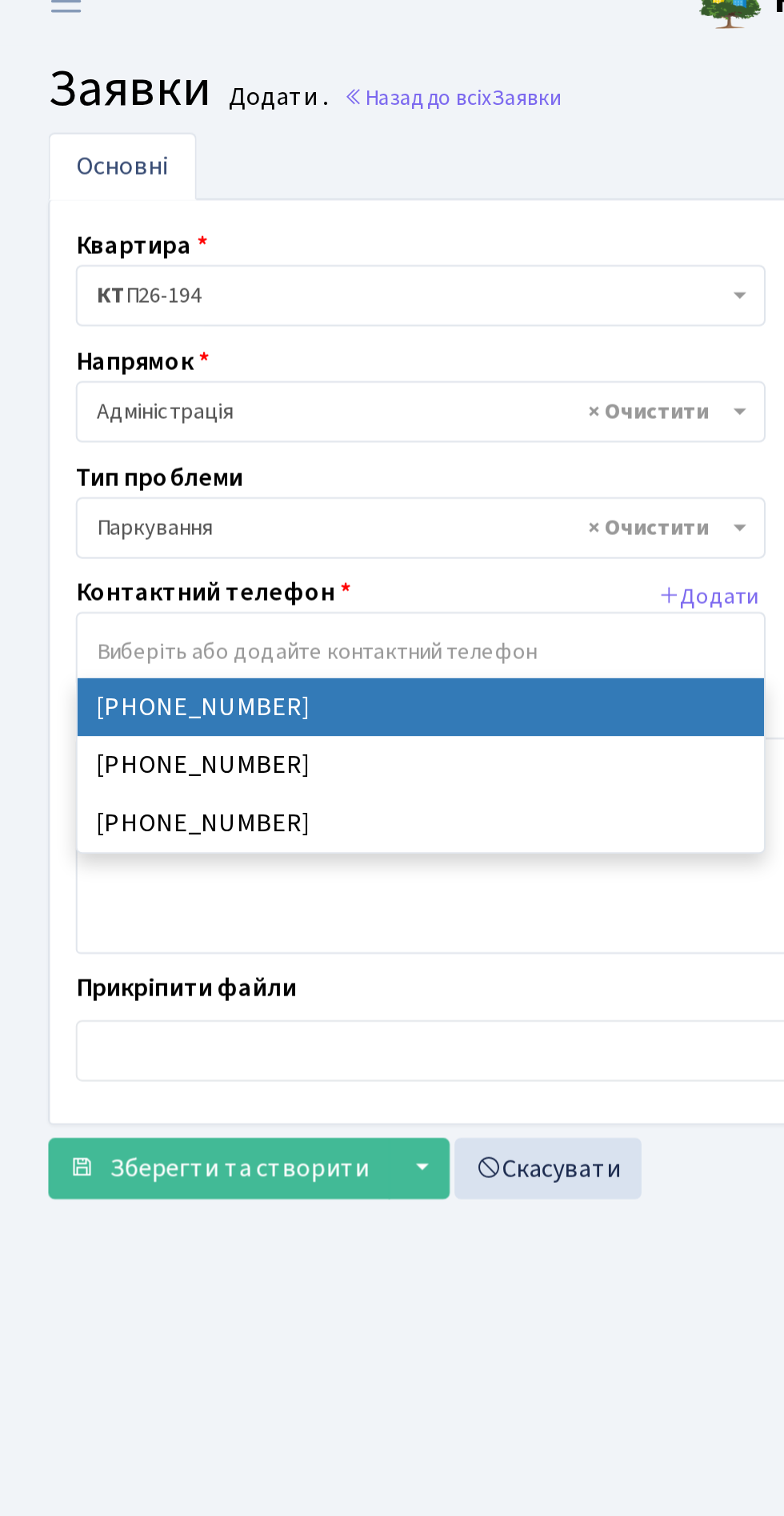
select select "60148"
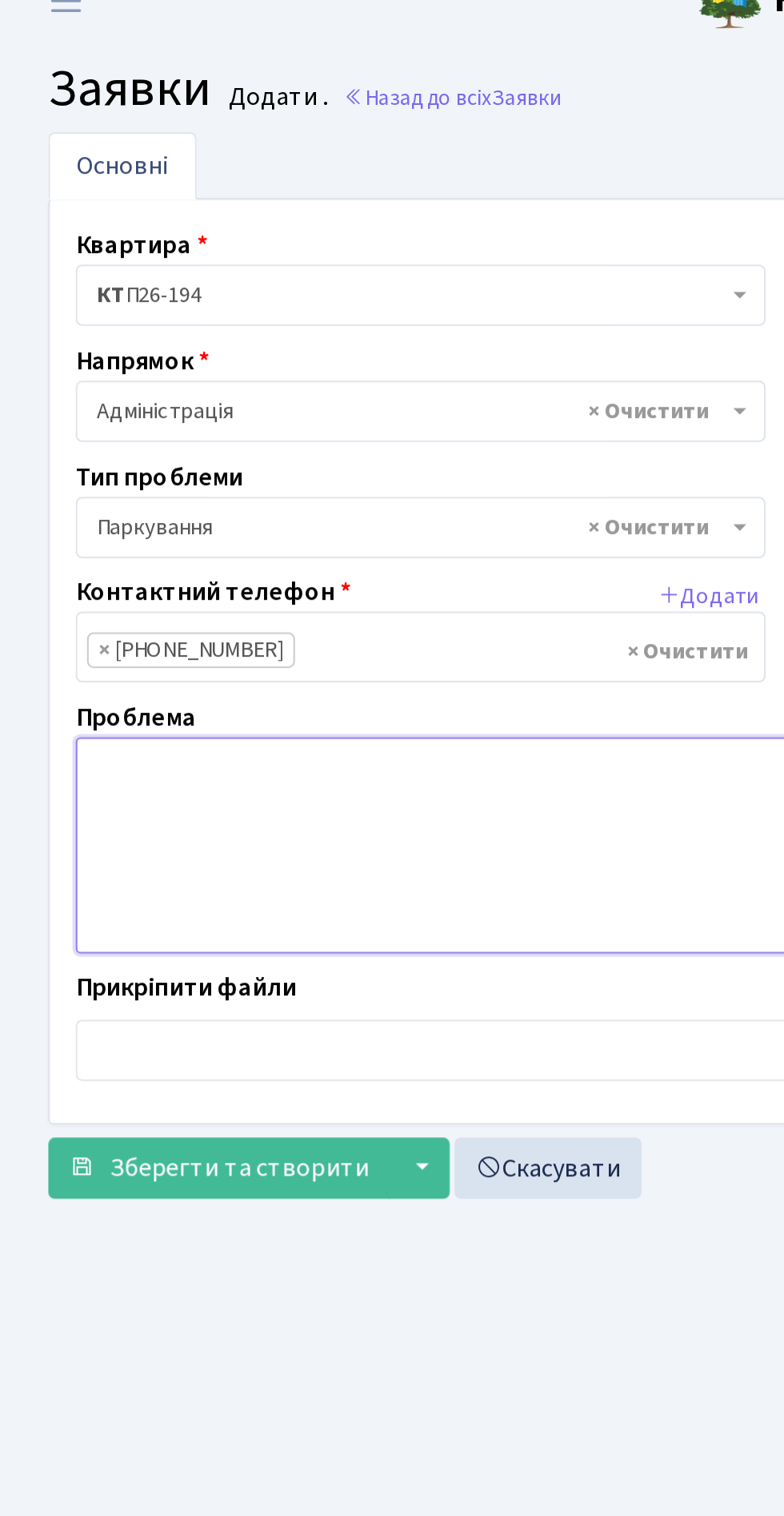
click at [141, 406] on textarea at bounding box center [392, 442] width 709 height 108
paste textarea "Прохання організувати перевірку щодо порушників паркування у нічний час, мініму…"
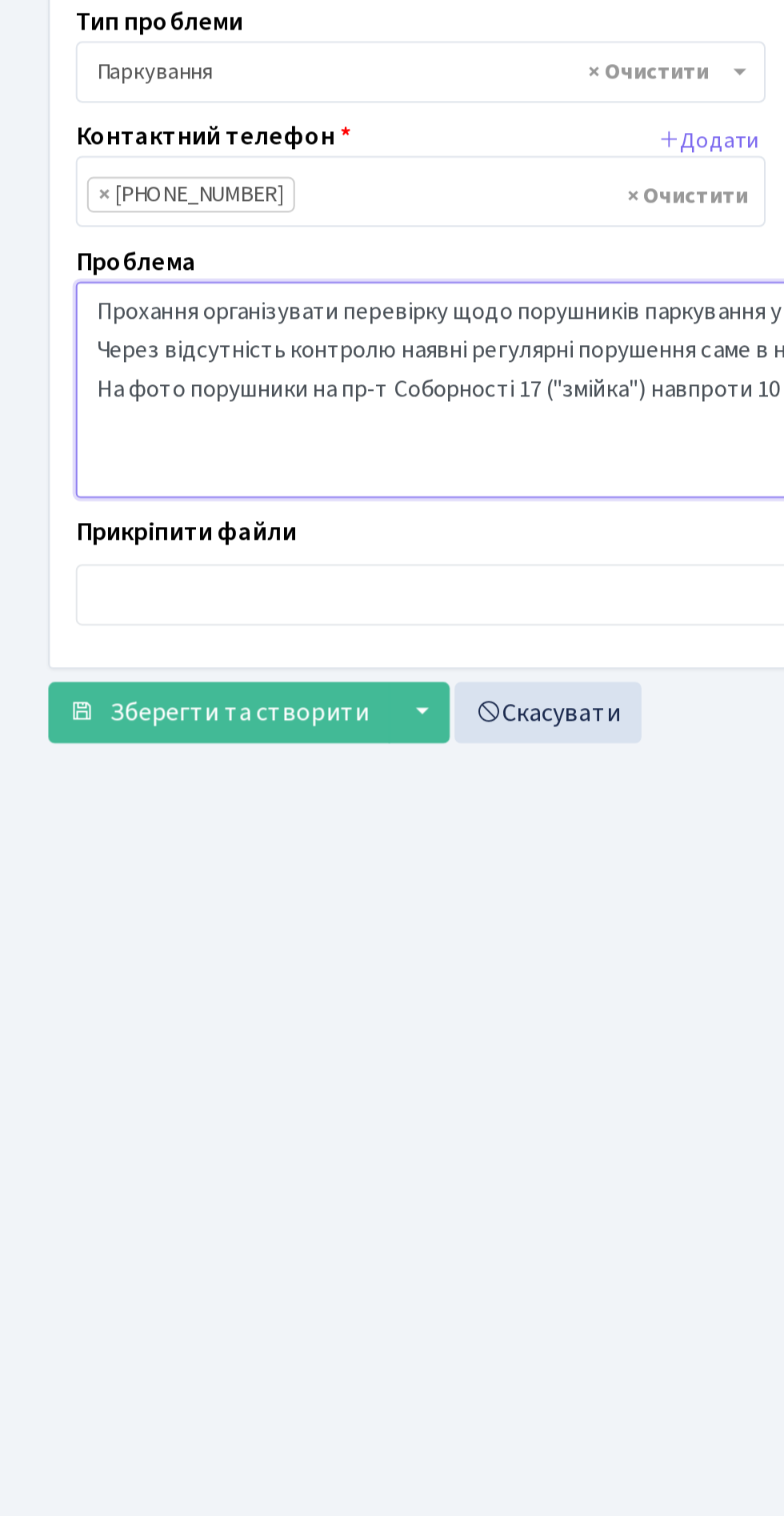
type textarea "Прохання організувати перевірку щодо порушників паркування у нічний час, мініму…"
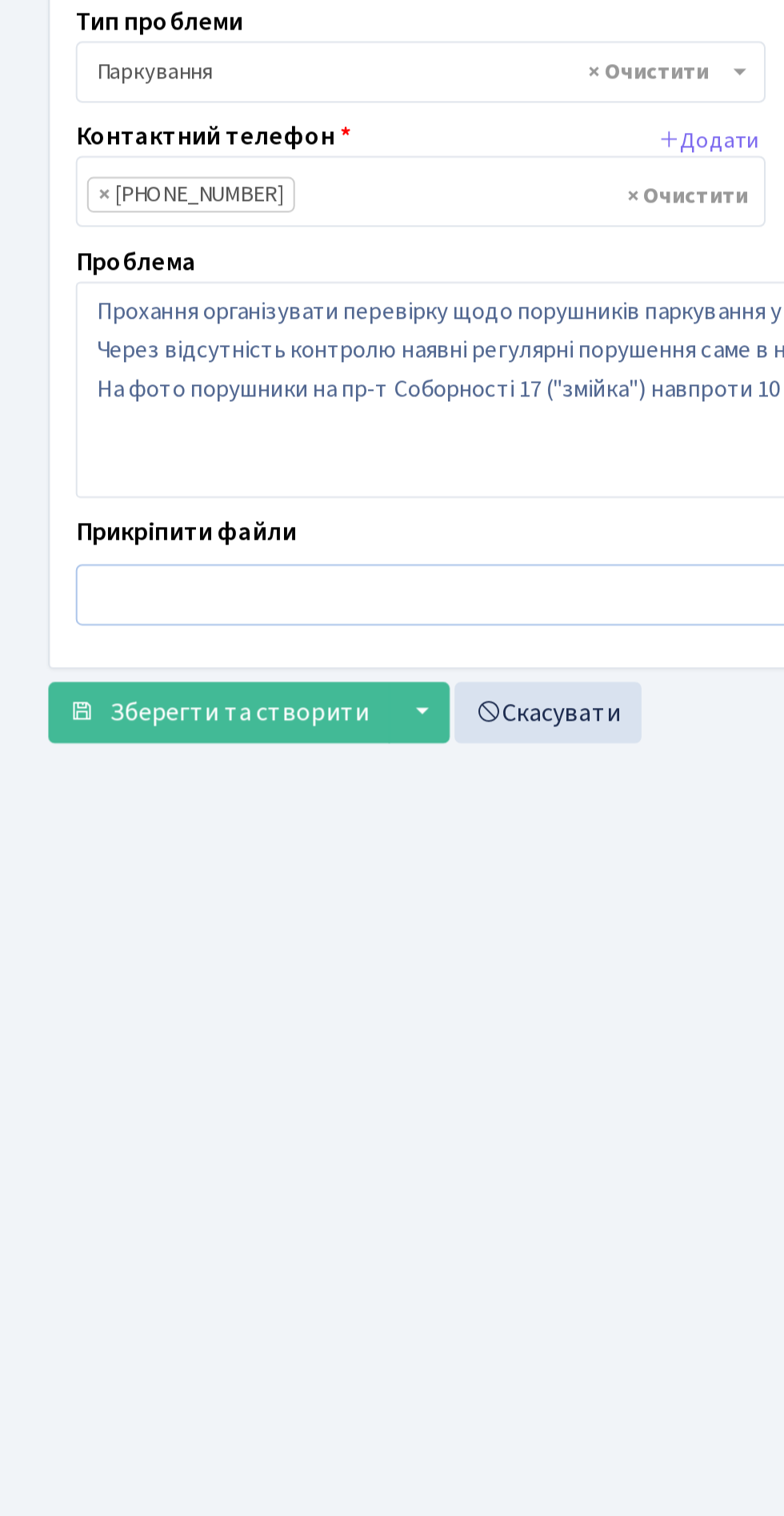
click at [199, 541] on input "file" at bounding box center [392, 544] width 709 height 31
type input "C:\fakepath\IMG_20250827_000627_396.jpg"
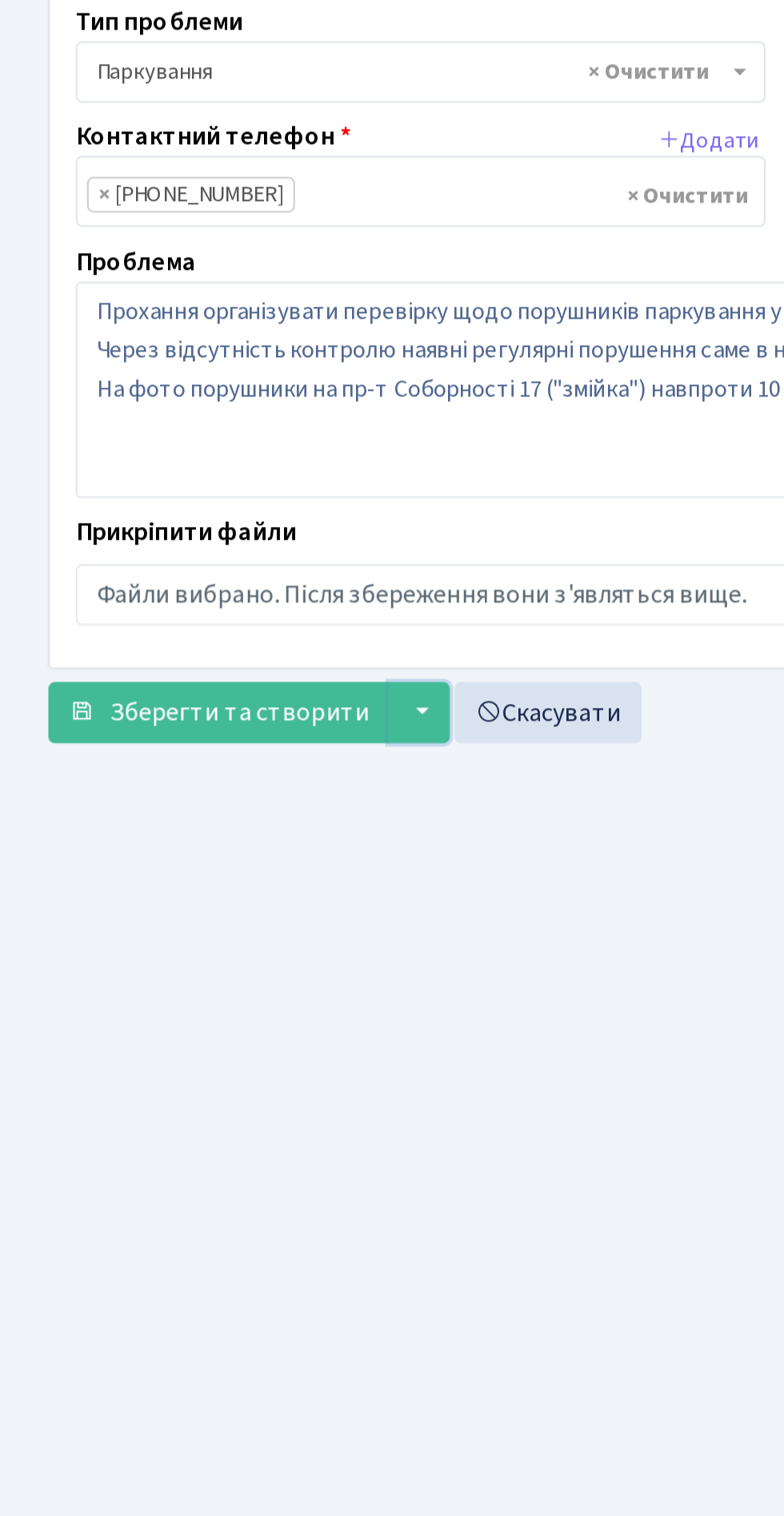
click at [202, 597] on button "▼" at bounding box center [208, 602] width 31 height 31
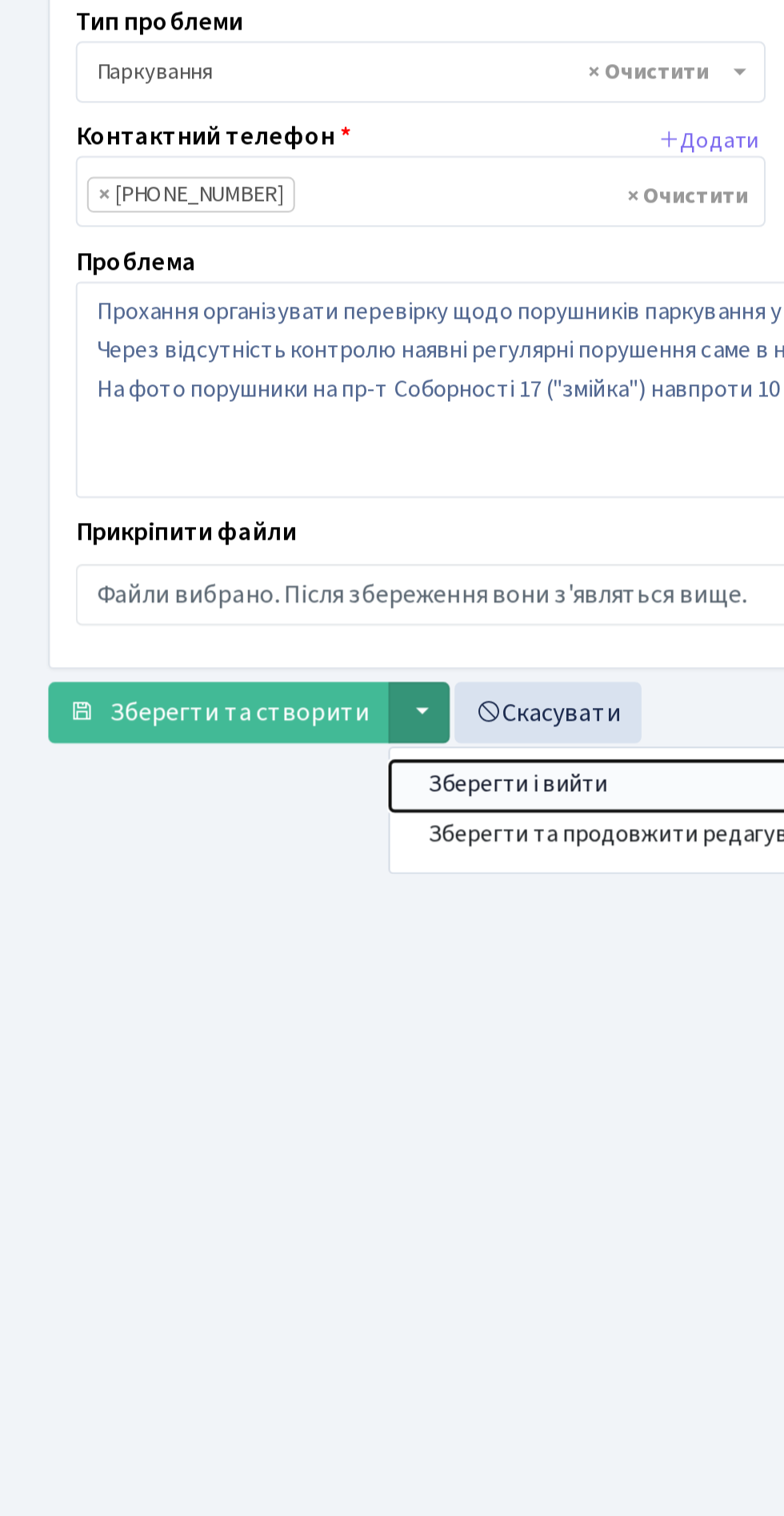
click at [269, 633] on button "Зберегти і вийти" at bounding box center [314, 638] width 241 height 25
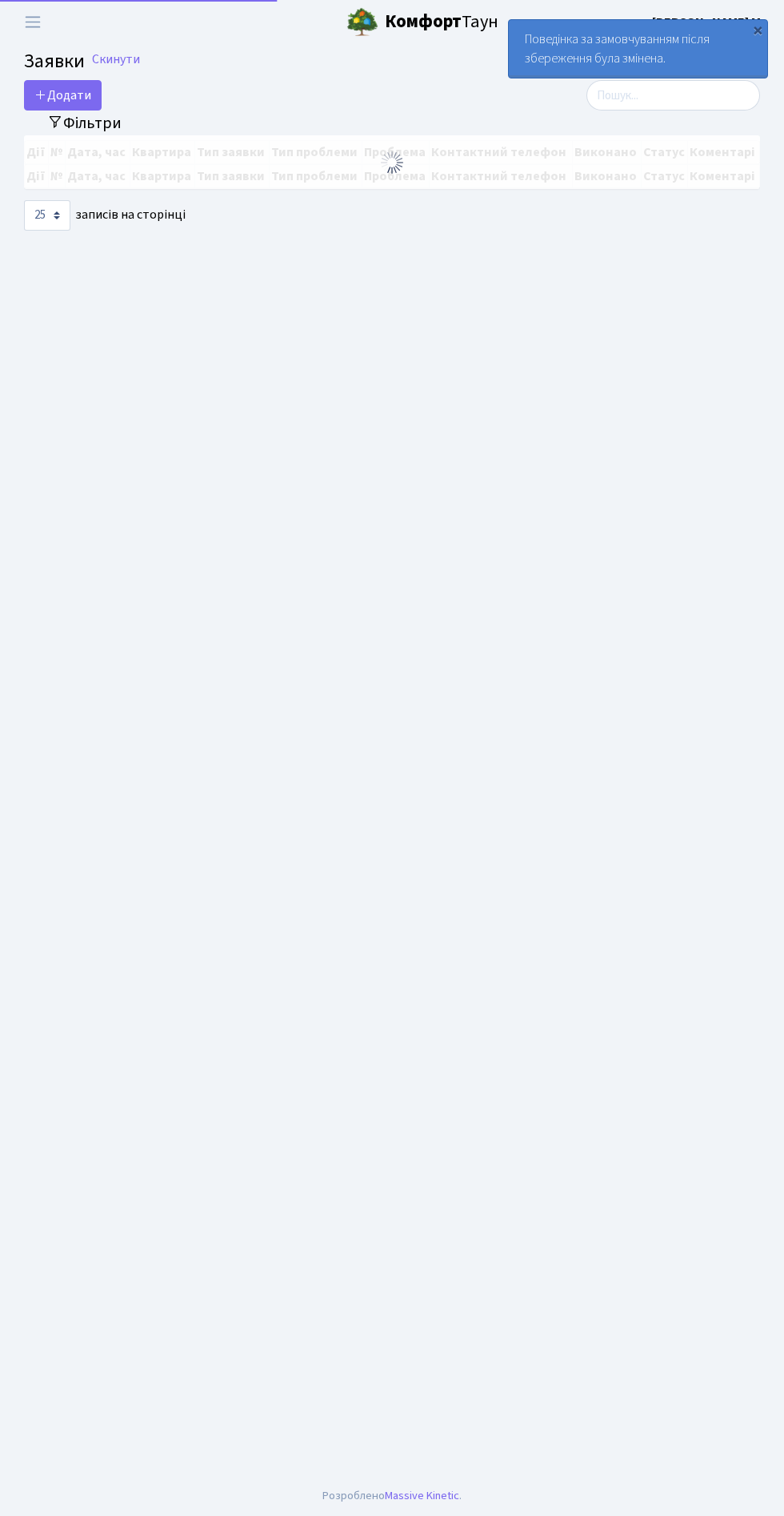
select select "25"
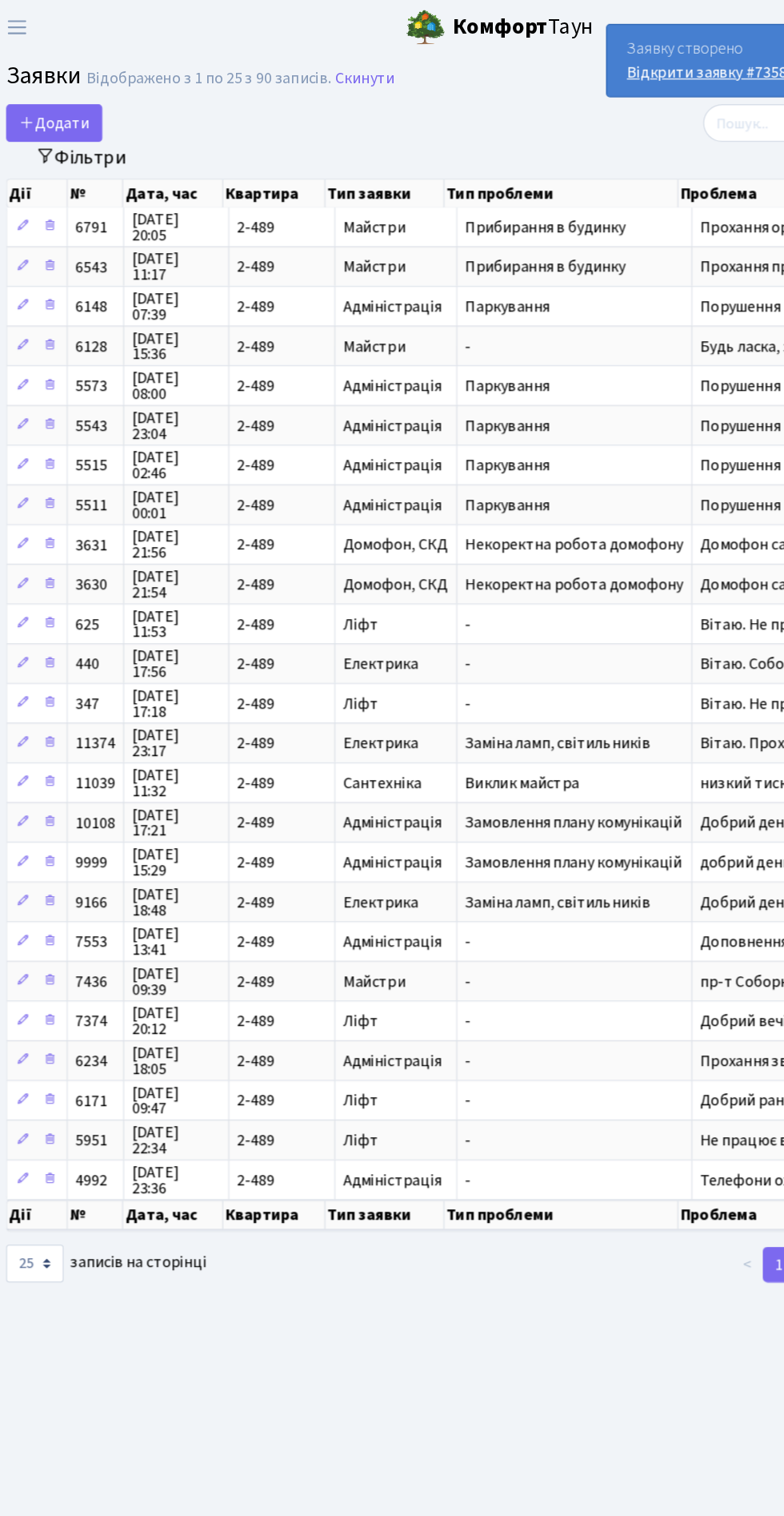
click at [625, 63] on link "Відкрити заявку #7358" at bounding box center [589, 58] width 129 height 18
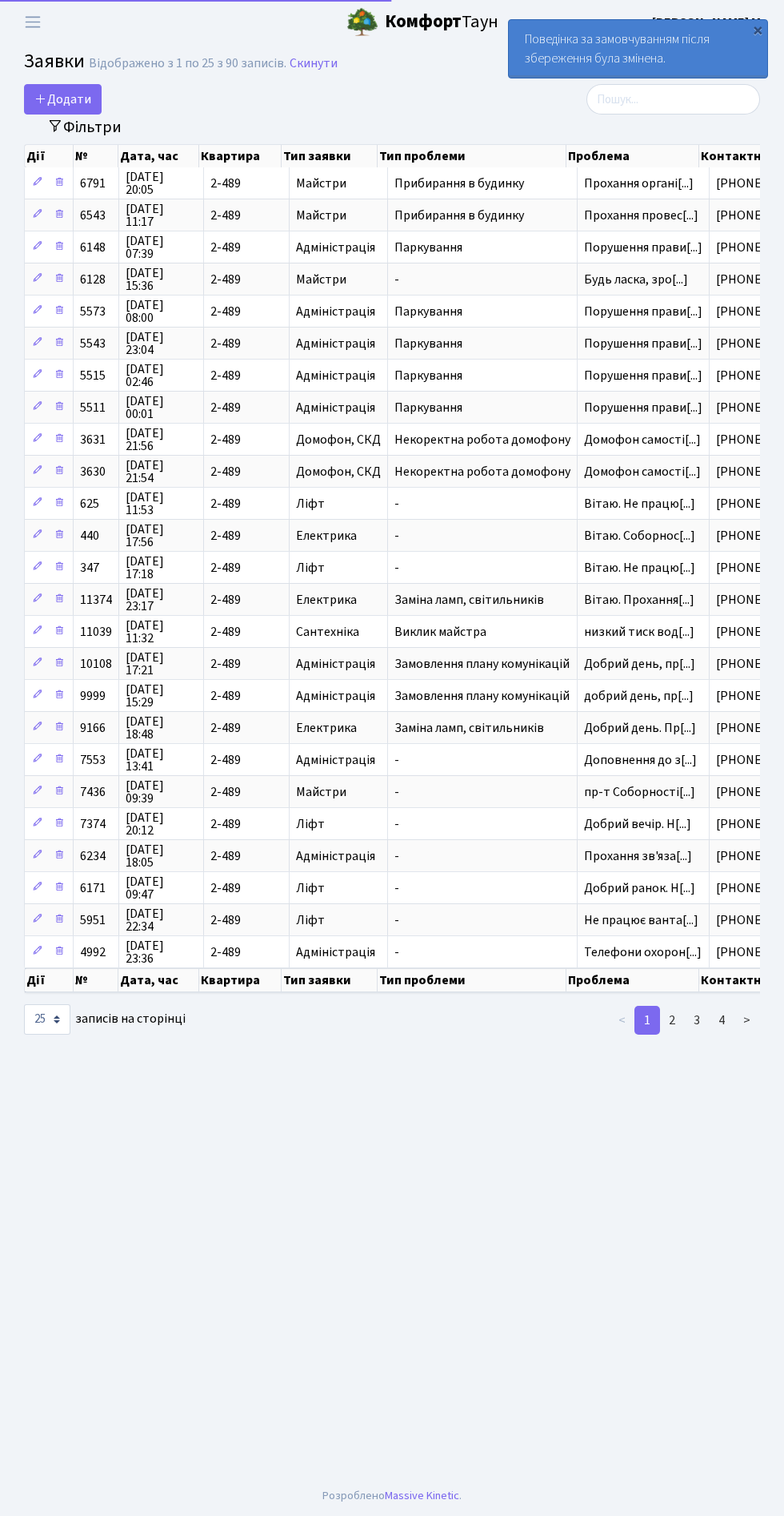
select select "25"
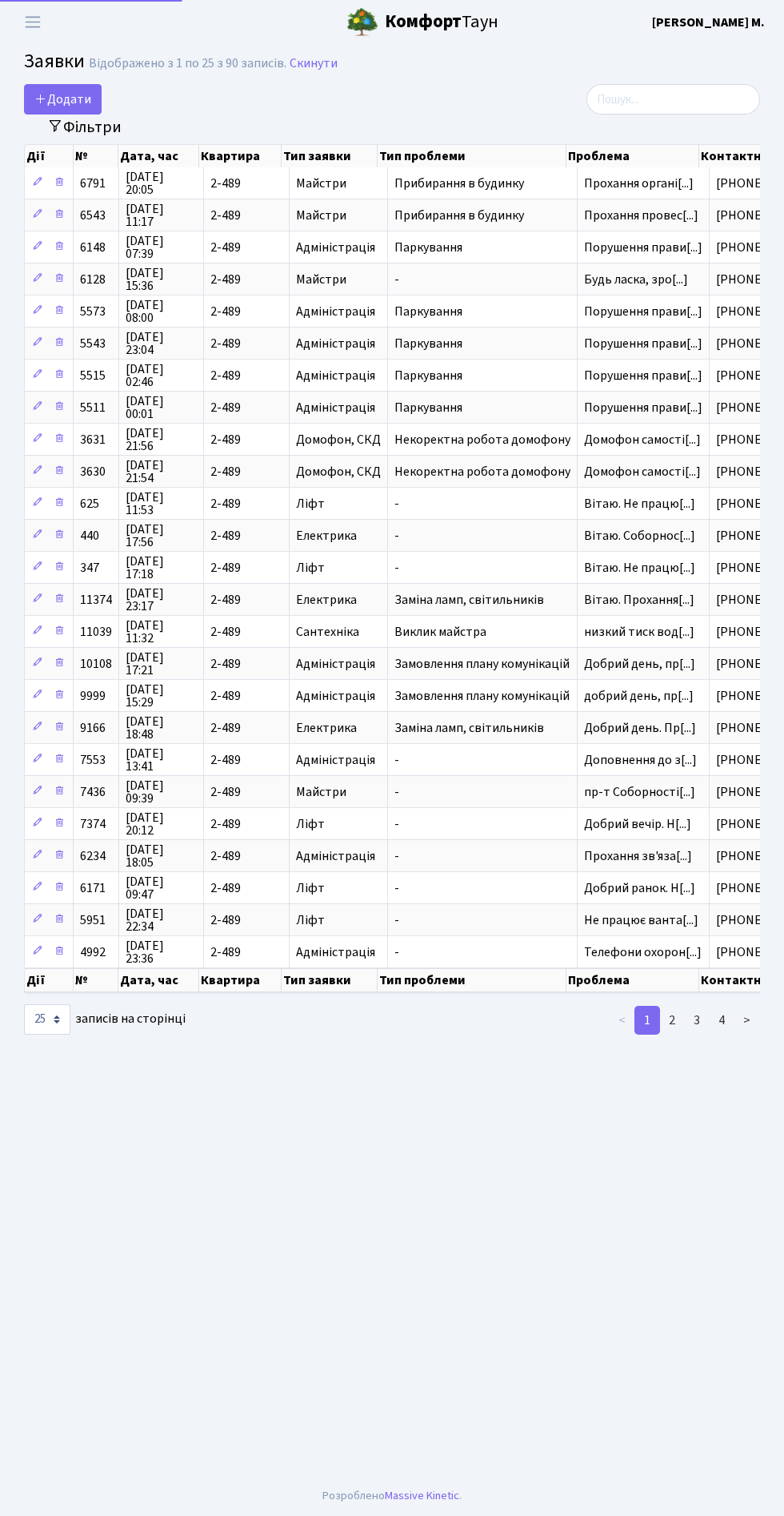
select select "25"
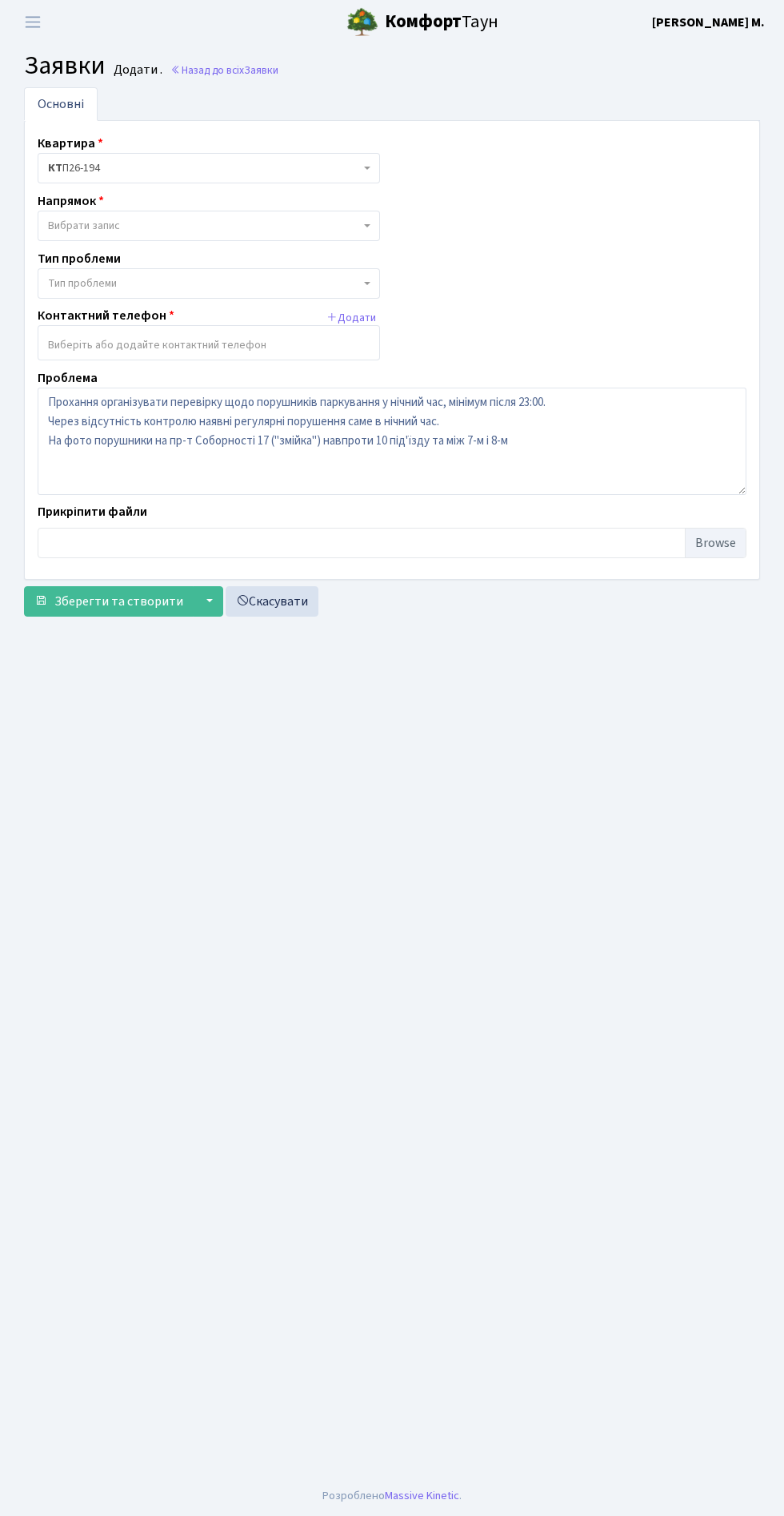
select select "5"
